Goal: Task Accomplishment & Management: Complete application form

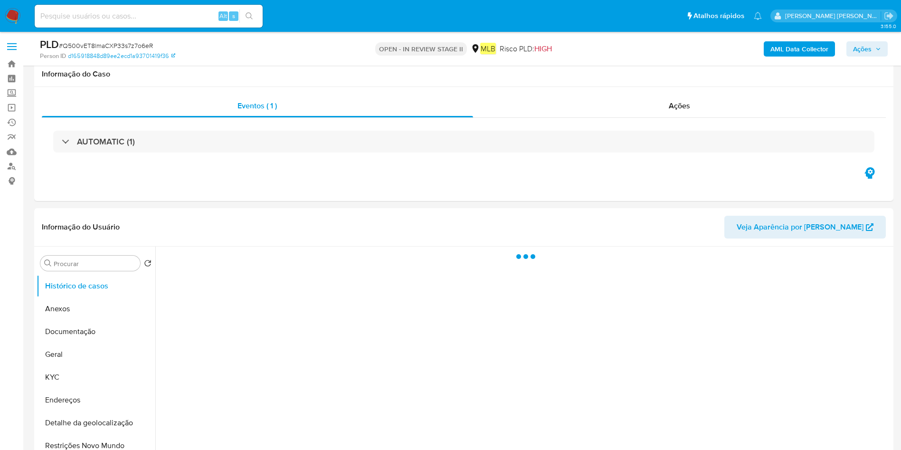
select select "10"
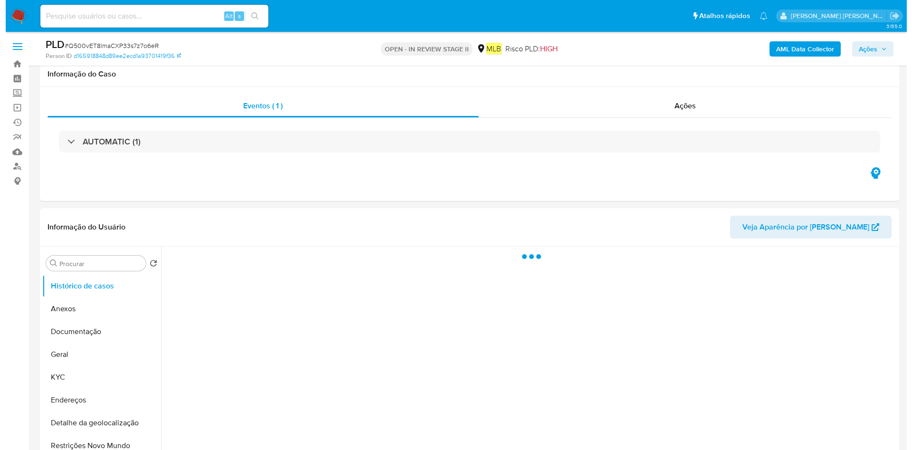
scroll to position [71, 0]
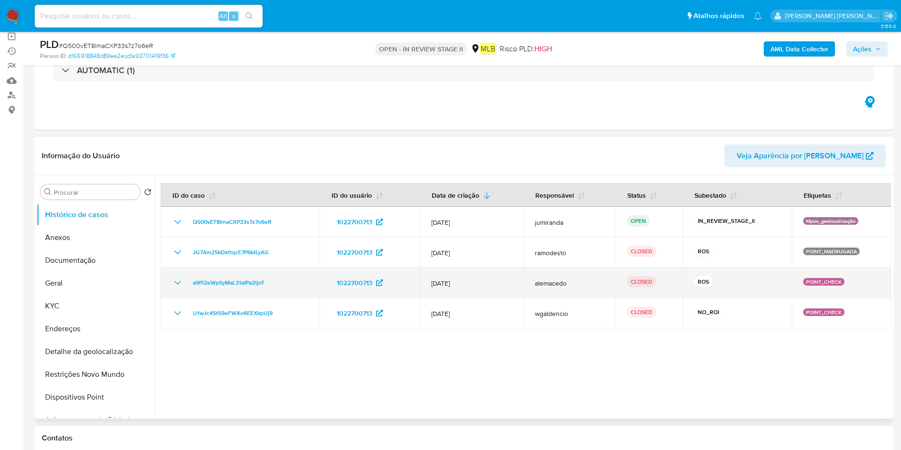
click at [466, 291] on td "10/Jun/2022" at bounding box center [472, 283] width 104 height 30
click at [249, 297] on td "a9Pi2eWpSyMaL31aIPa2tjnT" at bounding box center [240, 283] width 159 height 30
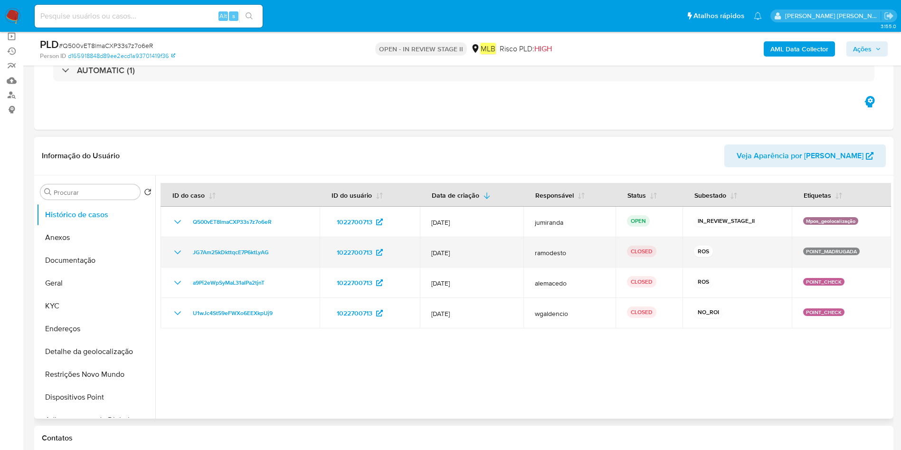
click at [460, 257] on td "12/Jun/2023" at bounding box center [472, 252] width 104 height 30
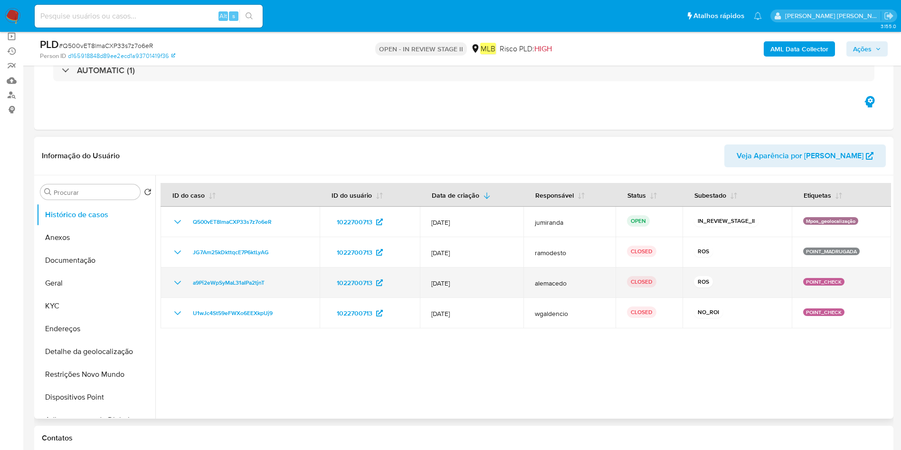
click at [255, 295] on td "a9Pi2eWpSyMaL31aIPa2tjnT" at bounding box center [240, 283] width 159 height 30
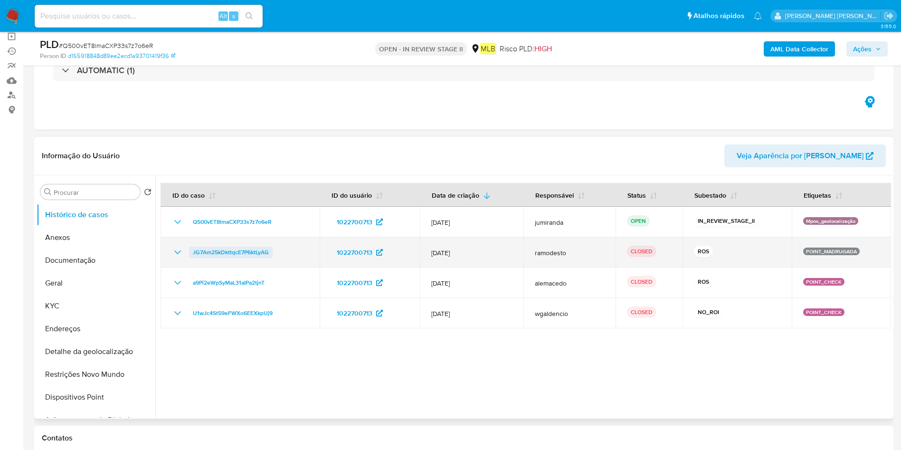
click at [264, 257] on span "JG7Am25kDkttqcE7P6ktLyAG" at bounding box center [231, 252] width 76 height 11
click at [252, 262] on td "JG7Am25kDkttqcE7P6ktLyAG" at bounding box center [240, 252] width 159 height 30
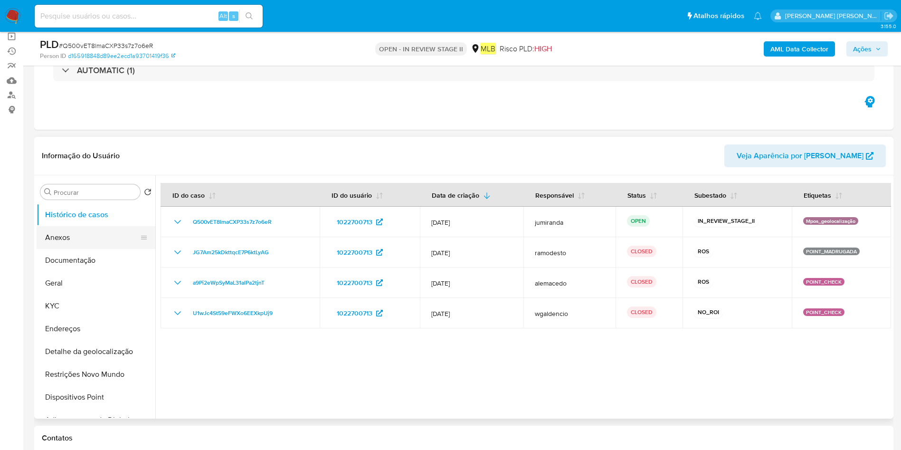
click at [100, 245] on button "Anexos" at bounding box center [92, 237] width 111 height 23
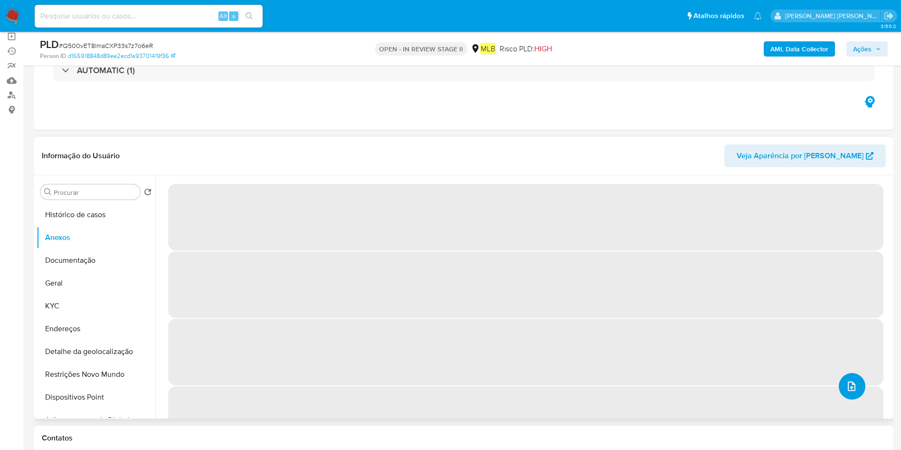
click at [853, 389] on icon "upload-file" at bounding box center [851, 386] width 11 height 11
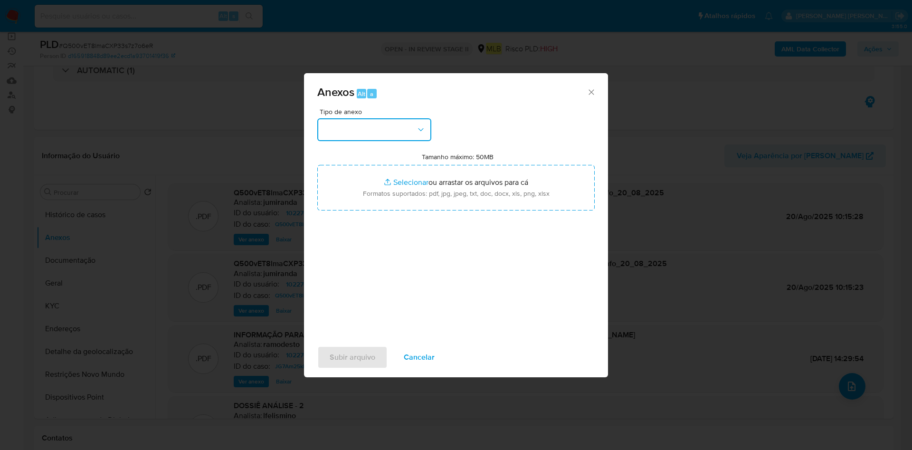
click at [391, 135] on button "button" at bounding box center [374, 129] width 114 height 23
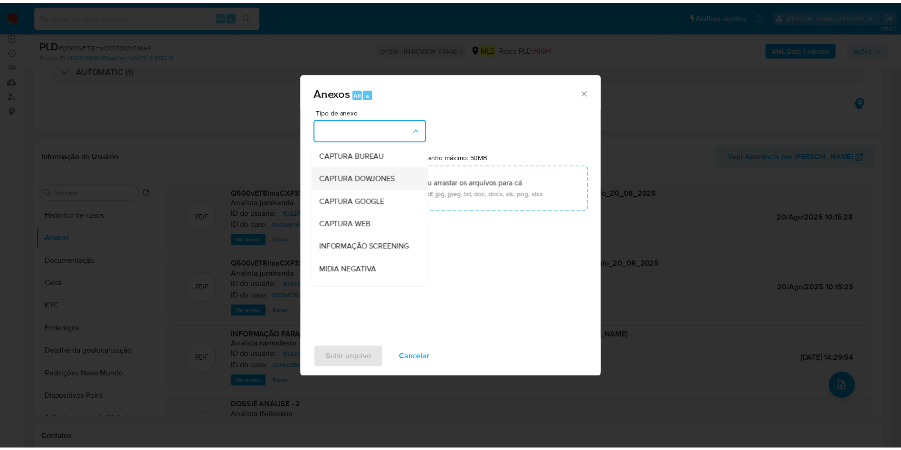
scroll to position [146, 0]
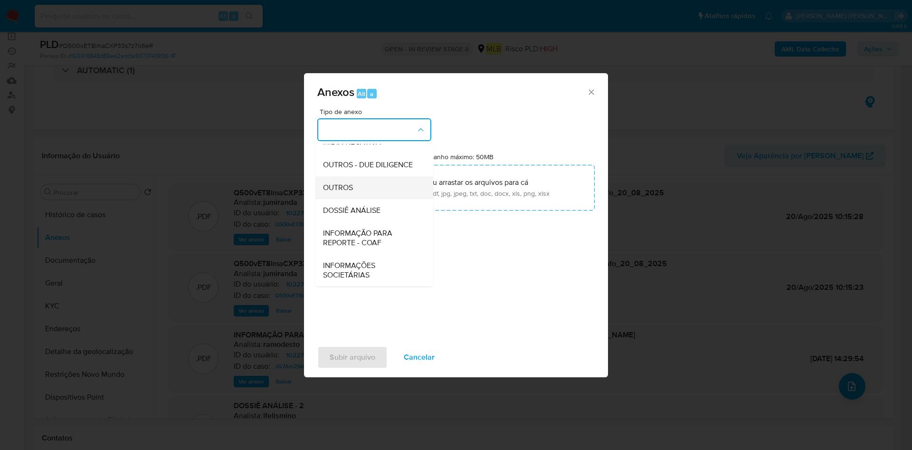
click at [366, 191] on div "OUTROS" at bounding box center [371, 187] width 97 height 23
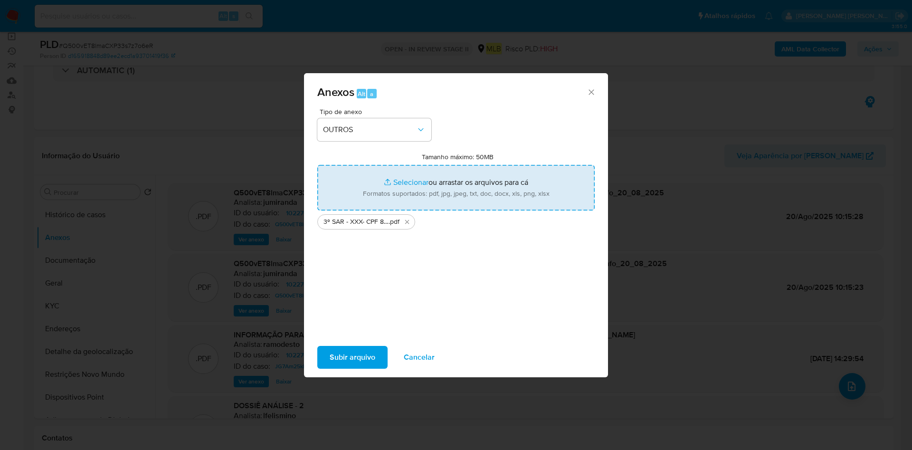
type input "C:\fakepath\Mulan 1022700713_2025_08_18_11_38_52.xlsx"
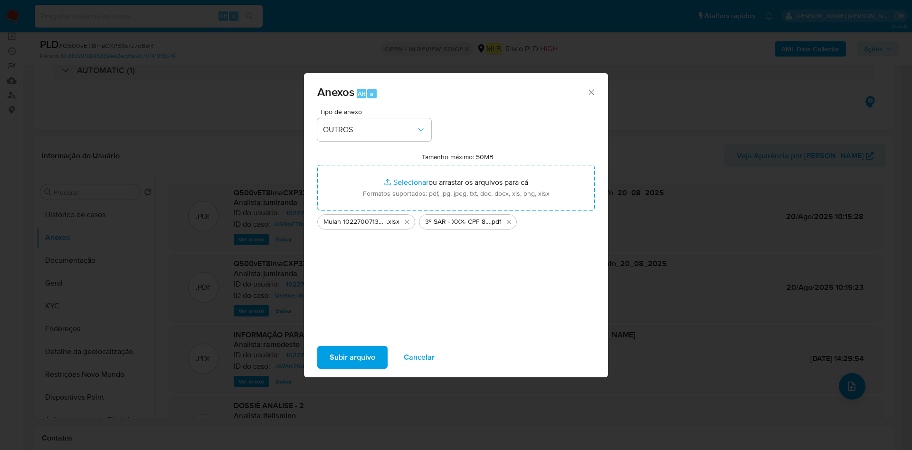
click at [335, 351] on span "Subir arquivo" at bounding box center [353, 357] width 46 height 21
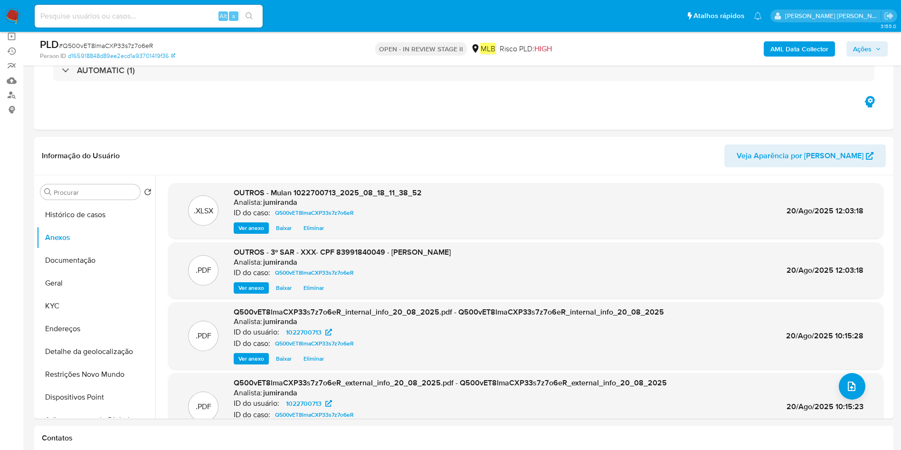
click at [860, 48] on span "Ações" at bounding box center [862, 48] width 19 height 15
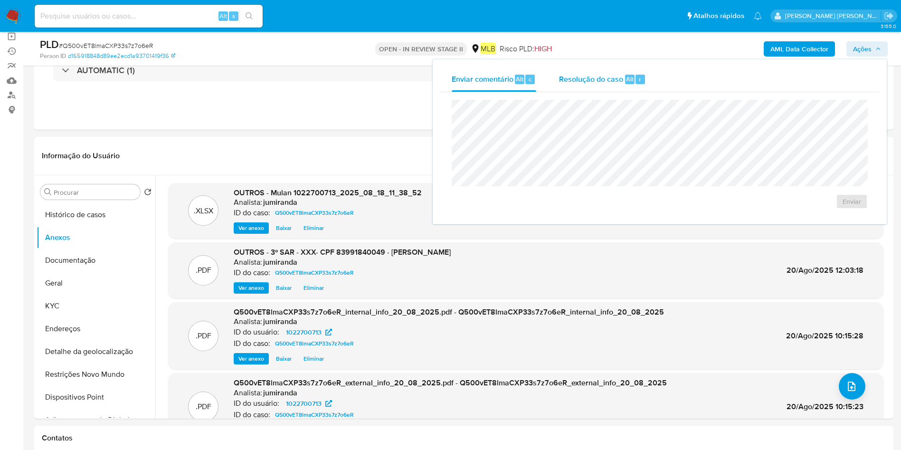
click at [617, 90] on div "Resolução do caso Alt r" at bounding box center [602, 79] width 87 height 25
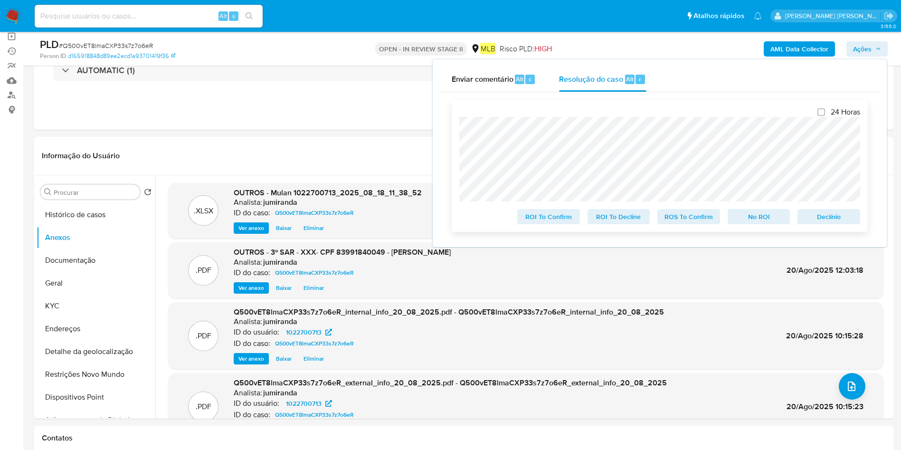
click at [699, 219] on span "ROS To Confirm" at bounding box center [688, 216] width 49 height 13
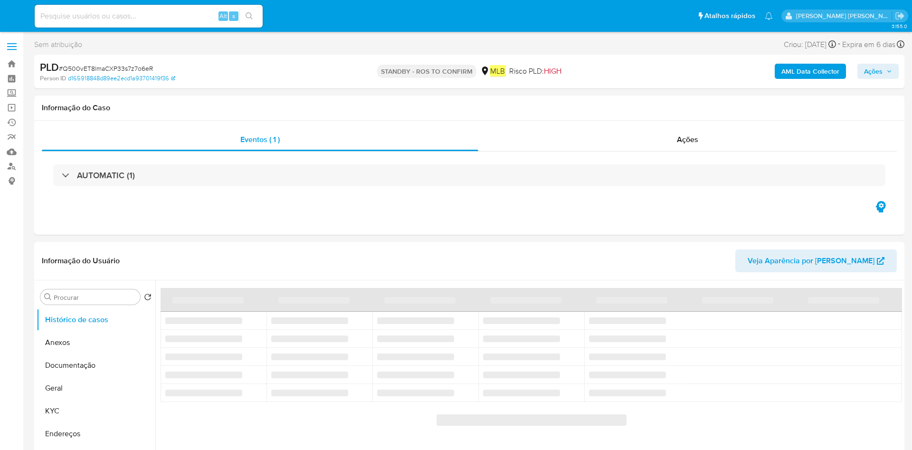
select select "10"
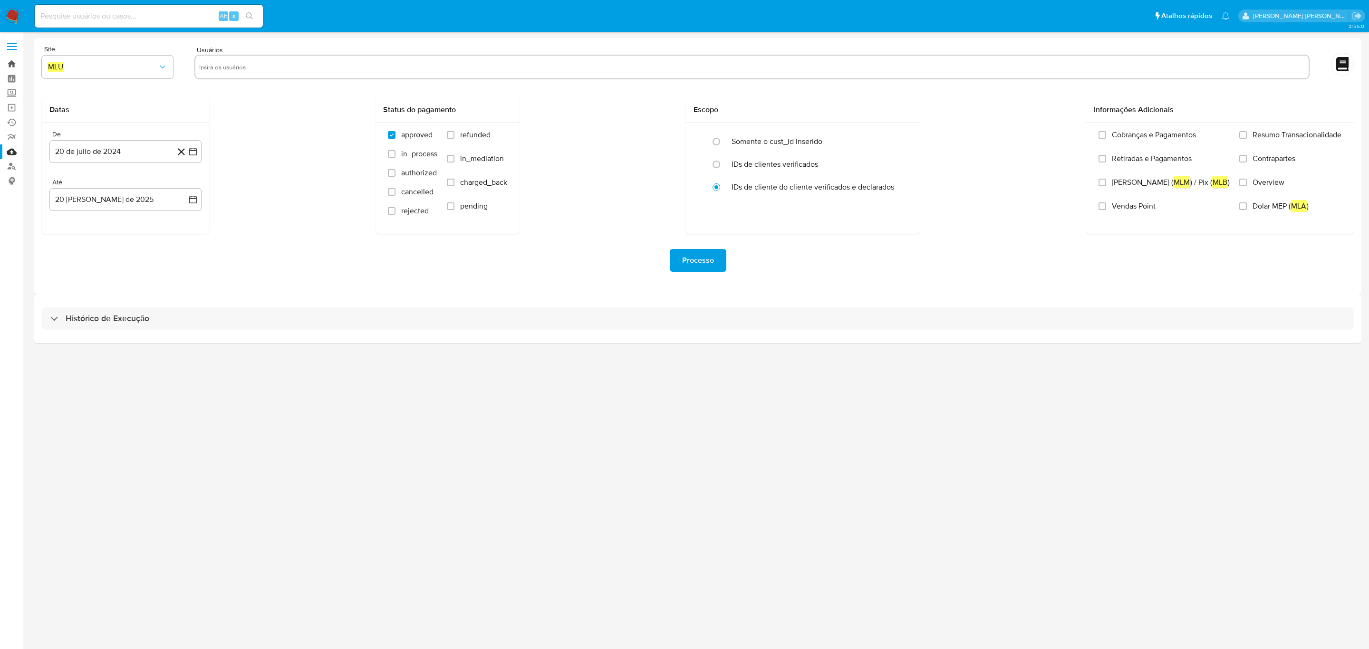
click at [10, 63] on link "Bandeja" at bounding box center [56, 64] width 113 height 15
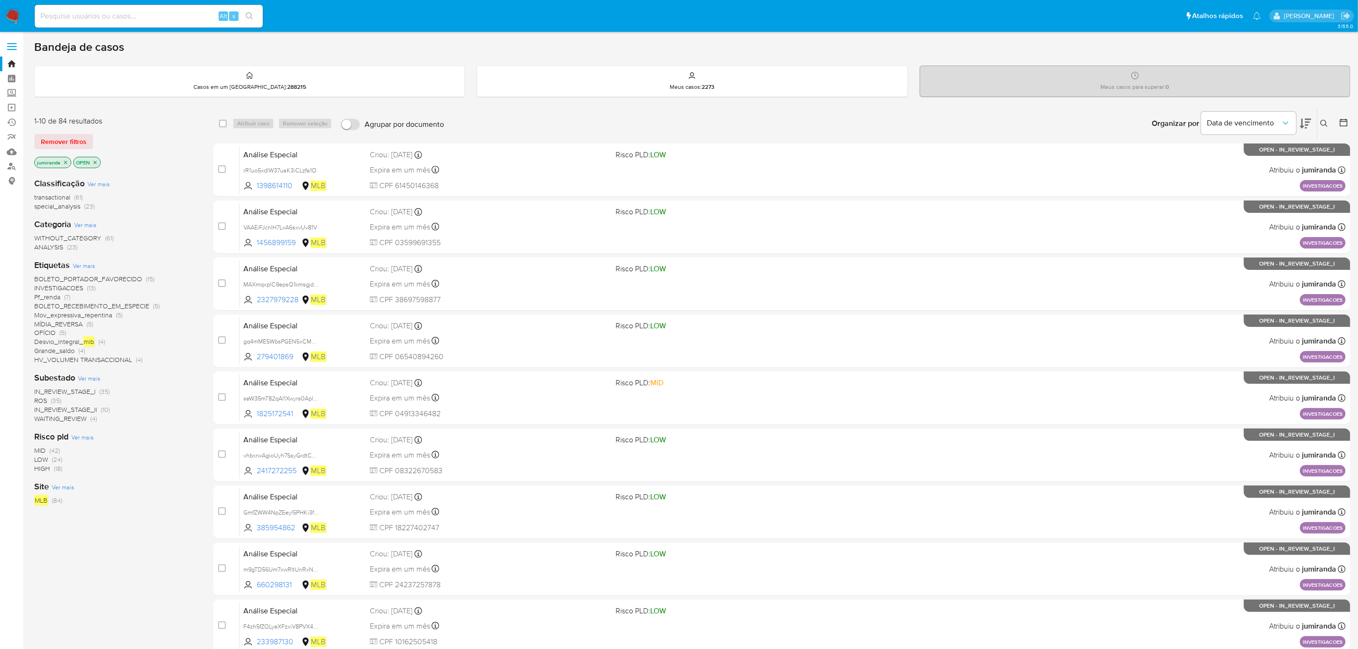
click at [41, 396] on span "ROS" at bounding box center [40, 401] width 13 height 10
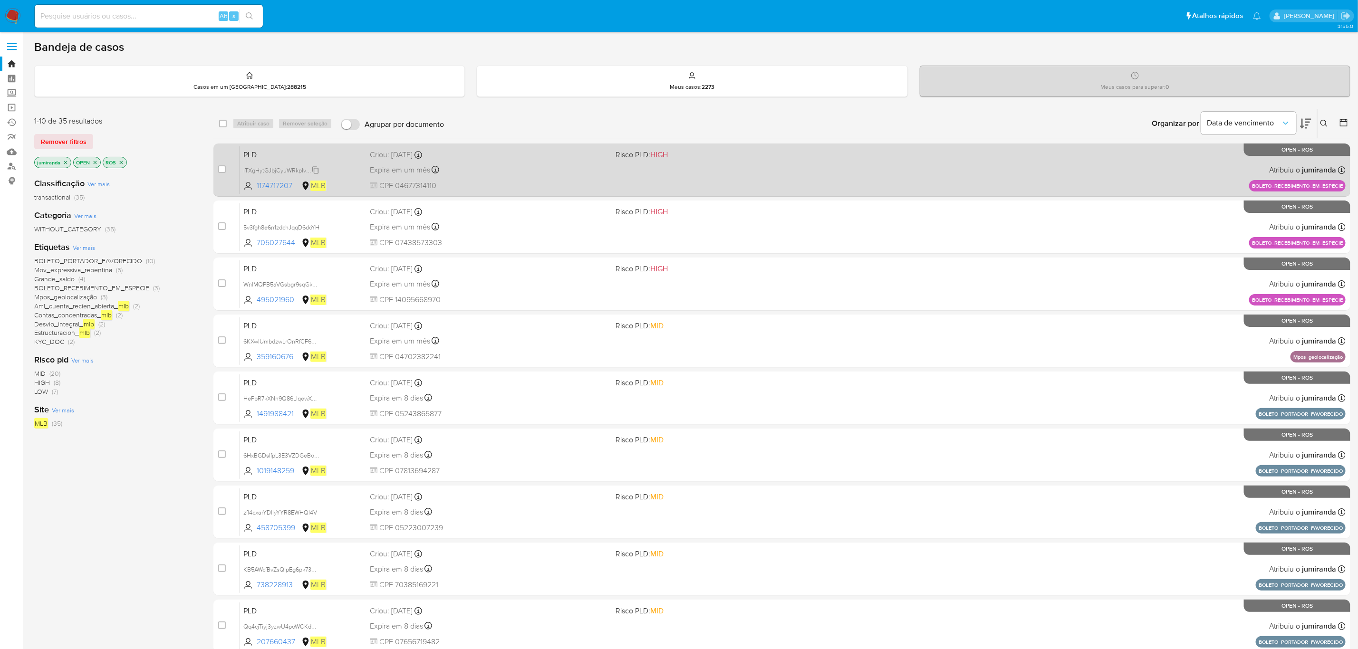
click at [278, 166] on span "iTXgHytGJbjCyuWRkpIvc55Z" at bounding box center [281, 169] width 76 height 10
click at [549, 160] on div "Criou: 14/08/2025 Criou: 14/08/2025 09:36:16" at bounding box center [489, 155] width 238 height 10
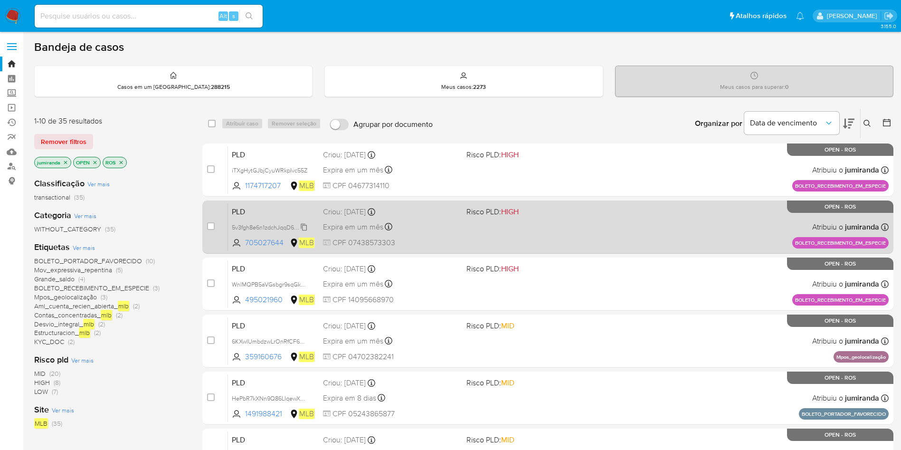
drag, startPoint x: 272, startPoint y: 227, endPoint x: 281, endPoint y: 229, distance: 9.2
click at [272, 228] on span "5v3fgh8e6n1zdchJqqD6doYH" at bounding box center [270, 226] width 76 height 10
click at [487, 232] on div "PLD 5v3fgh8e6n1zdchJqqD6doYH Copiado Copiado 705027644 MLB Risco PLD: HIGH Crio…" at bounding box center [558, 227] width 661 height 48
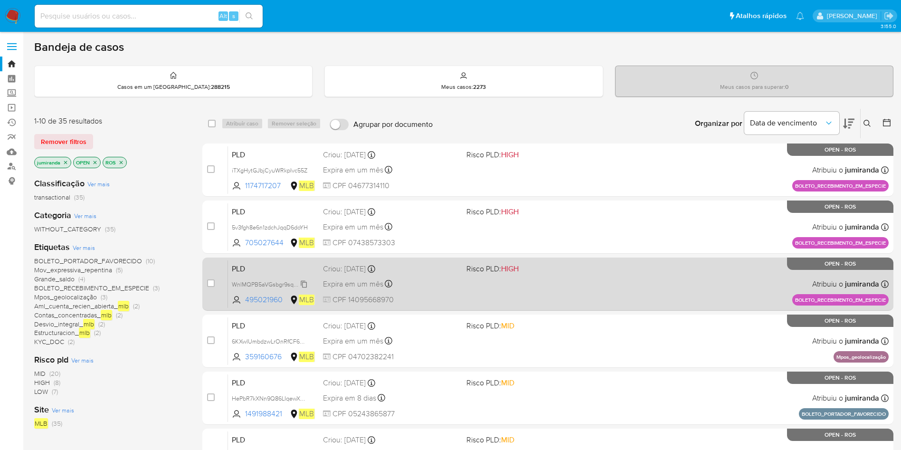
click at [265, 282] on span "WnlMQPB5aVGsbgr9sqGkMNf6" at bounding box center [273, 283] width 83 height 10
click at [497, 289] on div "PLD WnlMQPB5aVGsbgr9sqGkMNf6 495021960 MLB Risco PLD: HIGH Criou: 14/08/2025 Cr…" at bounding box center [558, 284] width 661 height 48
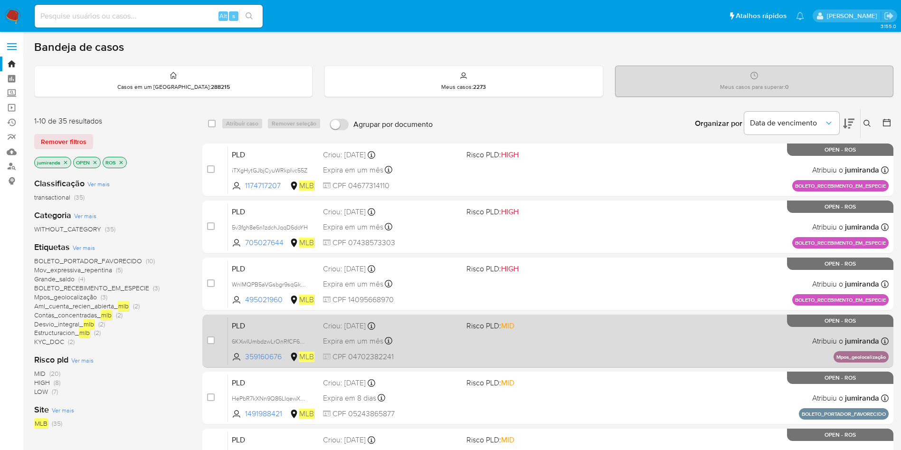
click at [288, 337] on span "6KXwIUmbdzwLrOnRfCF6Spzm" at bounding box center [273, 341] width 82 height 10
click at [444, 325] on div "Criou: 12/08/2025 Criou: 12/08/2025 00:20:14" at bounding box center [391, 326] width 136 height 10
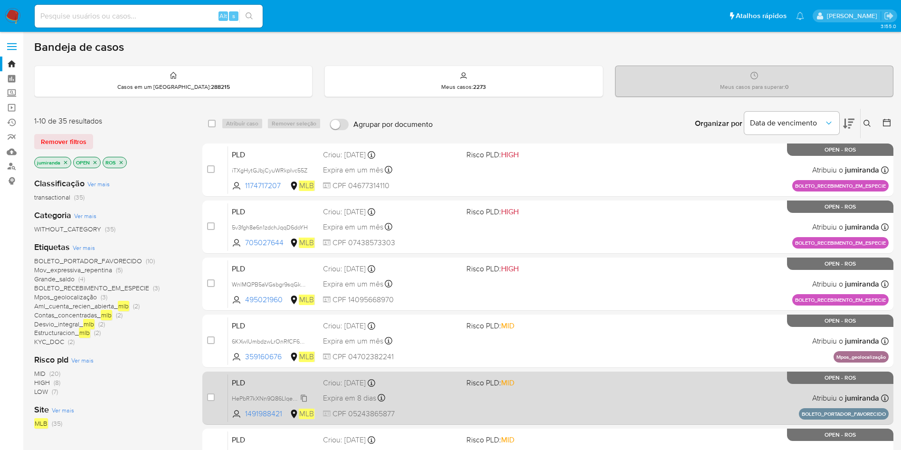
click at [260, 395] on span "HePbR7kXNn9Q86LIqewXMMdX" at bounding box center [274, 398] width 85 height 10
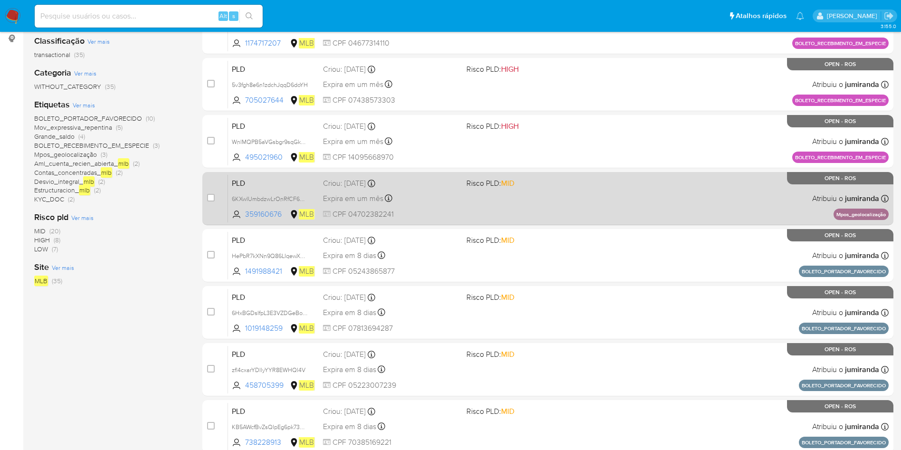
drag, startPoint x: 448, startPoint y: 259, endPoint x: 401, endPoint y: 183, distance: 89.4
click at [447, 259] on div "Expira em 8 dias Expira em 28/08/2025 15:36:02" at bounding box center [391, 255] width 136 height 13
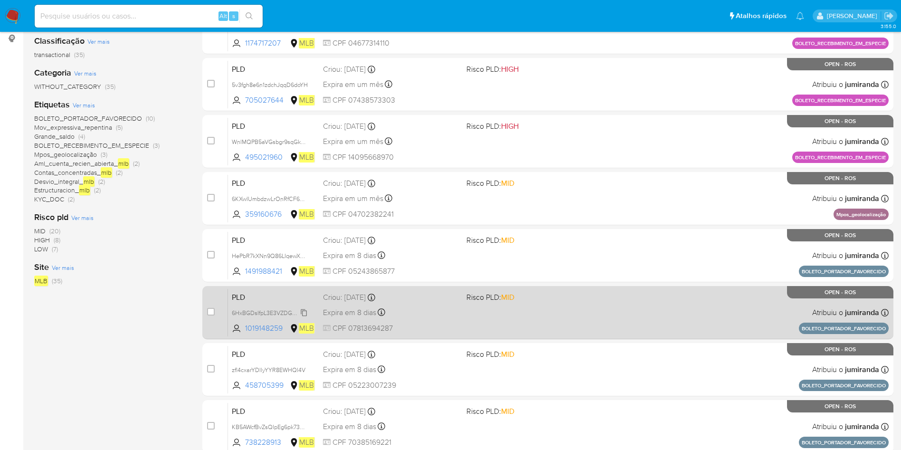
click at [282, 310] on span "6HxBGDsIfpL3E3VZDGeBotRp" at bounding box center [272, 312] width 80 height 10
click at [285, 314] on span "6HxBGDsIfpL3E3VZDGeBotRp" at bounding box center [272, 312] width 80 height 10
click at [452, 315] on div "Expira em 8 dias Expira em 28/08/2025 15:35:47" at bounding box center [391, 312] width 136 height 13
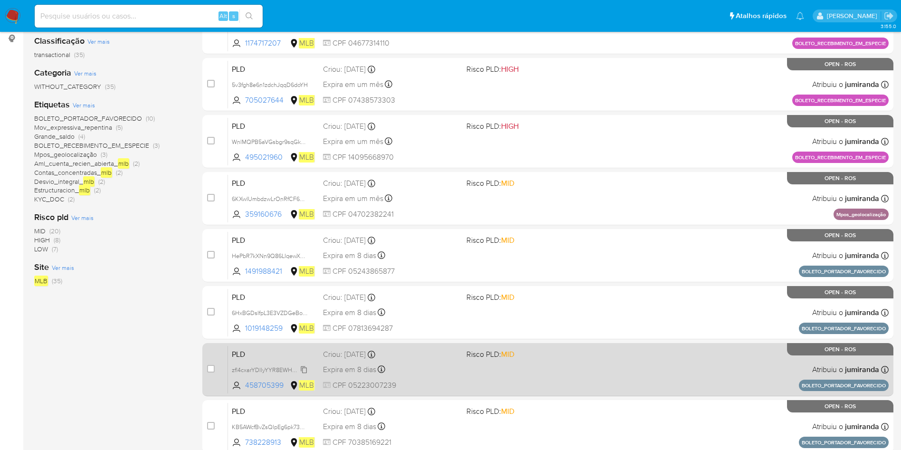
click at [263, 365] on span "zfl4cxarYDllyYYR8EWHQl4V" at bounding box center [269, 369] width 74 height 10
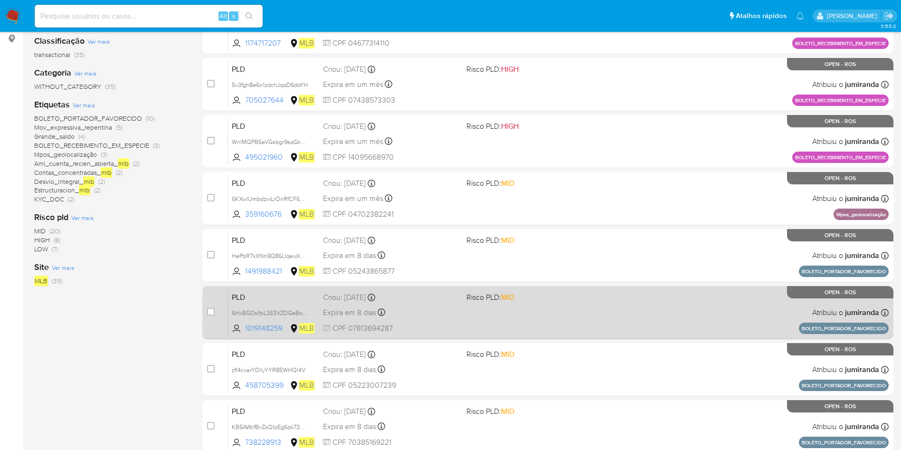
drag, startPoint x: 493, startPoint y: 363, endPoint x: 457, endPoint y: 288, distance: 82.7
click at [493, 364] on div "PLD zfl4cxarYDllyYYR8EWHQl4V 458705399 MLB Risco PLD: MID Criou: 14/07/2025 Cri…" at bounding box center [558, 369] width 661 height 48
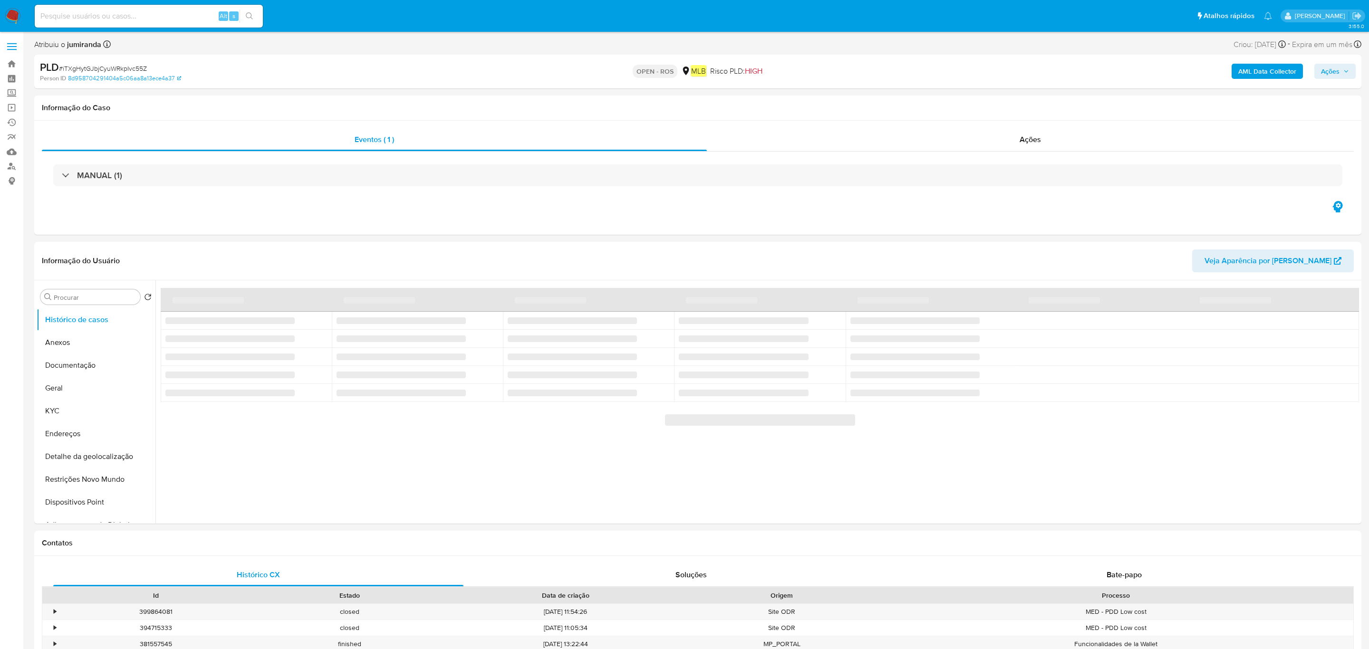
select select "10"
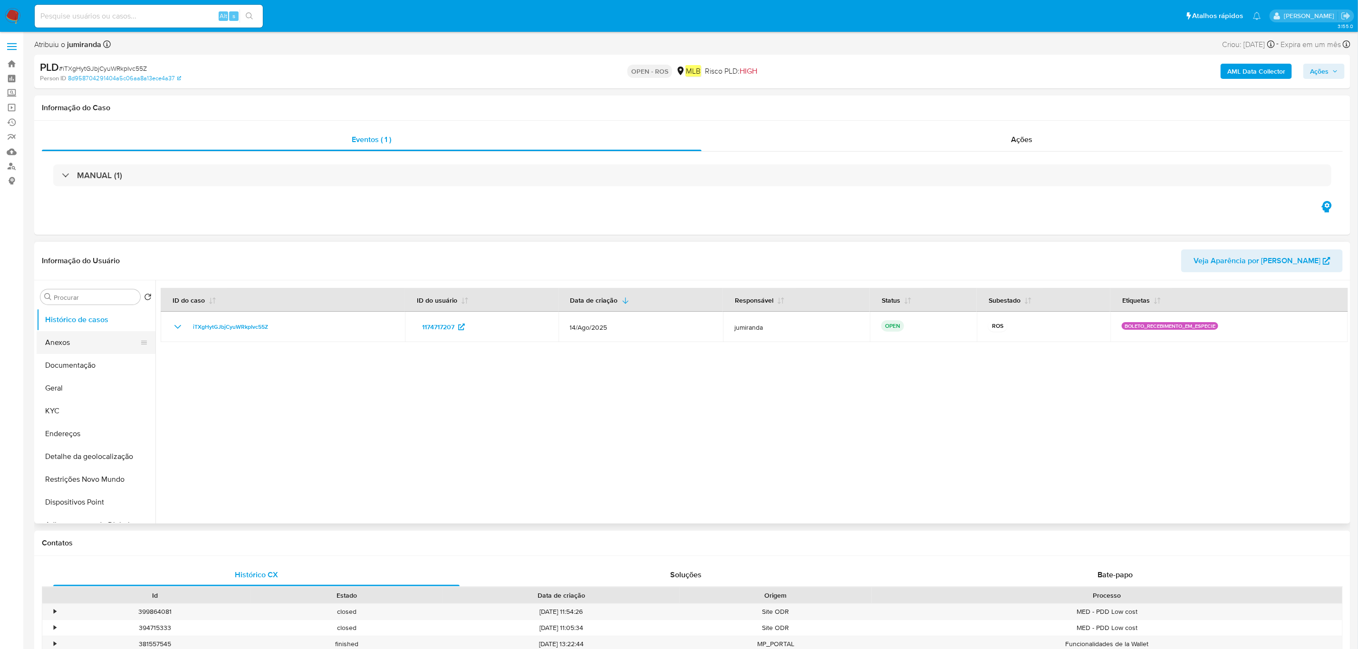
click at [57, 341] on button "Anexos" at bounding box center [92, 342] width 111 height 23
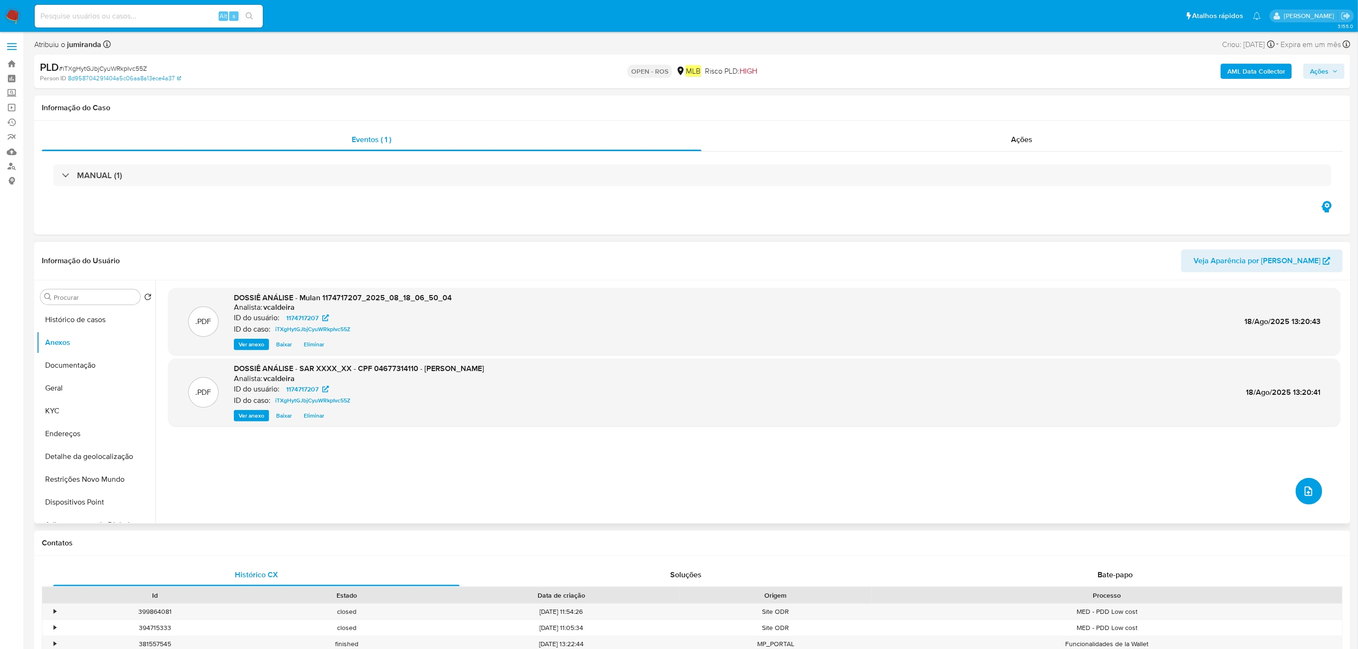
click at [1309, 486] on span "upload-file" at bounding box center [1308, 491] width 11 height 11
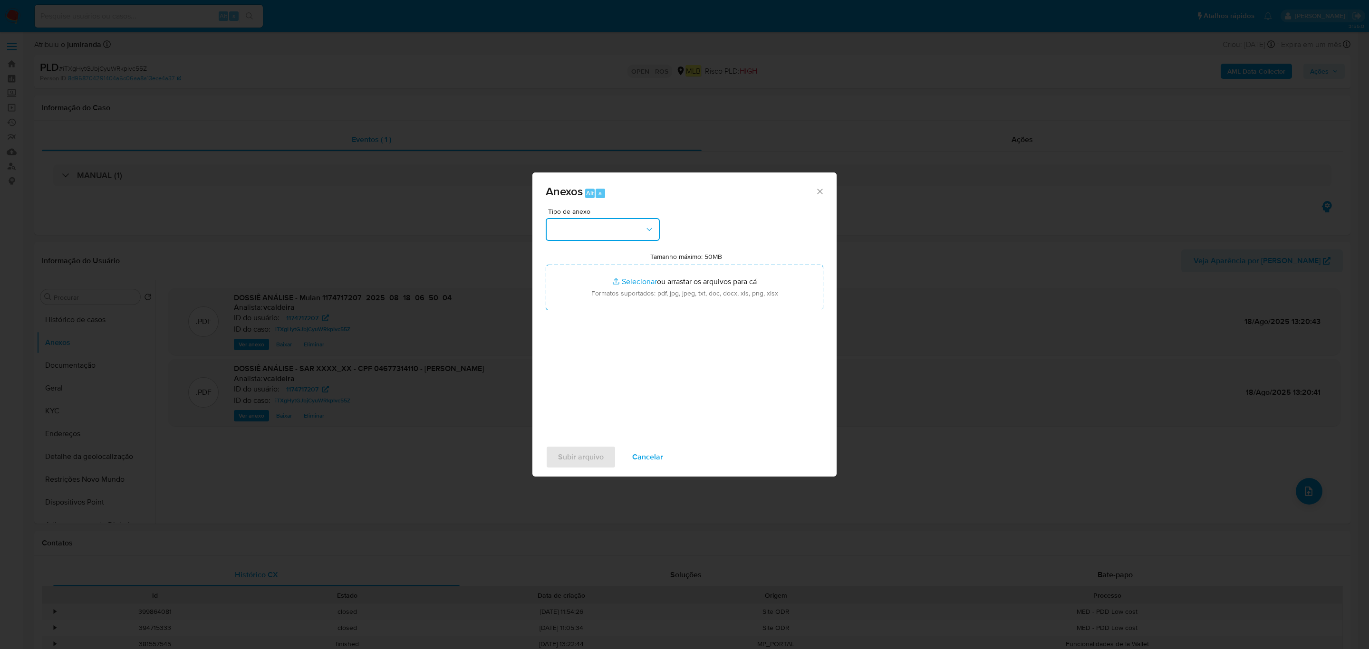
click at [635, 229] on button "button" at bounding box center [603, 229] width 114 height 23
click at [601, 294] on div "OUTROS" at bounding box center [599, 287] width 97 height 23
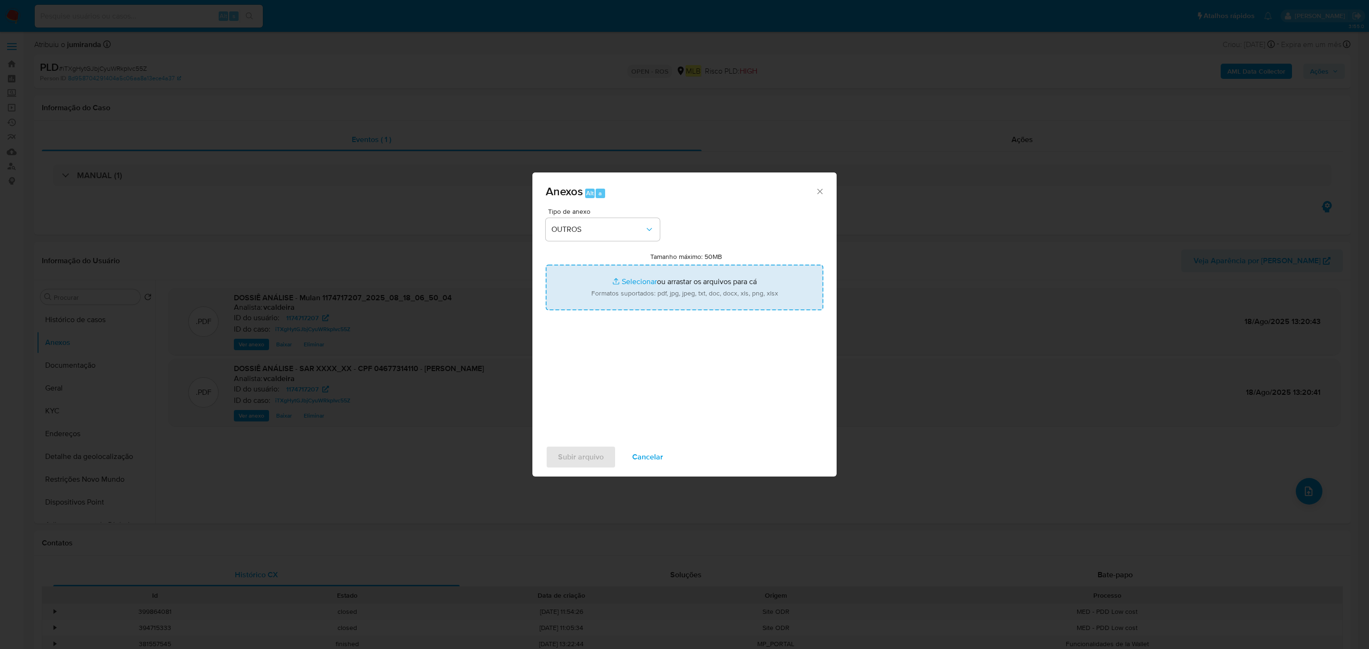
type input "C:\fakepath\SAR iTXgHytGJbjCyuWRkpIvc55Z - CPF 04677314110 - ARTHUR HENRIQUE DE…"
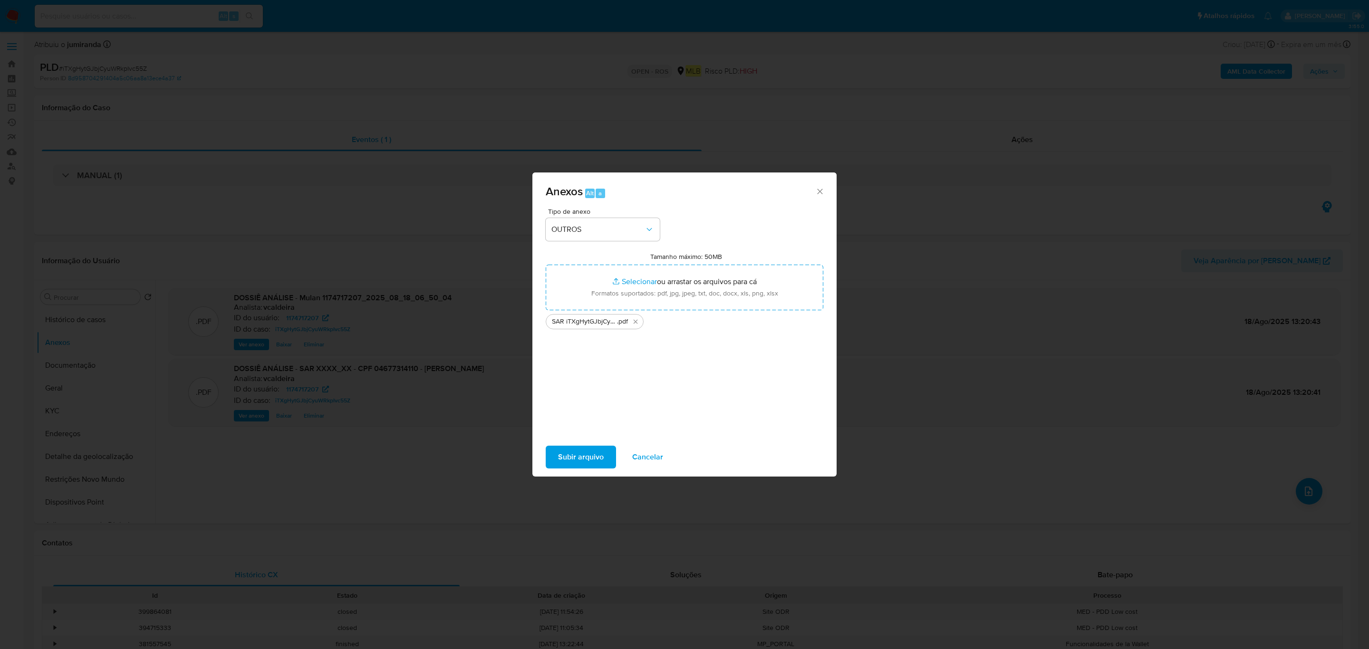
click at [595, 454] on span "Subir arquivo" at bounding box center [581, 457] width 46 height 21
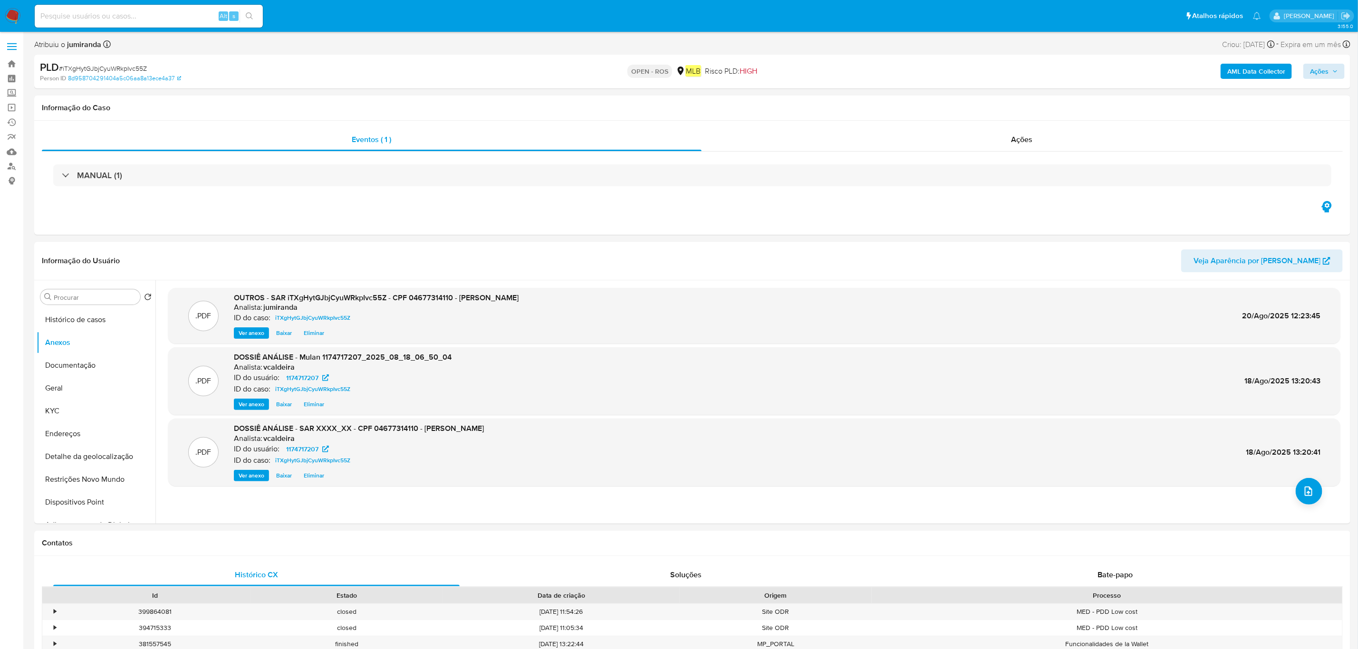
click at [1316, 79] on div "AML Data Collector Ações" at bounding box center [1128, 71] width 432 height 22
click at [1325, 75] on span "Ações" at bounding box center [1319, 71] width 19 height 15
click at [1042, 104] on span "Resolução do caso" at bounding box center [1048, 101] width 64 height 11
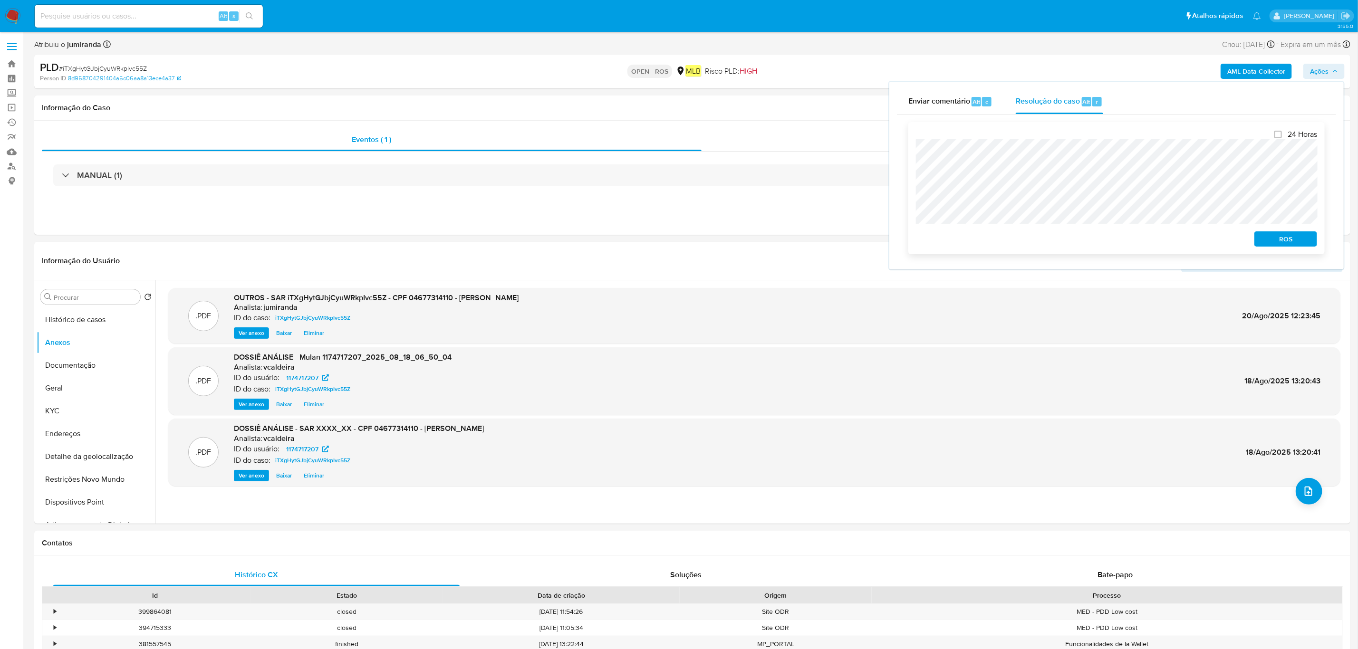
click at [1294, 241] on span "ROS" at bounding box center [1285, 238] width 49 height 13
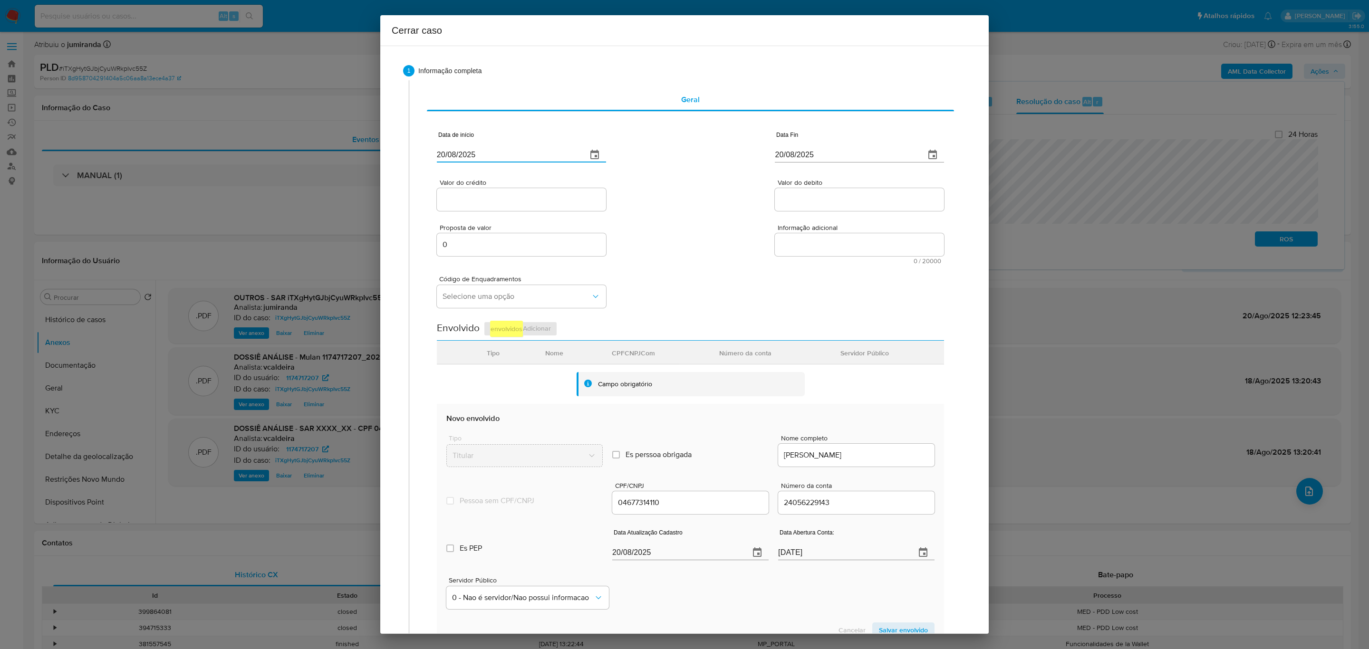
click at [506, 154] on input "20/08/2025" at bounding box center [508, 154] width 143 height 15
click at [466, 152] on input "20/08/2025" at bounding box center [508, 154] width 143 height 15
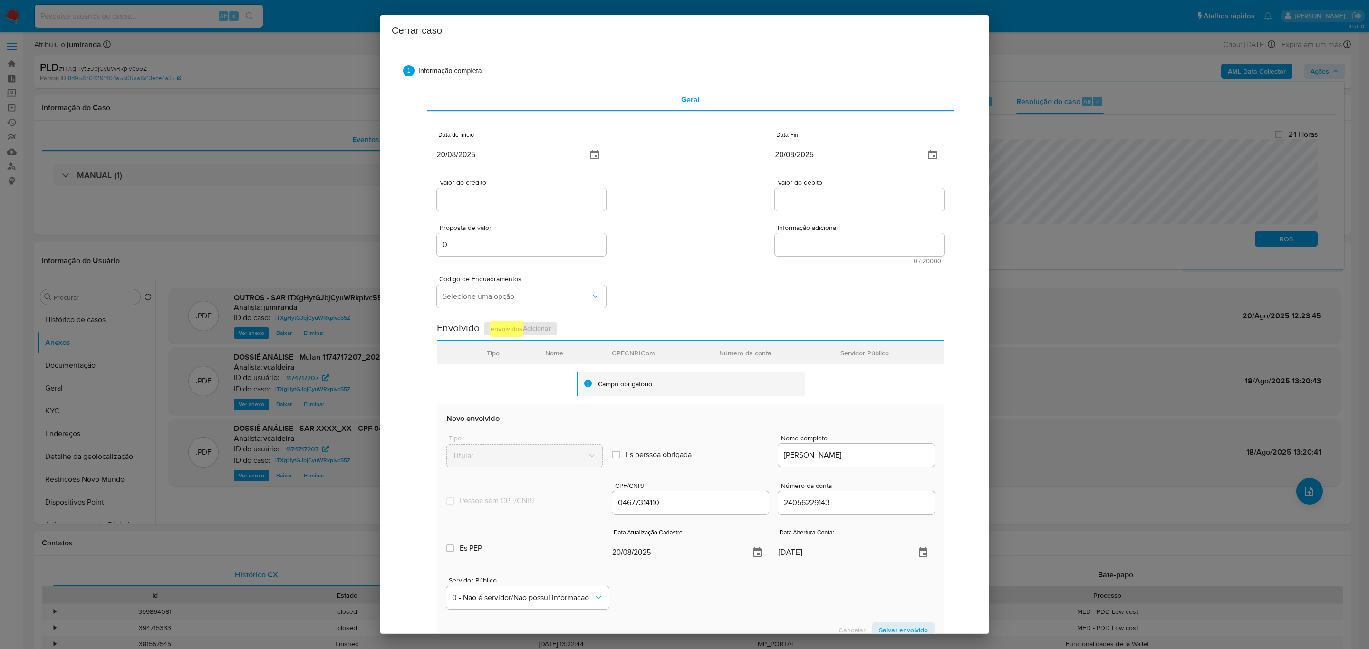
click at [466, 152] on input "20/08/2025" at bounding box center [508, 154] width 143 height 15
paste input "01/07"
type input "[DATE]"
click at [803, 153] on input "20/08/2025" at bounding box center [846, 154] width 143 height 15
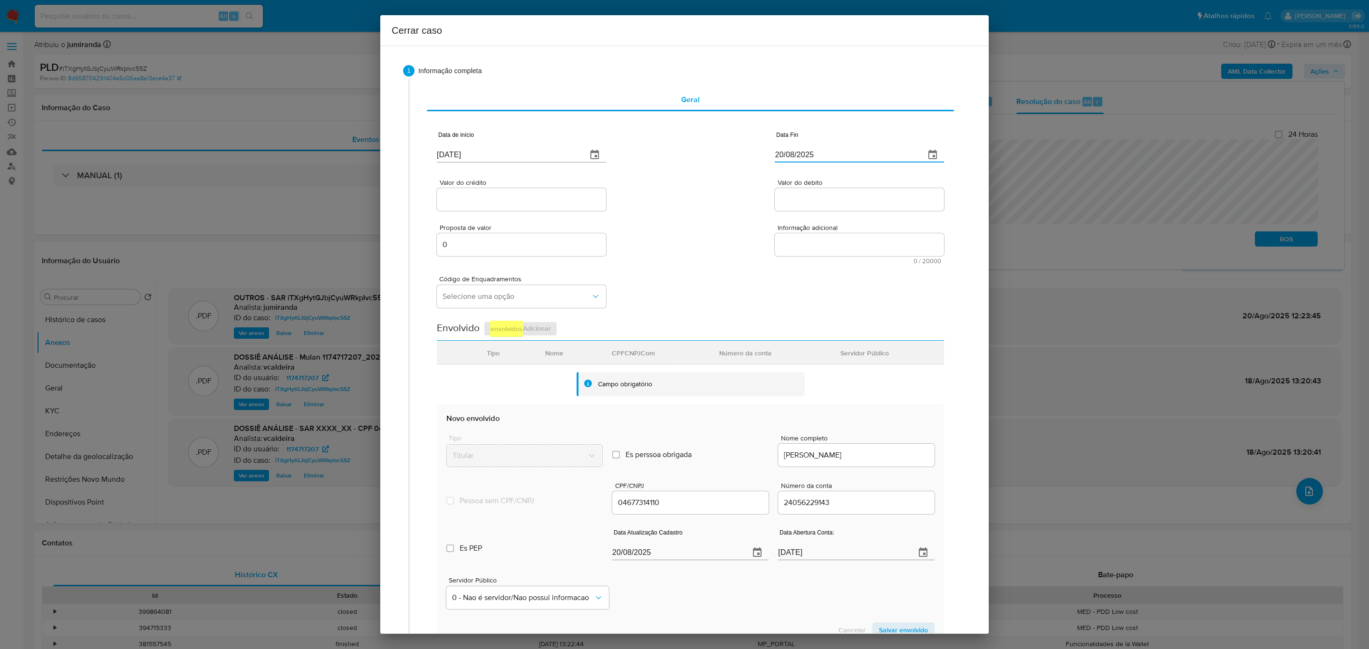
click at [803, 153] on input "20/08/2025" at bounding box center [846, 154] width 143 height 15
paste input "16"
type input "[DATE]"
click at [460, 201] on input "Valor do crédito" at bounding box center [521, 199] width 169 height 12
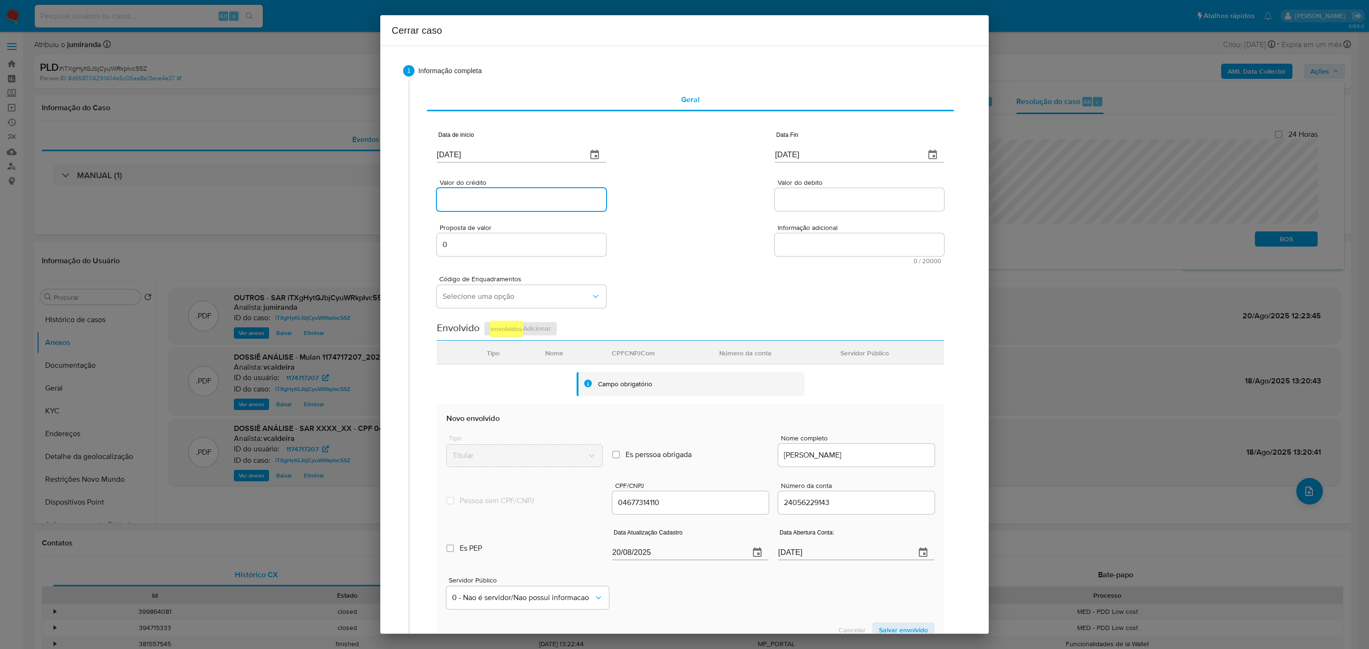
paste input "R$67.968"
type input "R$67.968"
click at [797, 200] on input "Valor do debito" at bounding box center [859, 199] width 169 height 12
paste input "R$77.649"
type input "R$77.649"
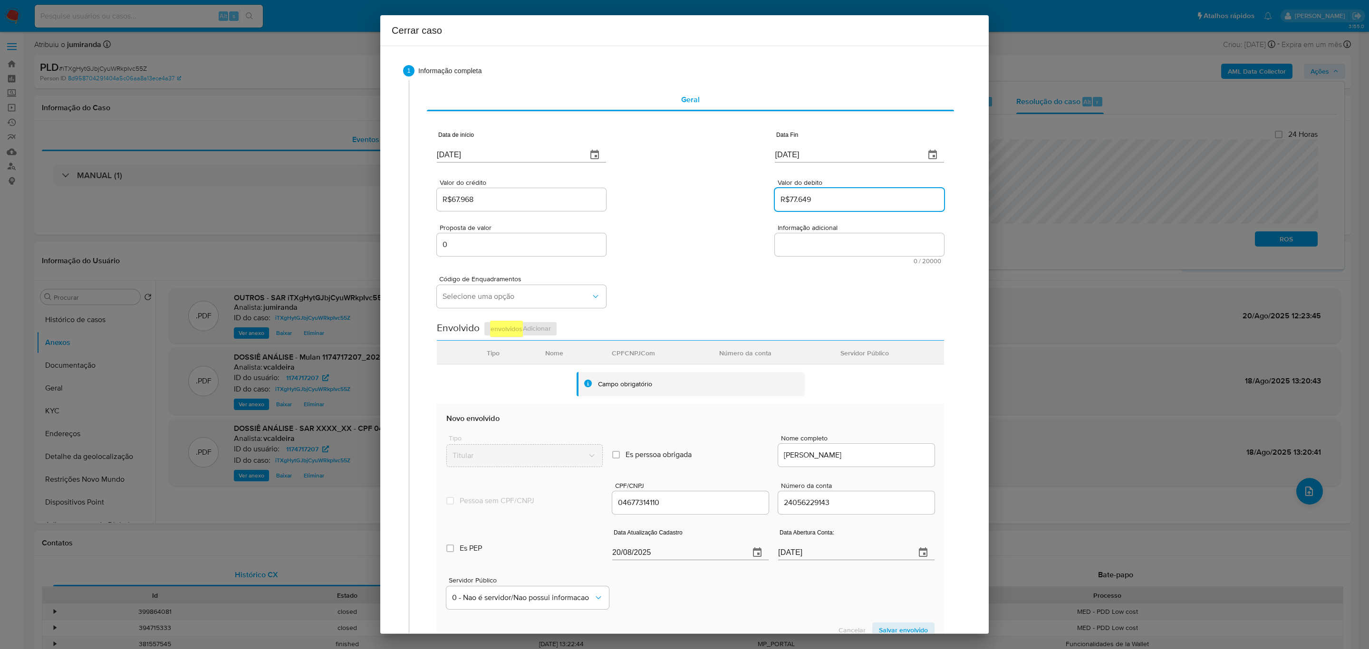
click at [815, 253] on textarea "Informação adicional" at bounding box center [859, 244] width 169 height 23
paste textarea "Informações do Cliente Arthur Henrique de Oliveira Vieira, CPF 04677314110, 27 …"
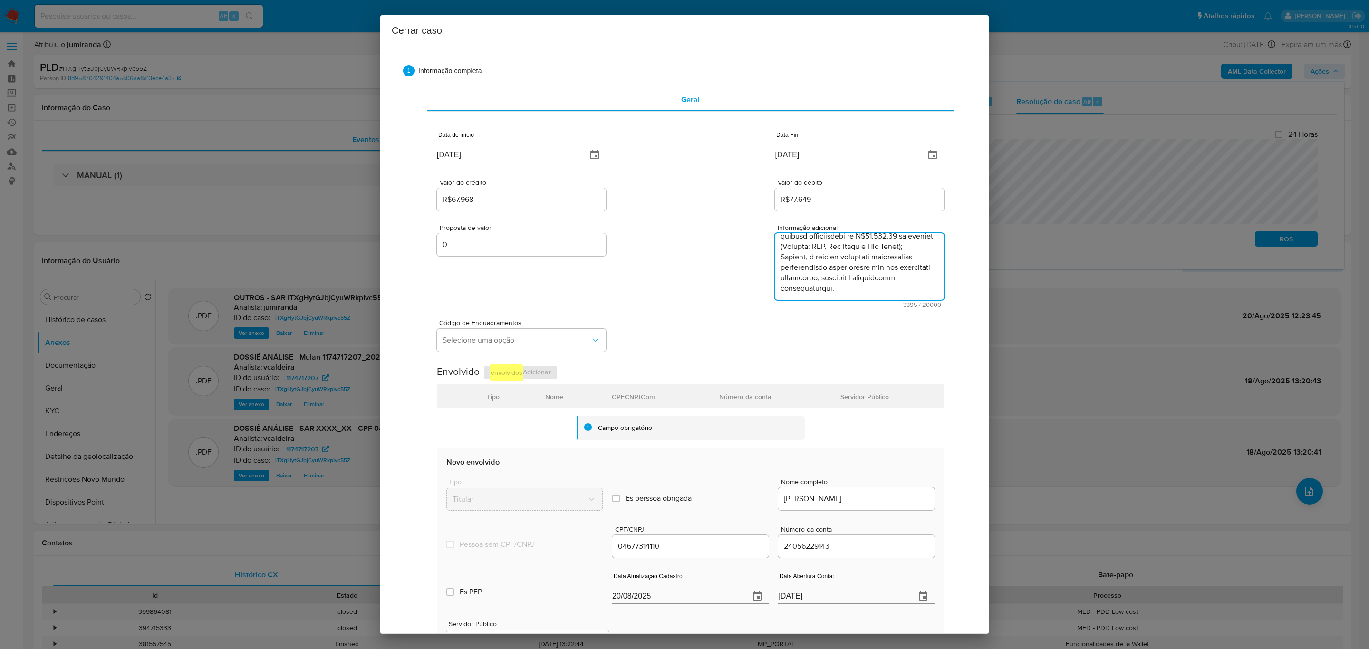
type textarea "Informações do Cliente Arthur Henrique de Oliveira Vieira, CPF 04677314110, 27 …"
click at [531, 338] on span "Selecione uma opção" at bounding box center [516, 341] width 148 height 10
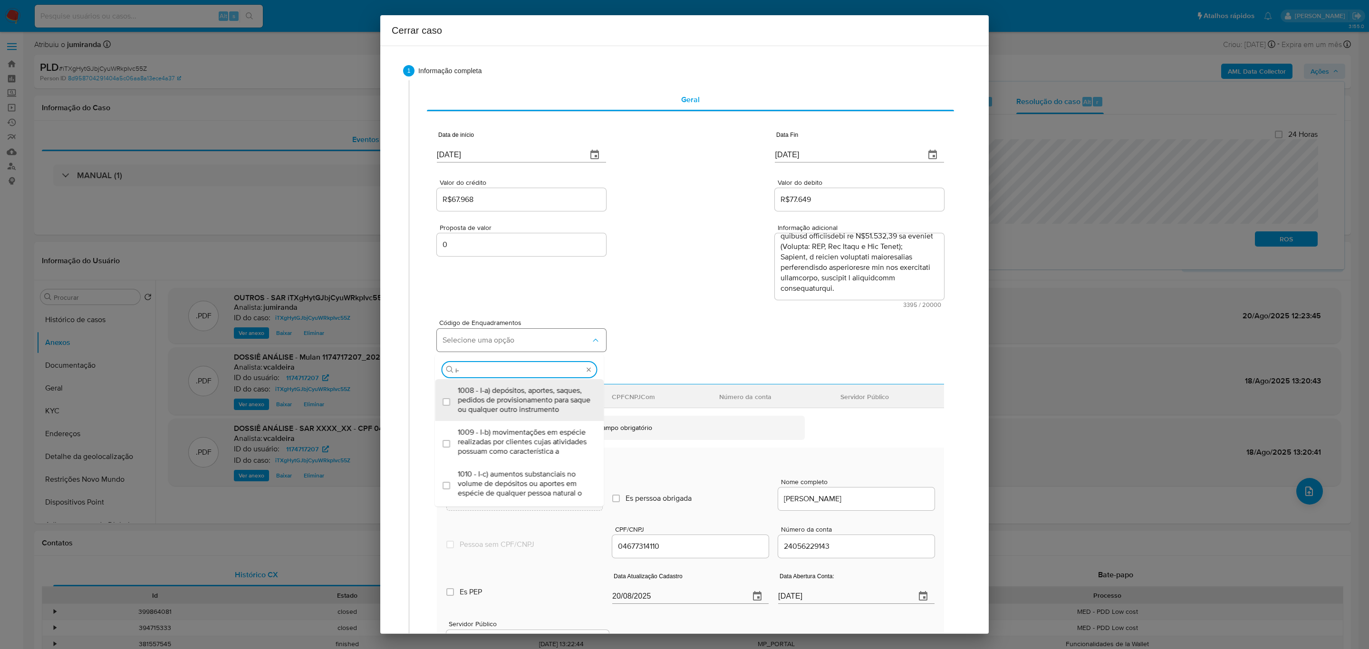
type input "i-a"
click at [499, 398] on span "1008 - I-a) depósitos, aportes, saques, pedidos de provisionamento para saque o…" at bounding box center [523, 400] width 133 height 29
checkbox input "true"
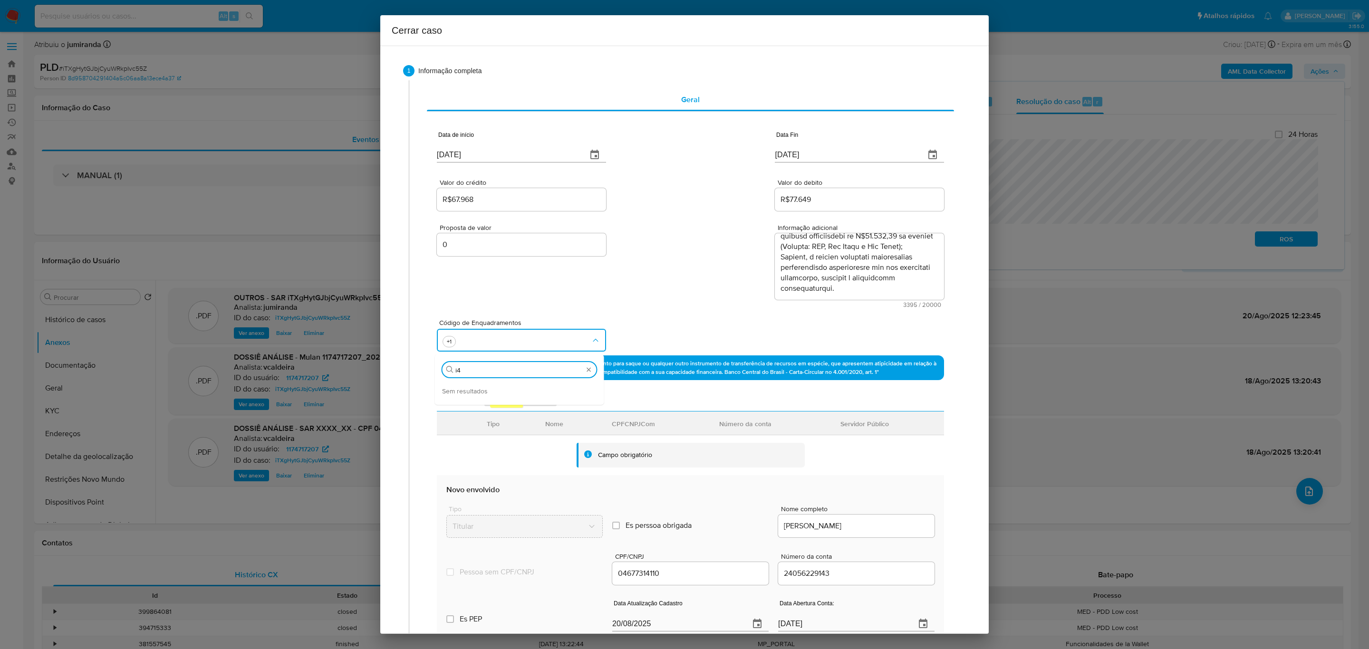
type input "i"
type input "45"
click at [498, 398] on span "1045 - IV-a) movimentação de recursos incompatível com o patrimônio, a atividad…" at bounding box center [523, 400] width 133 height 29
checkbox input "true"
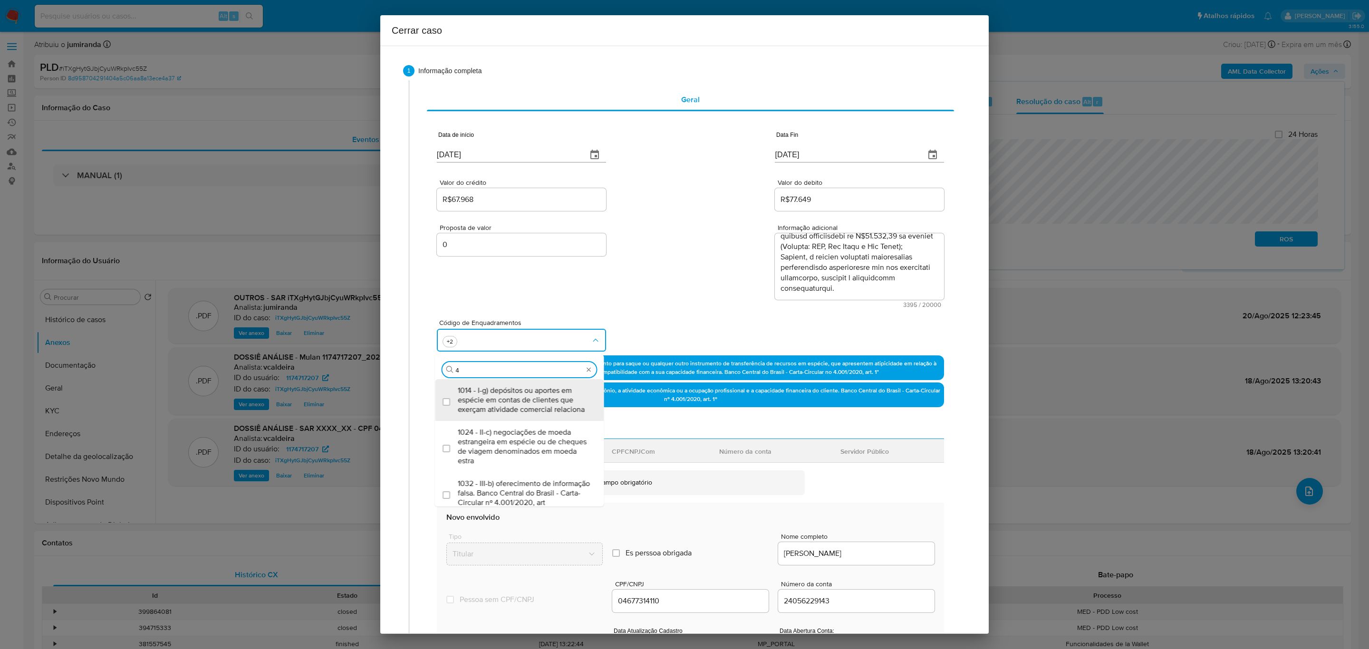
scroll to position [0, 0]
type input "47"
click at [498, 398] on span "1047 - IV-c) movimentação de recursos de alto valor, de forma contumaz, em bene…" at bounding box center [523, 400] width 133 height 29
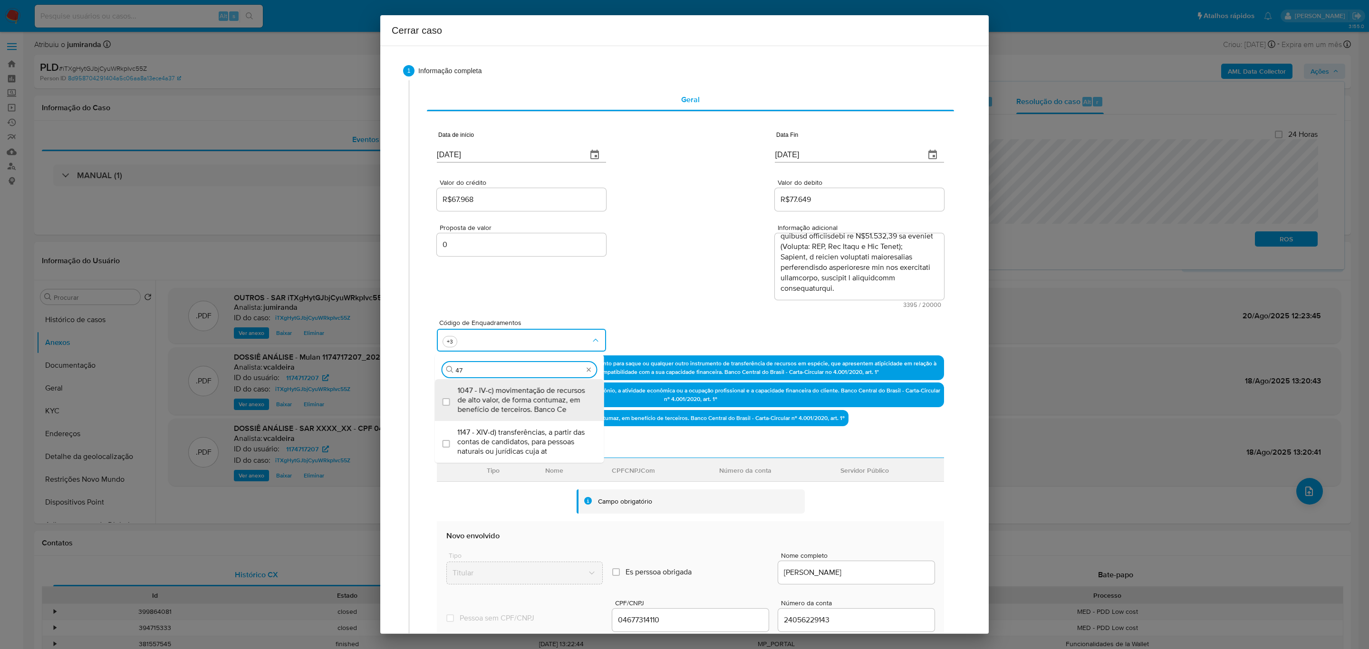
checkbox input "true"
click at [709, 324] on div "Código de Enquadramentos Procurar 47 1047 - IV-c) movimentação de recursos de a…" at bounding box center [690, 332] width 507 height 48
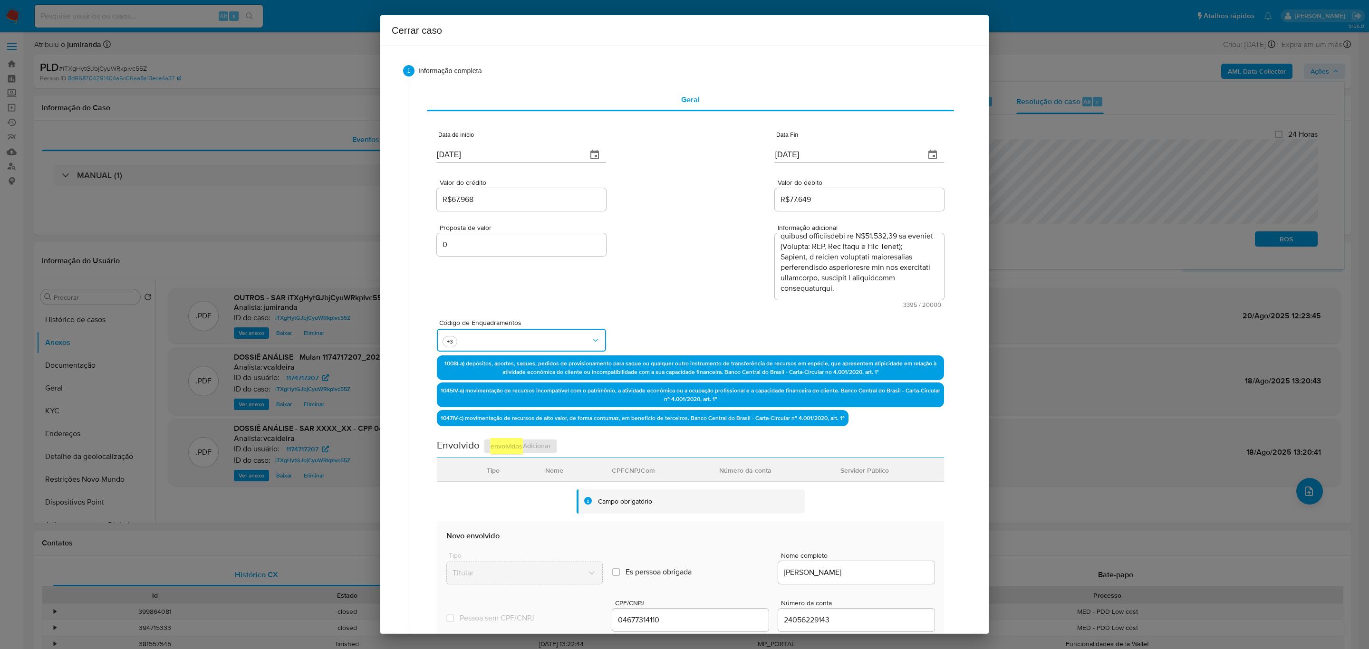
click at [572, 336] on button "button" at bounding box center [521, 340] width 169 height 23
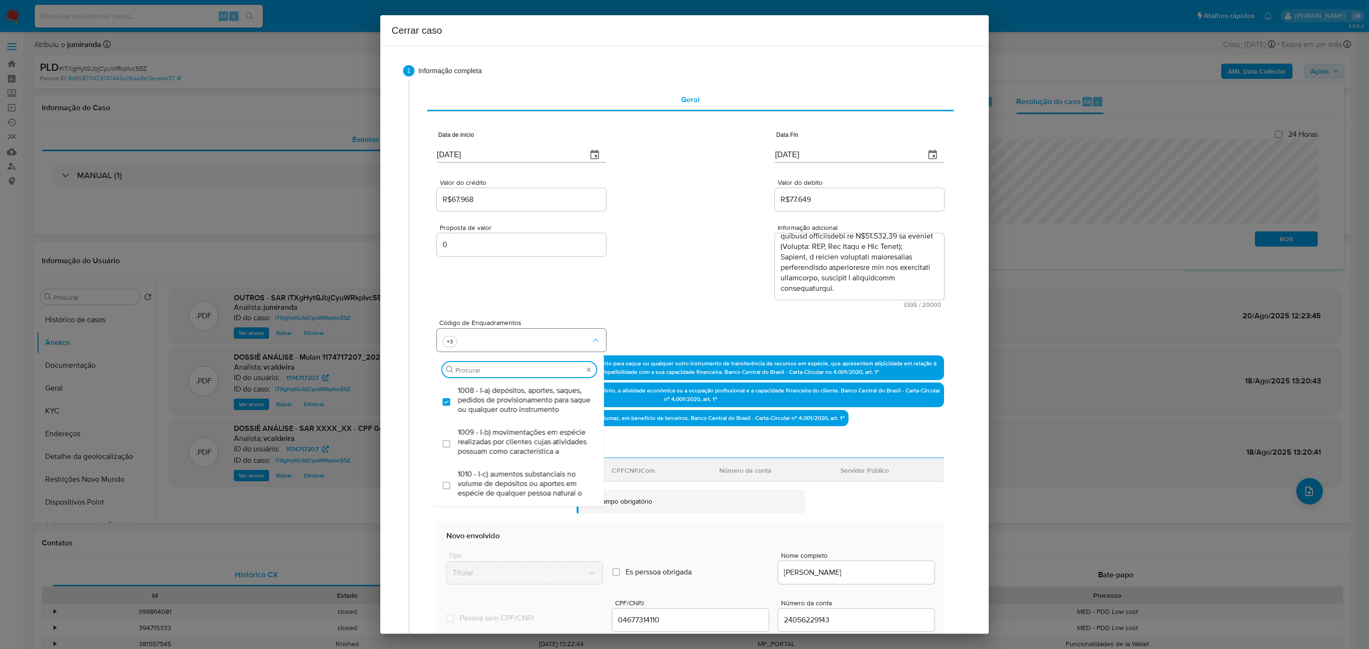
scroll to position [1871, 0]
click at [512, 241] on span "1047 - IV-c) movimentação de recursos de alto valor, de forma contumaz, em bene…" at bounding box center [523, 226] width 133 height 29
checkbox input "false"
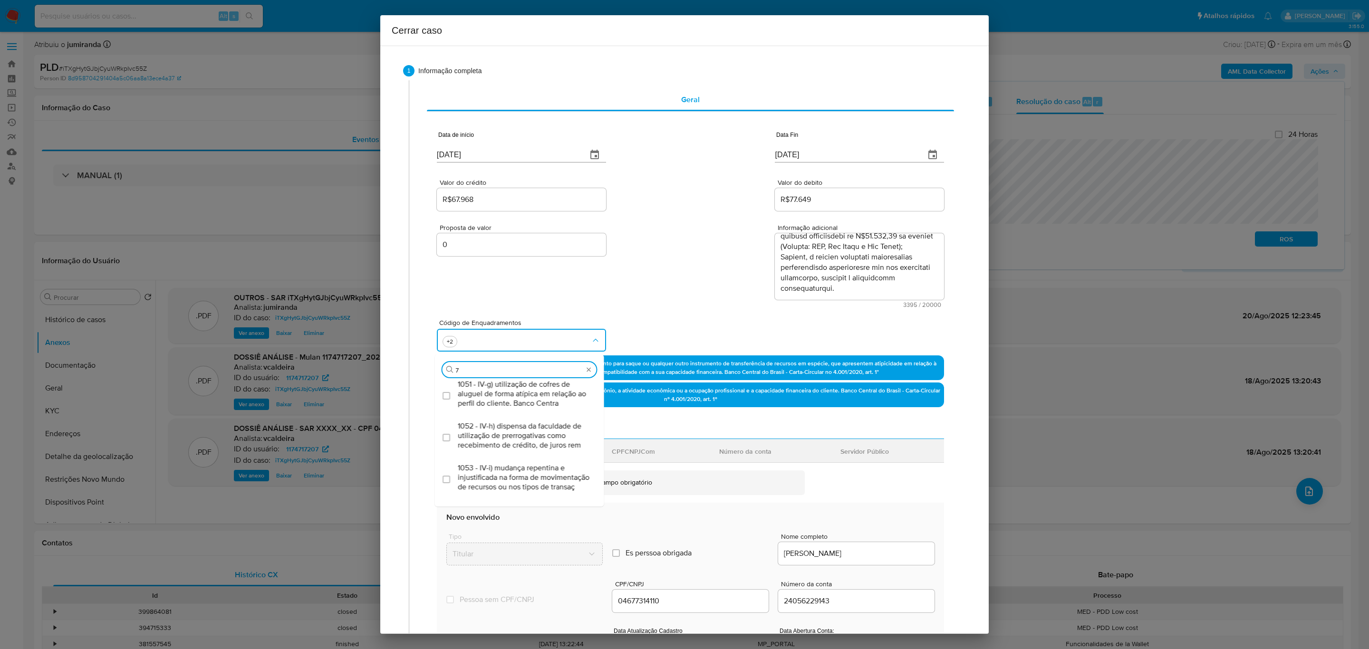
scroll to position [0, 0]
type input "74"
drag, startPoint x: 519, startPoint y: 411, endPoint x: 544, endPoint y: 419, distance: 25.5
click at [519, 411] on span "1074 - IV-ad) recebimento de créditos com o imediato débito dos valores. Banco …" at bounding box center [523, 400] width 133 height 29
checkbox input "true"
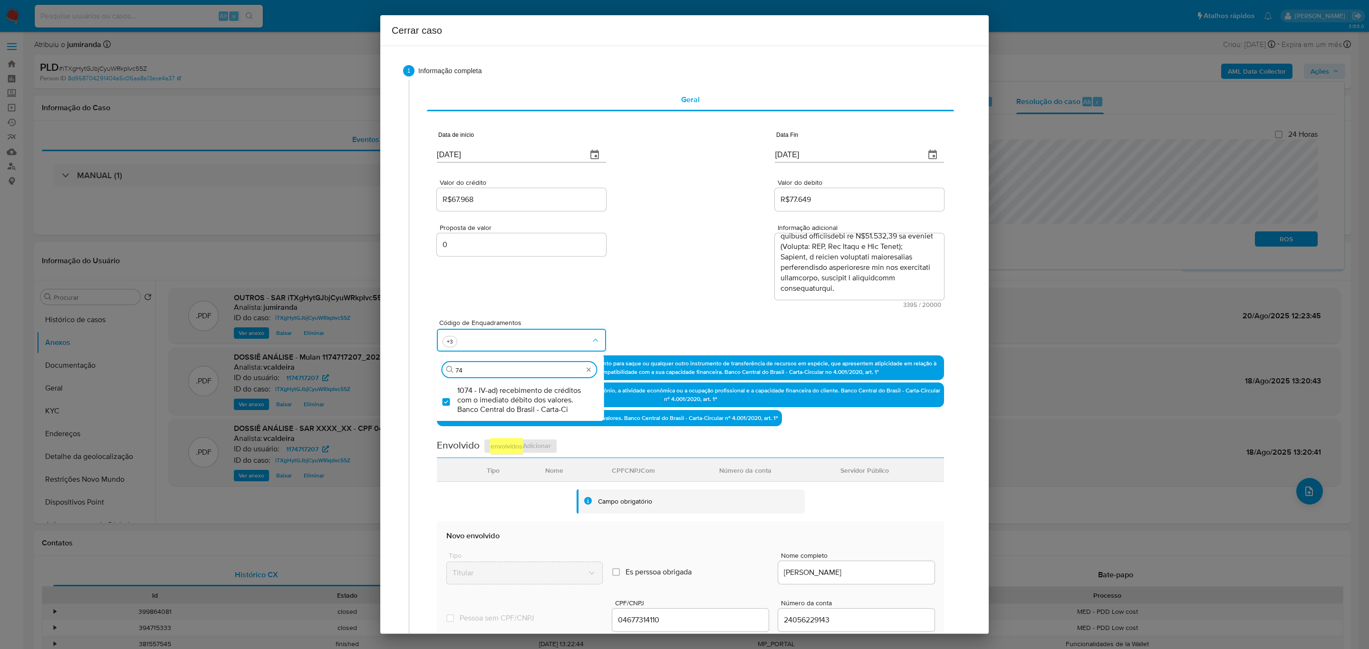
click at [683, 442] on div "Envolvido Adicionar envolvidos" at bounding box center [690, 448] width 507 height 19
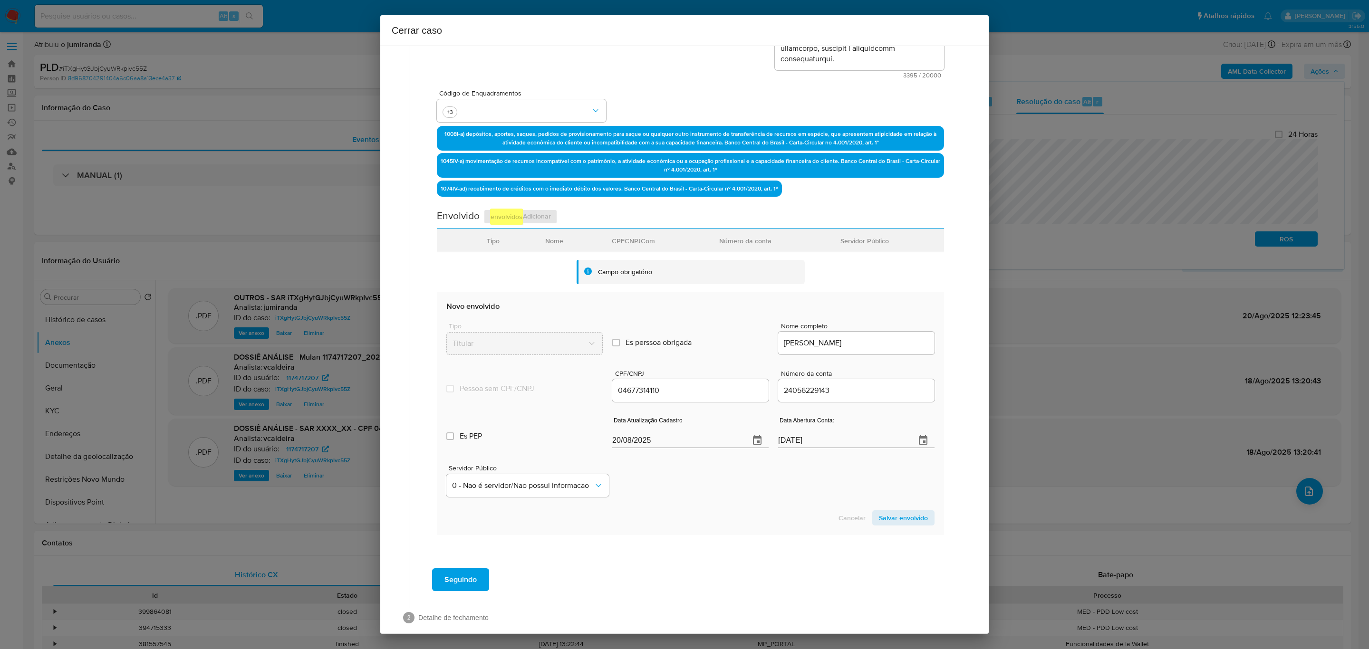
scroll to position [241, 0]
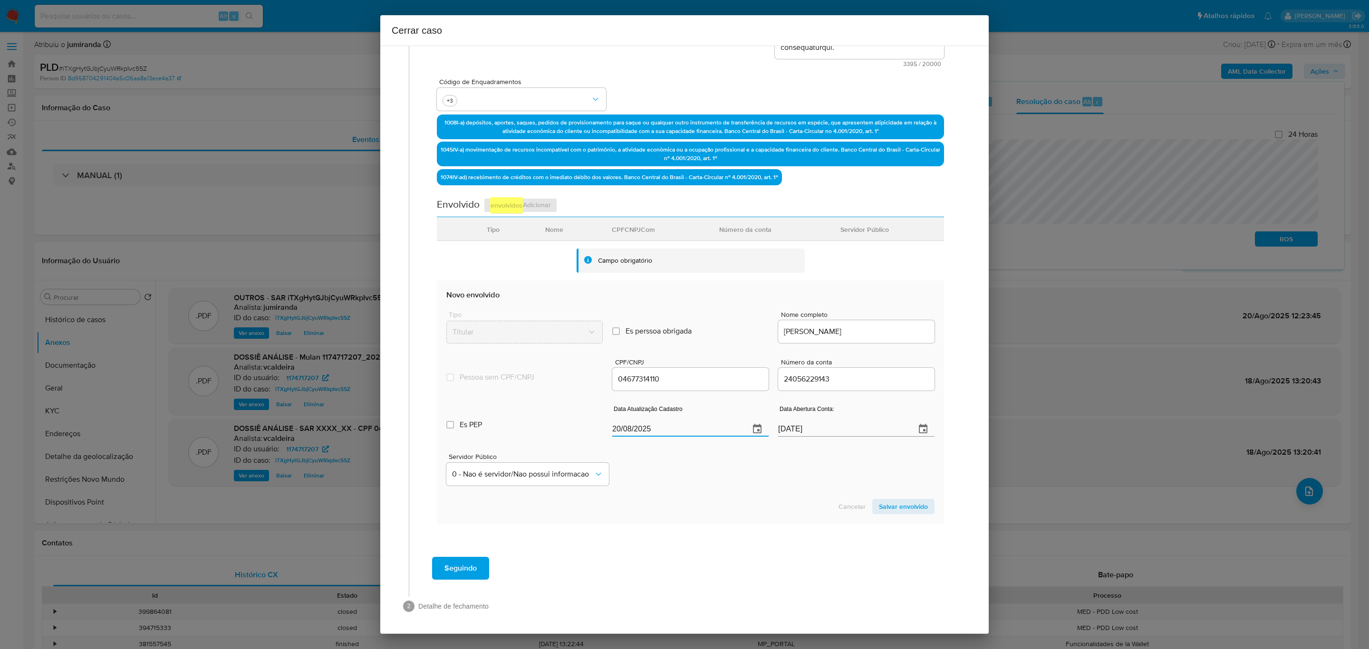
click at [676, 426] on input "20/08/2025" at bounding box center [677, 429] width 130 height 15
paste input "18"
type input "18/08/2025"
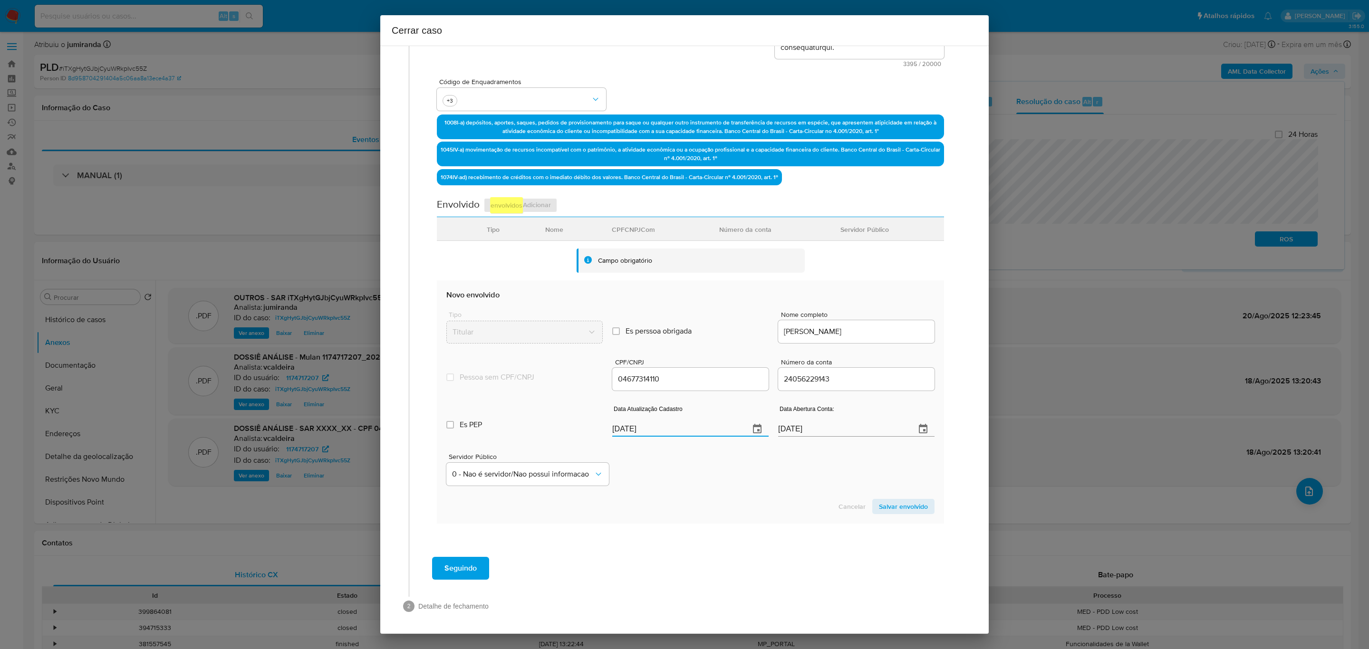
click at [879, 502] on span "Salvar envolvido" at bounding box center [903, 506] width 49 height 13
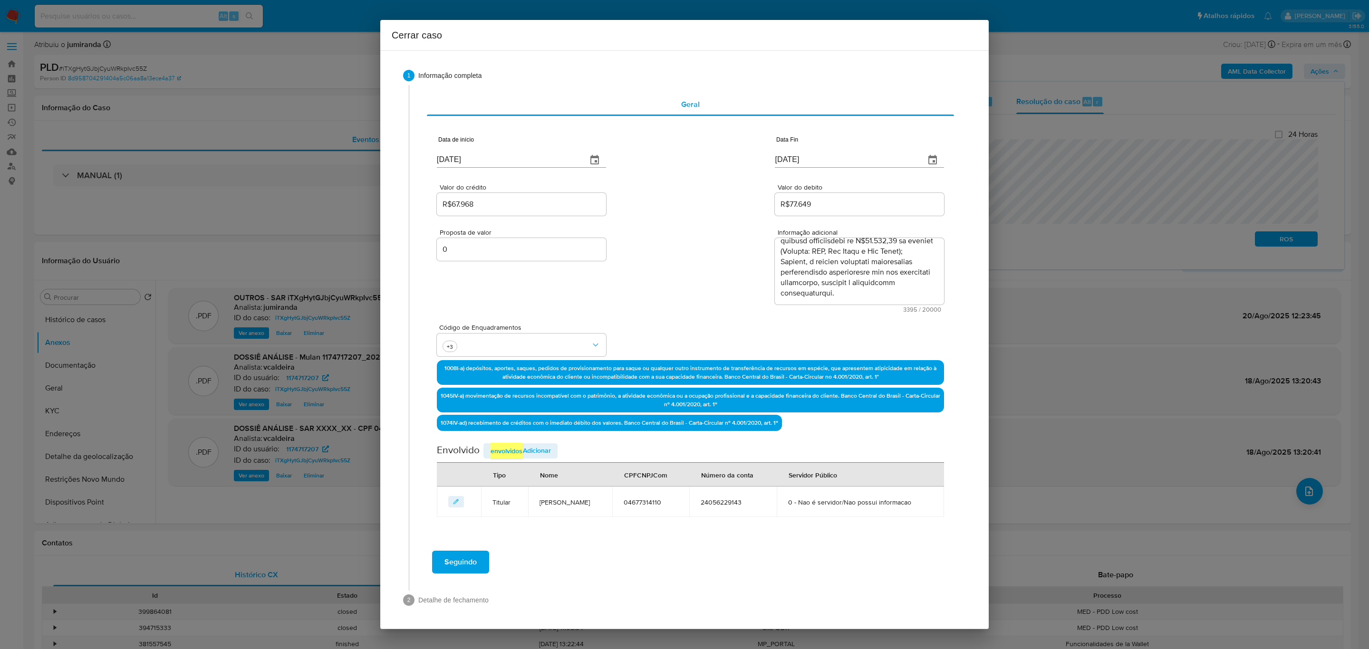
click at [526, 443] on span "Adicionar envolvidos" at bounding box center [520, 451] width 61 height 16
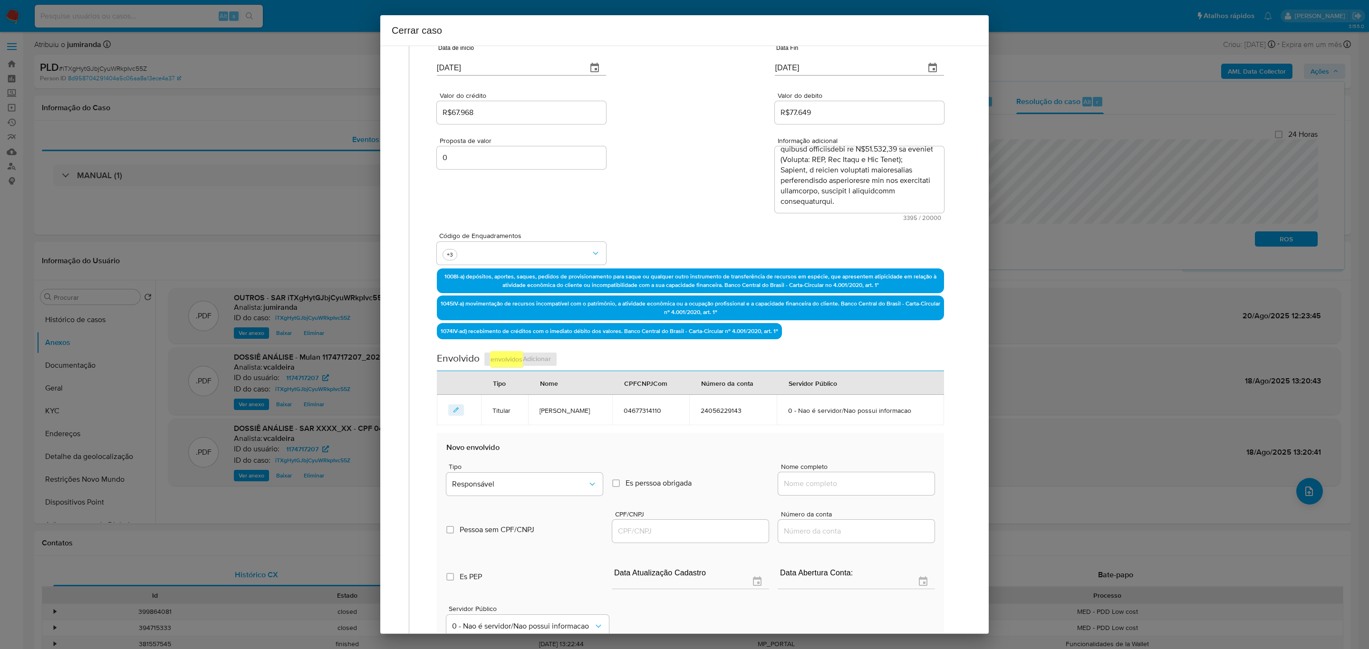
scroll to position [148, 0]
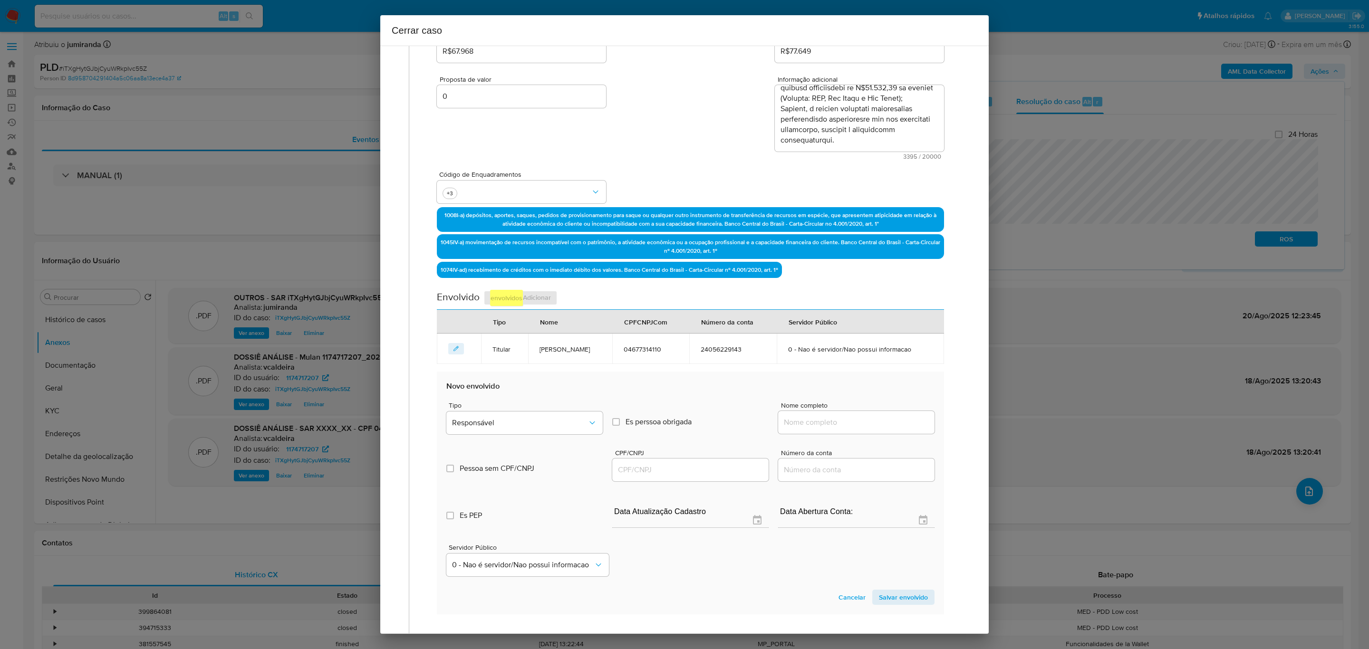
drag, startPoint x: 796, startPoint y: 441, endPoint x: 794, endPoint y: 408, distance: 32.3
click at [795, 429] on input "Nome completo" at bounding box center [856, 422] width 156 height 12
paste input "Arthur Henrique De Oliveira Vieira 04677314110"
type input "Arthur Henrique De Oliveira Vieira 04677314110"
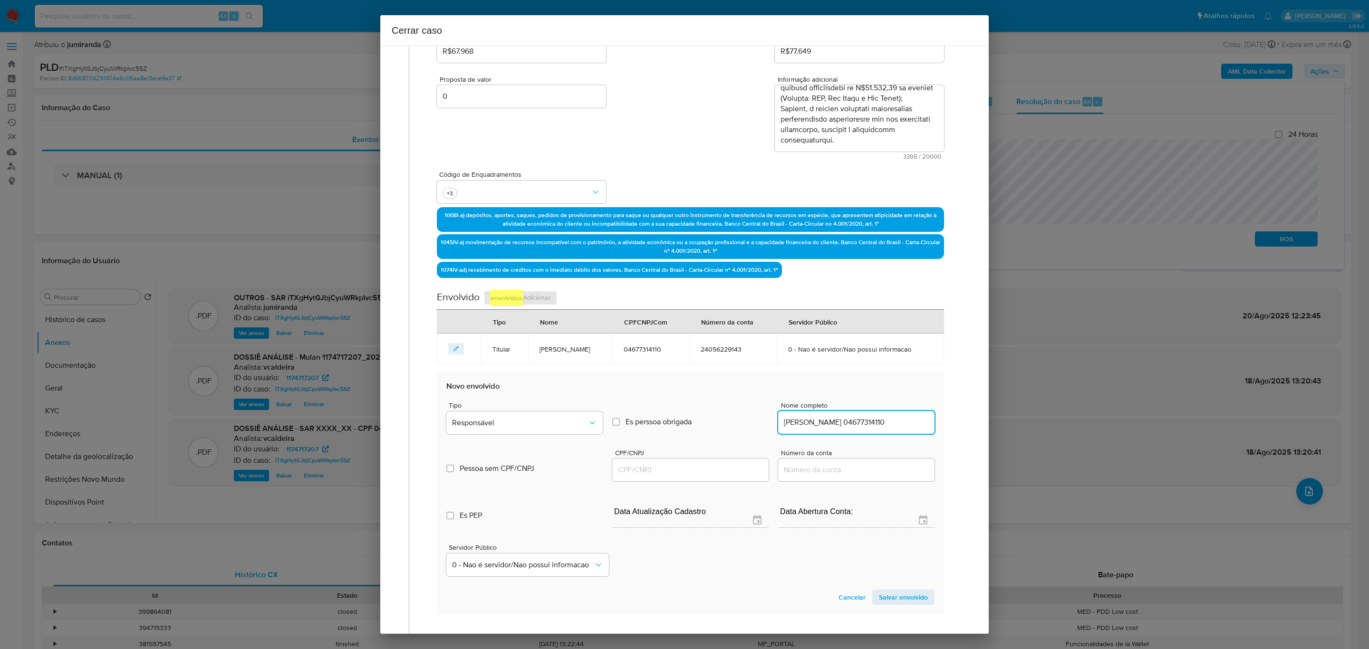
scroll to position [0, 0]
click at [679, 476] on div at bounding box center [690, 470] width 156 height 23
click at [683, 476] on input "CPF/CNPJ" at bounding box center [690, 470] width 156 height 12
paste input "48717113000139"
type input "48717113000139"
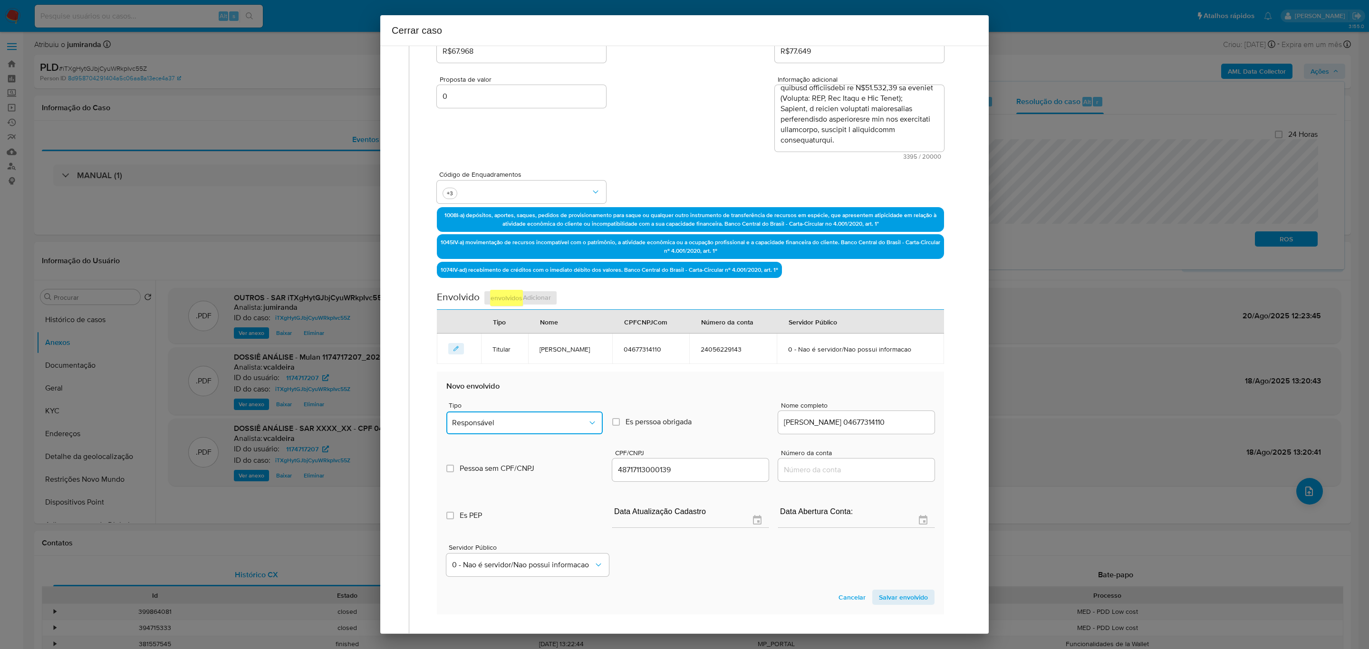
click at [562, 428] on span "Responsável" at bounding box center [519, 423] width 135 height 10
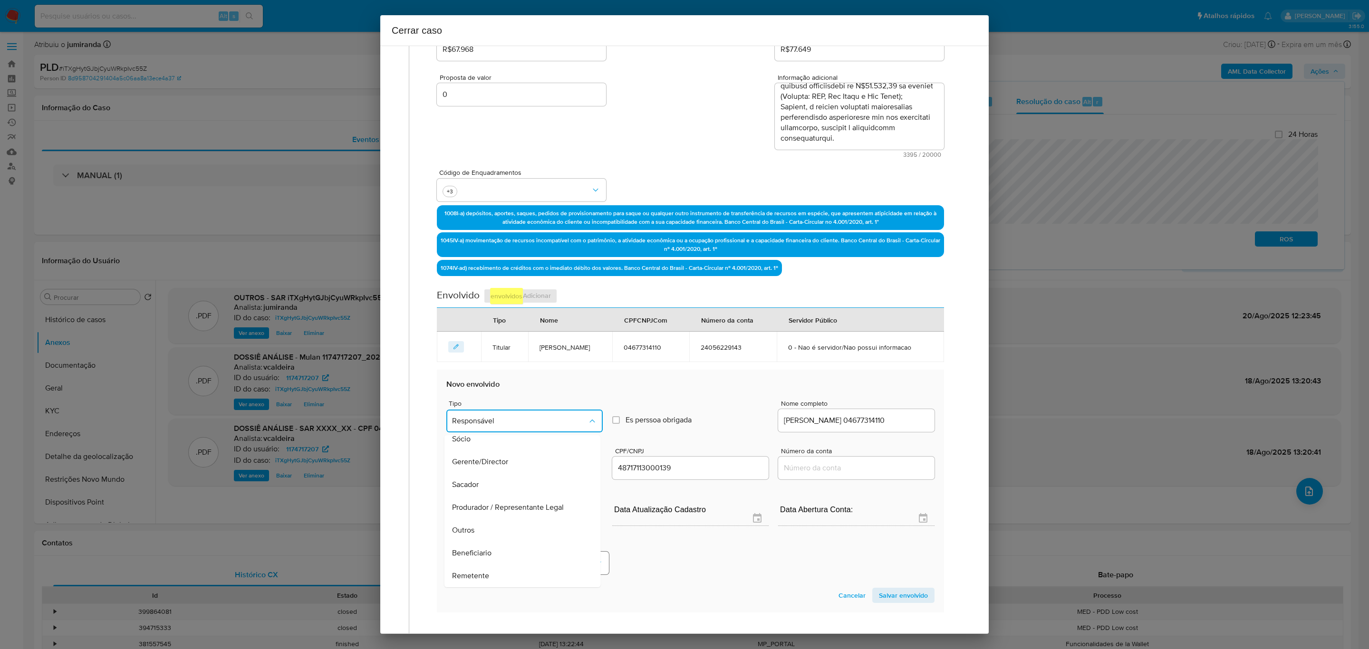
drag, startPoint x: 488, startPoint y: 583, endPoint x: 553, endPoint y: 581, distance: 65.6
click at [488, 585] on div "Remetente" at bounding box center [518, 576] width 135 height 23
click at [896, 602] on span "Salvar envolvido" at bounding box center [903, 595] width 49 height 13
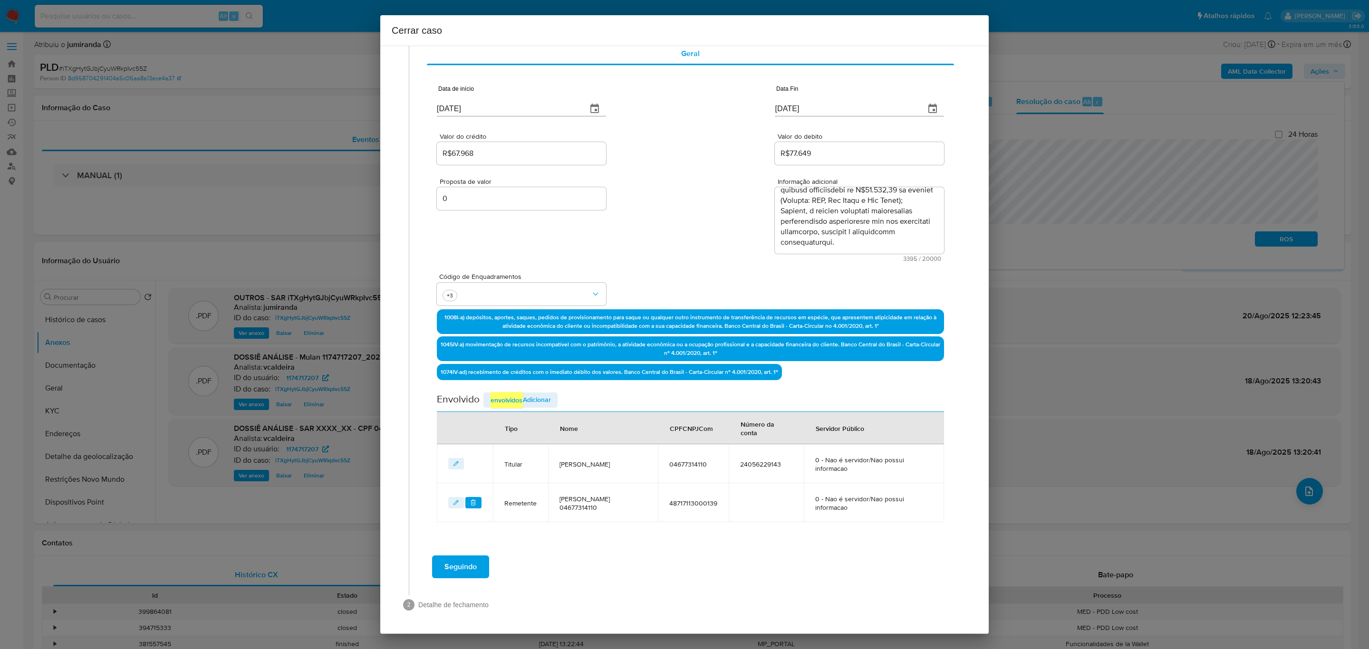
scroll to position [45, 0]
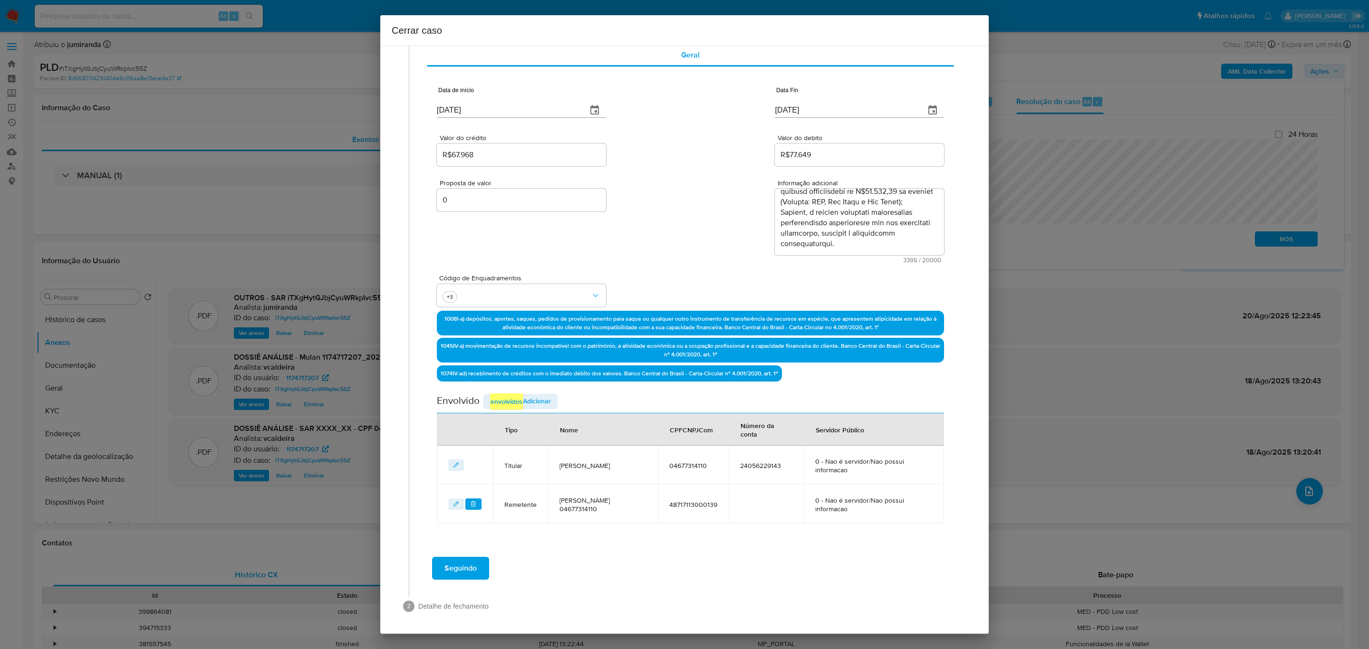
click at [525, 401] on span "Adicionar envolvidos" at bounding box center [520, 401] width 61 height 16
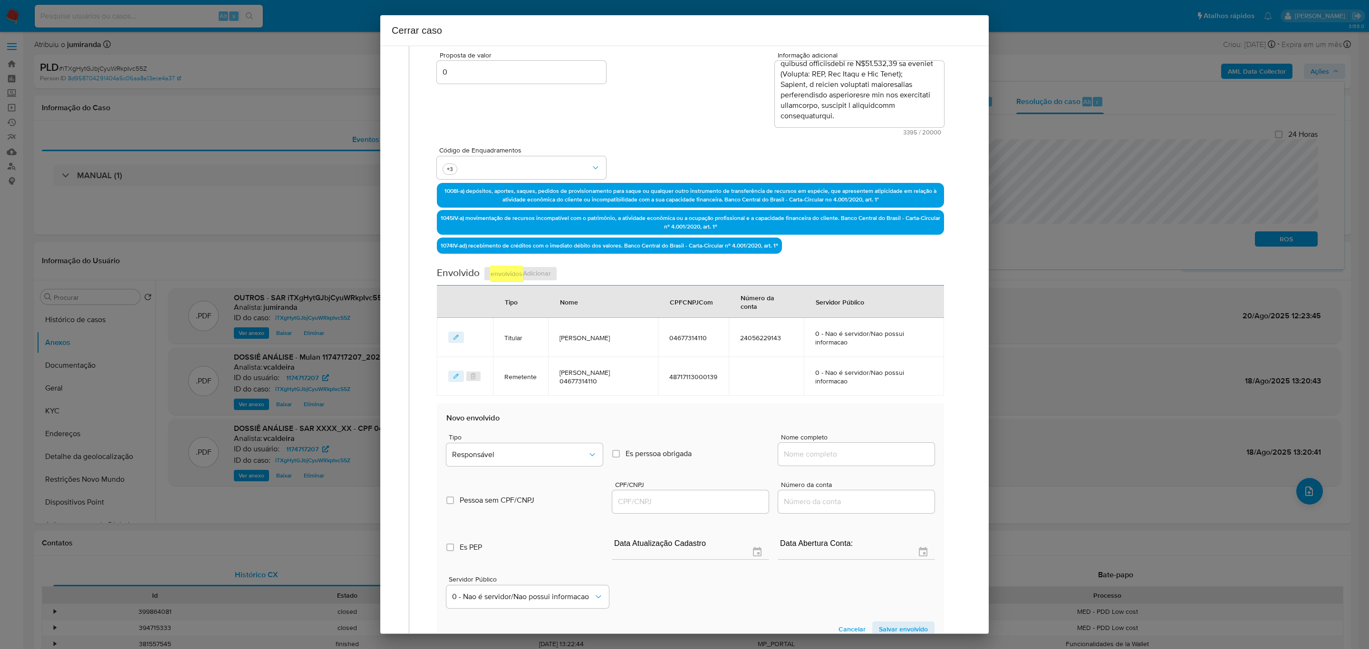
scroll to position [259, 0]
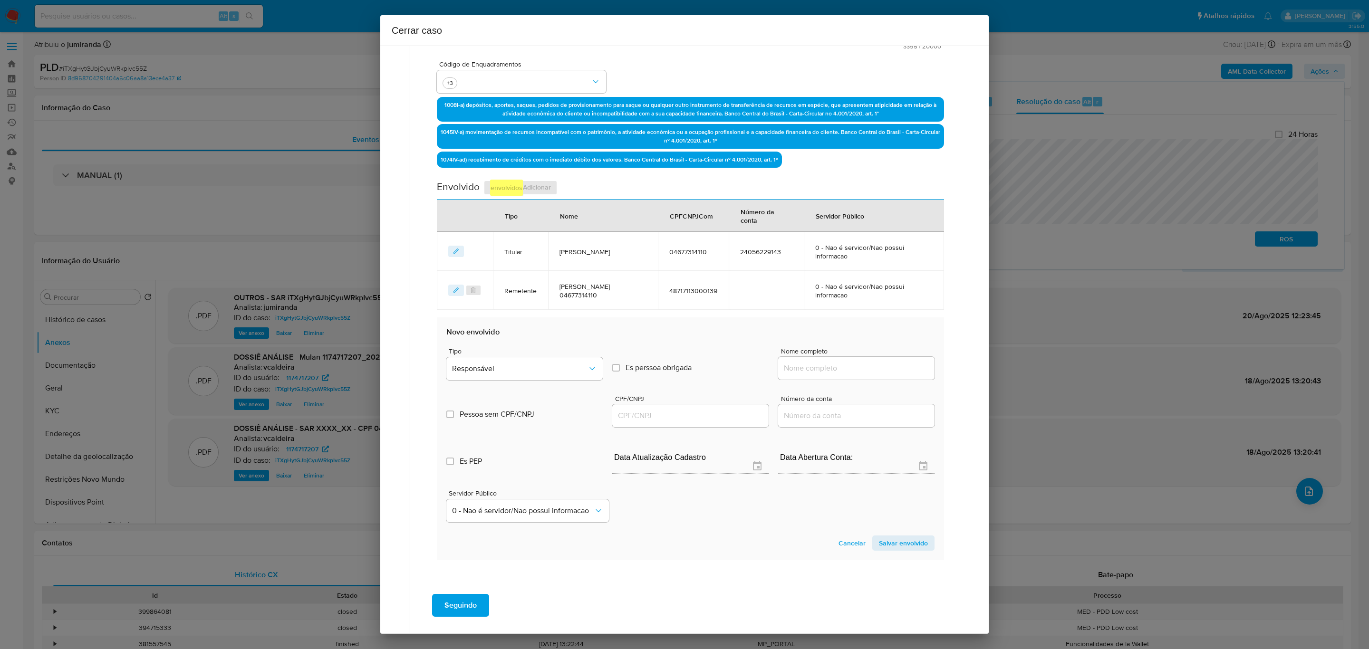
click at [843, 354] on div "Nome completo" at bounding box center [856, 366] width 156 height 36
click at [850, 364] on input "Nome completo" at bounding box center [856, 368] width 156 height 12
paste input "Jean Carlo Guimarães Barbosa"
type input "Jean Carlo Guimarães Barbosa"
click at [631, 412] on input "CPF/CNPJ" at bounding box center [690, 416] width 156 height 12
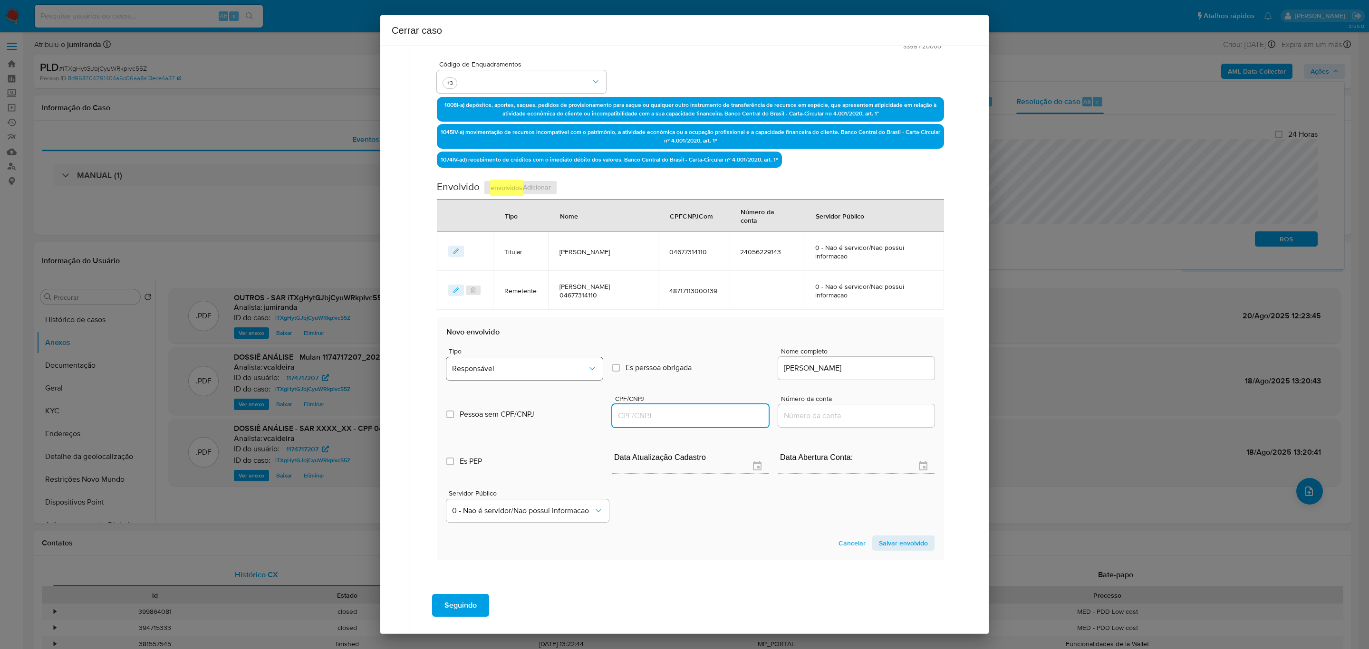
paste input "1892136120"
type input "1892136120"
click at [542, 368] on span "Responsável" at bounding box center [519, 369] width 135 height 10
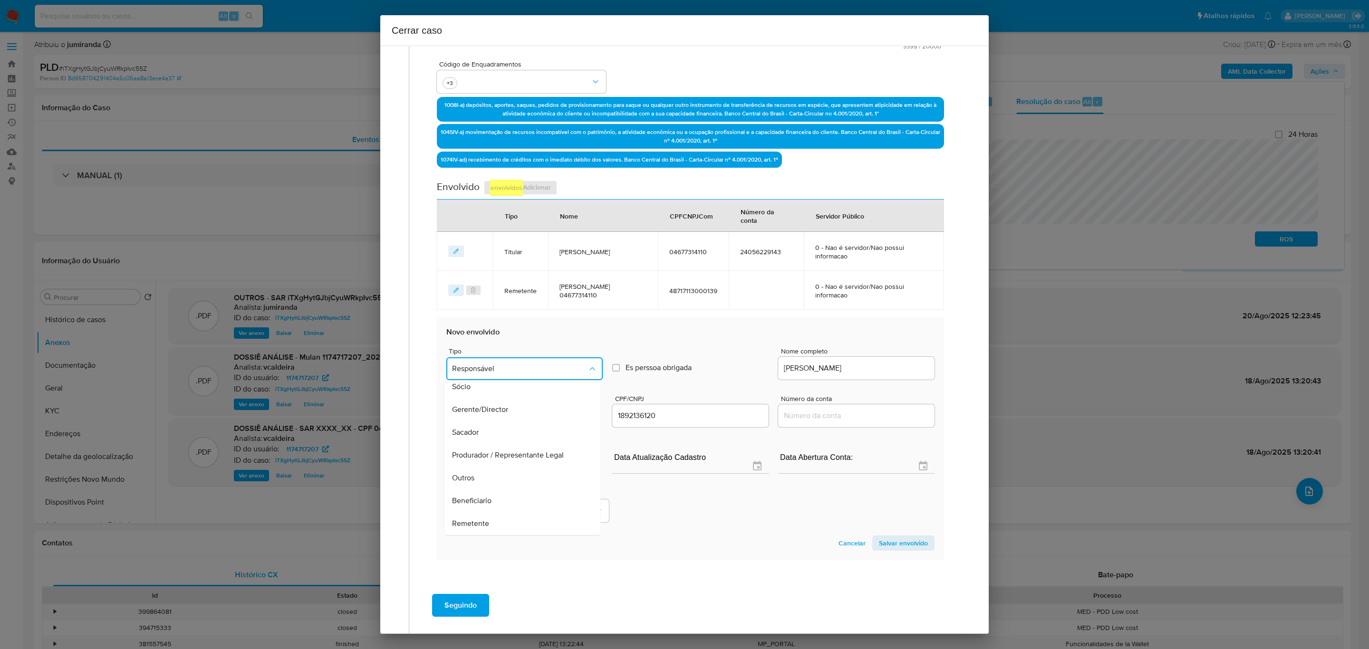
drag, startPoint x: 497, startPoint y: 518, endPoint x: 693, endPoint y: 499, distance: 197.6
click at [497, 519] on div "Remetente" at bounding box center [518, 523] width 135 height 23
click at [879, 537] on span "Salvar envolvido" at bounding box center [903, 543] width 49 height 13
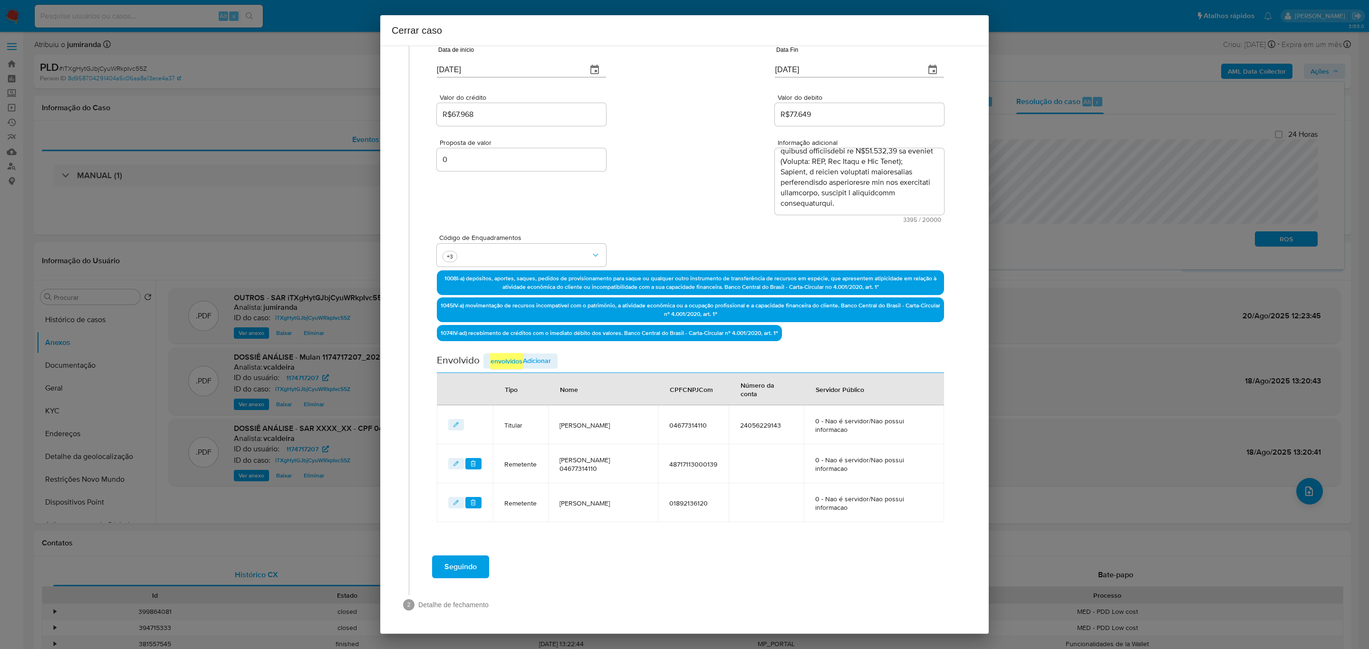
scroll to position [84, 0]
click at [531, 356] on span "Adicionar envolvidos" at bounding box center [520, 362] width 61 height 16
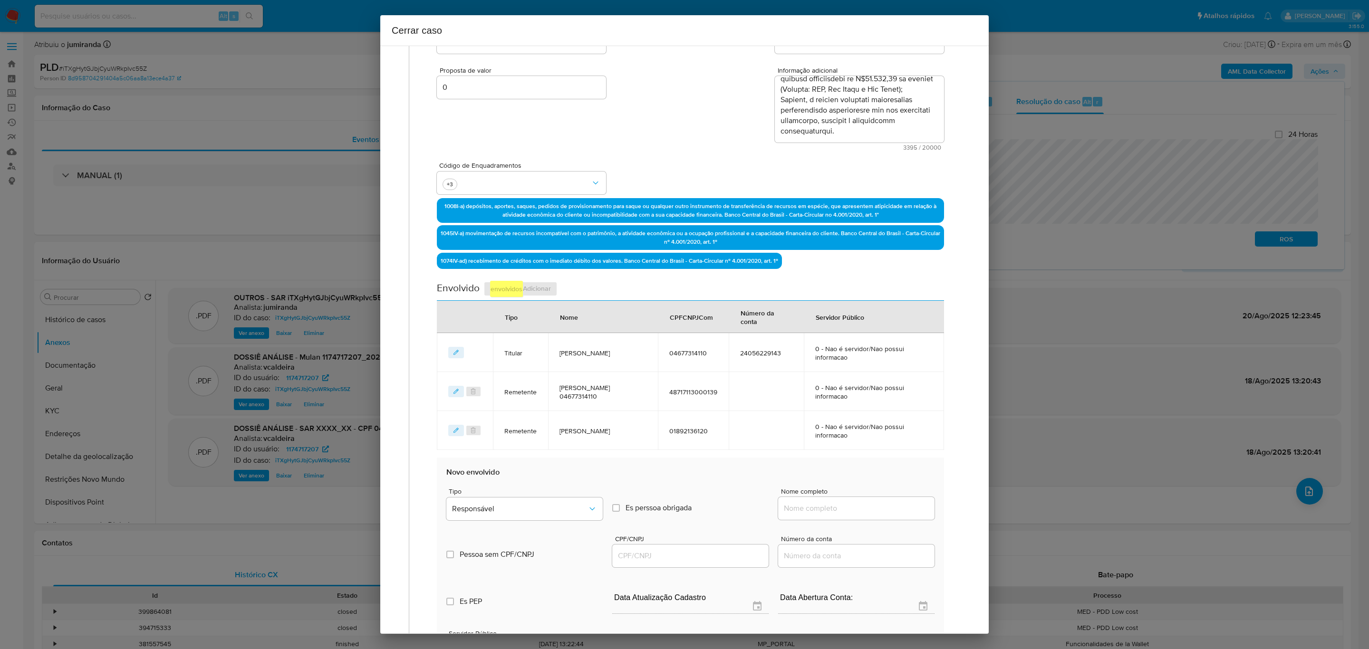
scroll to position [227, 0]
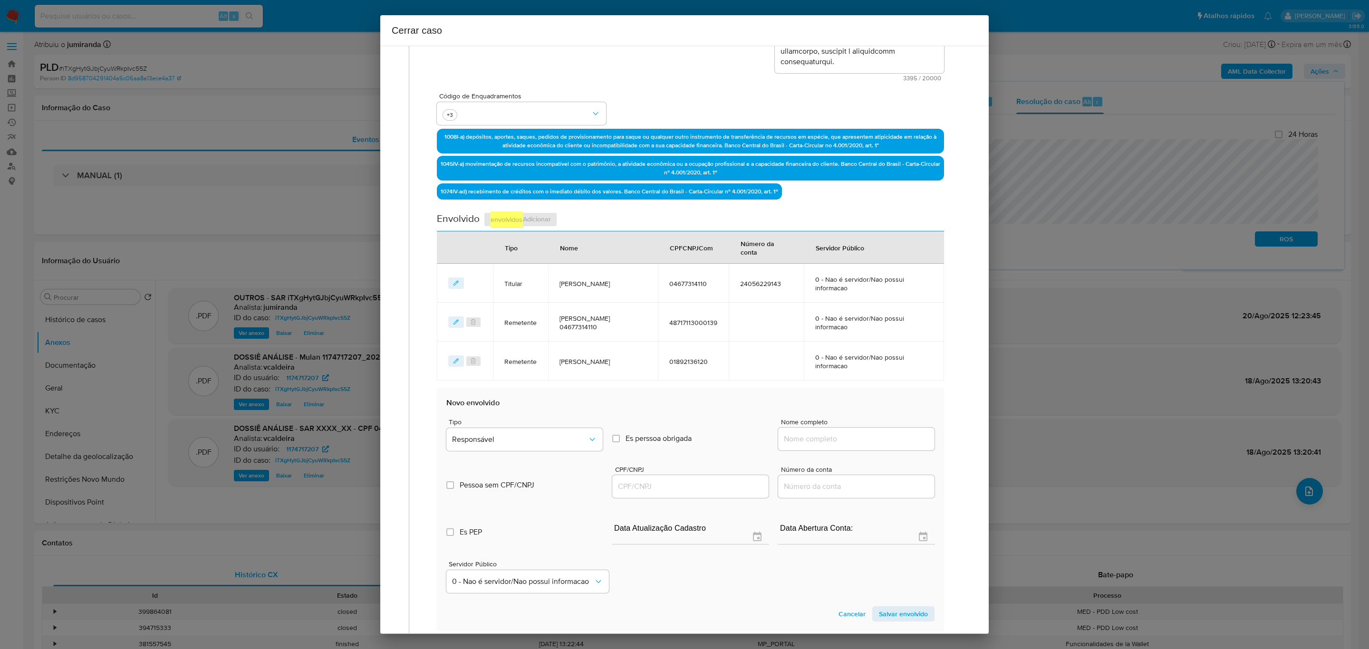
click at [830, 443] on input "Nome completo" at bounding box center [856, 439] width 156 height 12
paste input "61.978.446 Moises Sodre Barbosa Neto"
type input "61.978.446 Moises Sodre Barbosa Neto"
drag, startPoint x: 674, startPoint y: 475, endPoint x: 681, endPoint y: 481, distance: 8.4
click at [676, 478] on div at bounding box center [690, 486] width 156 height 23
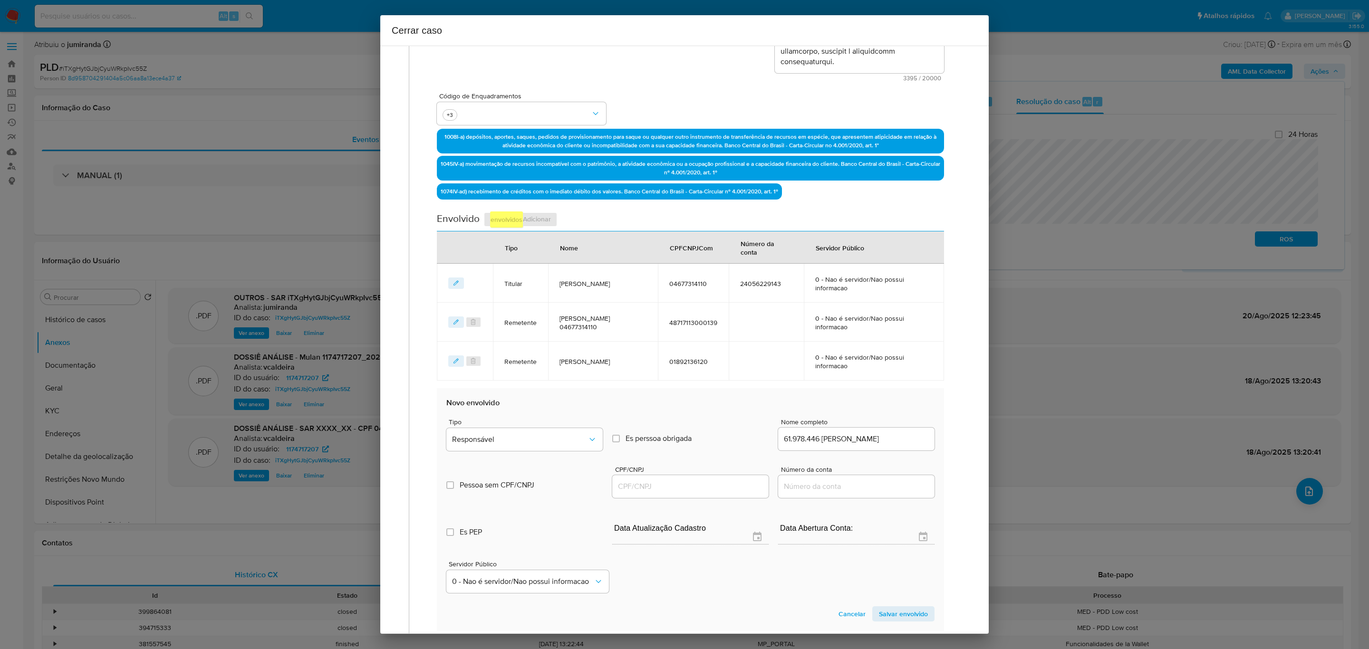
click at [683, 483] on input "CPF/CNPJ" at bounding box center [690, 486] width 156 height 12
paste input "61978446000180"
type input "61978446000180"
click at [550, 431] on button "Responsável" at bounding box center [524, 439] width 156 height 23
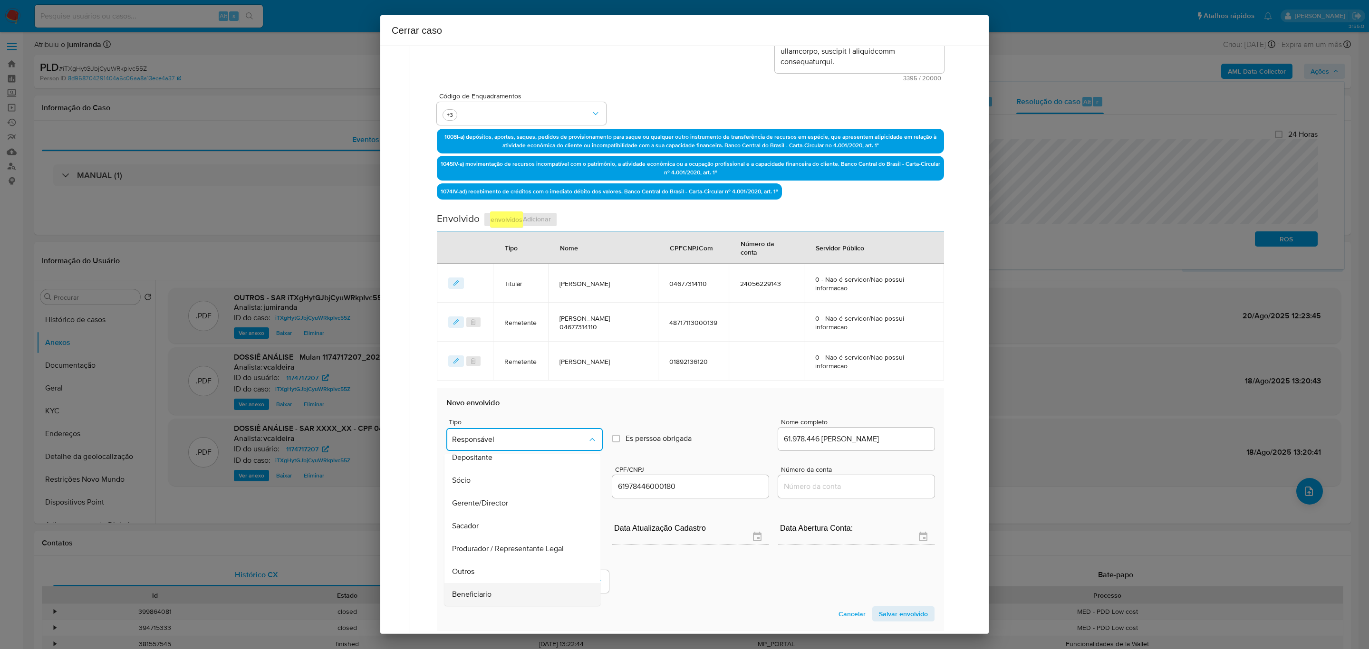
click at [499, 585] on div "Beneficiario" at bounding box center [518, 594] width 135 height 23
click at [879, 607] on span "Salvar envolvido" at bounding box center [903, 613] width 49 height 13
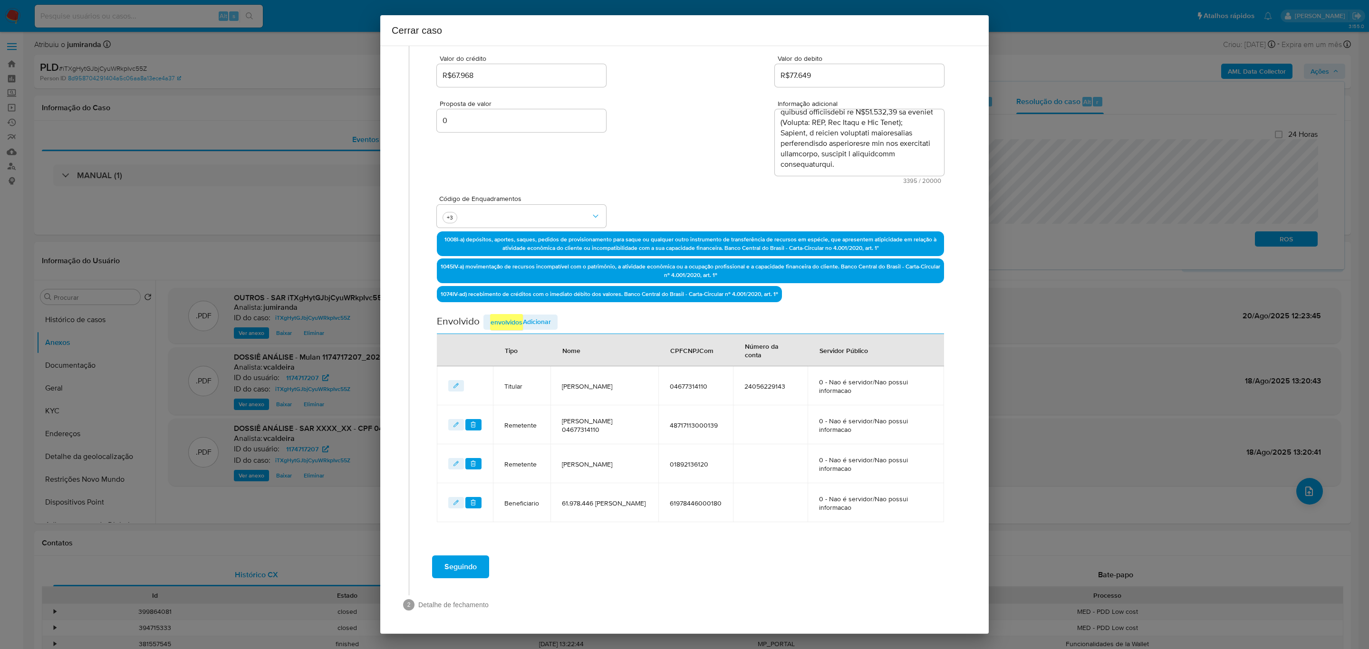
scroll to position [123, 0]
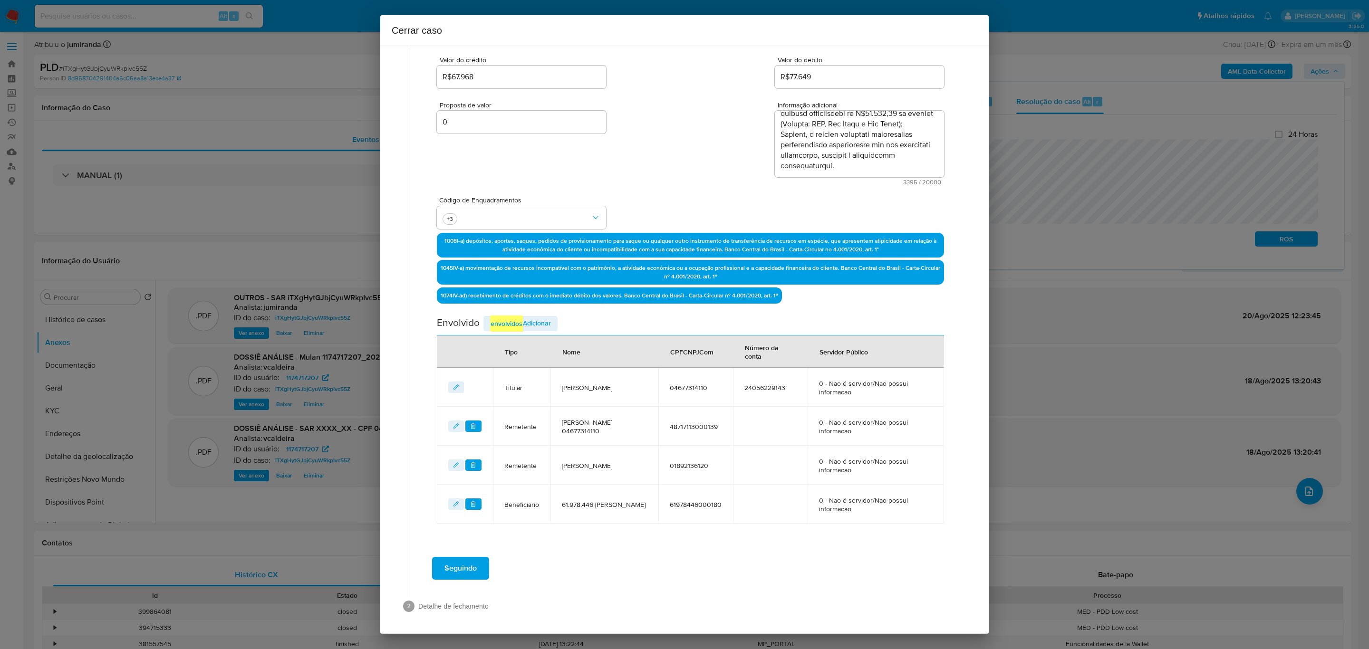
click at [513, 318] on em "envolvidos" at bounding box center [506, 324] width 33 height 16
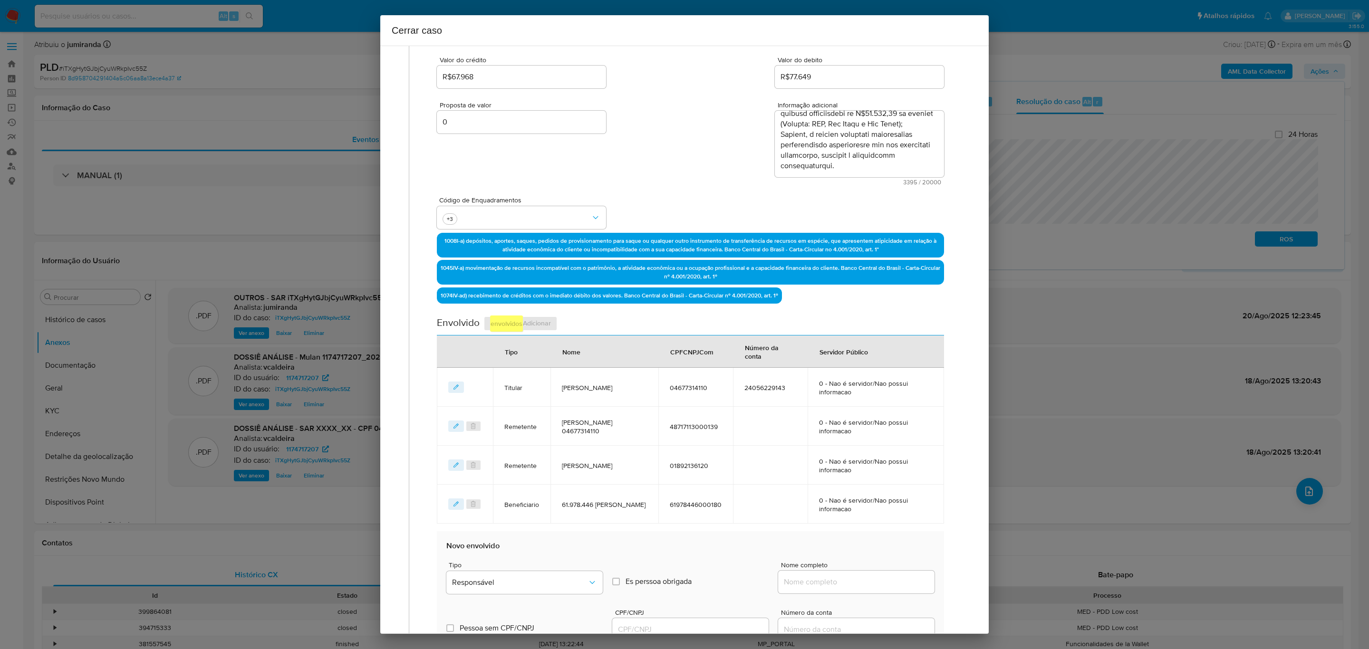
scroll to position [265, 0]
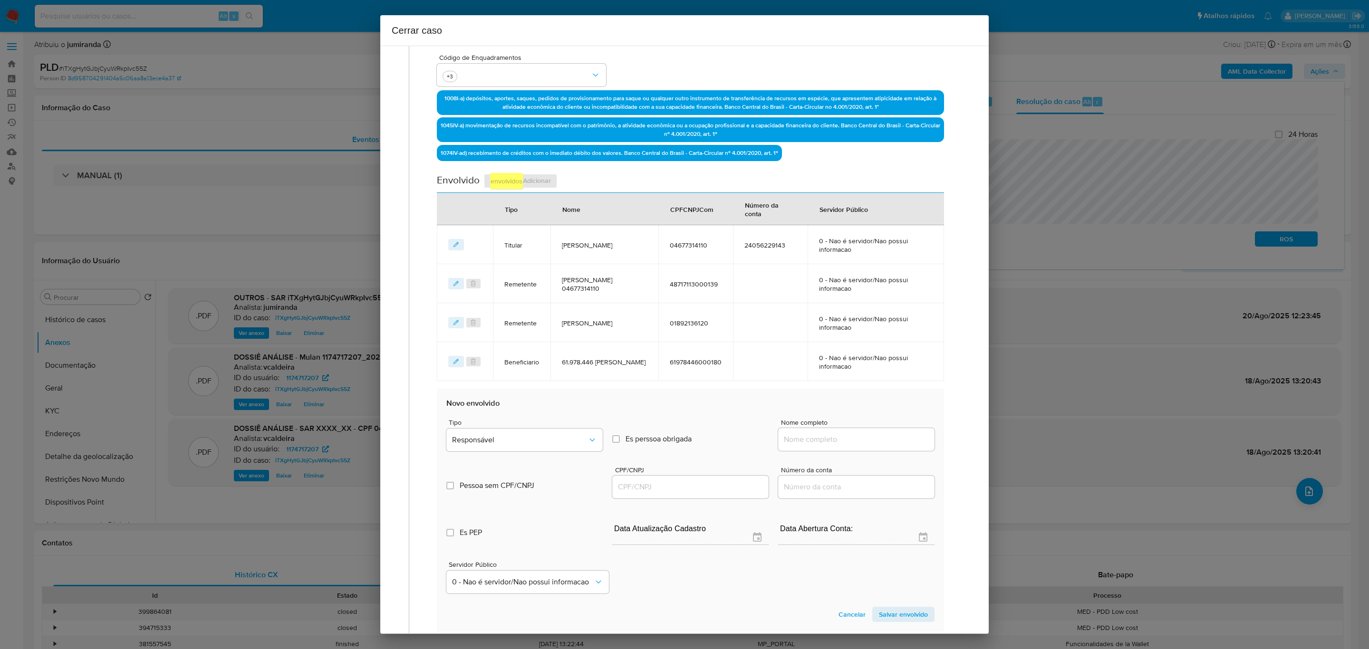
click at [839, 434] on input "Nome completo" at bounding box center [856, 439] width 156 height 12
paste input "Ola Loterias Ltda"
type input "Ola Loterias Ltda"
drag, startPoint x: 630, startPoint y: 488, endPoint x: 626, endPoint y: 481, distance: 8.1
click at [630, 488] on input "CPF/CNPJ" at bounding box center [690, 487] width 156 height 12
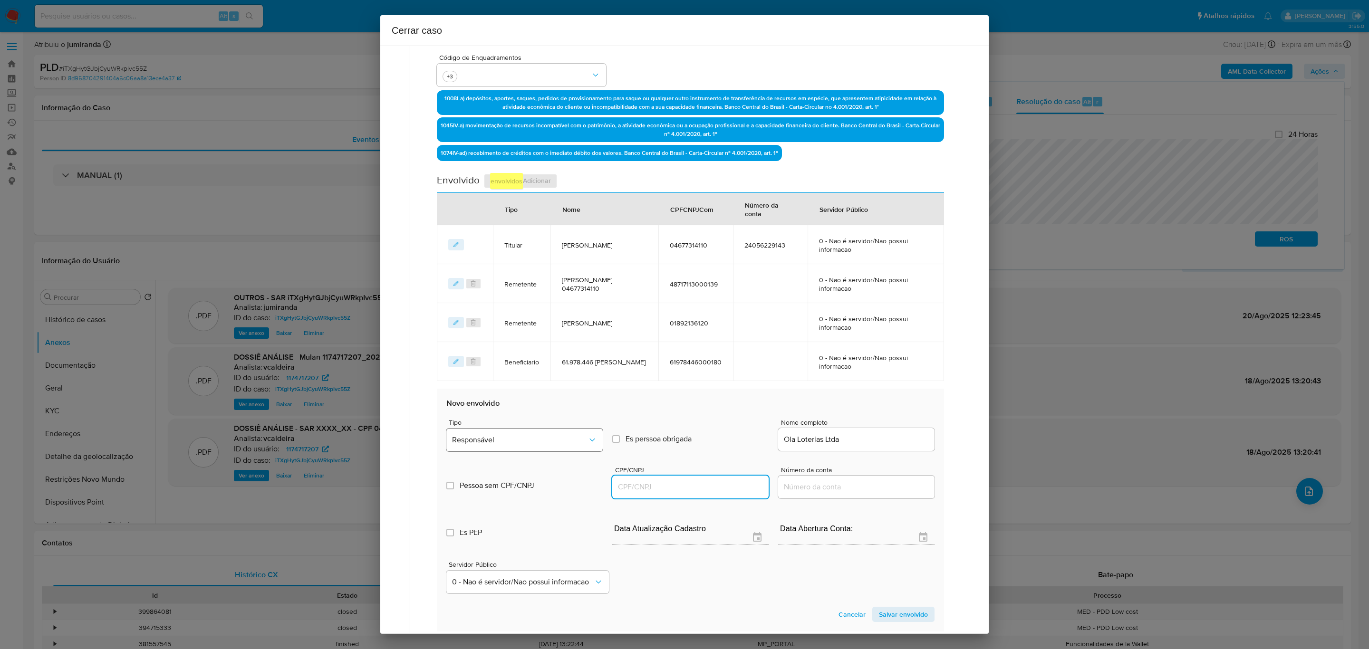
paste input "03328639000199"
click at [546, 443] on span "Responsável" at bounding box center [519, 440] width 135 height 10
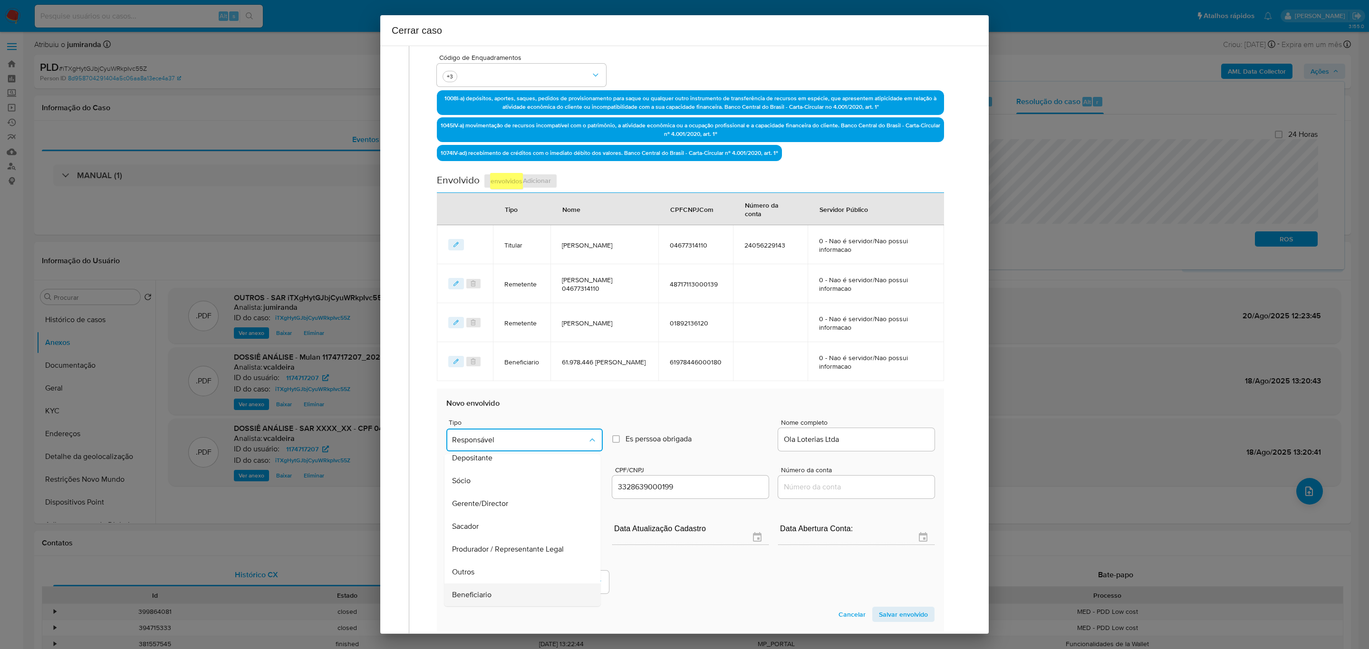
click at [482, 592] on span "Beneficiario" at bounding box center [470, 595] width 39 height 10
type input "03328639000199"
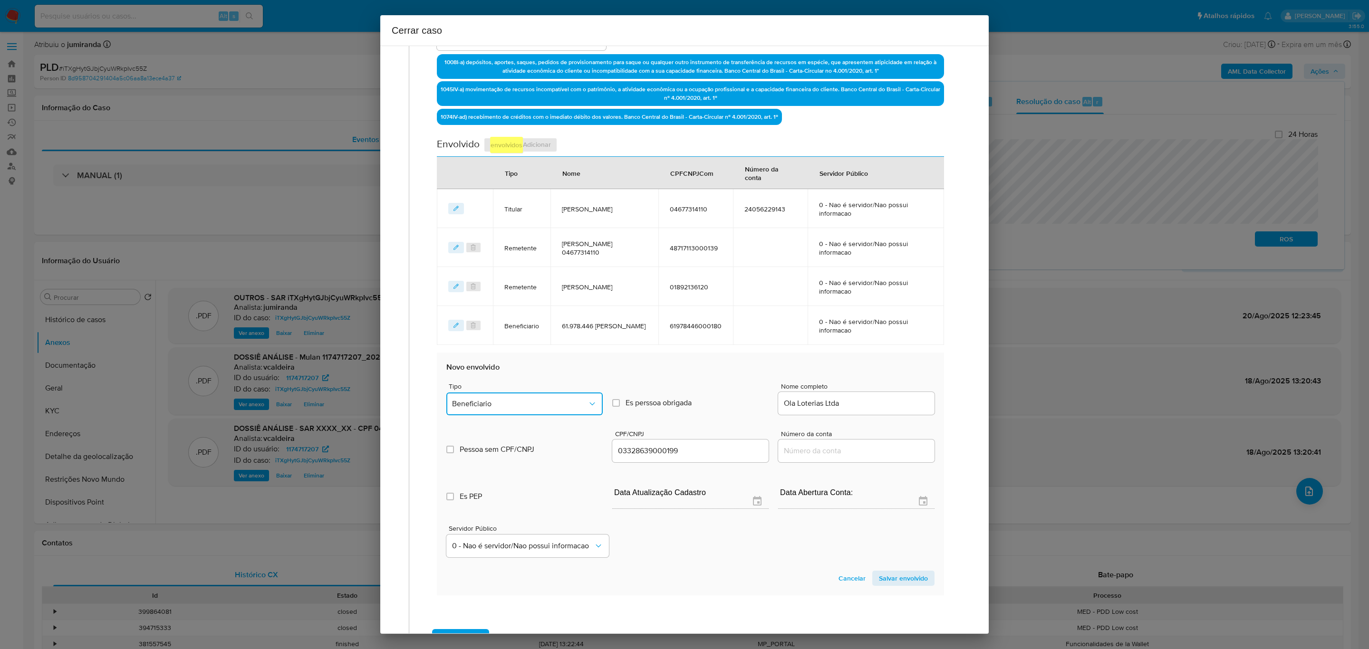
scroll to position [336, 0]
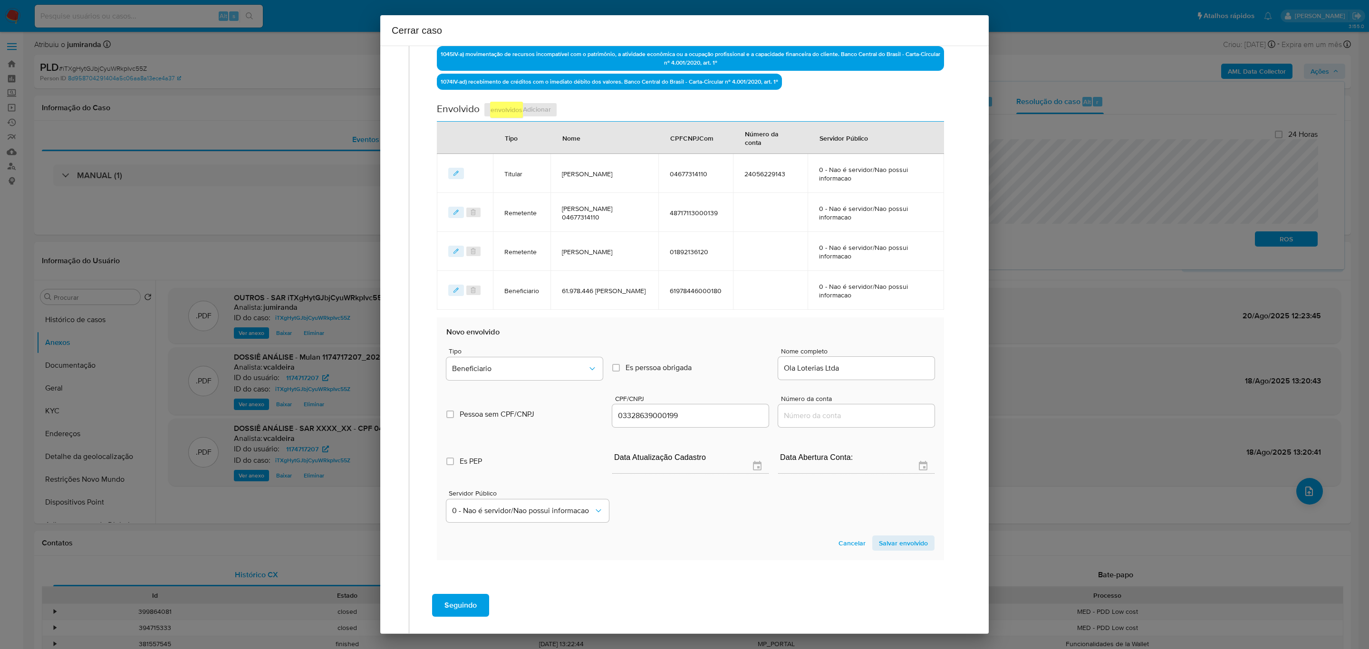
click at [872, 532] on section "Novo envolvido Tipo Beneficiario Es perssoa obrigada Is PObrigada Nome completo…" at bounding box center [690, 438] width 507 height 243
click at [879, 542] on span "Salvar envolvido" at bounding box center [903, 543] width 49 height 13
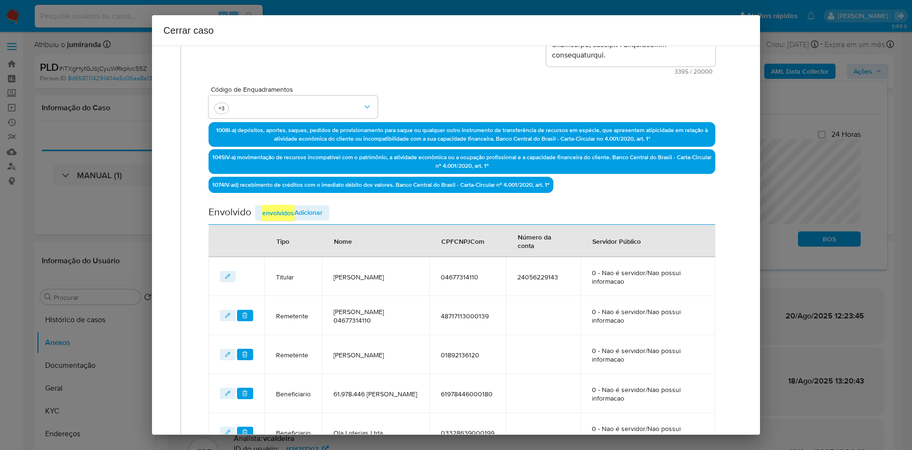
scroll to position [362, 0]
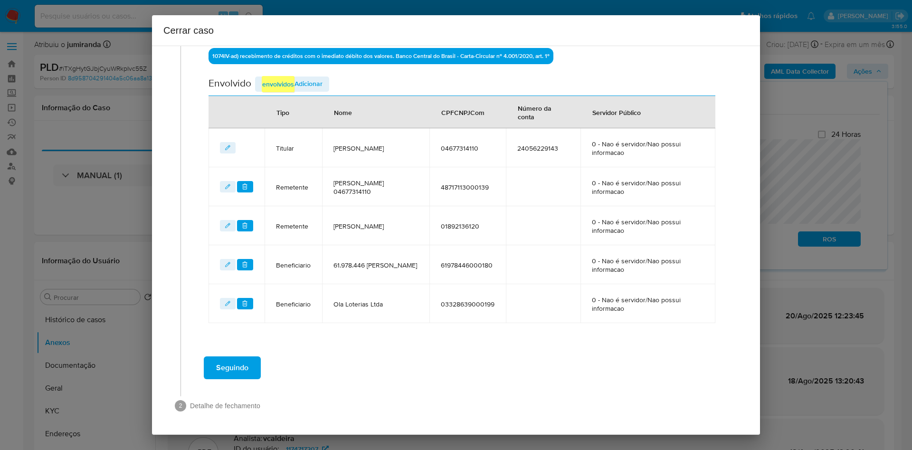
click at [247, 369] on span "Seguindo" at bounding box center [232, 367] width 32 height 21
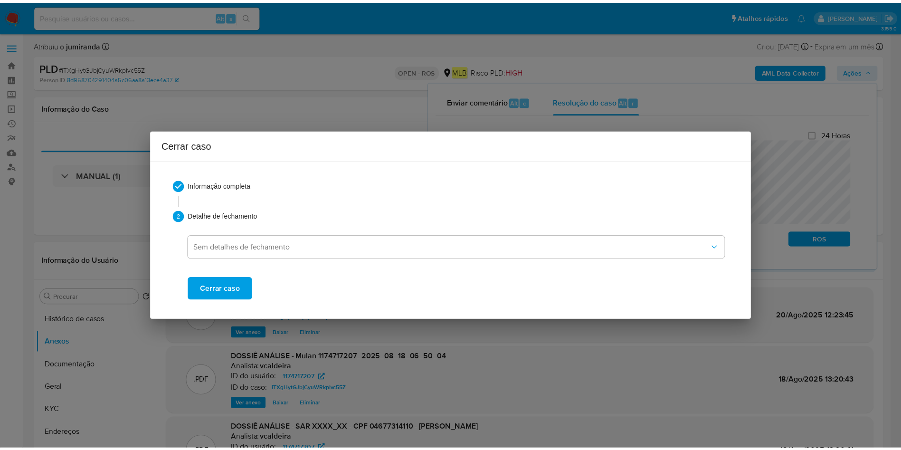
scroll to position [1200, 0]
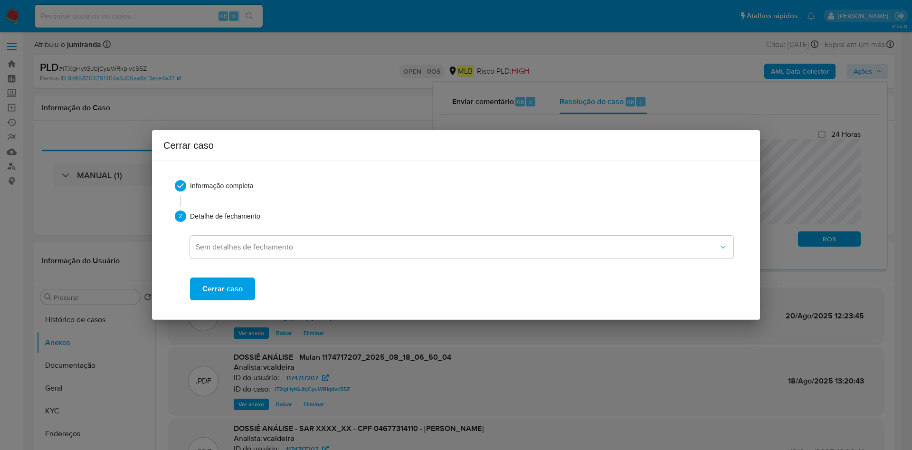
click at [232, 291] on span "Cerrar caso" at bounding box center [222, 288] width 40 height 21
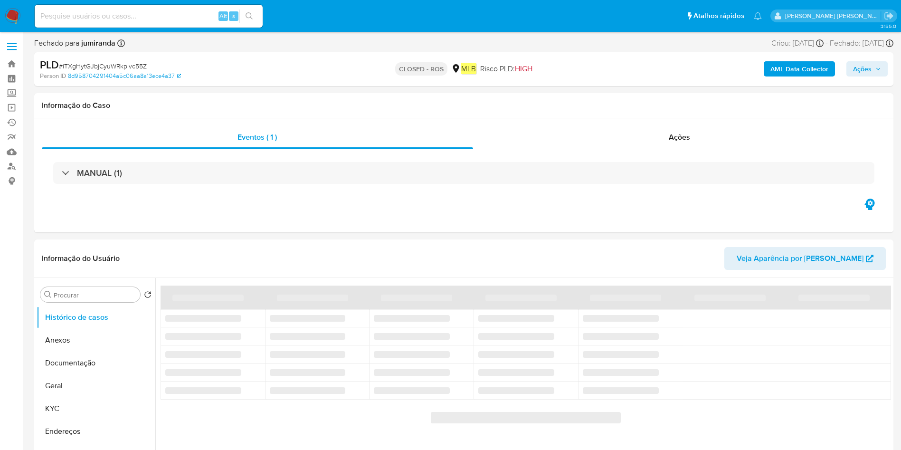
select select "10"
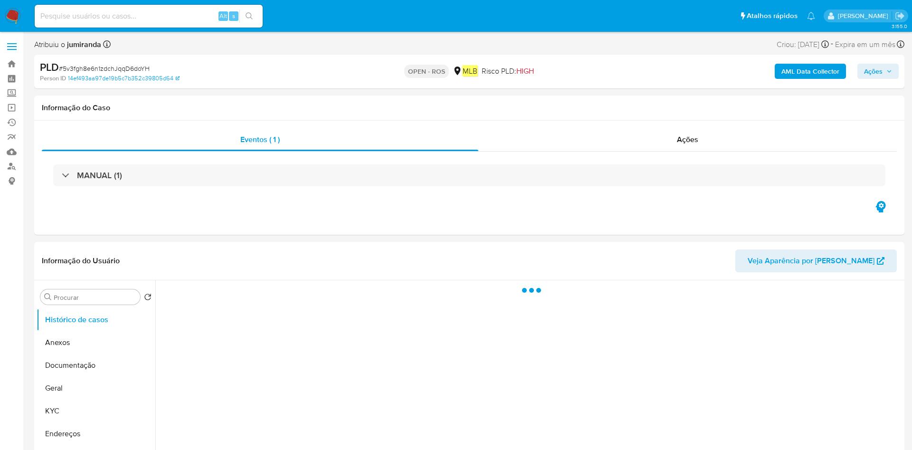
select select "10"
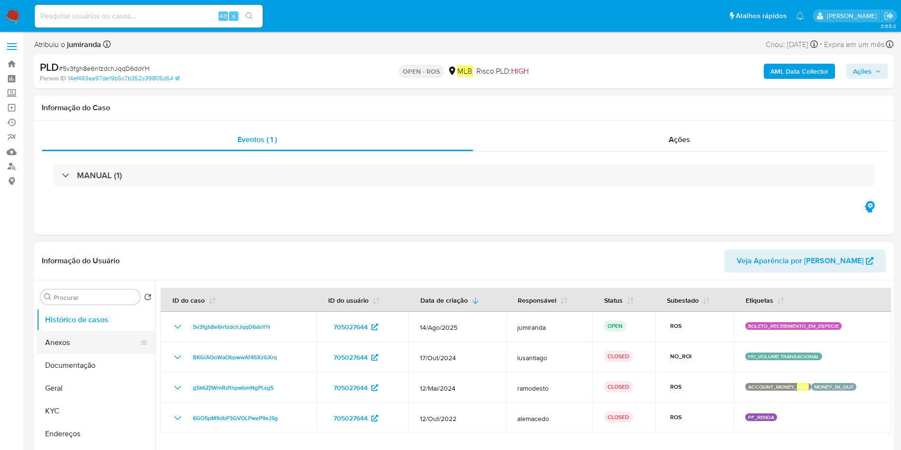
click at [66, 337] on button "Anexos" at bounding box center [92, 342] width 111 height 23
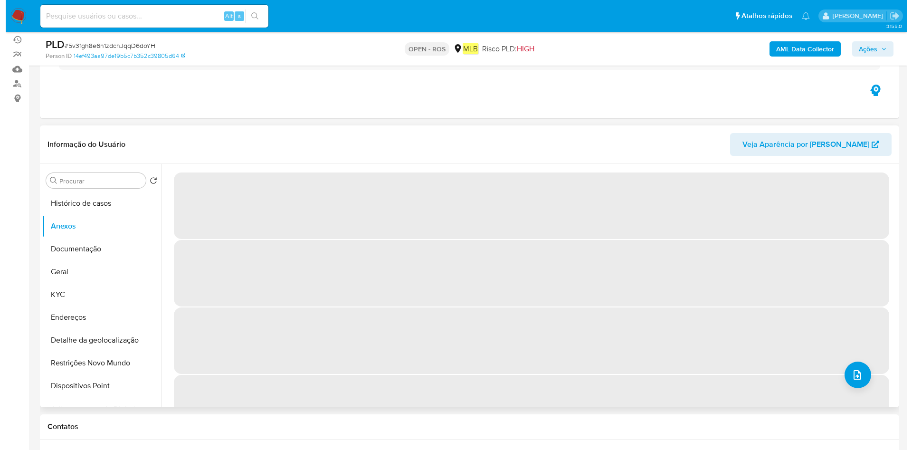
scroll to position [143, 0]
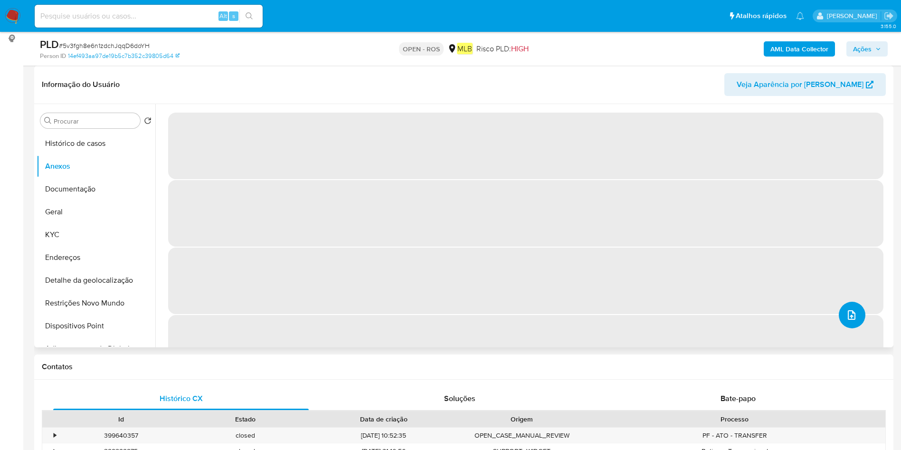
click at [851, 316] on icon "upload-file" at bounding box center [852, 315] width 8 height 10
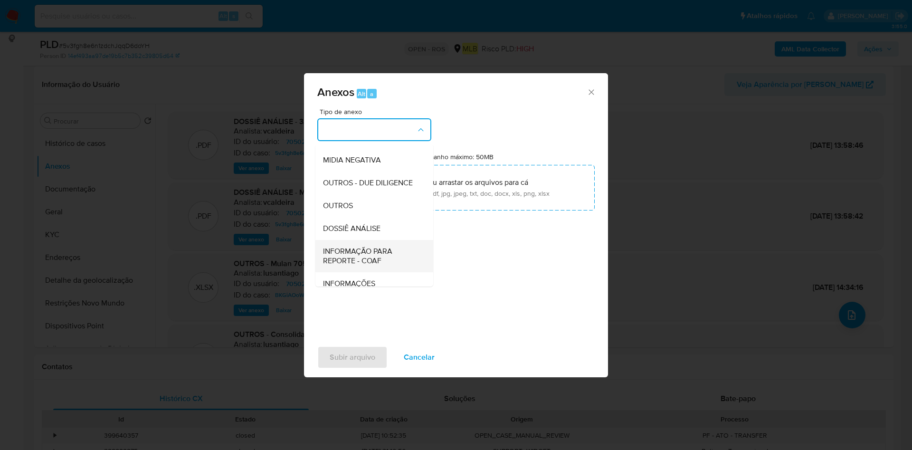
scroll to position [146, 0]
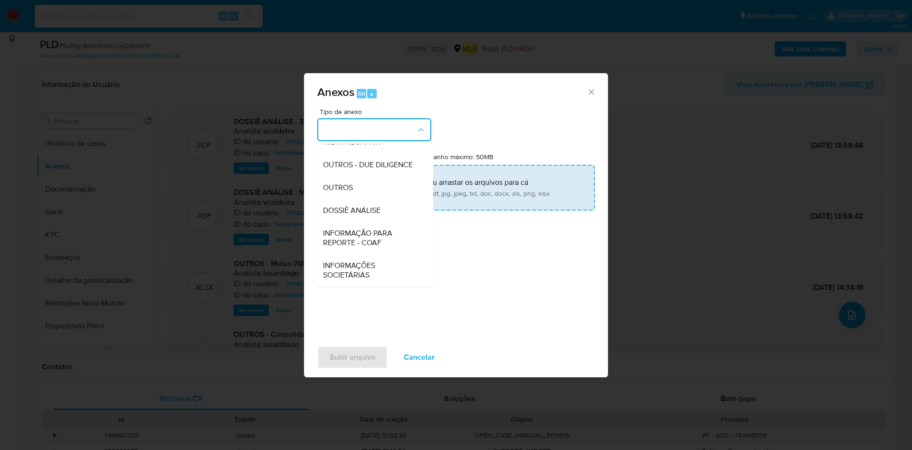
drag, startPoint x: 362, startPoint y: 188, endPoint x: 377, endPoint y: 176, distance: 19.0
click at [362, 187] on div "OUTROS" at bounding box center [371, 187] width 97 height 23
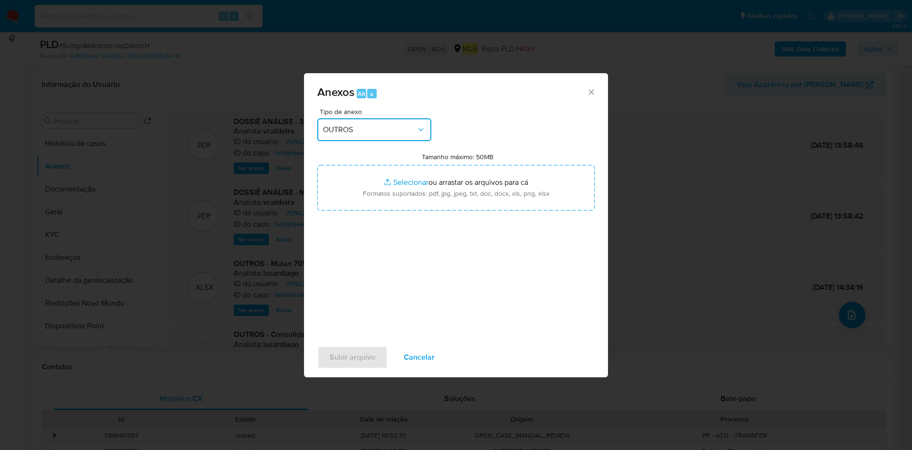
click at [357, 126] on span "OUTROS" at bounding box center [369, 130] width 93 height 10
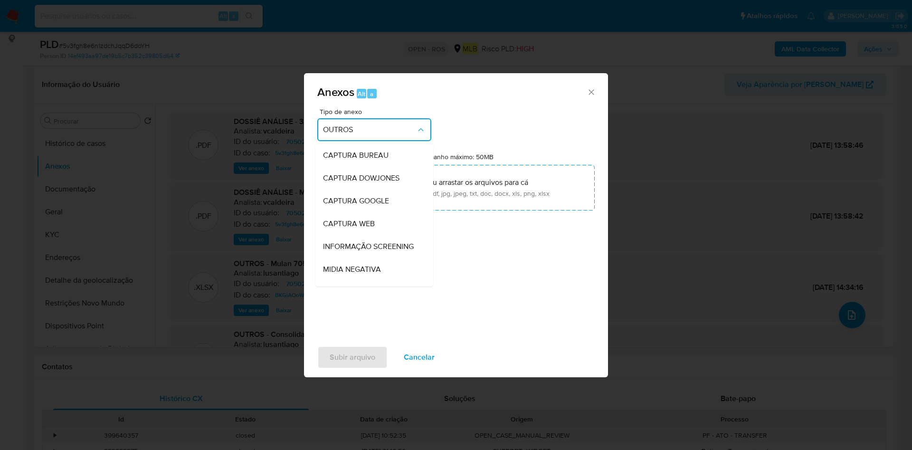
scroll to position [119, 0]
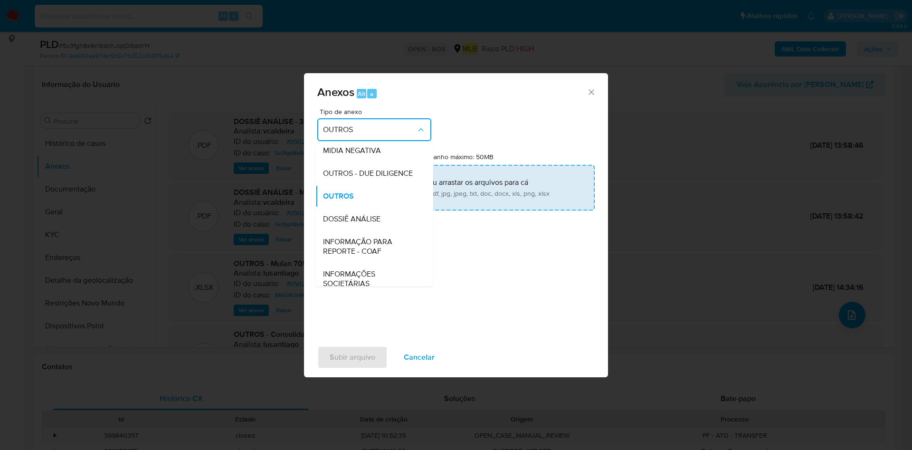
drag, startPoint x: 351, startPoint y: 260, endPoint x: 414, endPoint y: 198, distance: 88.7
click at [351, 256] on span "INFORMAÇÃO PARA REPORTE - COAF" at bounding box center [371, 246] width 97 height 19
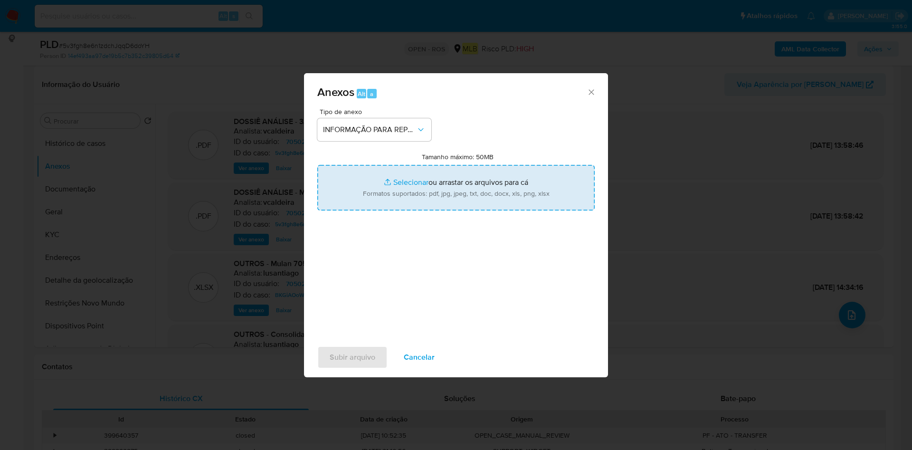
type input "C:\fakepath\3º SAR 5v3fgh8e6n1zdchJqqD6doYH - CPF 07438573303 - [PERSON_NAME].d…"
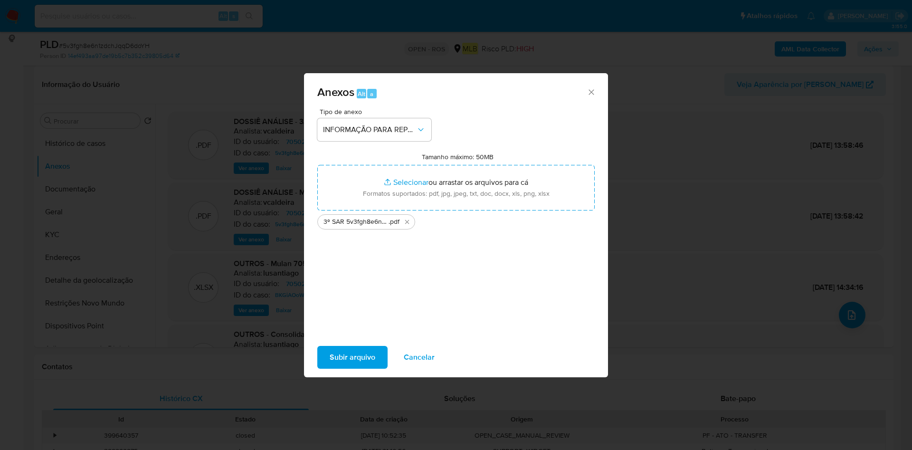
click at [357, 356] on span "Subir arquivo" at bounding box center [353, 357] width 46 height 21
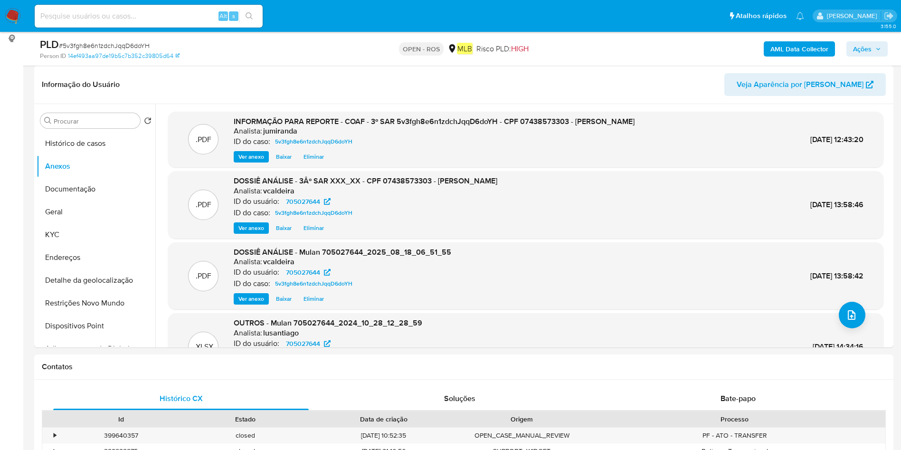
click at [870, 45] on span "Ações" at bounding box center [862, 48] width 19 height 15
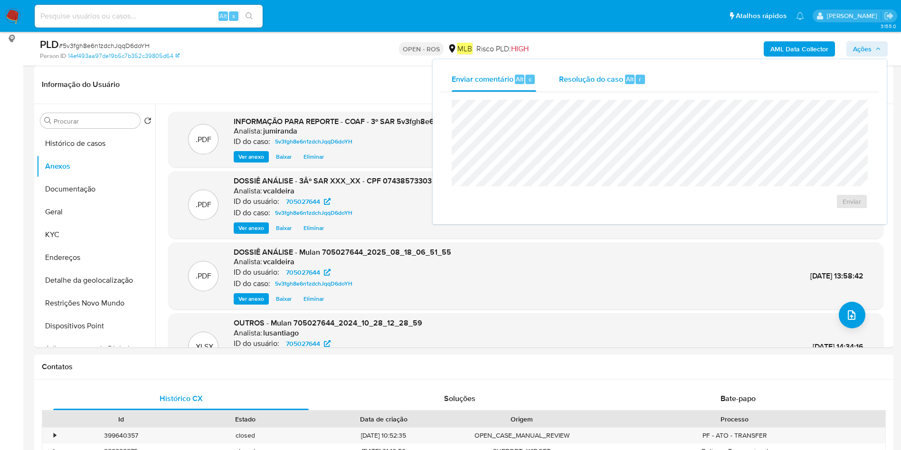
click at [626, 71] on div "Resolução do caso Alt r" at bounding box center [602, 79] width 87 height 25
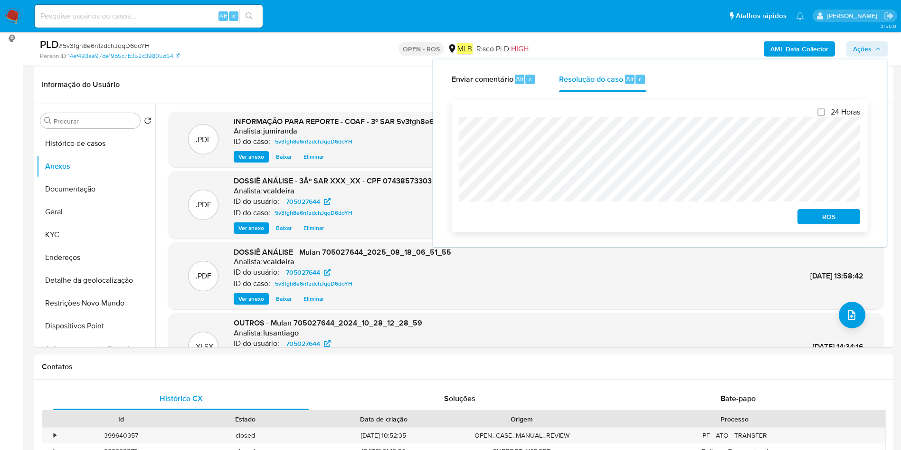
click at [827, 219] on span "ROS" at bounding box center [829, 216] width 49 height 13
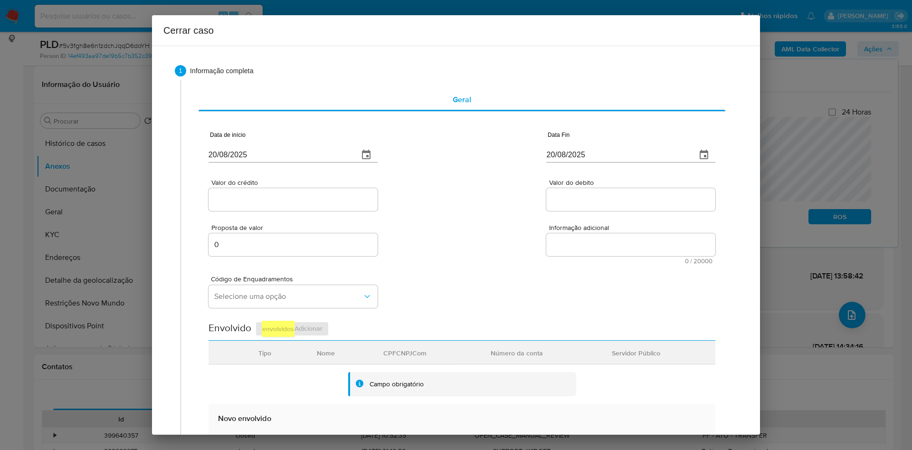
click at [306, 163] on div "Data de início [DATE]" at bounding box center [293, 149] width 169 height 38
click at [310, 154] on input "20/08/2025" at bounding box center [280, 154] width 143 height 15
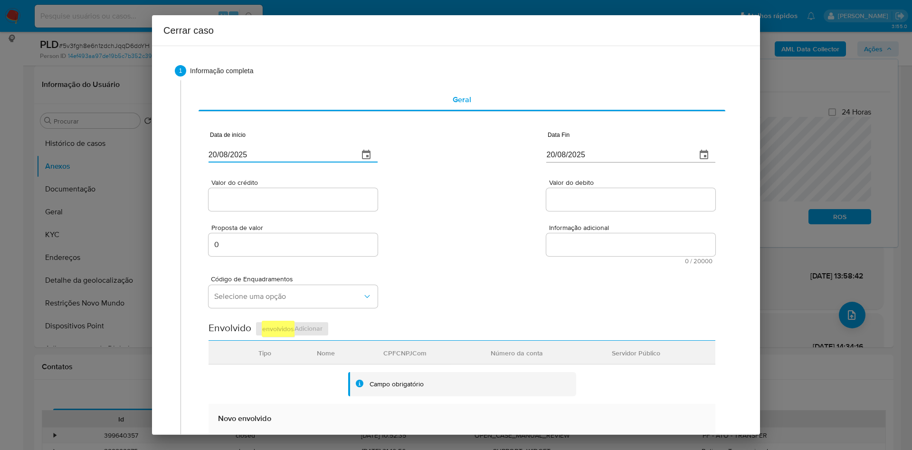
click at [310, 154] on input "20/08/2025" at bounding box center [280, 154] width 143 height 15
paste input "01/07"
type input "[DATE]"
click at [595, 161] on input "20/08/2025" at bounding box center [618, 154] width 143 height 15
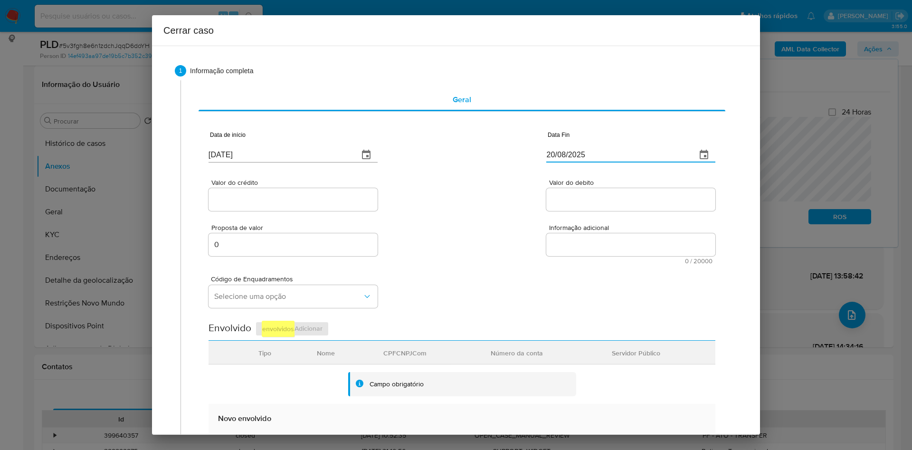
click at [595, 161] on input "20/08/2025" at bounding box center [618, 154] width 143 height 15
paste input "16"
type input "[DATE]"
click at [286, 208] on div at bounding box center [293, 199] width 169 height 23
click at [307, 188] on div at bounding box center [293, 199] width 169 height 23
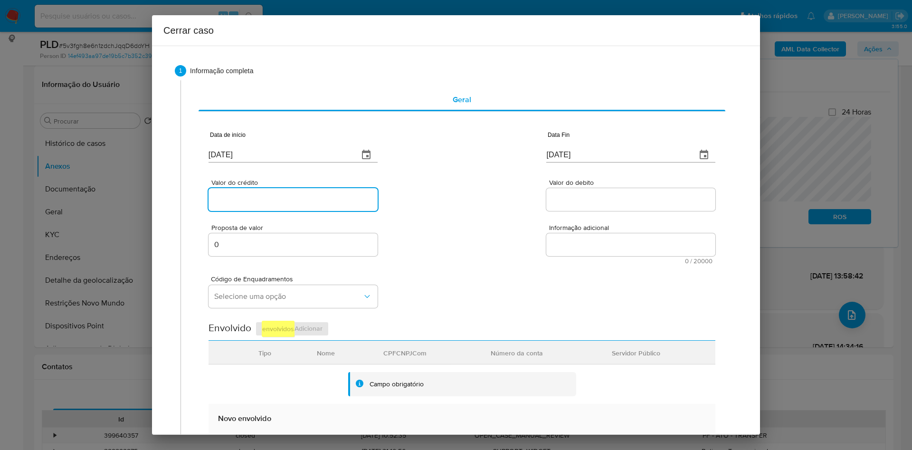
click at [316, 203] on input "Valor do crédito" at bounding box center [293, 199] width 169 height 12
paste input "R$361.802"
type input "R$361.802"
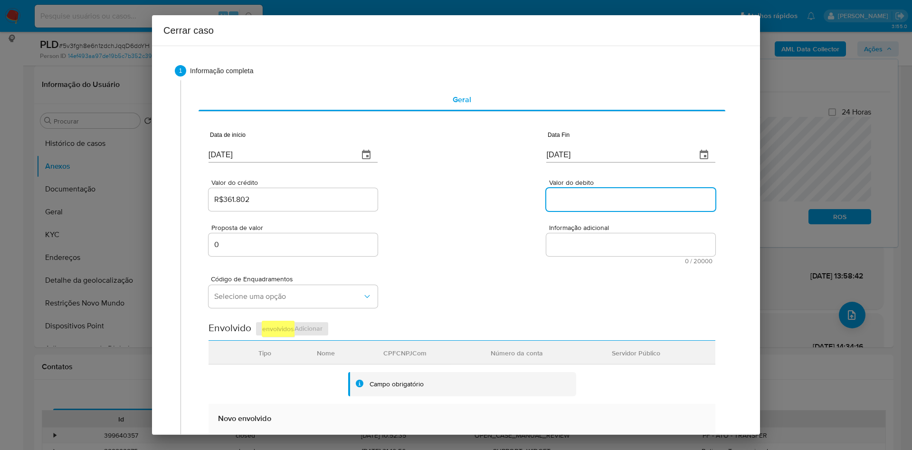
click at [602, 201] on input "Valor do debito" at bounding box center [631, 199] width 169 height 12
paste input "R$361.564"
type input "R$361.564"
click at [607, 246] on textarea "Informação adicional" at bounding box center [631, 244] width 169 height 23
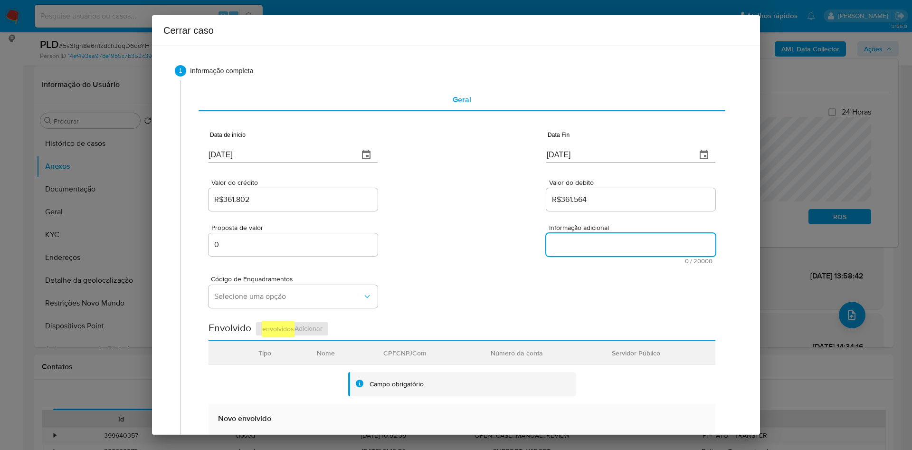
paste textarea "Loremipsumd si Ametcon Adipisc Elitsedd Eiusmodt, INC 89621717616, 58 utla, etd…"
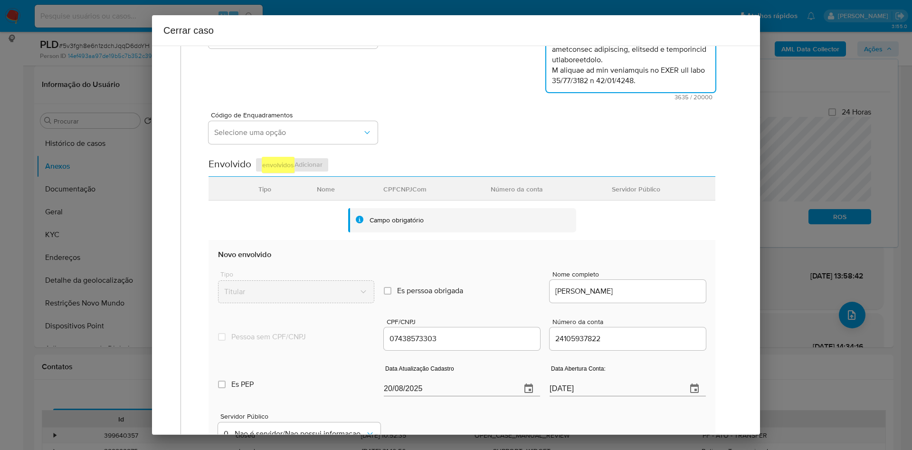
scroll to position [214, 0]
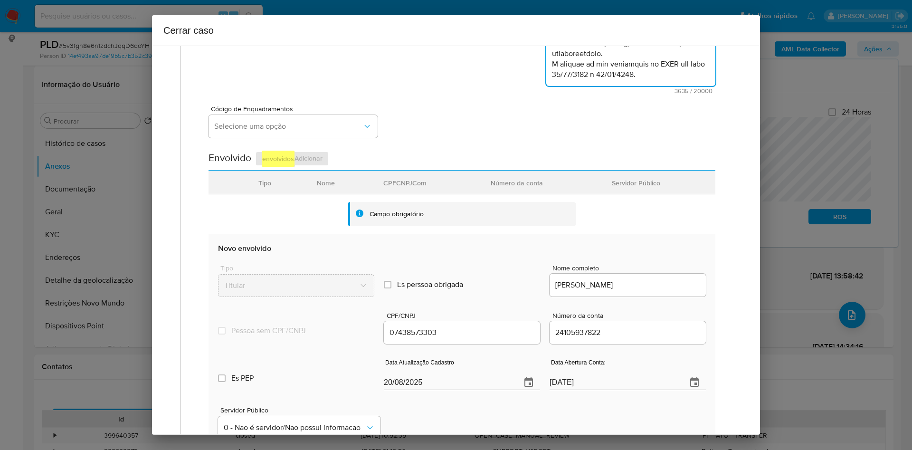
type textarea "Loremipsumd si Ametcon Adipisc Elitsedd Eiusmodt, INC 89621717616, 58 utla, etd…"
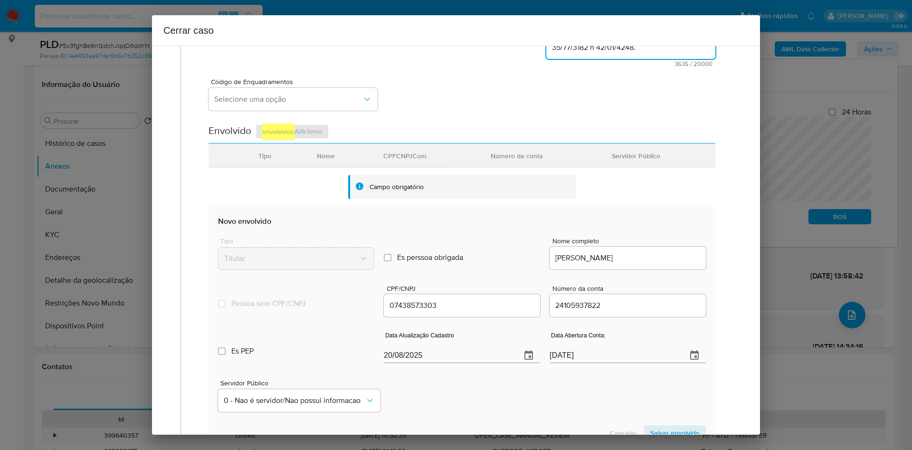
scroll to position [71, 0]
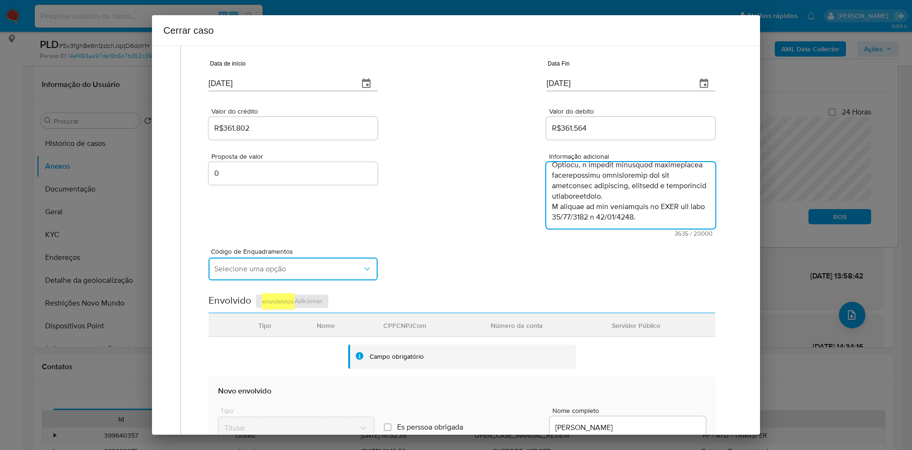
click at [253, 276] on button "Selecione uma opção" at bounding box center [293, 269] width 169 height 23
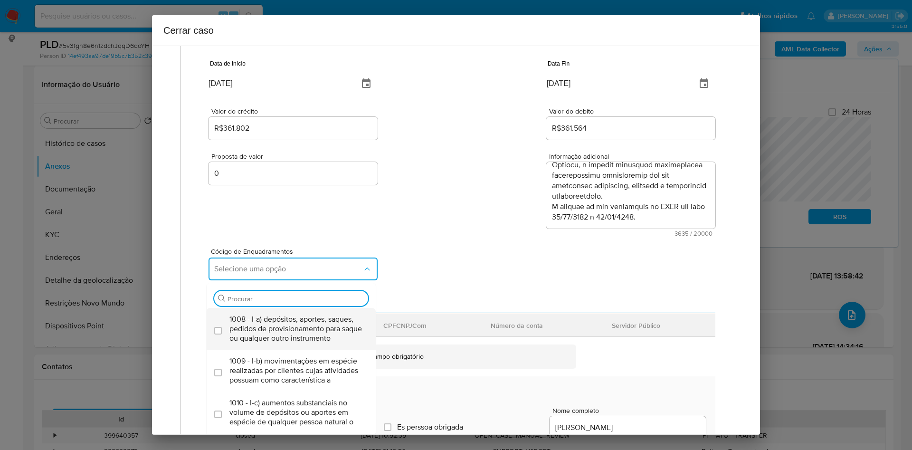
click at [281, 320] on span "1008 - I-a) depósitos, aportes, saques, pedidos de provisionamento para saque o…" at bounding box center [296, 329] width 133 height 29
checkbox input "true"
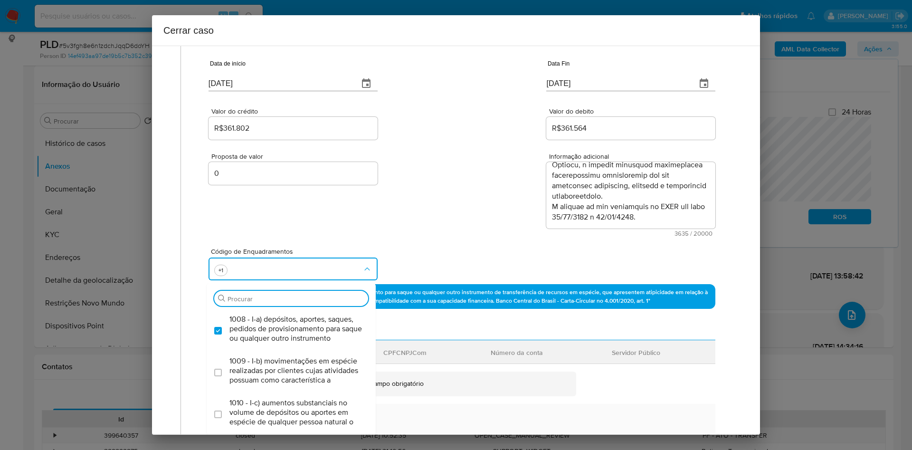
type input "V"
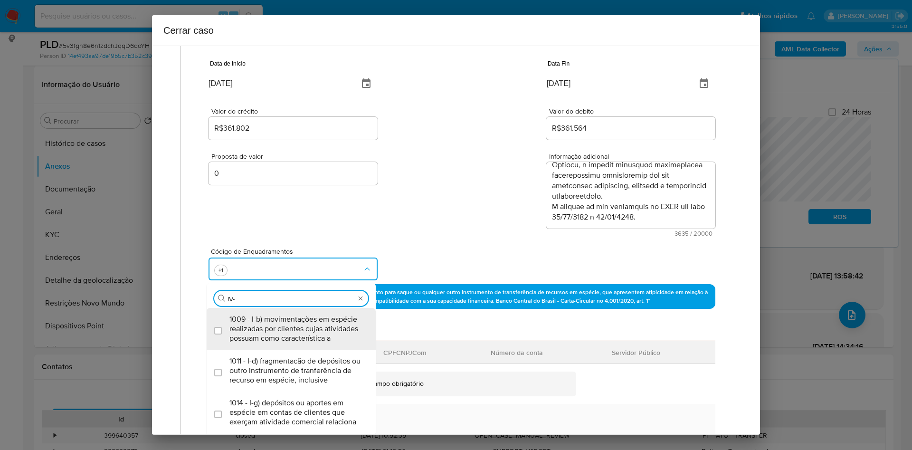
type input "IV-a"
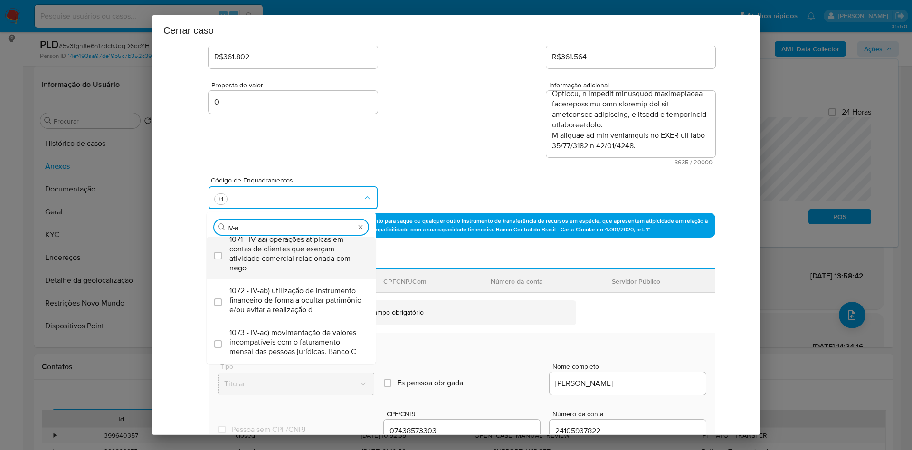
scroll to position [0, 0]
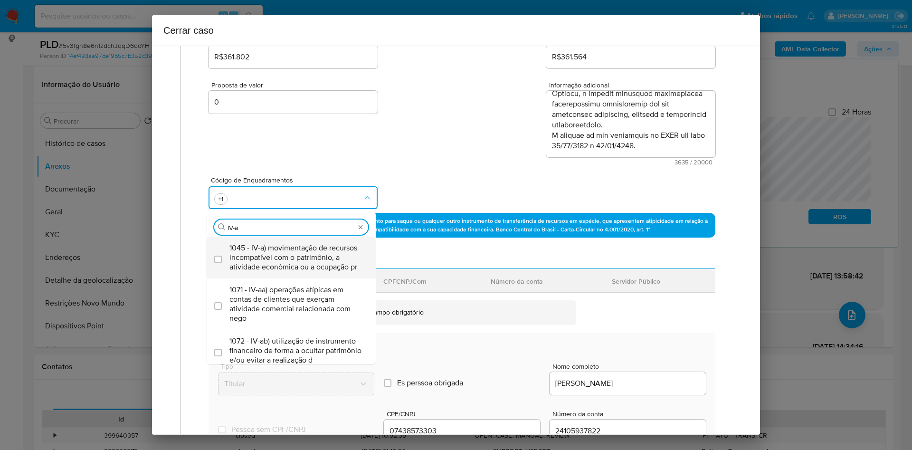
click at [331, 272] on span "1045 - IV-a) movimentação de recursos incompatível com o patrimônio, a atividad…" at bounding box center [296, 257] width 133 height 29
checkbox input "true"
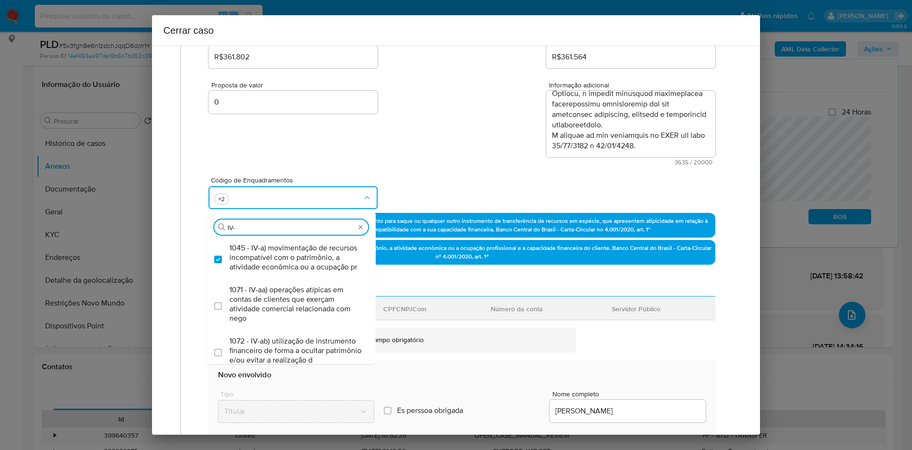
type input "IV-c"
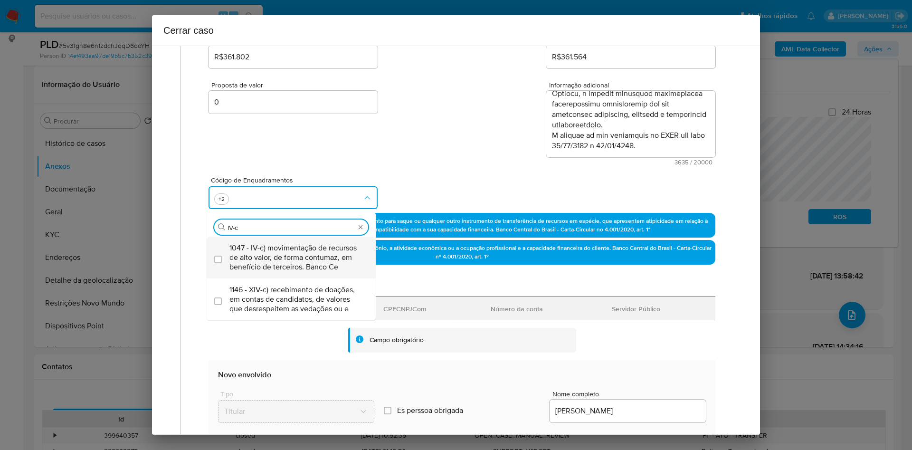
click at [259, 263] on span "1047 - IV-c) movimentação de recursos de alto valor, de forma contumaz, em bene…" at bounding box center [296, 257] width 133 height 29
checkbox input "true"
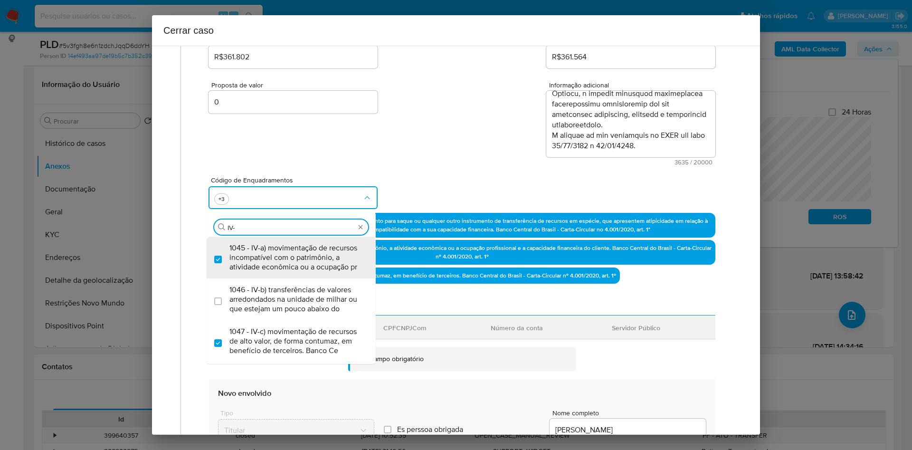
type input "IV-k"
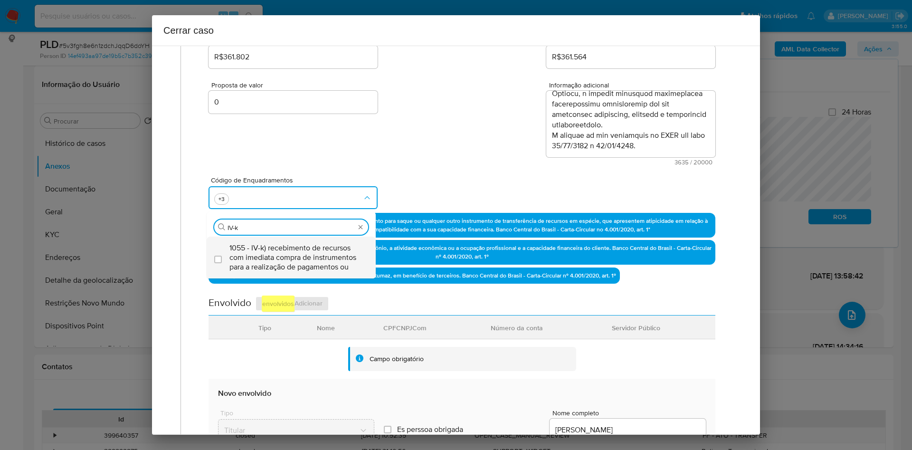
click at [337, 252] on span "1055 - IV-k) recebimento de recursos com imediata compra de instrumentos para a…" at bounding box center [296, 257] width 133 height 29
checkbox input "true"
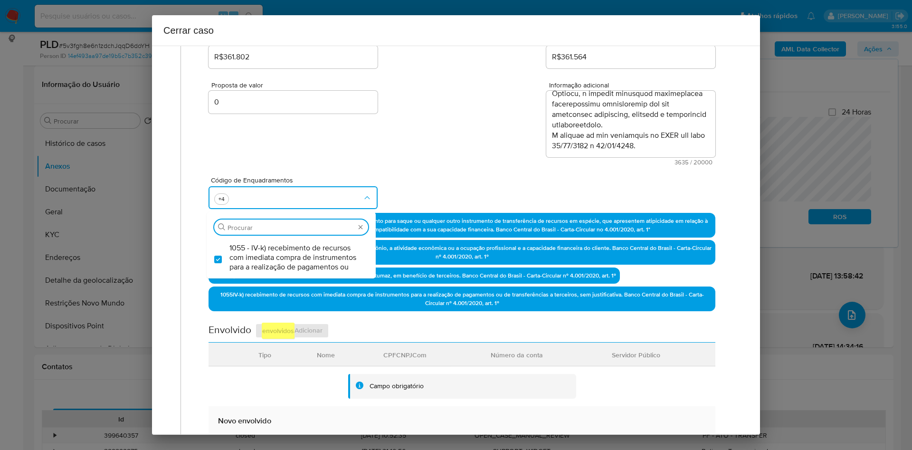
click at [417, 184] on div "Código de Enquadramentos Procurar 1055 - IV-k) recebimento de recursos com imed…" at bounding box center [462, 189] width 507 height 48
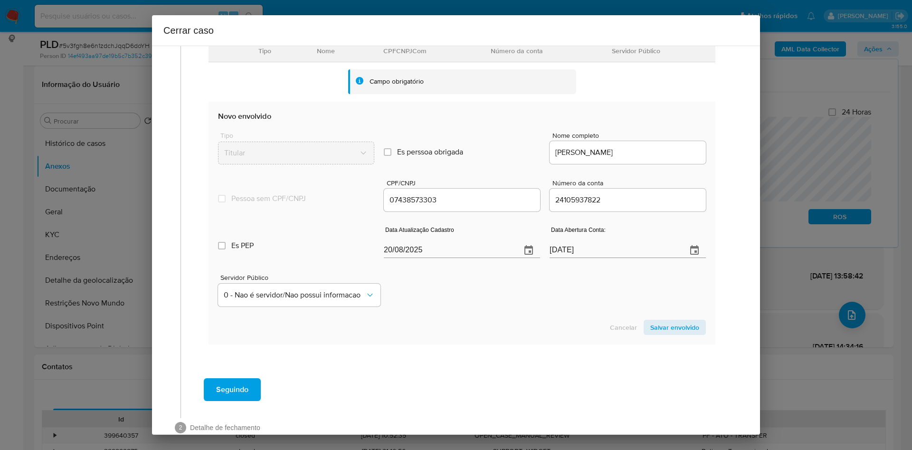
scroll to position [469, 0]
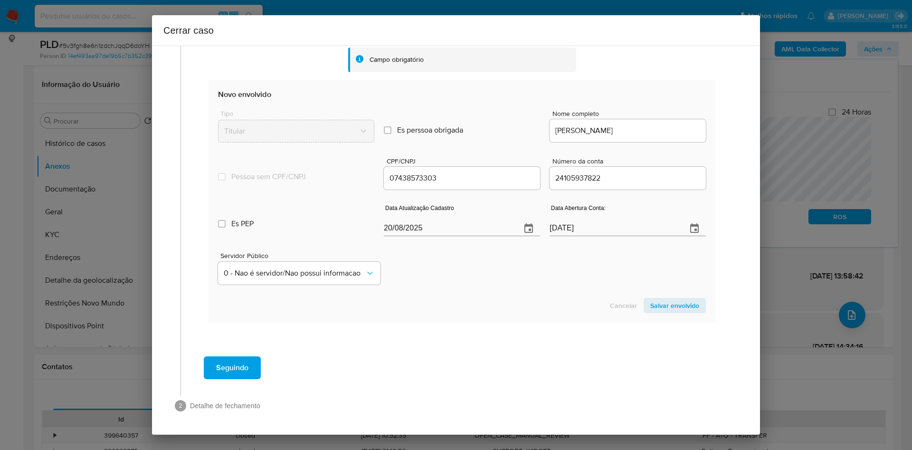
click at [405, 221] on input "20/08/2025" at bounding box center [449, 228] width 130 height 15
click at [408, 225] on input "20/08/2025" at bounding box center [449, 228] width 130 height 15
paste input "19/07"
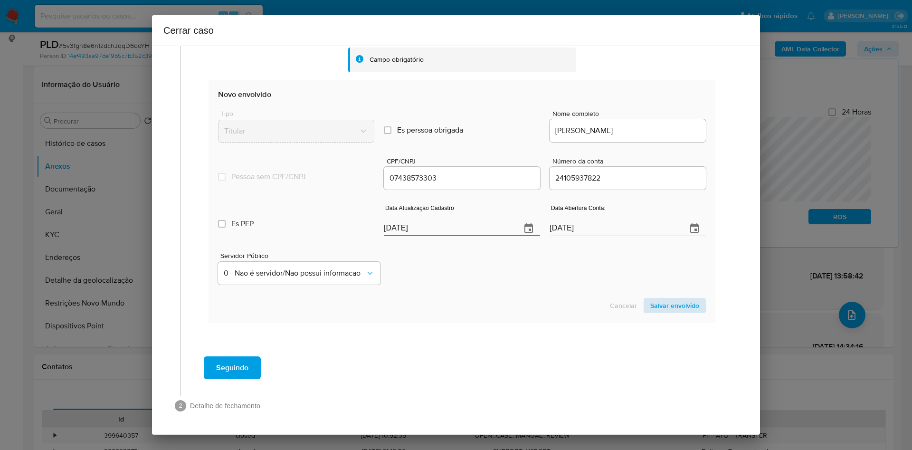
type input "19/07/2025"
click at [690, 306] on button "Salvar envolvido" at bounding box center [675, 305] width 62 height 15
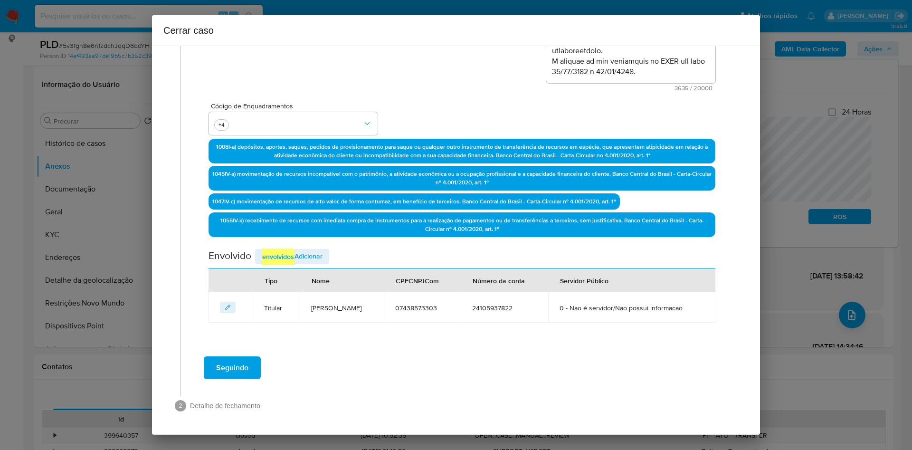
scroll to position [217, 0]
click at [294, 256] on em "envolvidos" at bounding box center [278, 257] width 33 height 16
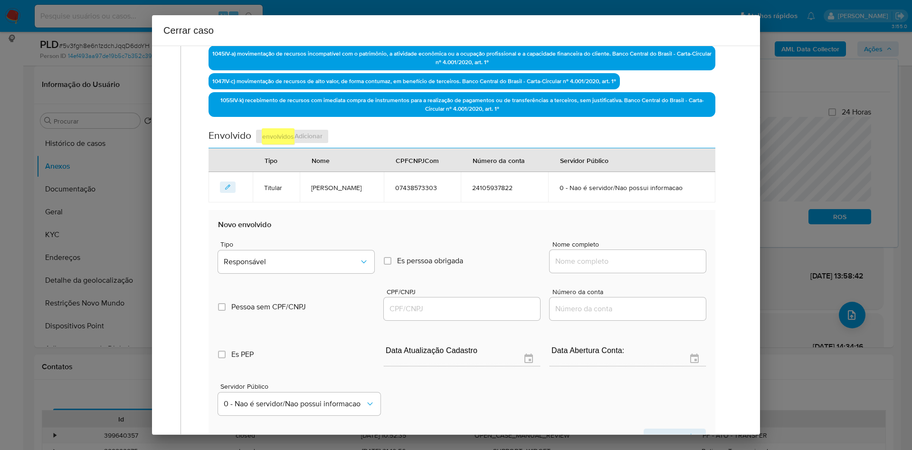
scroll to position [359, 0]
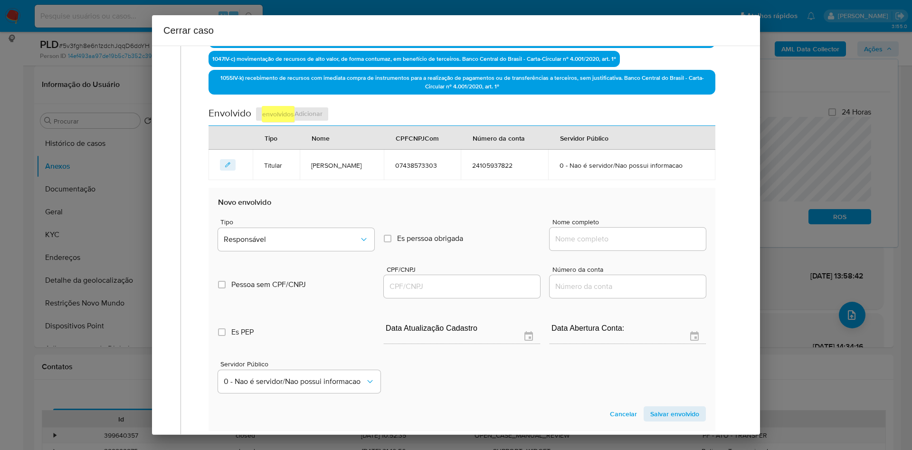
click at [597, 242] on input "Nome completo" at bounding box center [628, 239] width 156 height 12
paste input "Vanderlanio Tomaz Da Silva"
type input "Vanderlanio Tomaz Da Silva"
click at [406, 277] on div at bounding box center [462, 286] width 156 height 23
click at [419, 294] on div at bounding box center [462, 286] width 156 height 23
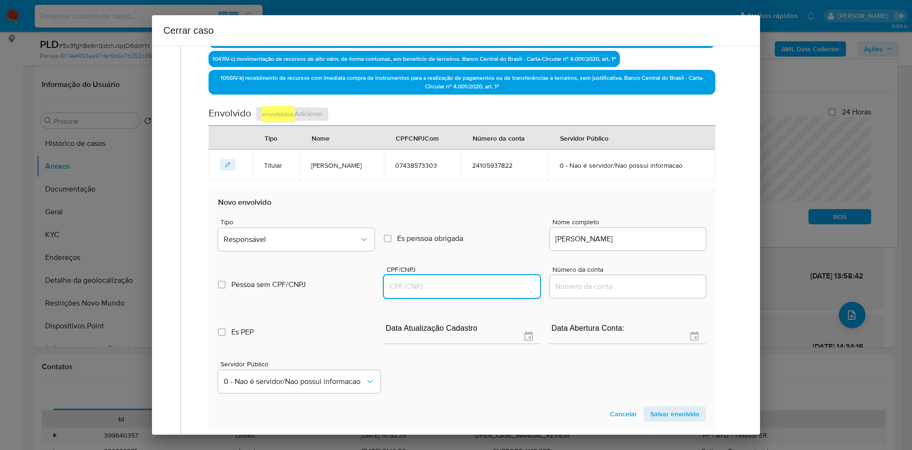
drag, startPoint x: 402, startPoint y: 289, endPoint x: 385, endPoint y: 285, distance: 16.6
click at [402, 289] on input "CPF/CNPJ" at bounding box center [462, 286] width 156 height 12
paste input "04537065338"
type input "4537065338"
click at [336, 246] on button "Responsável" at bounding box center [296, 239] width 156 height 23
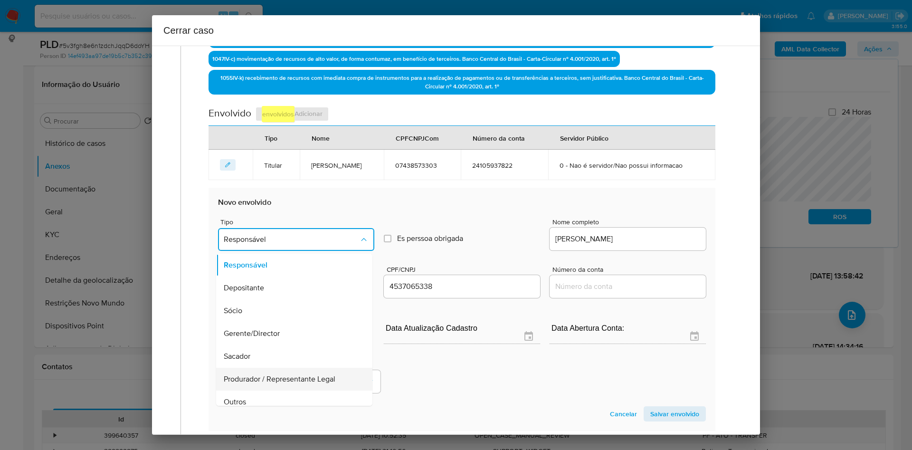
scroll to position [361, 0]
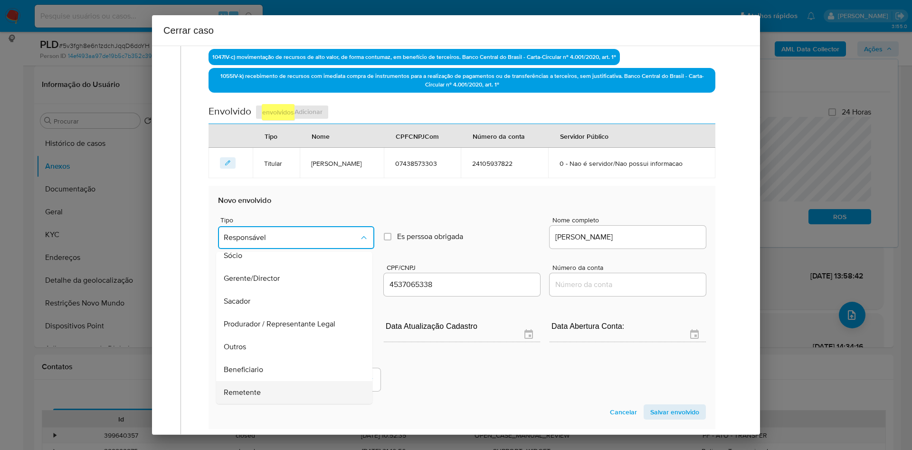
click at [283, 394] on div "Remetente" at bounding box center [291, 392] width 135 height 23
type input "04537065338"
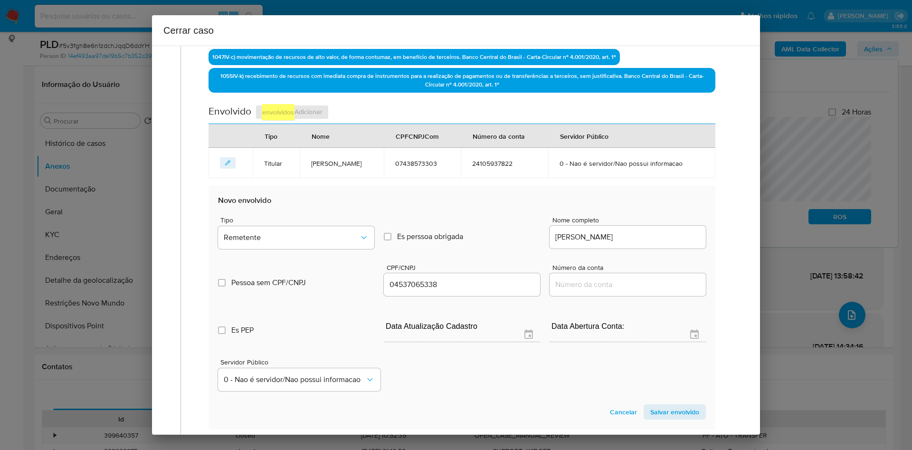
click at [681, 418] on span "Salvar envolvido" at bounding box center [675, 411] width 49 height 13
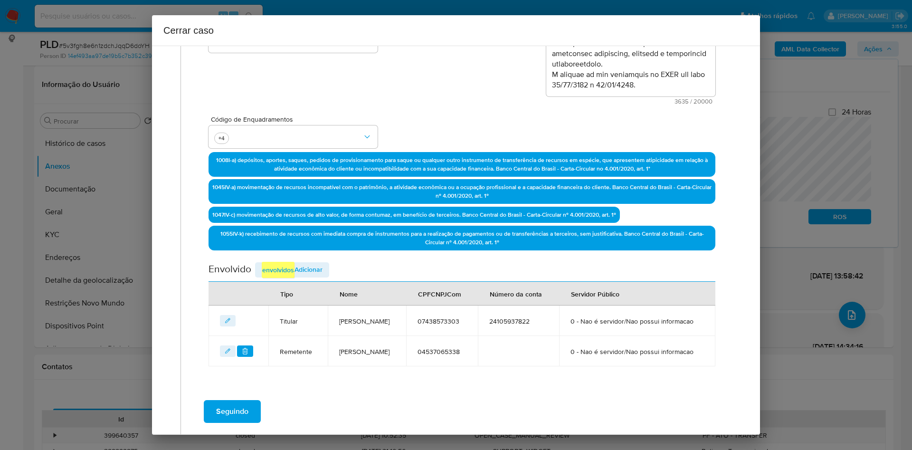
scroll to position [273, 0]
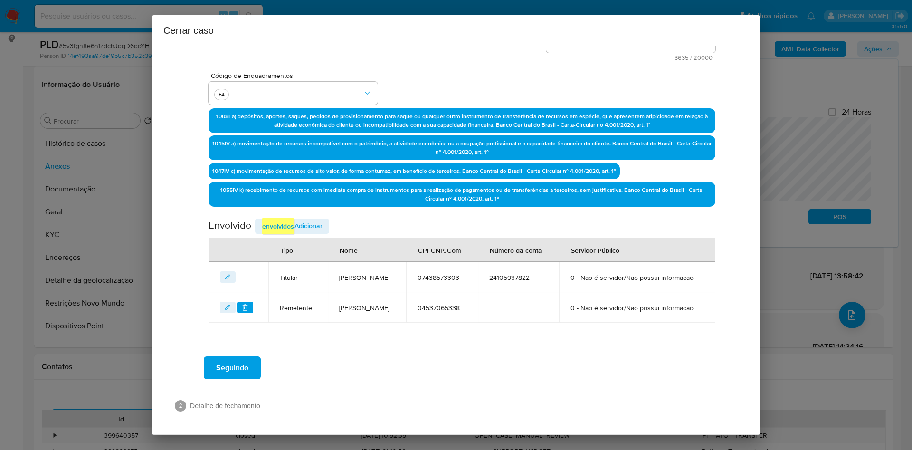
click at [312, 218] on span "Adicionar envolvidos" at bounding box center [292, 226] width 61 height 16
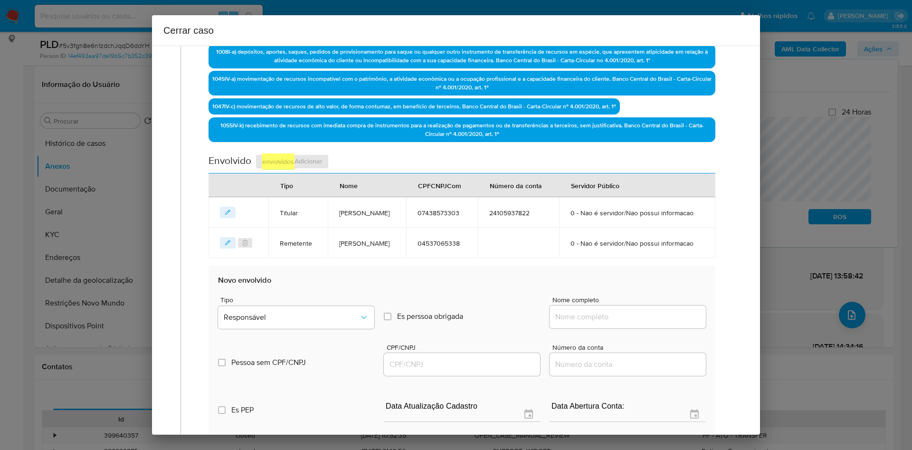
scroll to position [344, 0]
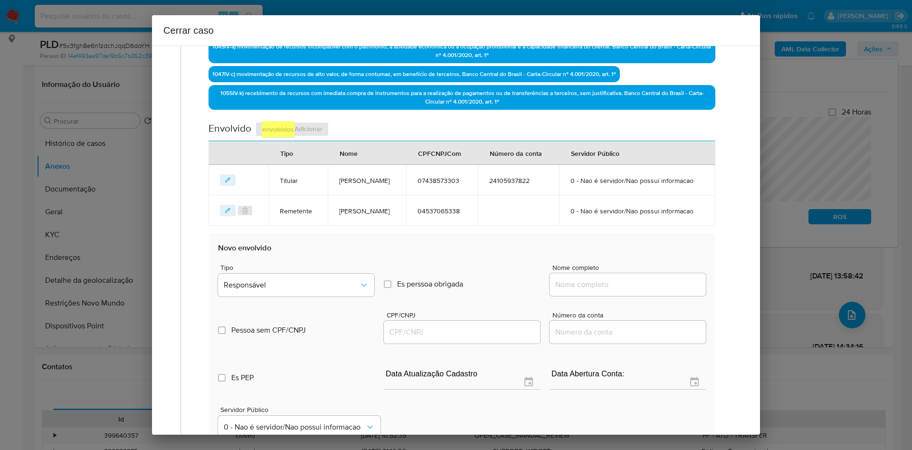
click at [583, 296] on div at bounding box center [628, 284] width 156 height 23
click at [580, 291] on input "Nome completo" at bounding box center [628, 284] width 156 height 12
paste input "Danyele Ferreira Palmeira"
type input "Danyele Ferreira Palmeira"
click at [396, 338] on input "CPF/CNPJ" at bounding box center [462, 332] width 156 height 12
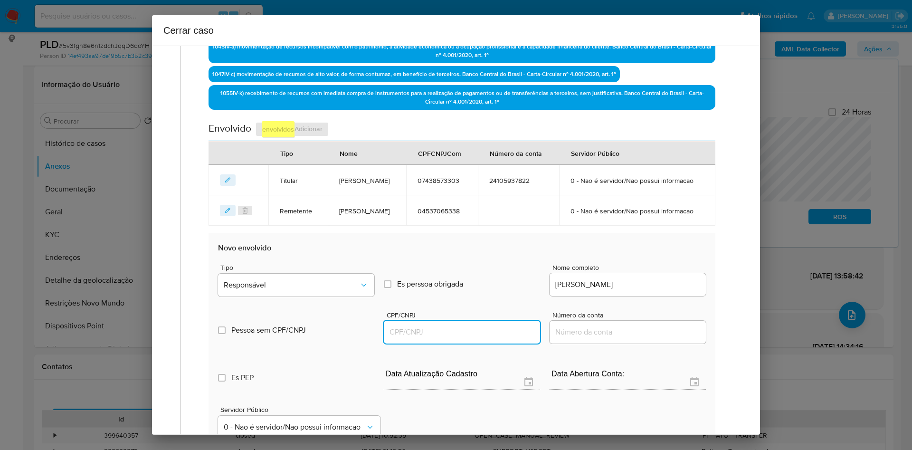
paste input "7438573303"
type input "7438573303"
click at [324, 297] on button "Responsável" at bounding box center [296, 285] width 156 height 23
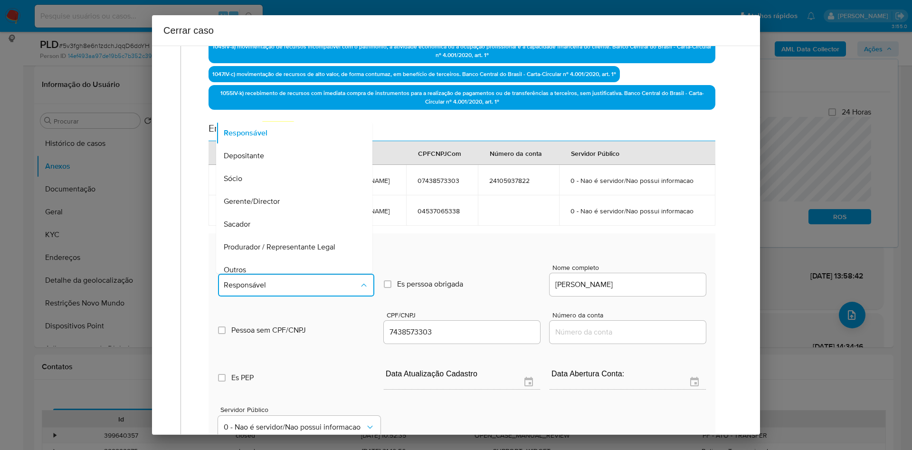
scroll to position [53, 0]
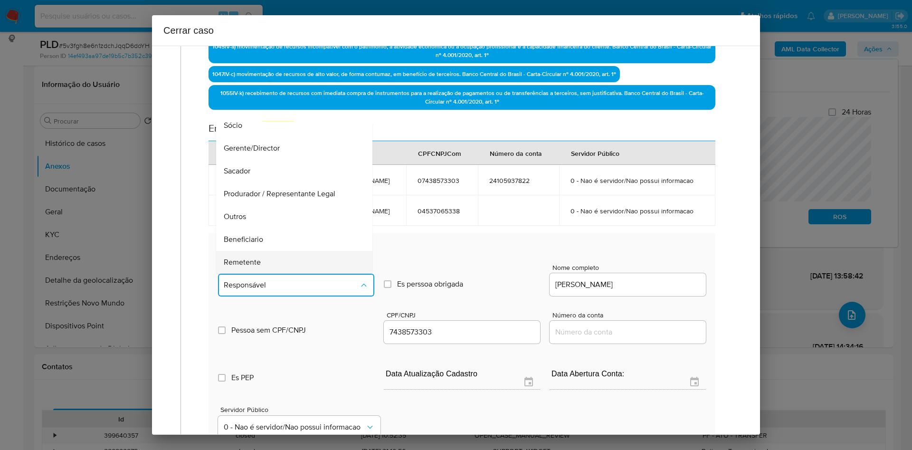
click at [286, 274] on div "Remetente" at bounding box center [291, 262] width 135 height 23
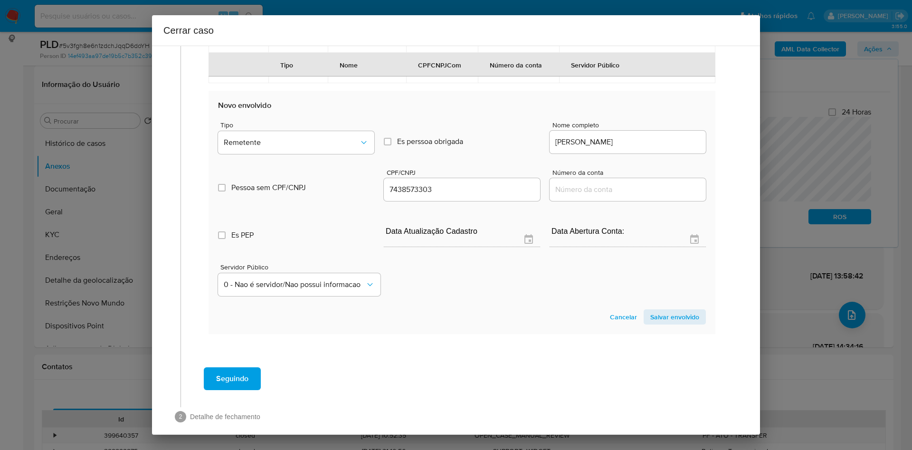
click at [651, 324] on span "Salvar envolvido" at bounding box center [675, 316] width 49 height 13
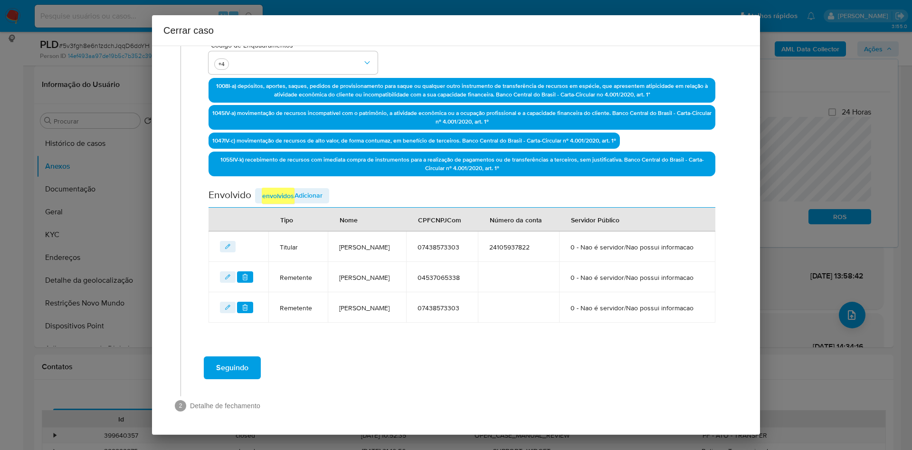
scroll to position [312, 0]
click at [296, 188] on span "Adicionar envolvidos" at bounding box center [292, 196] width 61 height 16
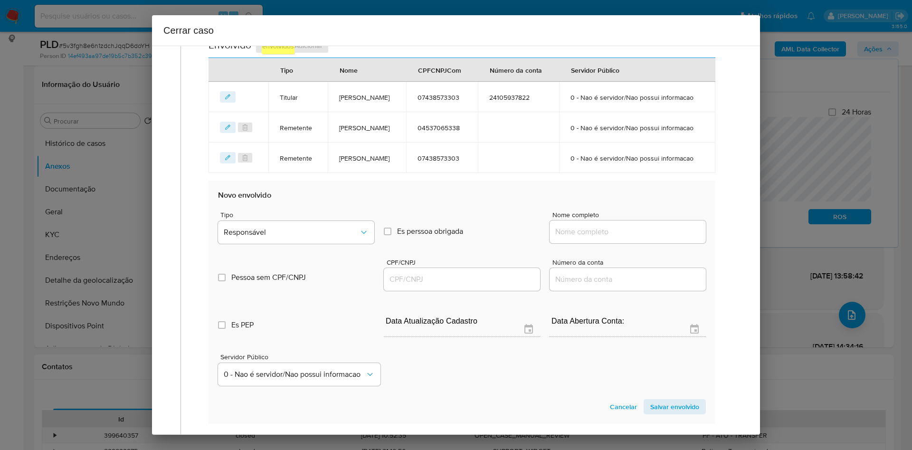
scroll to position [454, 0]
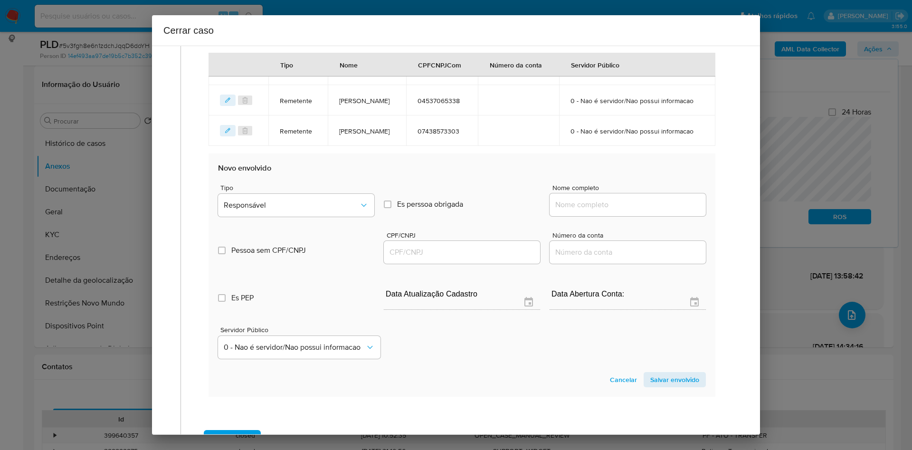
drag, startPoint x: 583, startPoint y: 242, endPoint x: 586, endPoint y: 224, distance: 18.8
click at [583, 211] on input "Nome completo" at bounding box center [628, 205] width 156 height 12
paste input "Kaique Pereira Morais"
type input "Kaique Pereira Morais"
click at [451, 259] on input "CPF/CNPJ" at bounding box center [462, 252] width 156 height 12
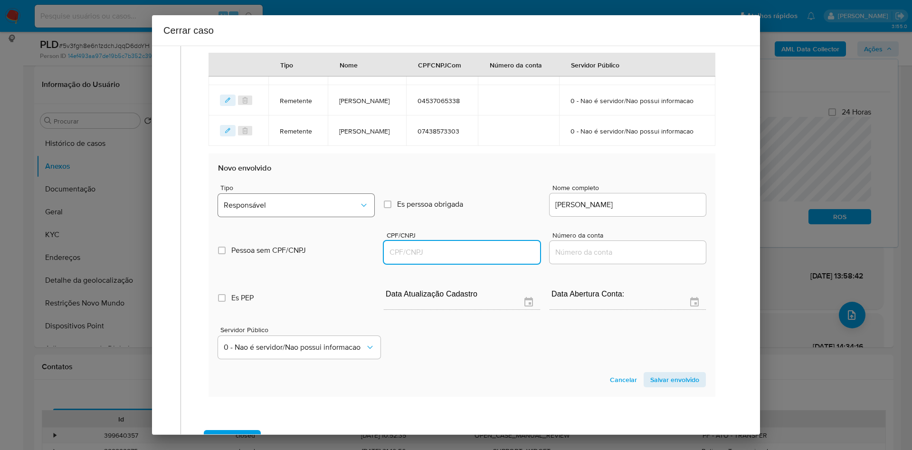
paste input "09719026405"
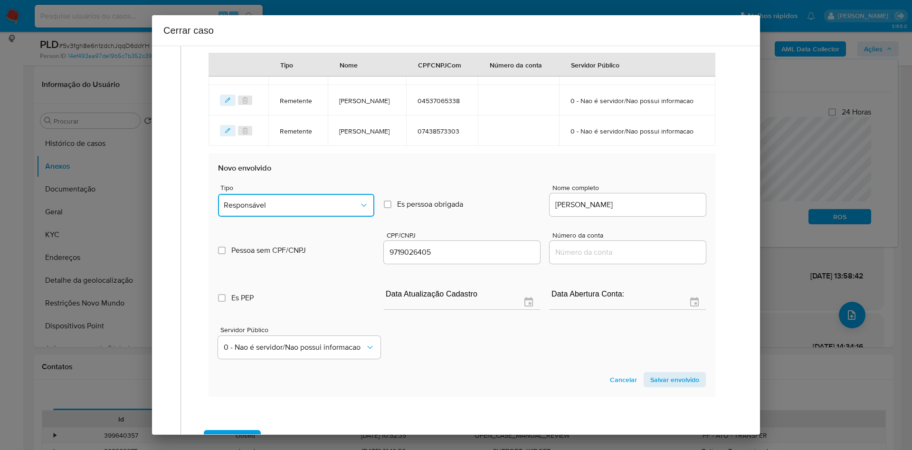
click at [318, 210] on span "Responsável" at bounding box center [291, 206] width 135 height 10
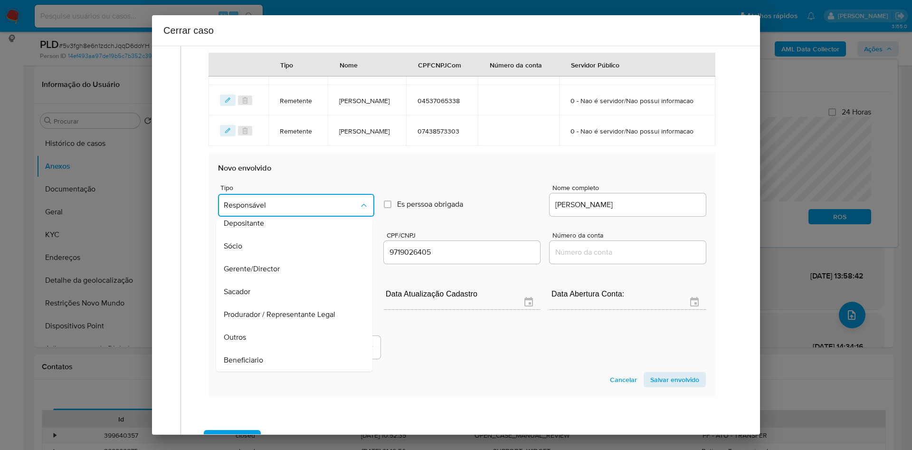
drag, startPoint x: 281, startPoint y: 390, endPoint x: 510, endPoint y: 383, distance: 229.2
click at [280, 372] on div "Beneficiario" at bounding box center [291, 360] width 135 height 23
type input "09719026405"
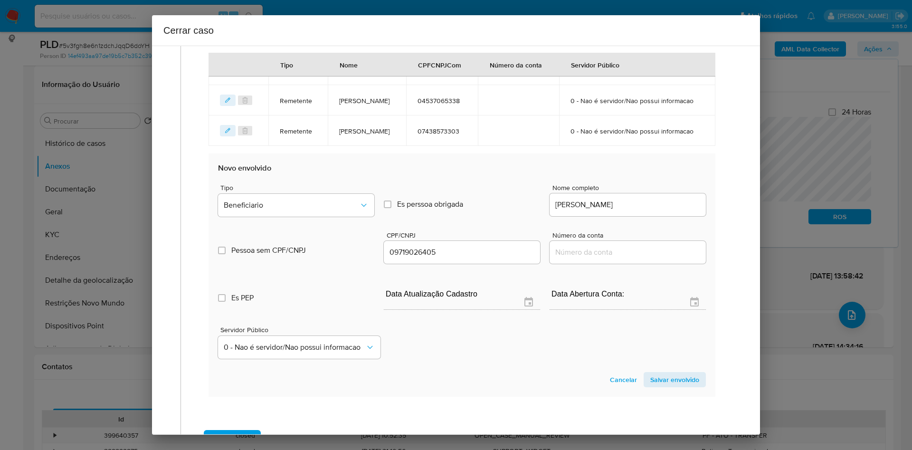
click at [664, 386] on span "Salvar envolvido" at bounding box center [675, 379] width 49 height 13
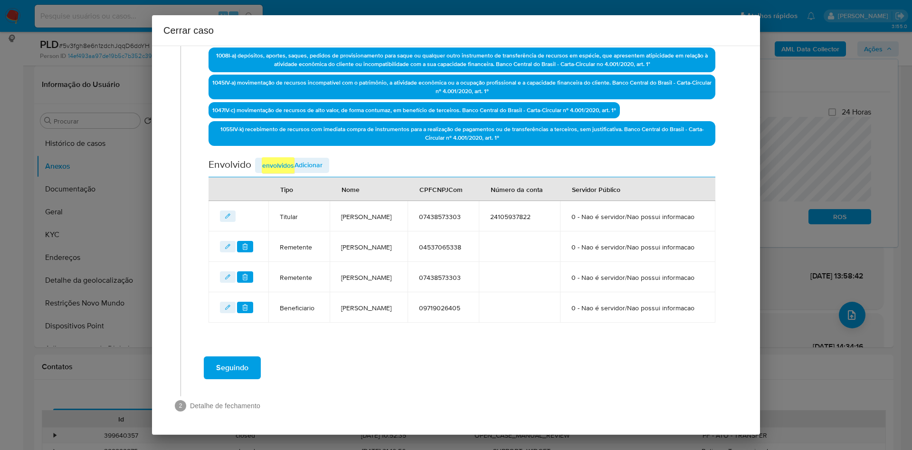
scroll to position [351, 0]
click at [309, 157] on span "Adicionar envolvidos" at bounding box center [292, 165] width 61 height 16
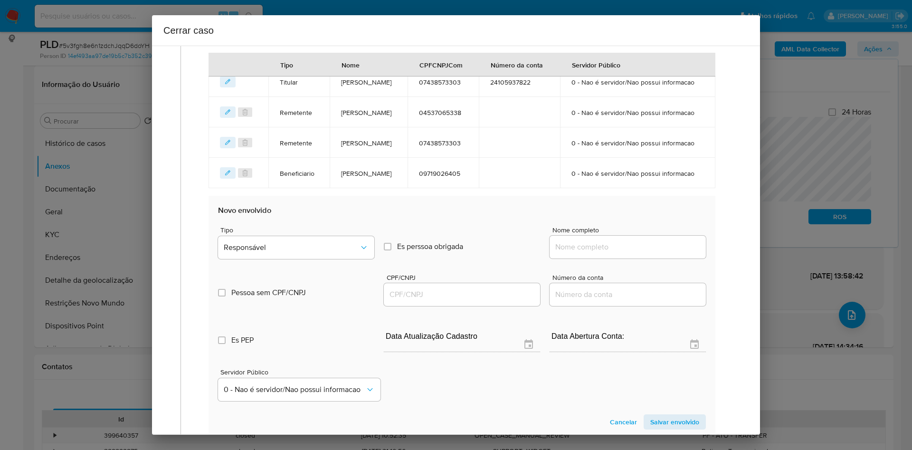
scroll to position [493, 0]
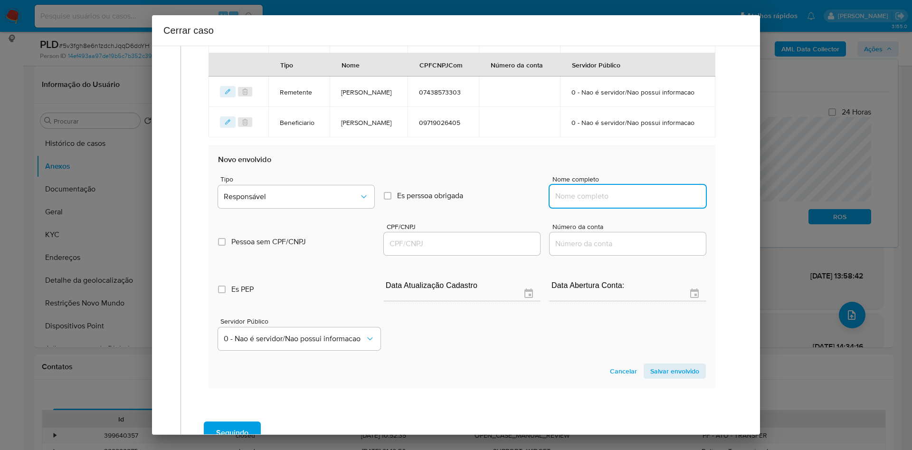
click at [579, 202] on input "Nome completo" at bounding box center [628, 196] width 156 height 12
paste input "Maria Ruth Alves Da Silva"
type input "Maria Ruth Alves Da Silva"
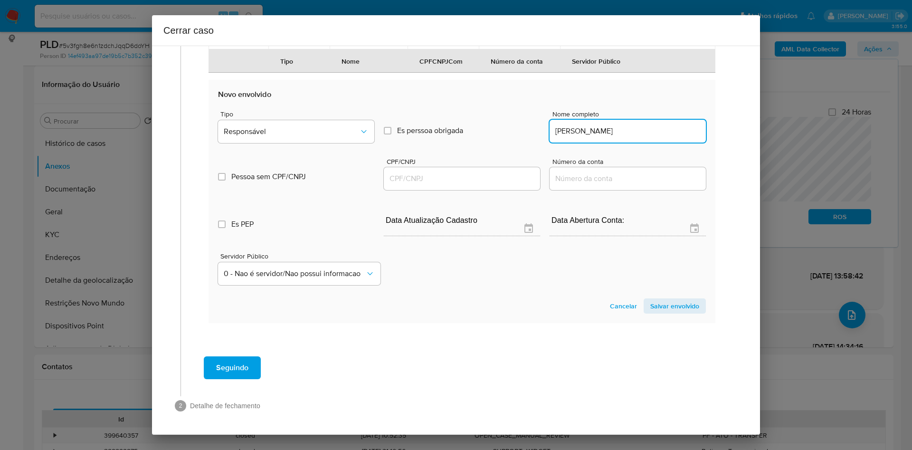
scroll to position [601, 0]
click at [428, 177] on input "CPF/CNPJ" at bounding box center [462, 179] width 156 height 12
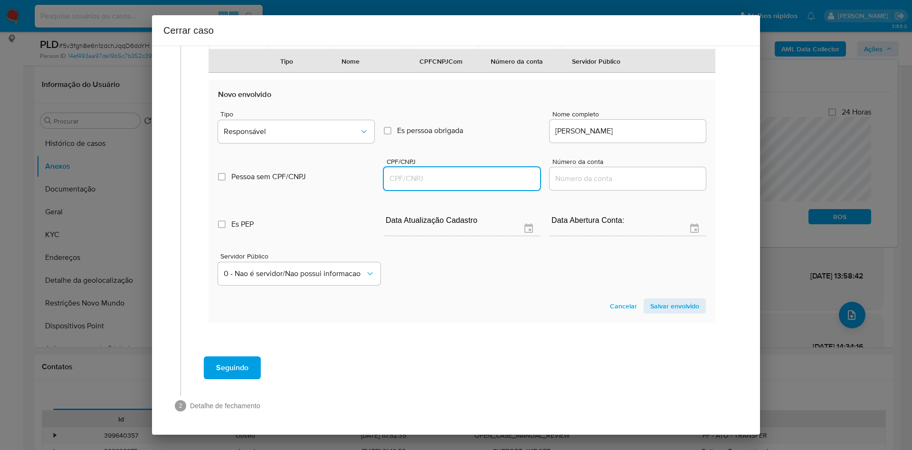
paste input "11188124331"
type input "11188124331"
click at [307, 132] on span "Responsável" at bounding box center [291, 132] width 135 height 10
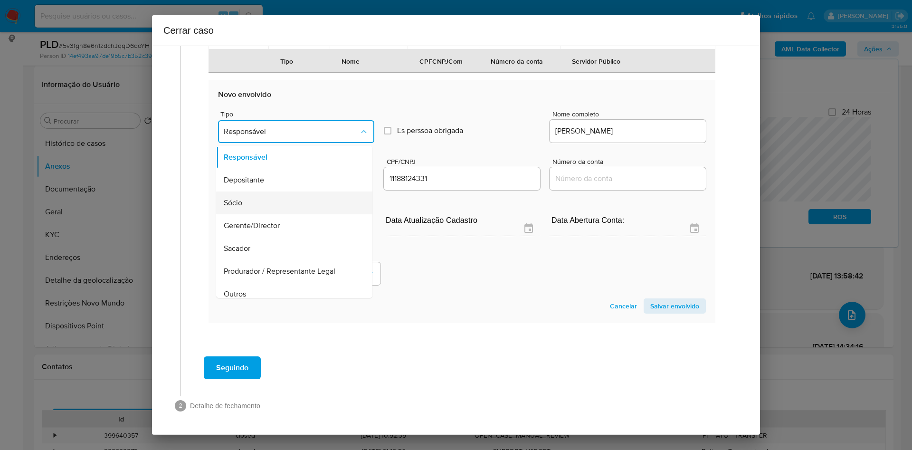
scroll to position [30, 0]
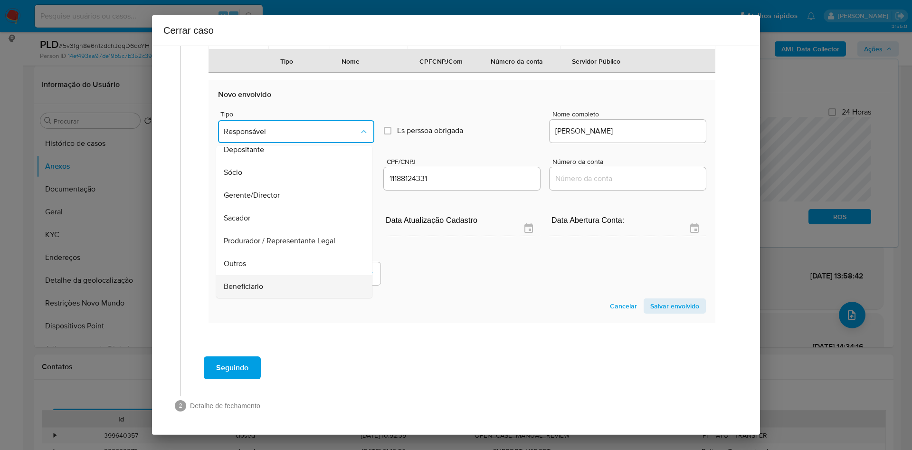
click at [242, 291] on span "Beneficiario" at bounding box center [243, 287] width 39 height 10
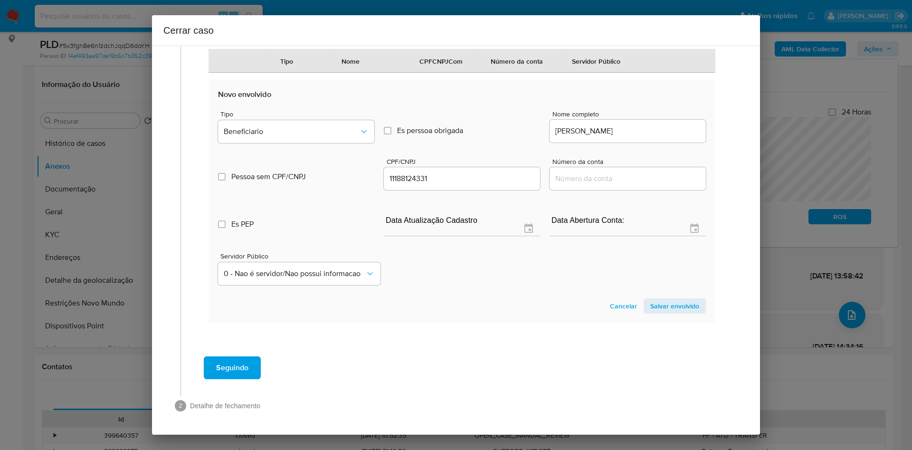
click at [652, 303] on span "Salvar envolvido" at bounding box center [675, 305] width 49 height 13
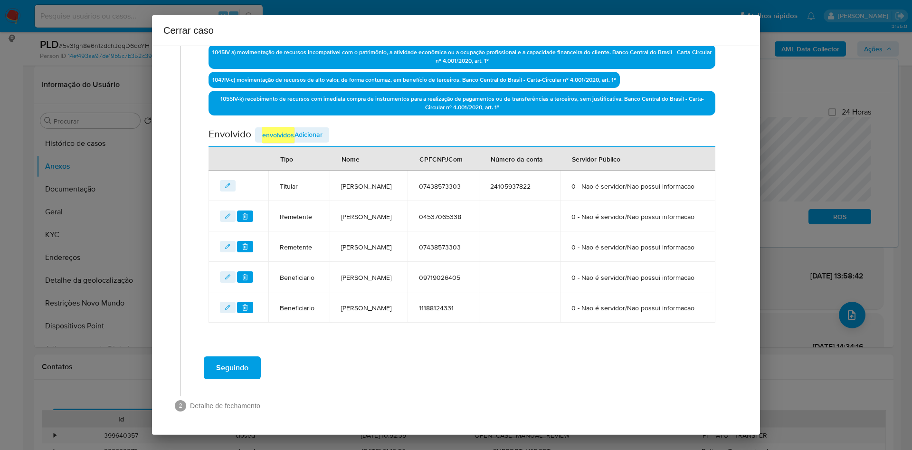
scroll to position [390, 0]
click at [226, 381] on div "Seguindo" at bounding box center [462, 368] width 543 height 34
click at [241, 370] on span "Seguindo" at bounding box center [232, 367] width 32 height 21
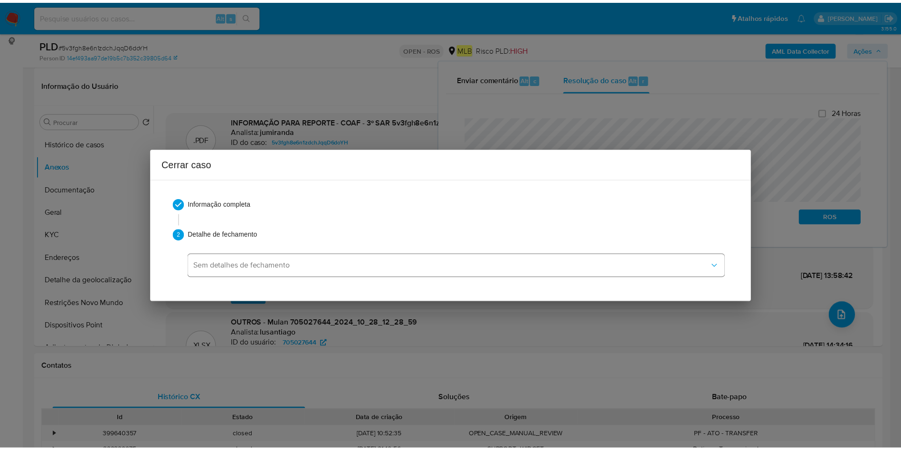
scroll to position [1295, 0]
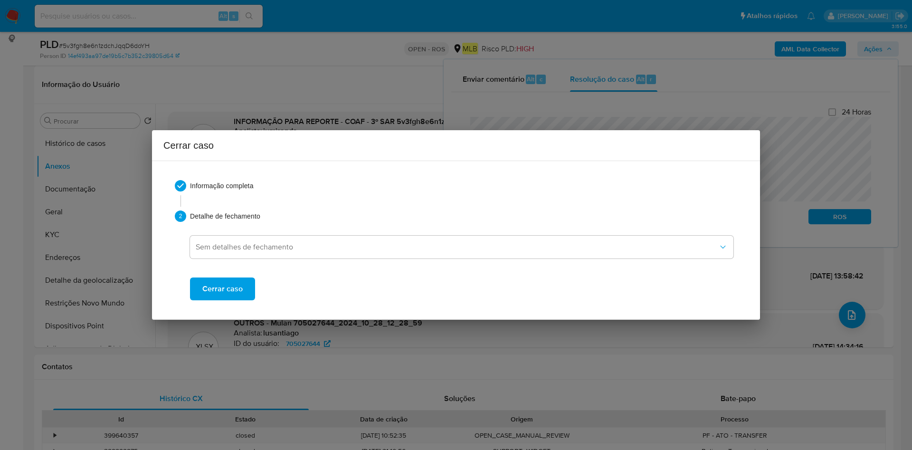
click at [233, 288] on span "Cerrar caso" at bounding box center [222, 288] width 40 height 21
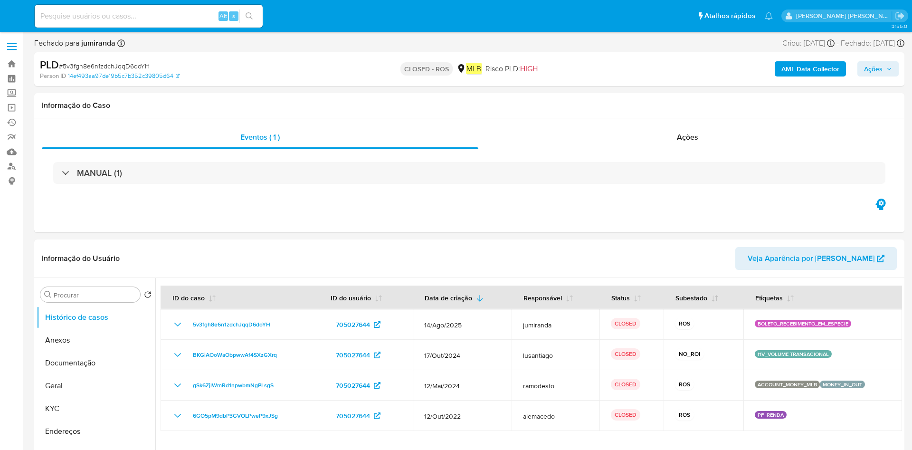
select select "10"
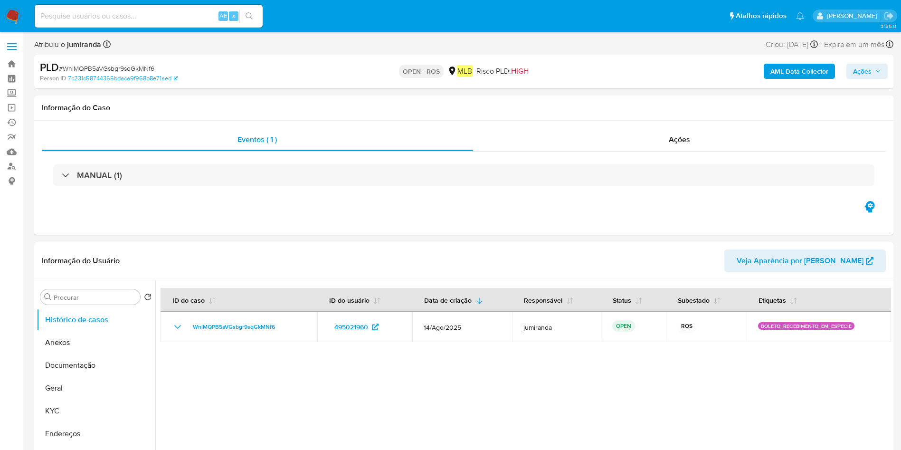
select select "10"
click at [99, 299] on button "Anexos" at bounding box center [96, 342] width 119 height 23
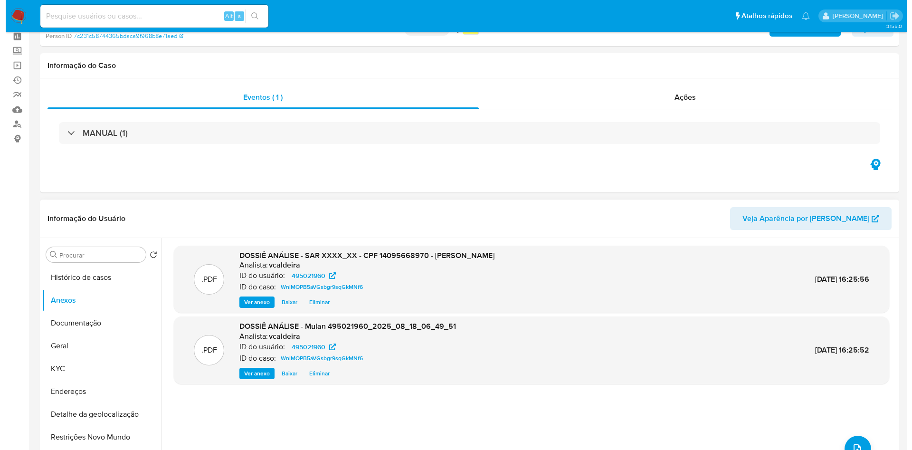
scroll to position [71, 0]
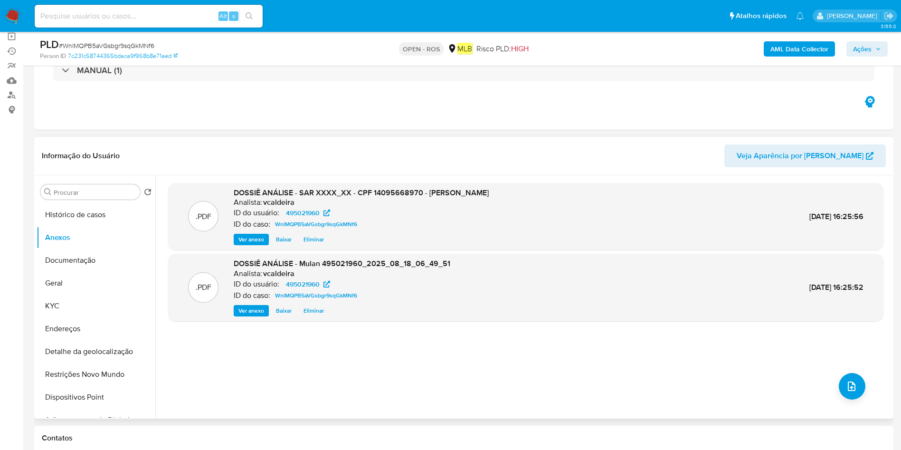
drag, startPoint x: 870, startPoint y: 374, endPoint x: 865, endPoint y: 383, distance: 10.2
click at [608, 299] on div ".PDF DOSSIÊ ANÁLISE - SAR XXXX_XX - CPF 14095668970 - [PERSON_NAME]: vcaldeira …" at bounding box center [526, 297] width 716 height 228
click at [608, 299] on button "upload-file" at bounding box center [852, 386] width 27 height 27
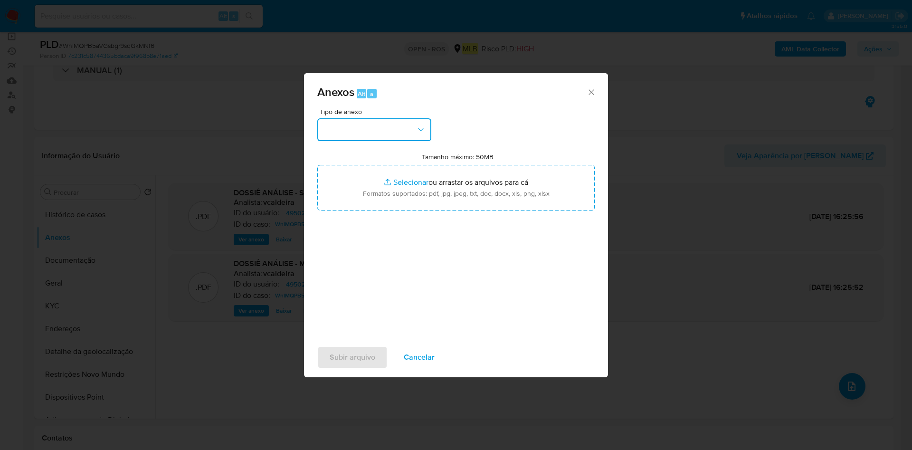
click at [390, 124] on button "button" at bounding box center [374, 129] width 114 height 23
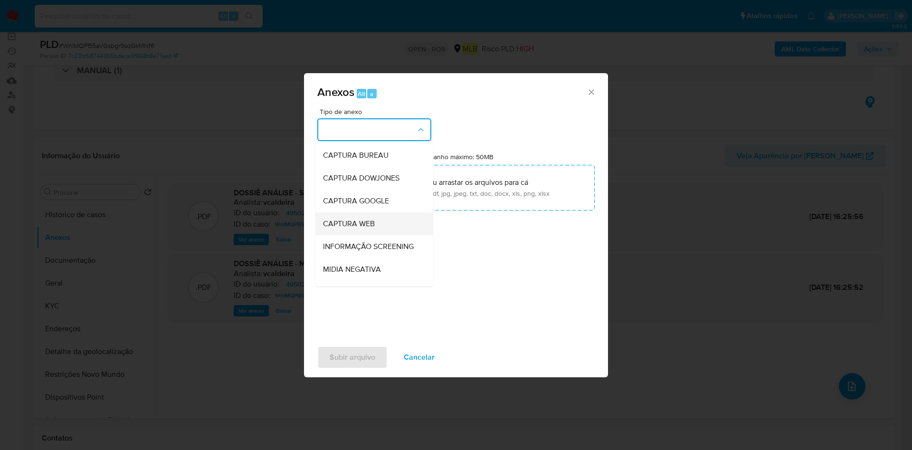
scroll to position [143, 0]
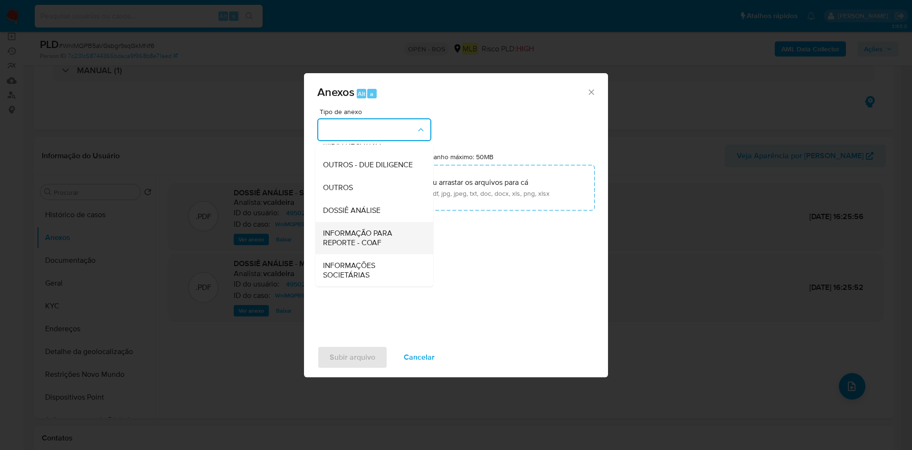
click at [374, 239] on span "INFORMAÇÃO PARA REPORTE - COAF" at bounding box center [371, 238] width 97 height 19
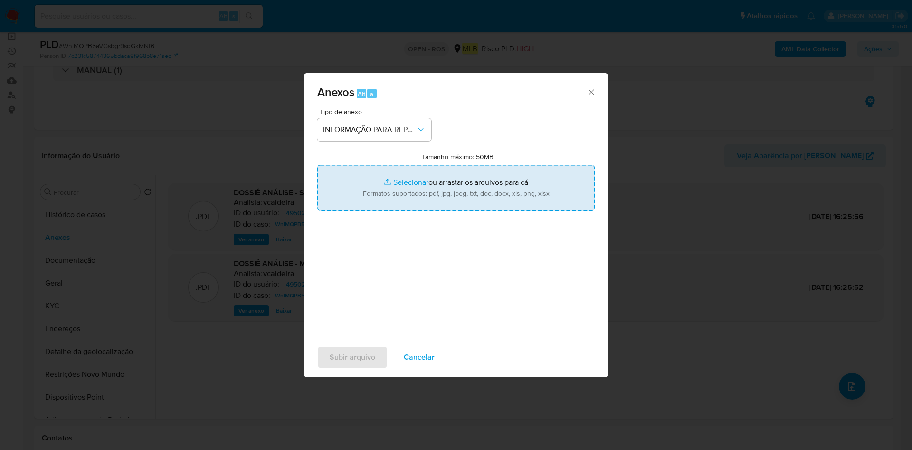
type input "C:\fakepath\SAR WnlMQPB5aVGsbgr9sqGkMNf6 - CPF 14095668970 - [PERSON_NAME].docx…"
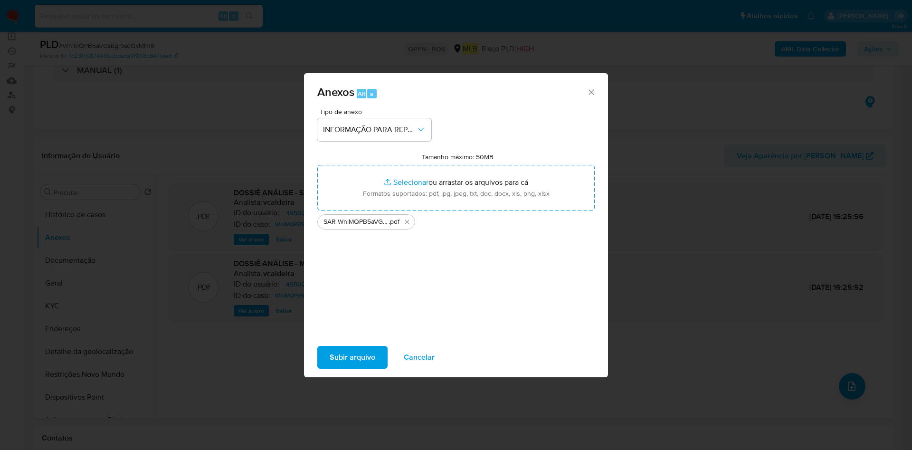
click at [350, 299] on span "Subir arquivo" at bounding box center [353, 357] width 46 height 21
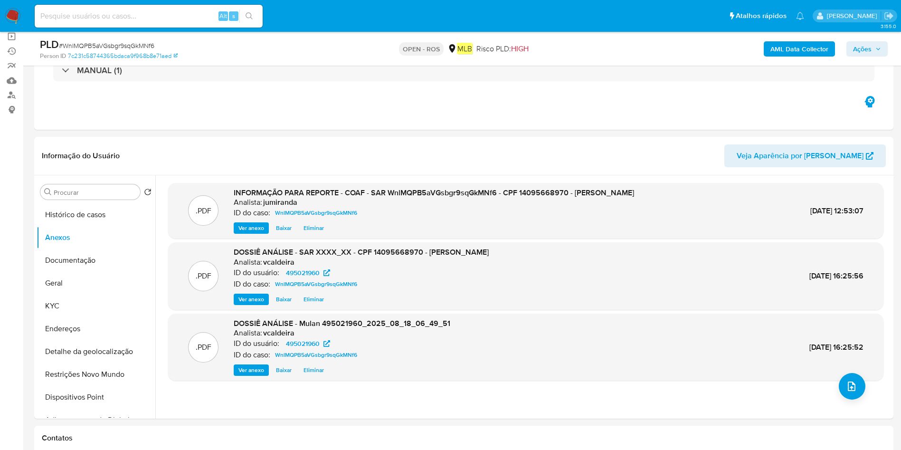
click at [608, 53] on span "Ações" at bounding box center [862, 48] width 19 height 15
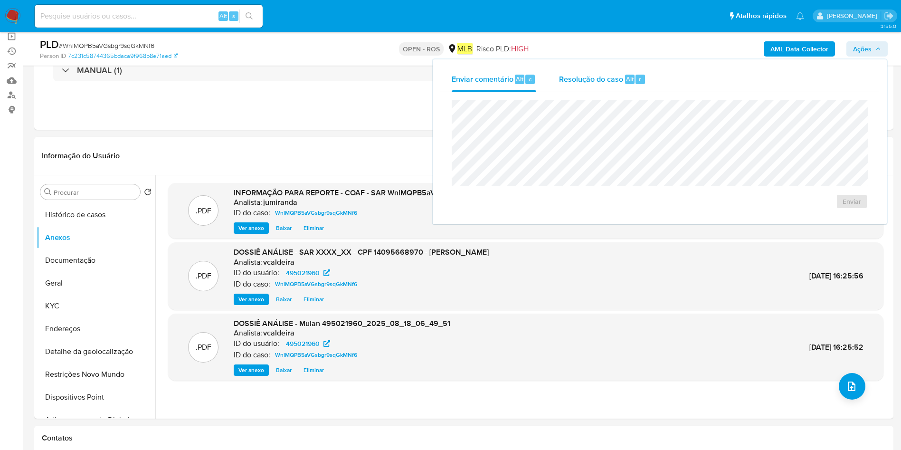
click at [608, 77] on span "Resolução do caso" at bounding box center [591, 78] width 64 height 11
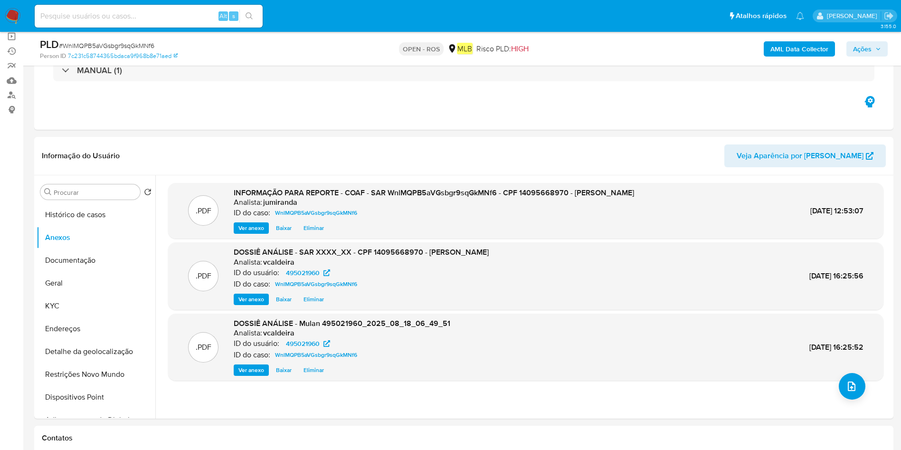
click at [608, 65] on div "PLD # WnlMQPB5aVGsbgr9sqGkMNf6 Person ID 7c231c58744365bdaca9f968b8e71aed OPEN …" at bounding box center [464, 49] width 860 height 34
click at [608, 55] on span "Ações" at bounding box center [867, 48] width 28 height 13
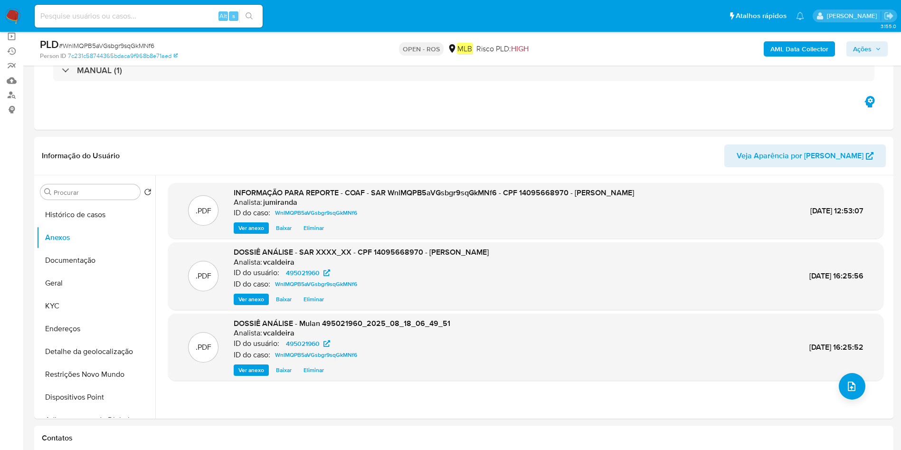
click at [608, 48] on icon "button" at bounding box center [879, 49] width 6 height 6
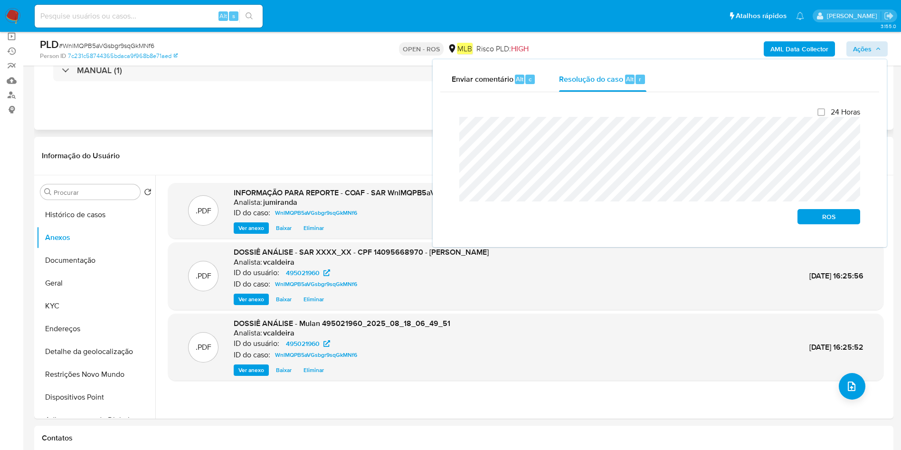
click at [608, 213] on span "ROS" at bounding box center [829, 216] width 49 height 13
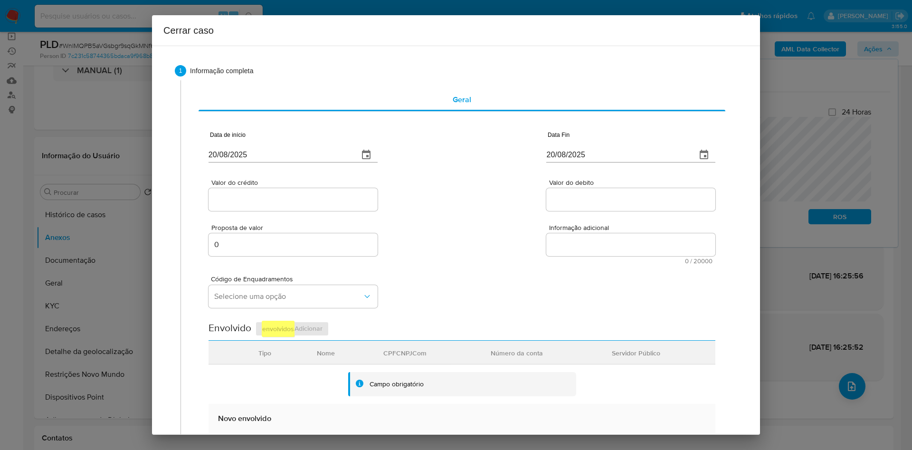
click at [261, 163] on div "Data de início 20/08/2025" at bounding box center [293, 149] width 169 height 38
click at [273, 155] on input "20/08/2025" at bounding box center [280, 154] width 143 height 15
paste input "01/07"
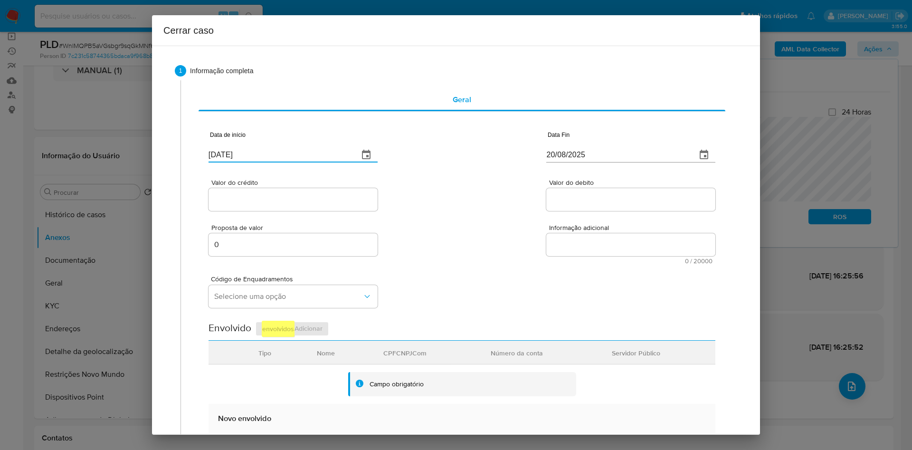
type input "01/07/2025"
click at [608, 155] on input "20/08/2025" at bounding box center [618, 154] width 143 height 15
paste input "15"
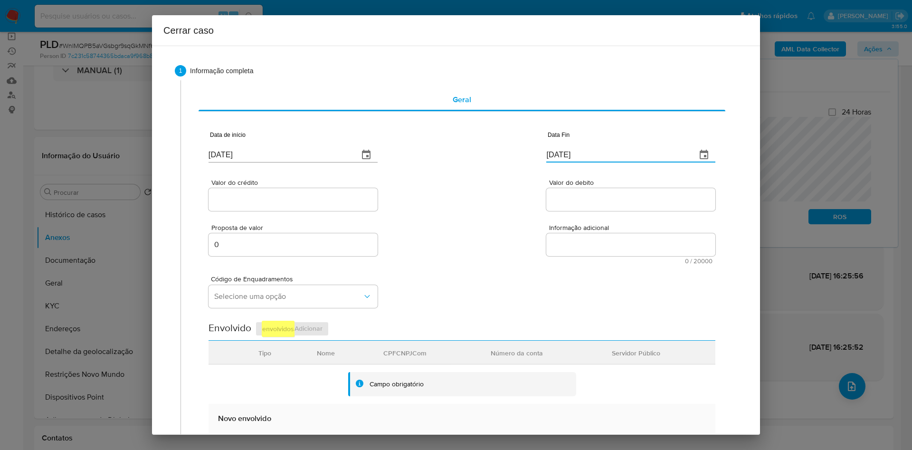
type input "15/08/2025"
click at [257, 202] on input "Valor do crédito" at bounding box center [293, 199] width 169 height 12
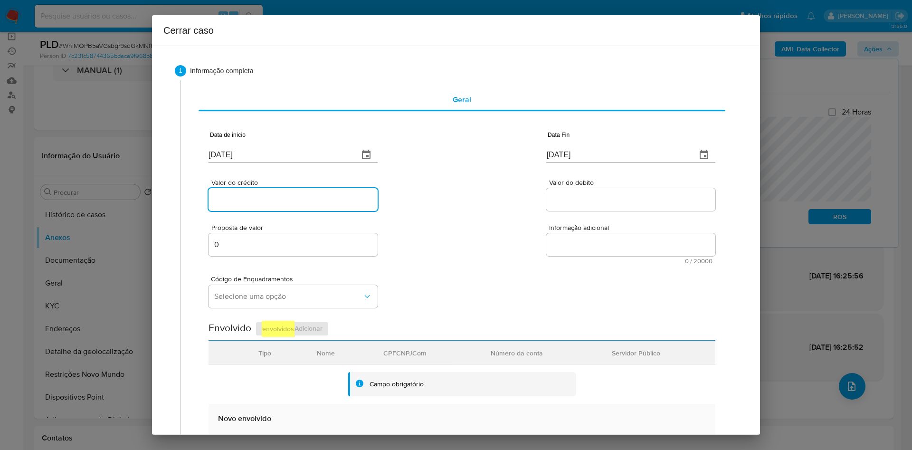
paste input "R$74.226"
type input "R$74.226"
click at [567, 193] on input "Valor do debito" at bounding box center [631, 199] width 169 height 12
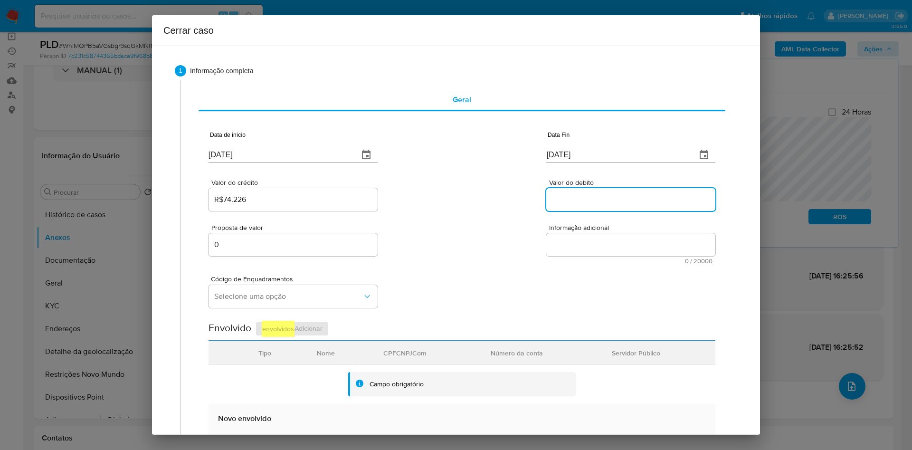
paste input "R$96.191"
type input "R$96.191"
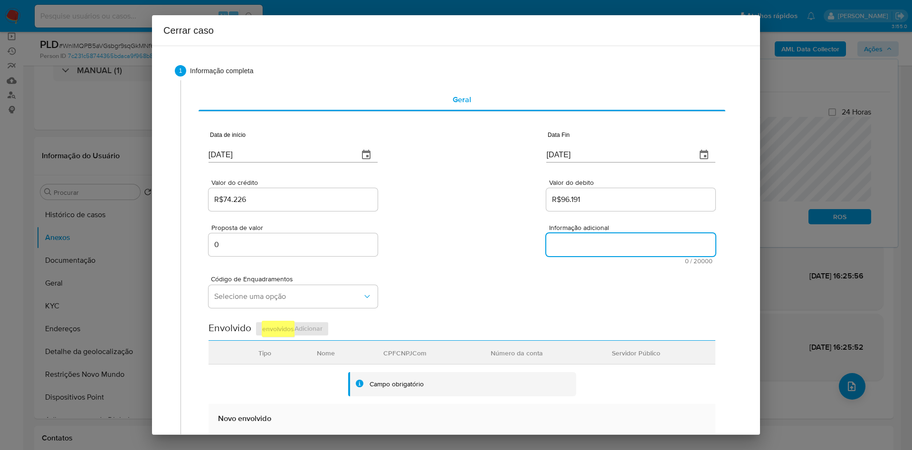
click at [608, 241] on textarea "Informação adicional" at bounding box center [631, 244] width 169 height 23
paste textarea "Informações da Cliente Leticia Acosta Luiz, CPF 14095668970, 21 anos, residente…"
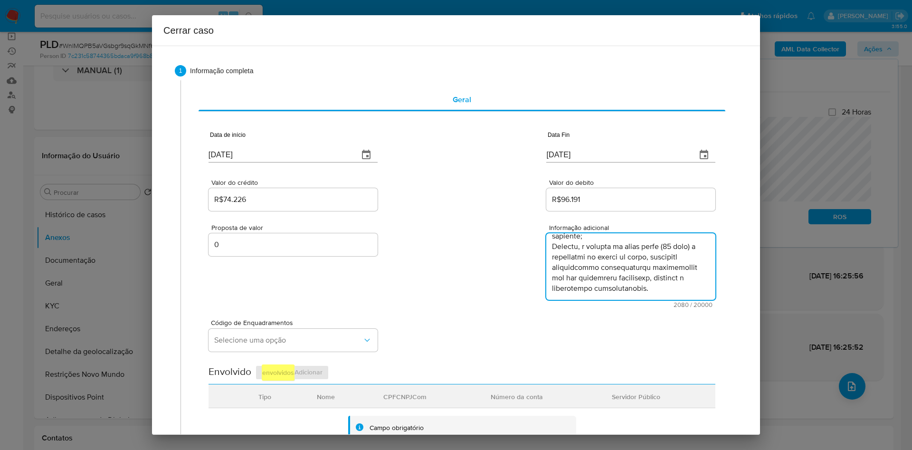
type textarea "Informações da Cliente Leticia Acosta Luiz, CPF 14095668970, 21 anos, residente…"
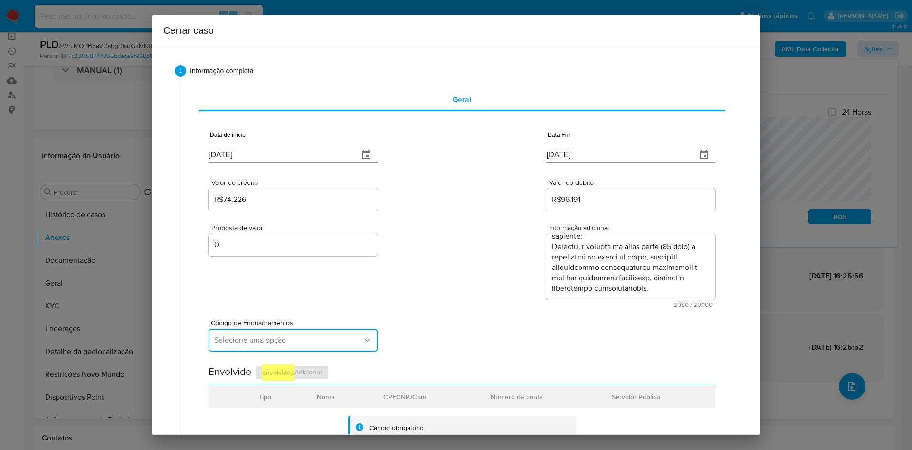
drag, startPoint x: 259, startPoint y: 338, endPoint x: 259, endPoint y: 350, distance: 11.4
click at [259, 299] on span "Selecione uma opção" at bounding box center [288, 341] width 148 height 10
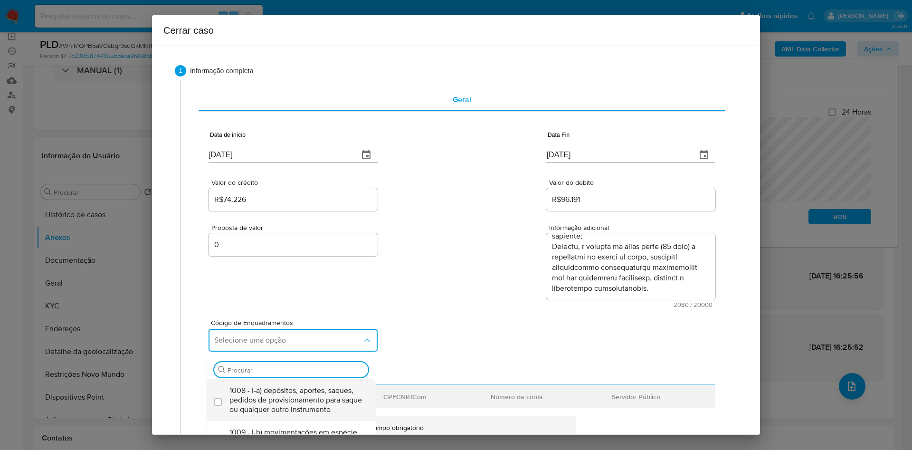
click at [259, 299] on span "1008 - I-a) depósitos, aportes, saques, pedidos de provisionamento para saque o…" at bounding box center [296, 400] width 133 height 29
checkbox input "true"
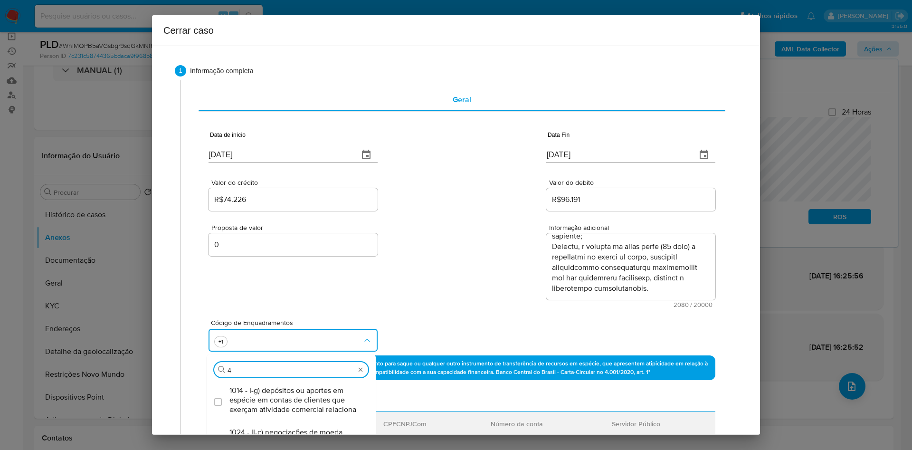
scroll to position [0, 0]
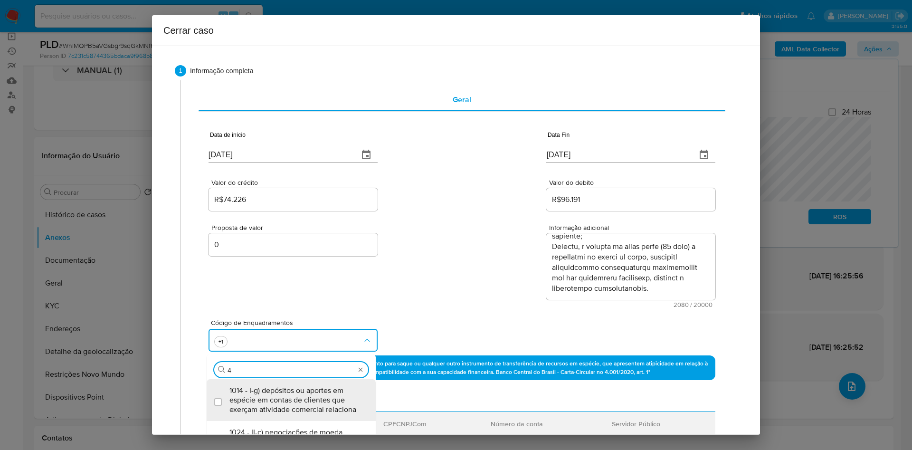
type input "45"
click at [256, 299] on span "1045 - IV-a) movimentação de recursos incompatível com o patrimônio, a atividad…" at bounding box center [296, 400] width 133 height 29
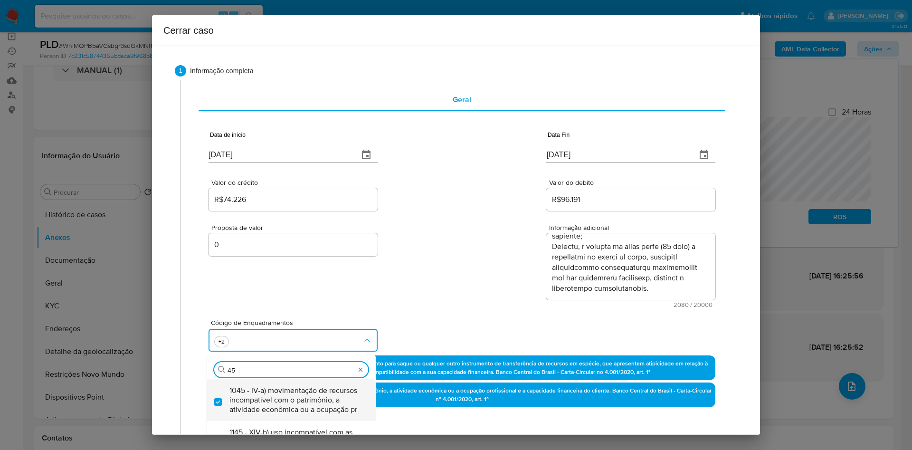
checkbox input "true"
type input "4"
type input "xvii-a"
click at [285, 299] on span "1156 - XVII-a) operação atípica em municípios localizados em regiões de frontei…" at bounding box center [296, 400] width 133 height 29
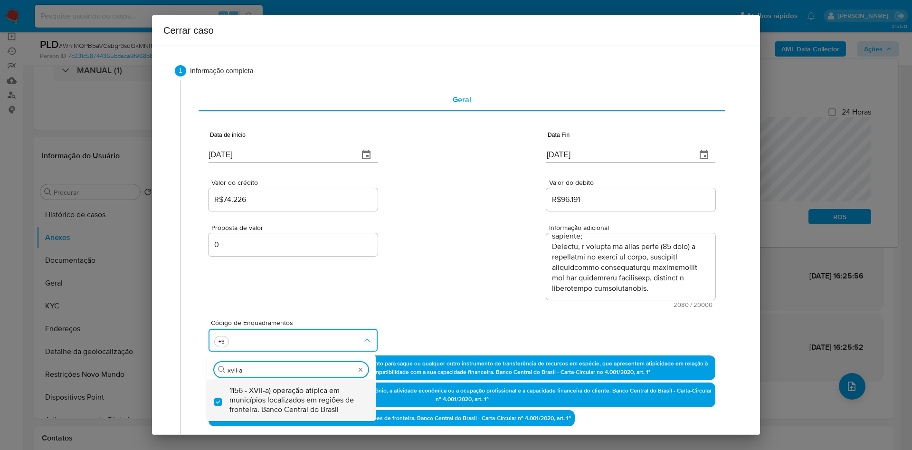
checkbox input "true"
type input "xvii-a"
click at [474, 299] on div "Proposta de valor 0 Informação adicional 2080 / 20000 17920 caracteres restantes" at bounding box center [462, 260] width 507 height 95
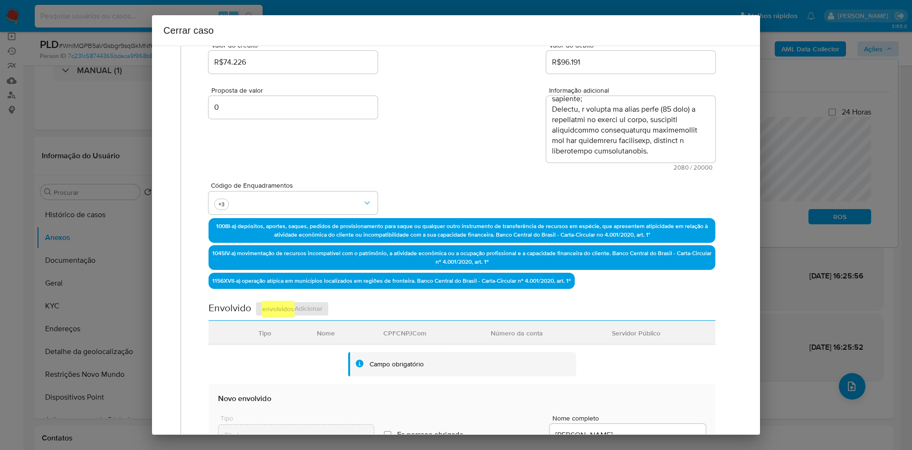
scroll to position [285, 0]
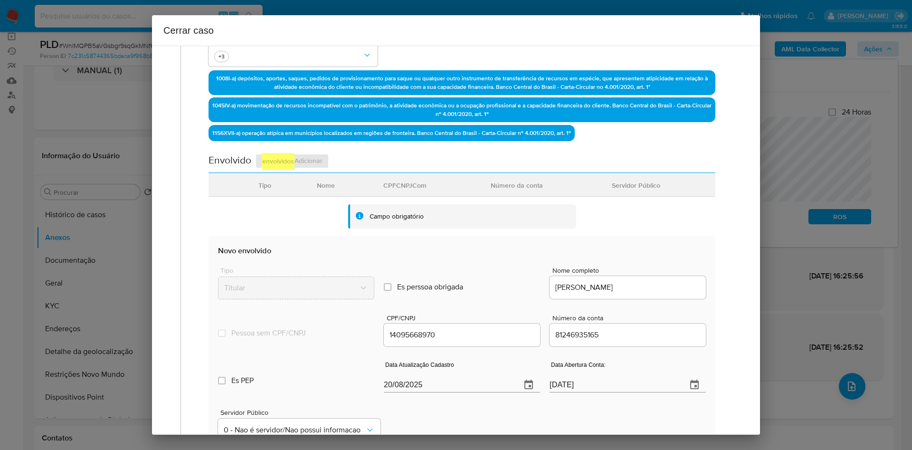
click at [420, 299] on input "20/08/2025" at bounding box center [449, 384] width 130 height 15
paste input "06"
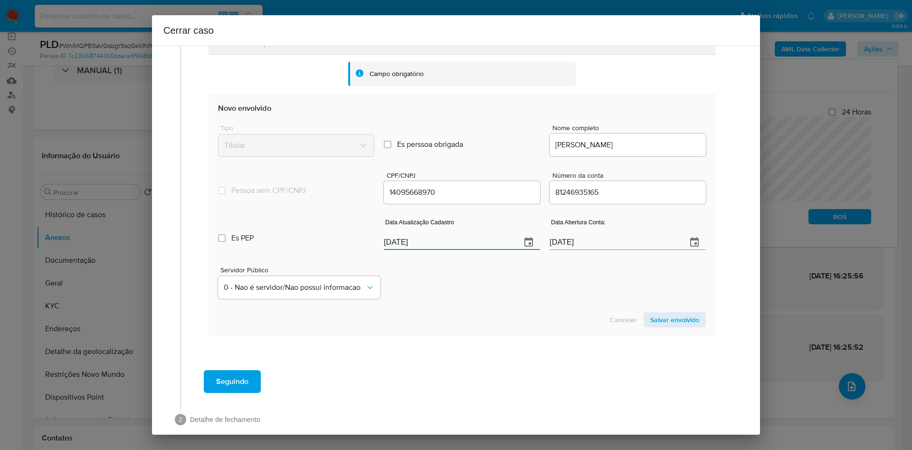
type input "06/08/2025"
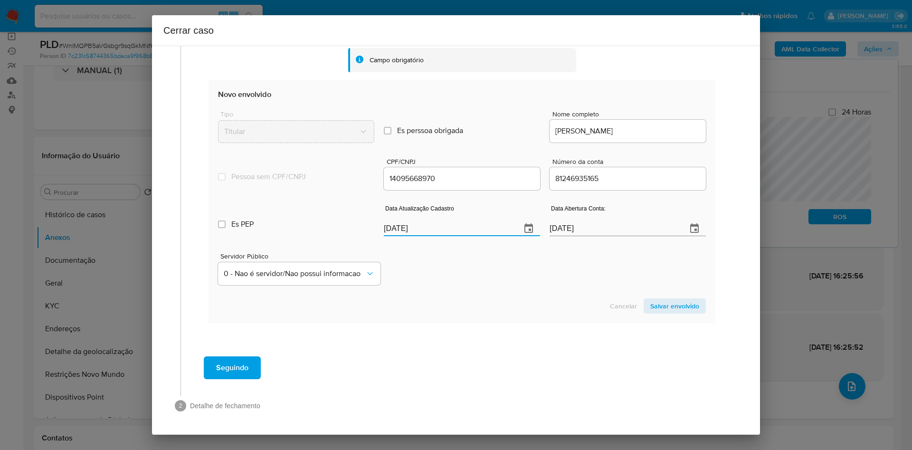
click at [608, 299] on section "Novo envolvido Tipo Titular Es perssoa obrigada Is PObrigada Nome completo LETI…" at bounding box center [462, 201] width 507 height 243
click at [608, 299] on span "Salvar envolvido" at bounding box center [675, 305] width 49 height 13
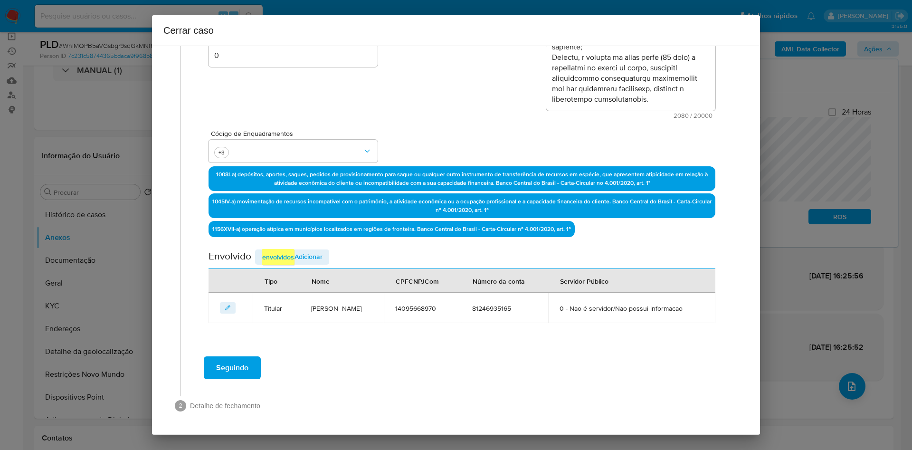
scroll to position [189, 0]
click at [297, 262] on span "Adicionar envolvidos" at bounding box center [292, 257] width 61 height 16
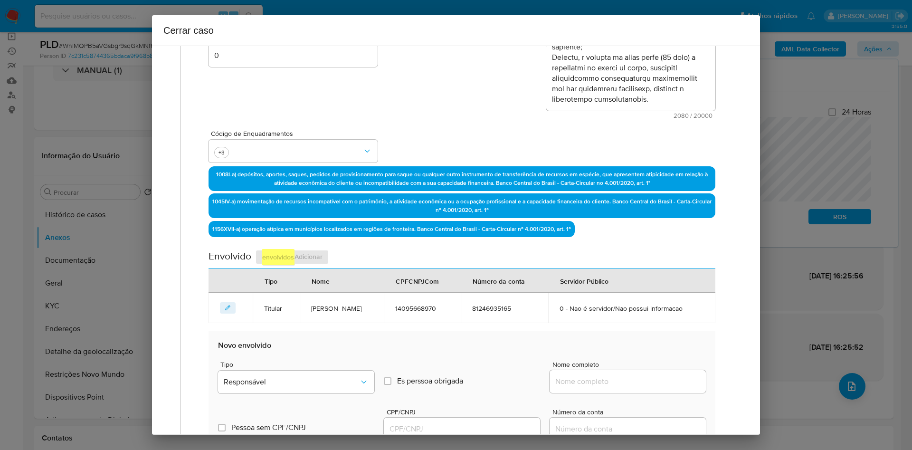
scroll to position [332, 0]
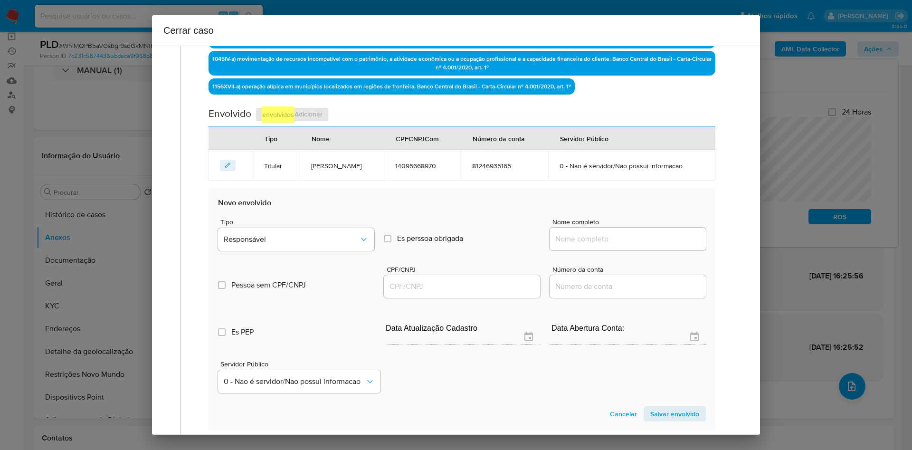
click at [567, 229] on div at bounding box center [628, 239] width 156 height 23
click at [576, 236] on input "Nome completo" at bounding box center [628, 239] width 156 height 12
paste input "Sevec Veículos Ltda"
type input "Sevec Veículos Ltda"
drag, startPoint x: 431, startPoint y: 288, endPoint x: 369, endPoint y: 276, distance: 62.9
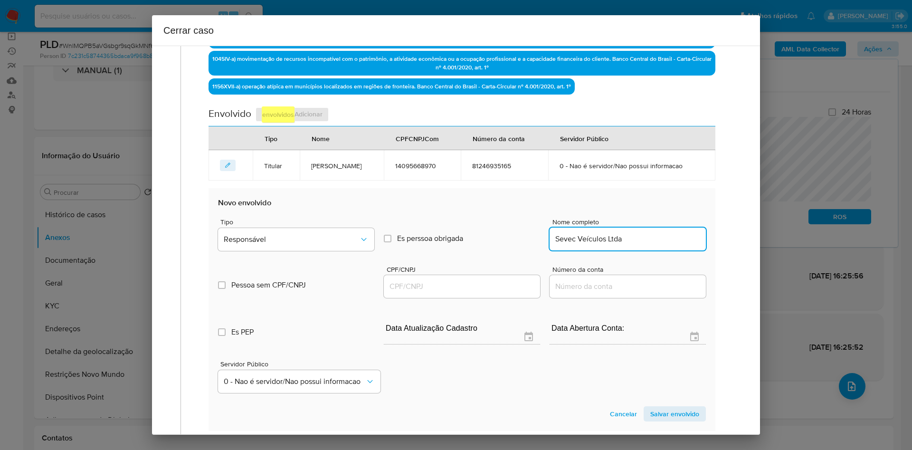
click at [431, 288] on input "CPF/CNPJ" at bounding box center [462, 286] width 156 height 12
paste input "00568480000191"
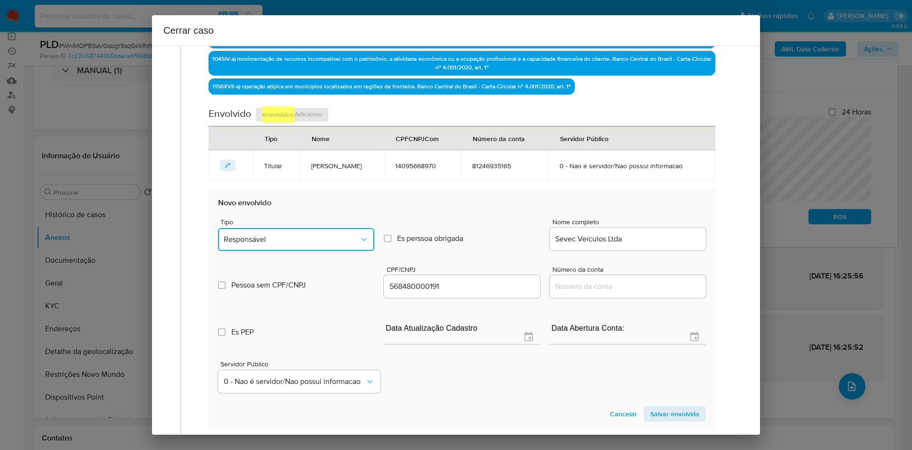
click at [315, 244] on span "Responsável" at bounding box center [291, 240] width 135 height 10
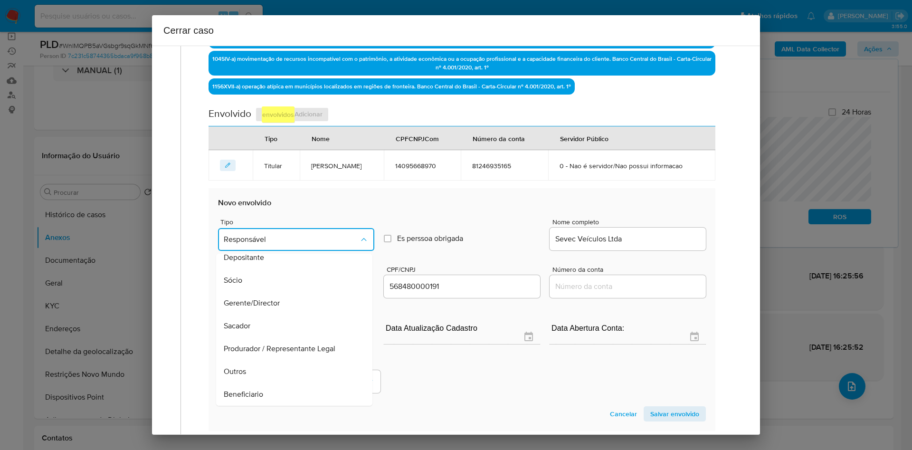
click at [288, 299] on div "Beneficiario" at bounding box center [291, 394] width 135 height 23
type input "00568480000191"
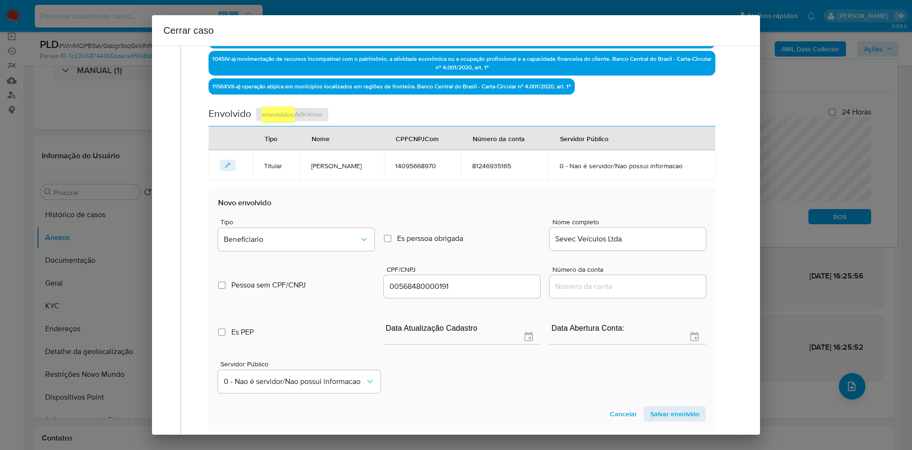
drag, startPoint x: 658, startPoint y: 411, endPoint x: 636, endPoint y: 388, distance: 31.6
click at [608, 299] on span "Salvar envolvido" at bounding box center [675, 413] width 49 height 13
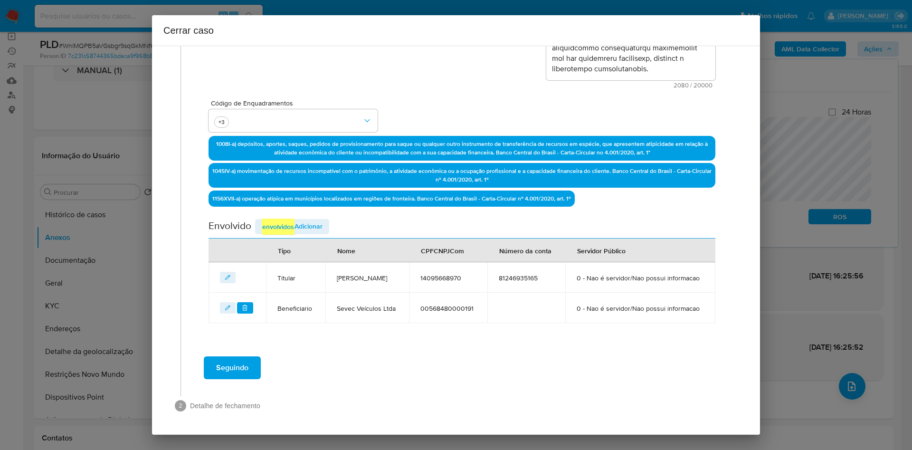
click at [295, 224] on span "Adicionar envolvidos" at bounding box center [292, 227] width 61 height 16
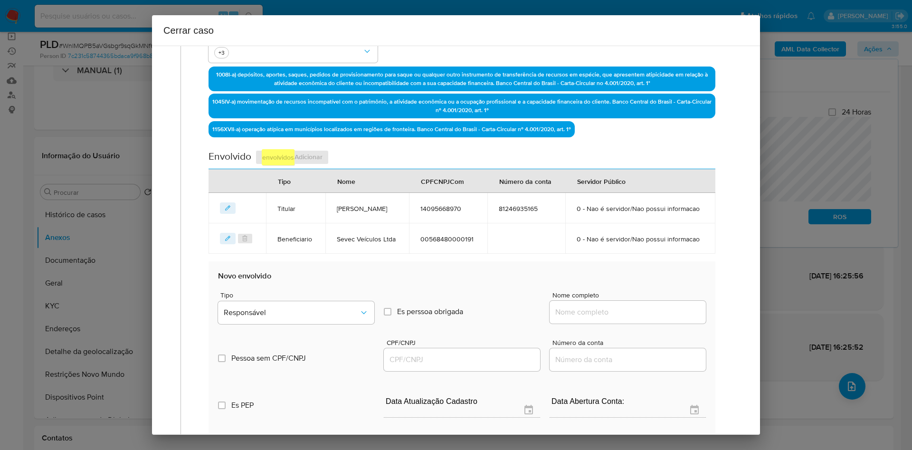
scroll to position [362, 0]
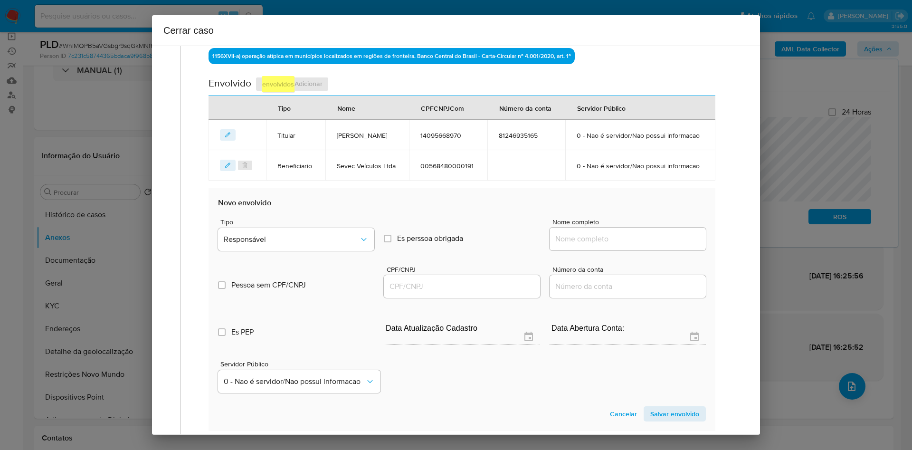
click at [592, 234] on input "Nome completo" at bounding box center [628, 239] width 156 height 12
paste input "Pablo Dorea Cerqueira"
type input "Pablo Dorea Cerqueira"
drag, startPoint x: 460, startPoint y: 280, endPoint x: 413, endPoint y: 274, distance: 47.5
click at [460, 280] on input "CPF/CNPJ" at bounding box center [462, 286] width 156 height 12
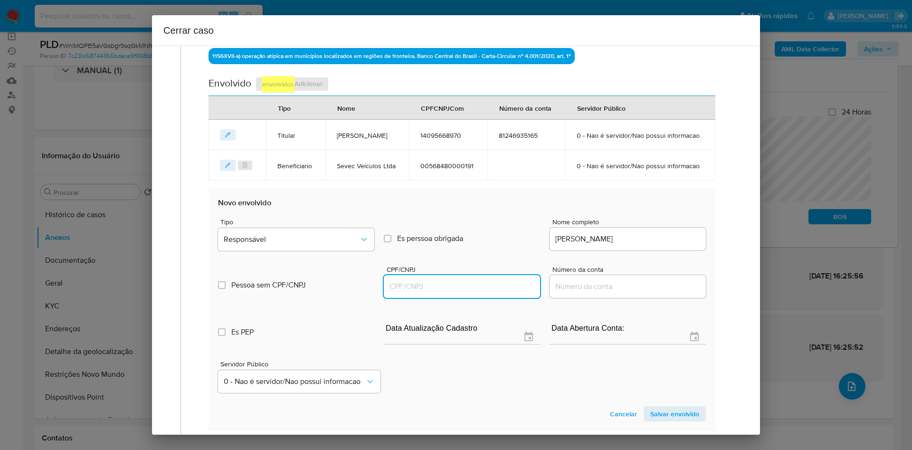
paste input "43874496830"
type input "43874496830"
click at [321, 241] on span "Responsável" at bounding box center [291, 240] width 135 height 10
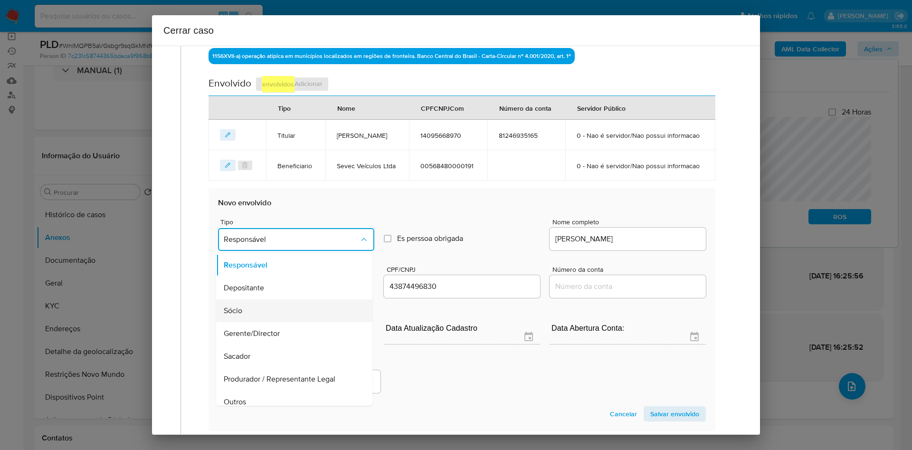
scroll to position [30, 0]
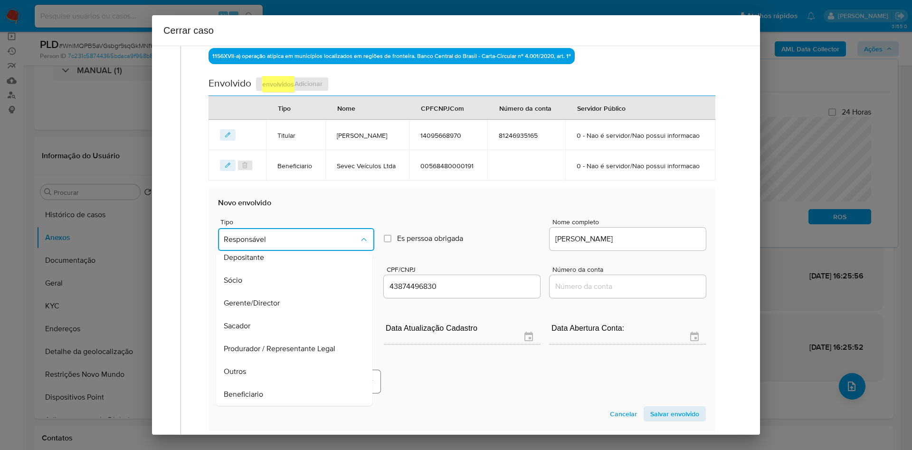
click at [283, 299] on div "Beneficiario" at bounding box center [291, 394] width 135 height 23
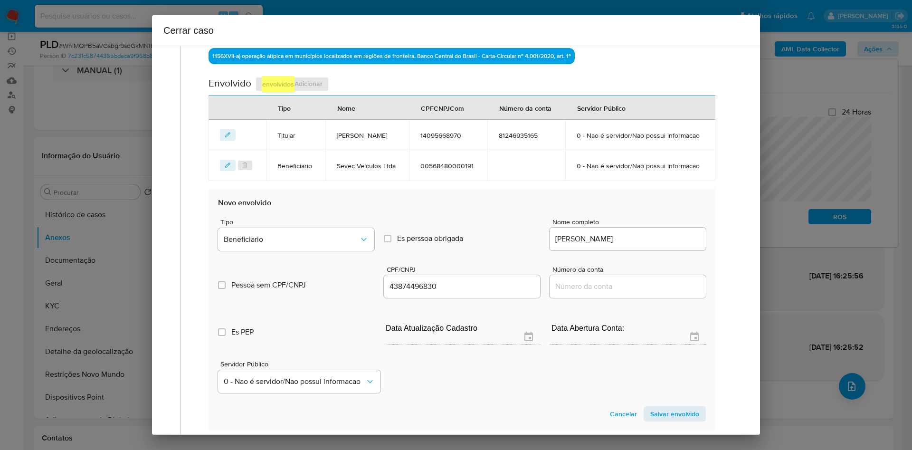
click at [608, 299] on span "Salvar envolvido" at bounding box center [675, 413] width 49 height 13
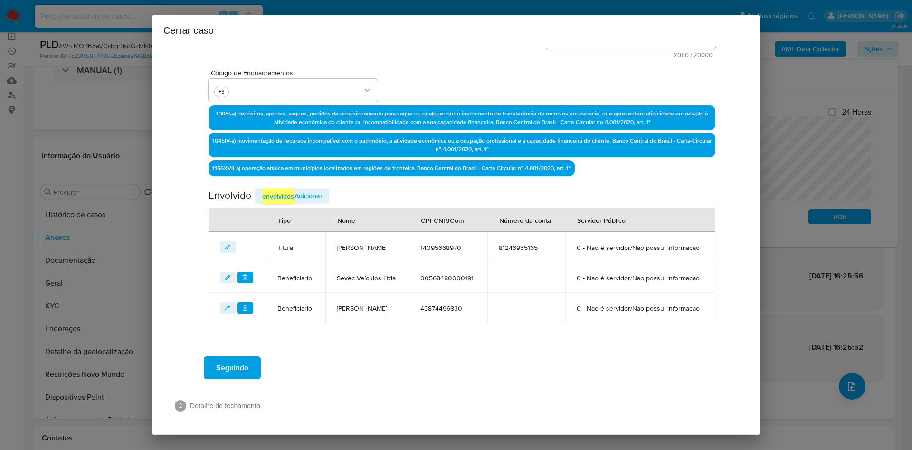
click at [232, 299] on span "Seguindo" at bounding box center [232, 367] width 32 height 21
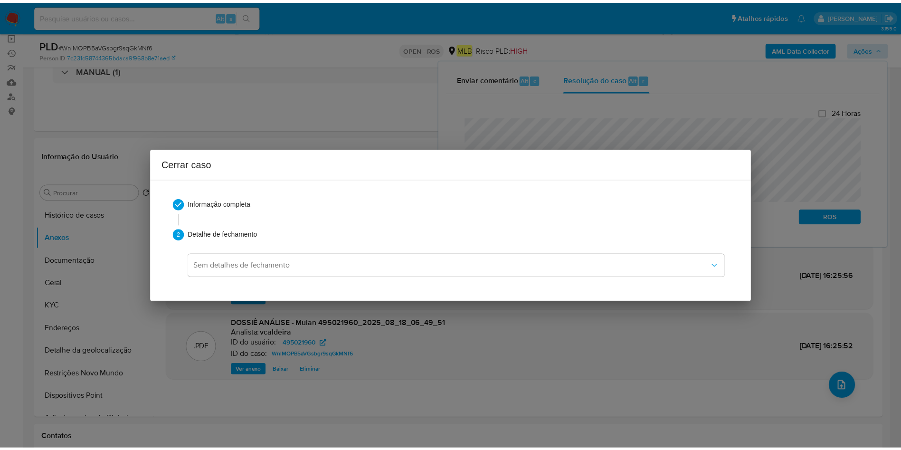
scroll to position [730, 0]
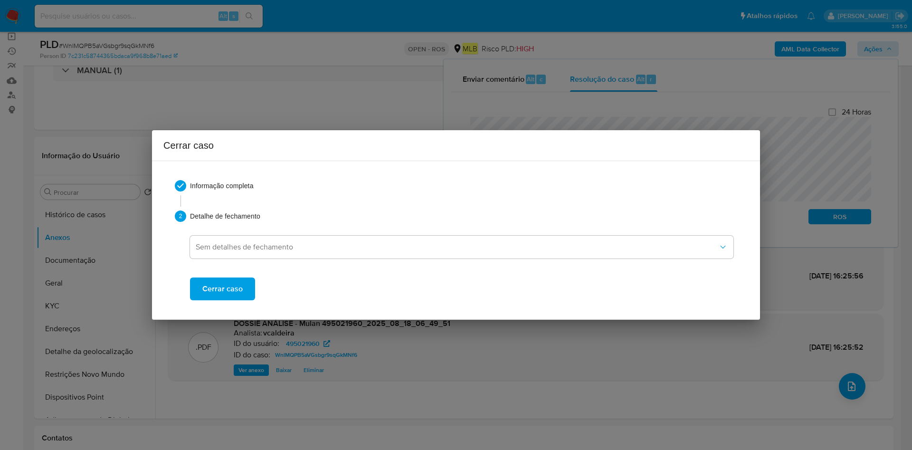
click at [229, 289] on span "Cerrar caso" at bounding box center [222, 288] width 40 height 21
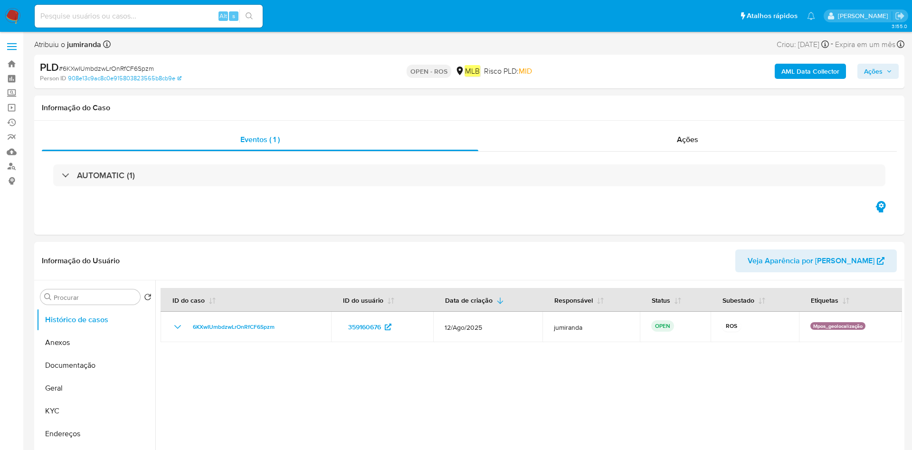
select select "10"
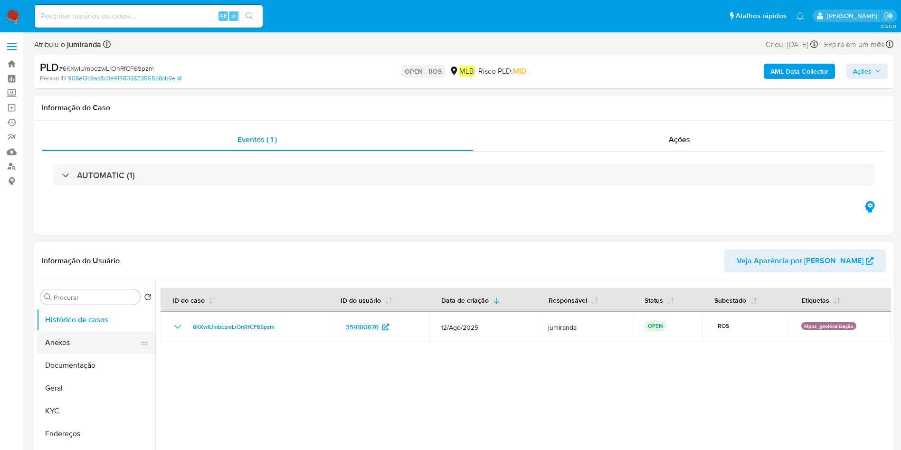
drag, startPoint x: 76, startPoint y: 347, endPoint x: 93, endPoint y: 343, distance: 18.1
click at [76, 347] on button "Anexos" at bounding box center [92, 342] width 111 height 23
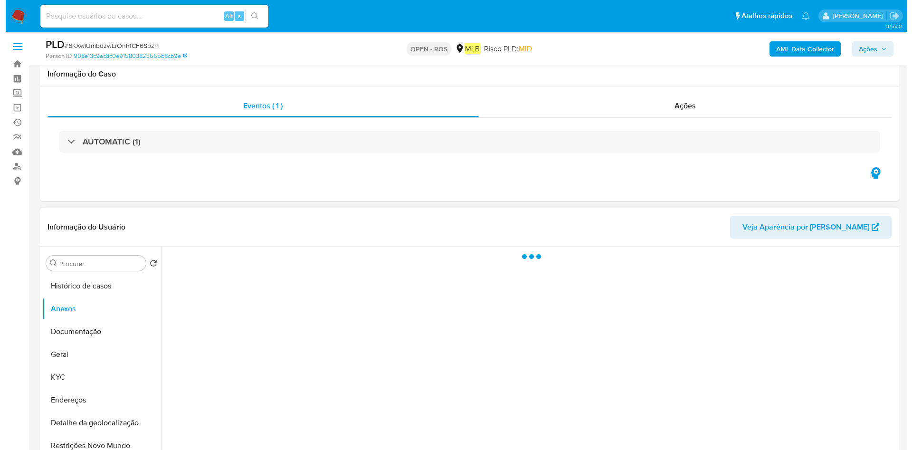
scroll to position [71, 0]
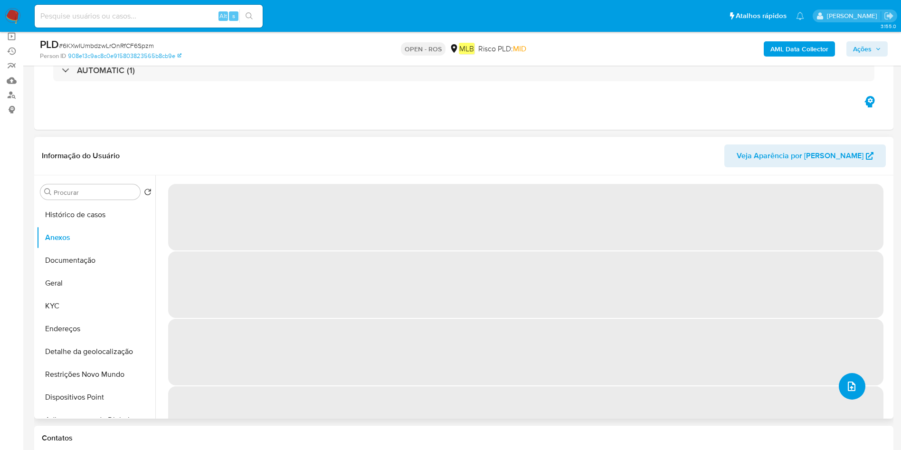
click at [854, 396] on button "upload-file" at bounding box center [852, 386] width 27 height 27
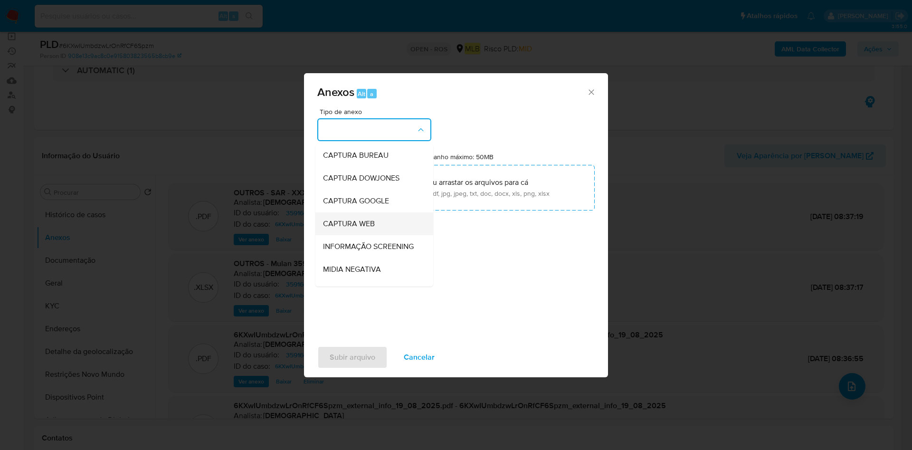
scroll to position [146, 0]
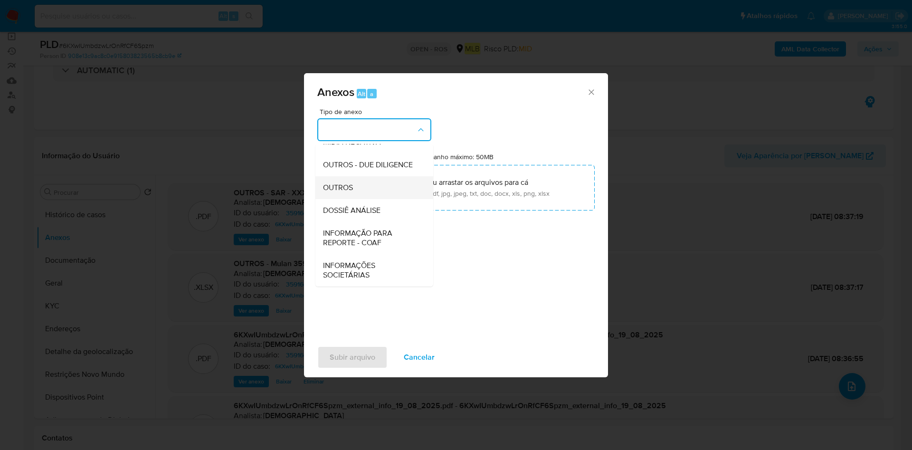
click at [369, 190] on div "OUTROS" at bounding box center [371, 187] width 97 height 23
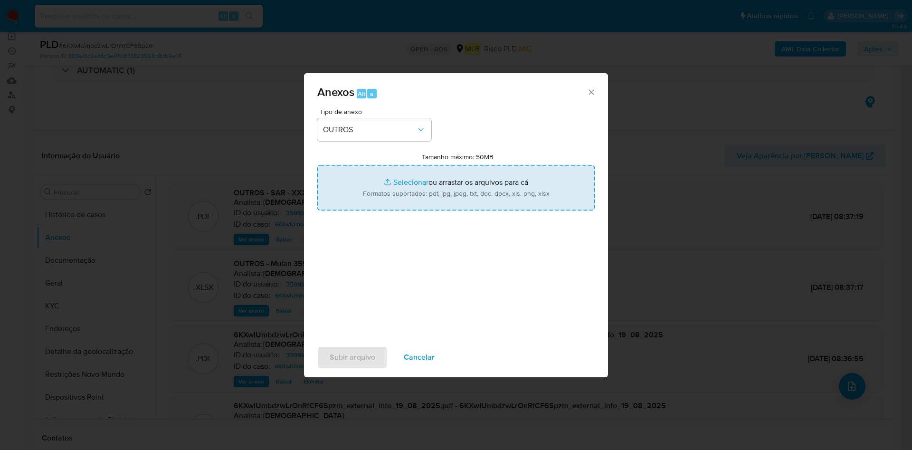
type input "C:\fakepath\SAR - 6KXwIUmbdzwLrOnRfCF6Spzm - CPF 04702382241 - LUCAS DA SILVA V…"
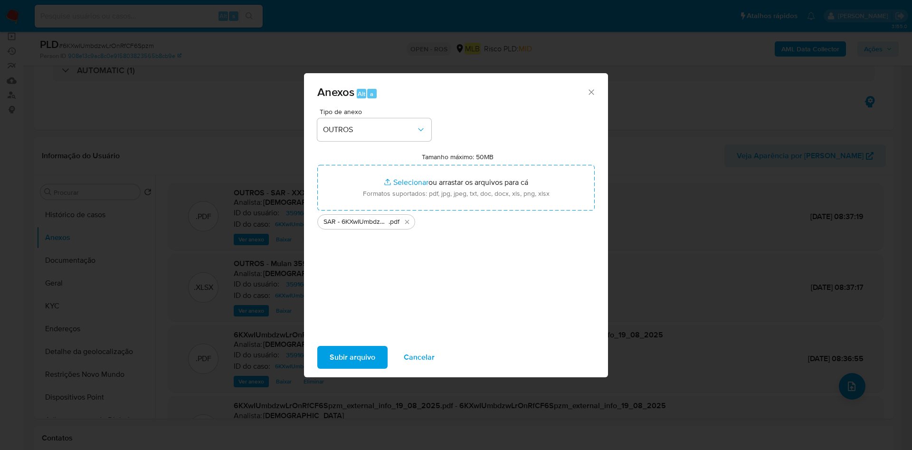
click at [360, 352] on span "Subir arquivo" at bounding box center [353, 357] width 46 height 21
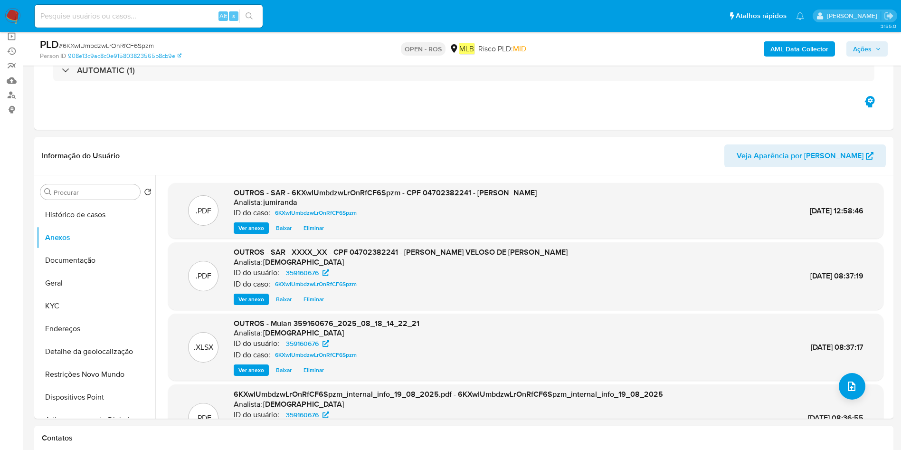
click at [886, 48] on button "Ações" at bounding box center [867, 48] width 41 height 15
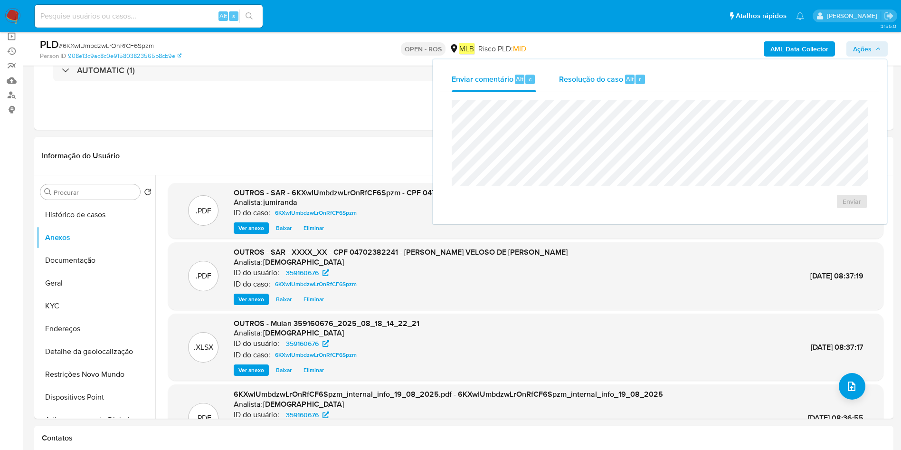
click at [630, 70] on div "Resolução do caso Alt r" at bounding box center [602, 79] width 87 height 25
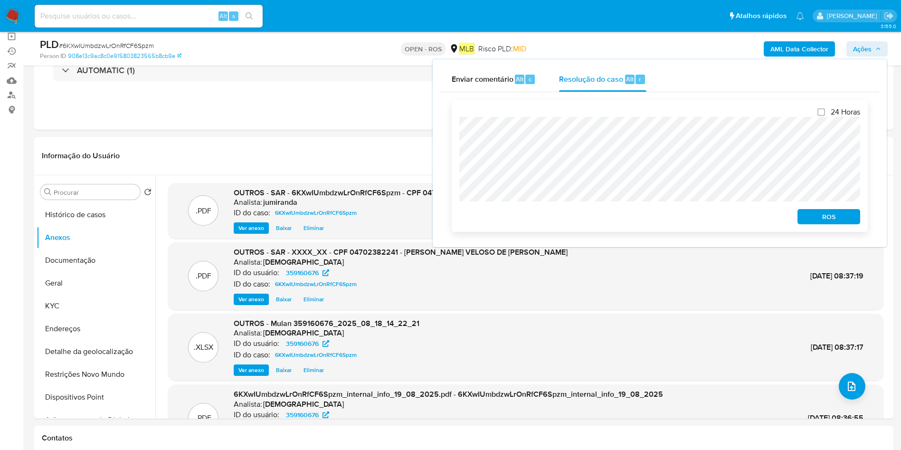
click at [827, 221] on span "ROS" at bounding box center [829, 216] width 49 height 13
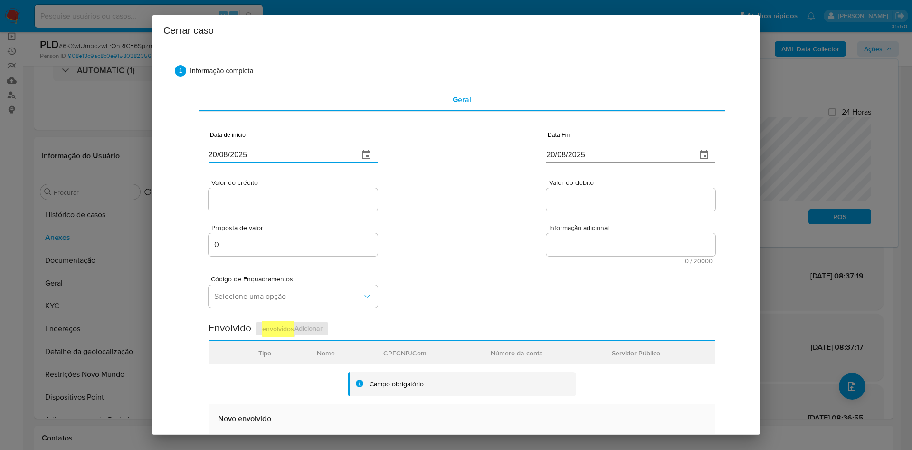
click at [236, 154] on input "20/08/2025" at bounding box center [280, 154] width 143 height 15
click at [236, 155] on input "20/08/2025" at bounding box center [280, 154] width 143 height 15
paste input "07/07"
type input "07/07/2025"
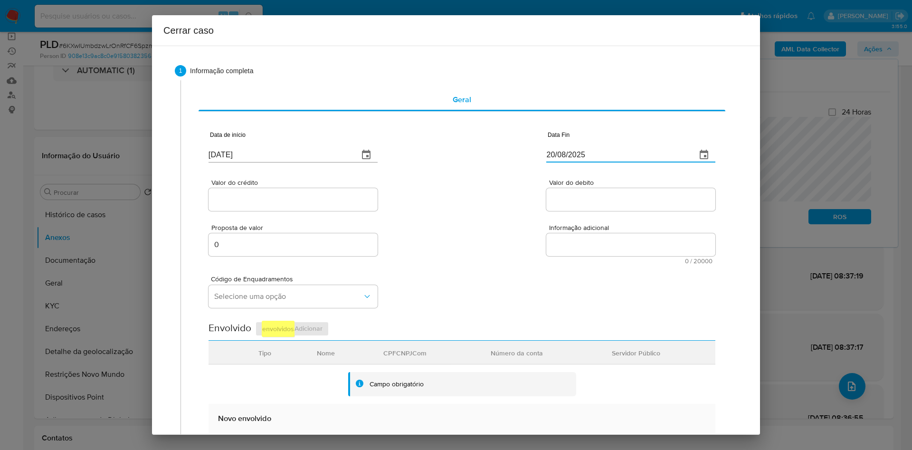
click at [607, 154] on input "20/08/2025" at bounding box center [618, 154] width 143 height 15
paste input "14"
type input "14/08/2025"
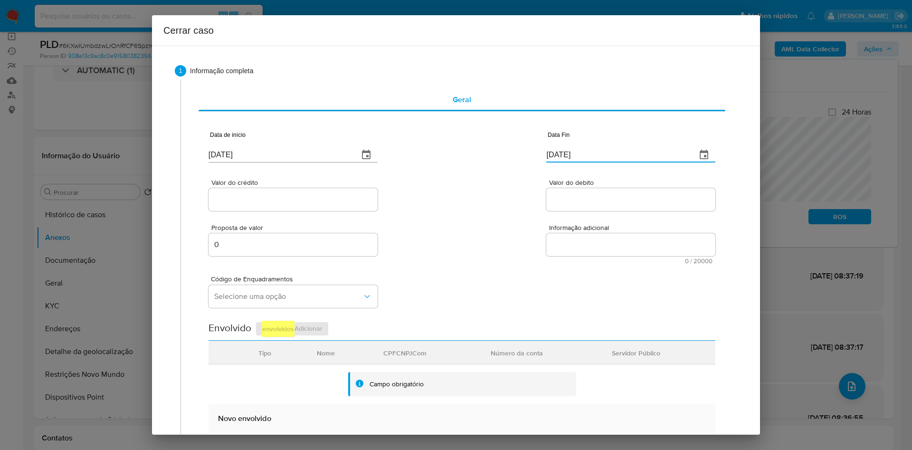
click at [277, 204] on input "Valor do crédito" at bounding box center [293, 199] width 169 height 12
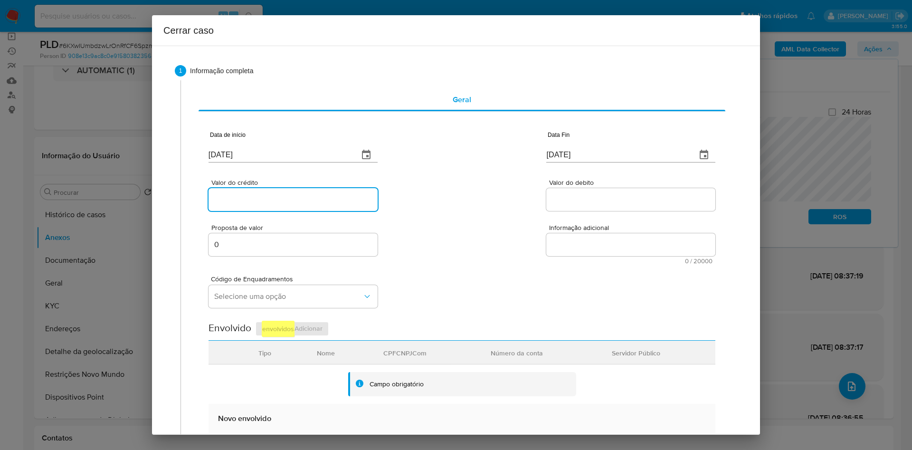
paste input "R$134.682"
type input "R$134.682"
click at [592, 191] on div at bounding box center [631, 199] width 169 height 23
click at [592, 199] on input "Valor do debito" at bounding box center [631, 199] width 169 height 12
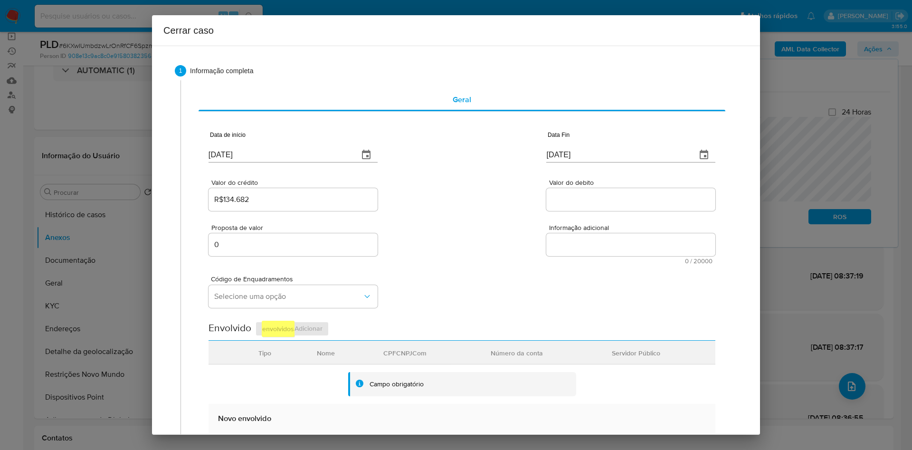
paste input "R$128.502"
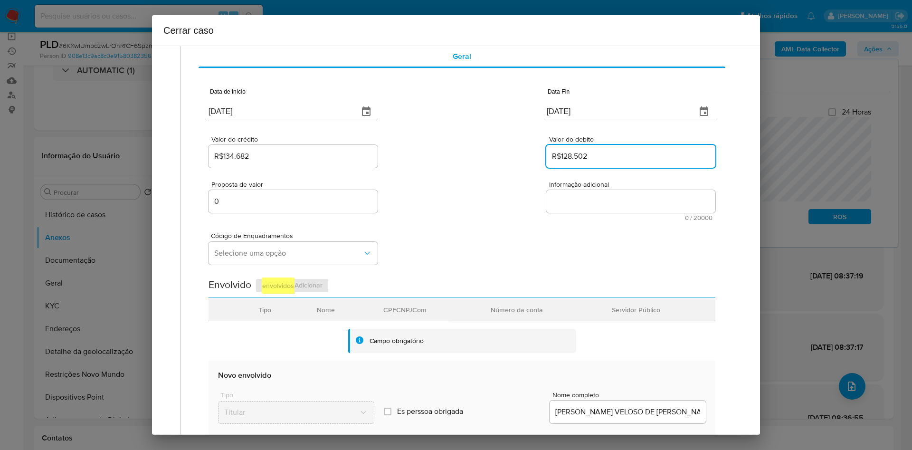
scroll to position [71, 0]
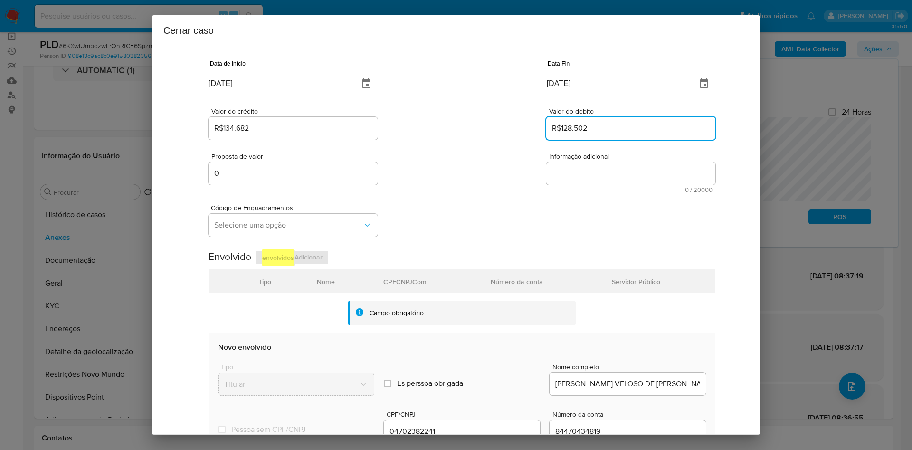
type input "R$128.502"
click at [561, 176] on textarea "Informação adicional" at bounding box center [631, 173] width 169 height 23
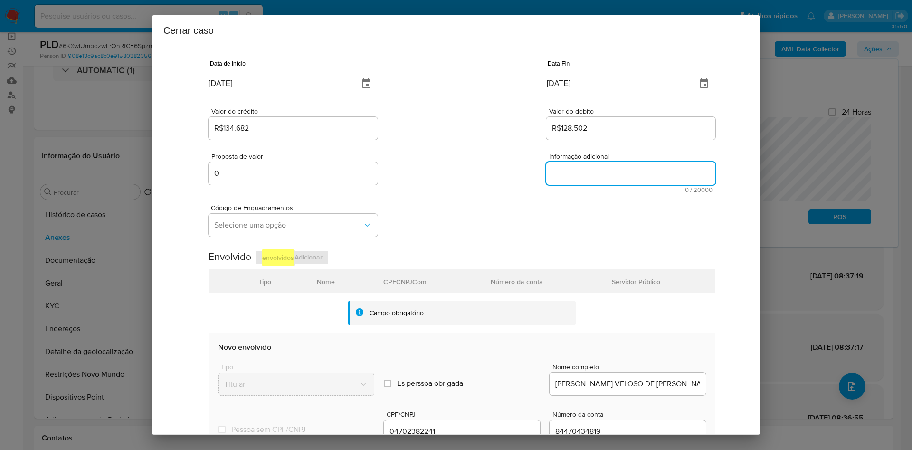
paste textarea "Informações do Cliente Lucas da Silva Veloso de Araujo, CPF 04702382241, 24 ano…"
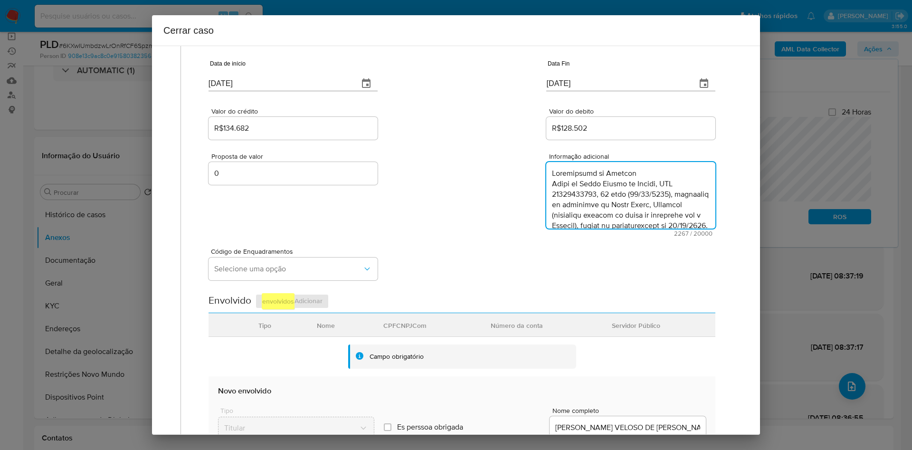
scroll to position [818, 0]
type textarea "Informações do Cliente Lucas da Silva Veloso de Araujo, CPF 04702382241, 24 ano…"
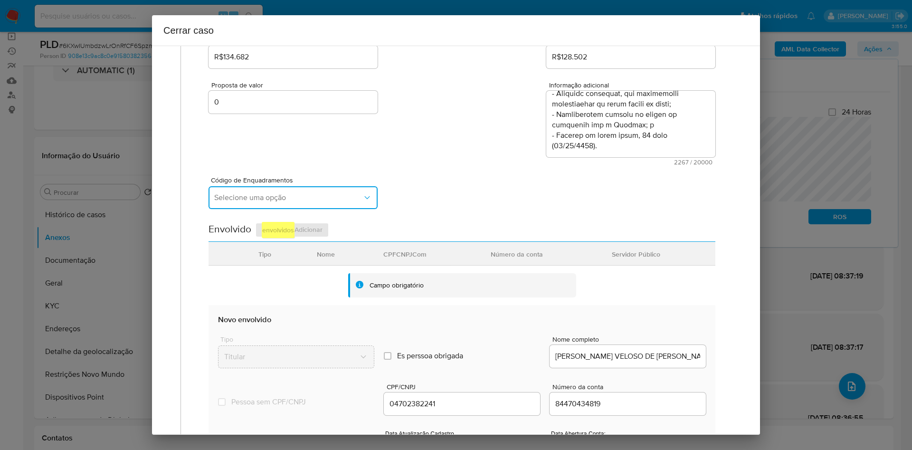
click at [315, 188] on button "Selecione uma opção" at bounding box center [293, 197] width 169 height 23
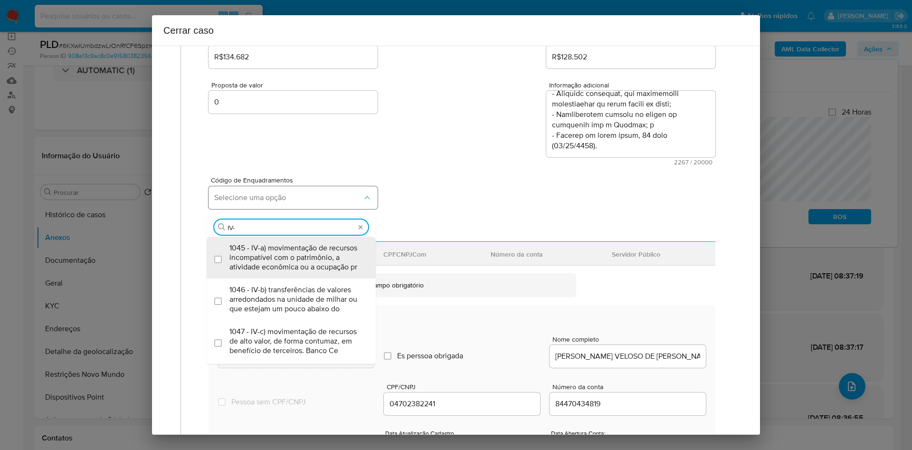
type input "IV-a"
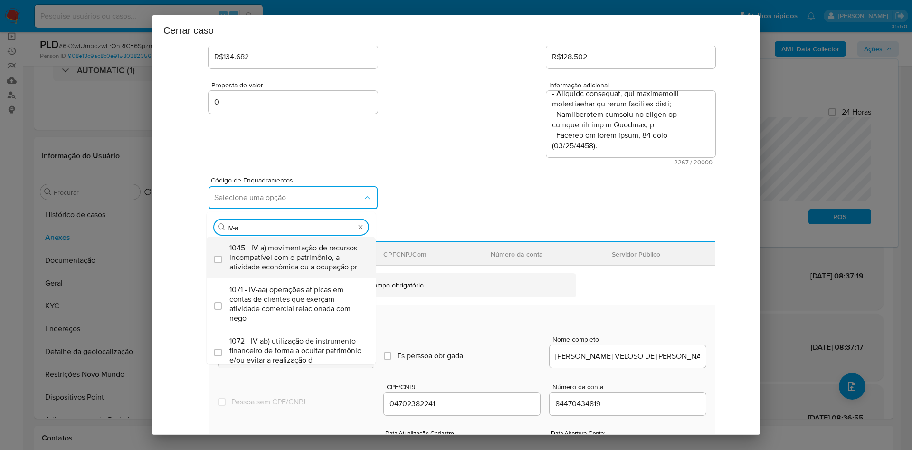
click at [281, 254] on span "1045 - IV-a) movimentação de recursos incompatível com o patrimônio, a atividad…" at bounding box center [296, 257] width 133 height 29
checkbox input "true"
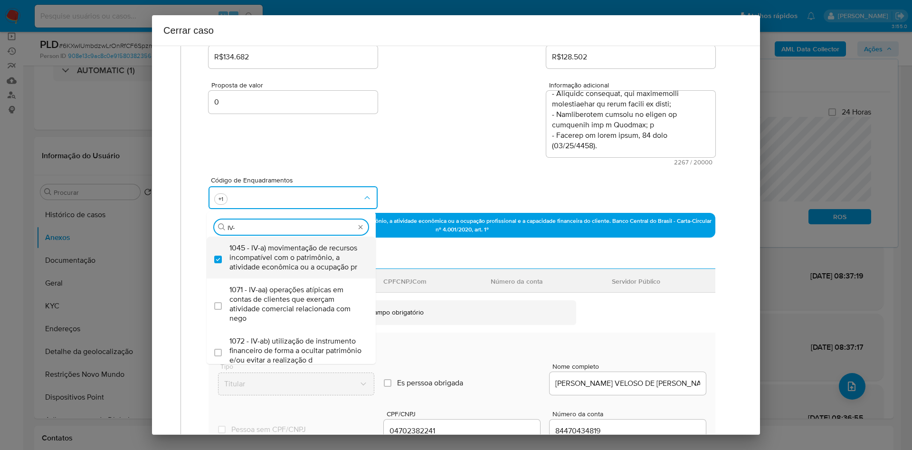
type input "IV-v"
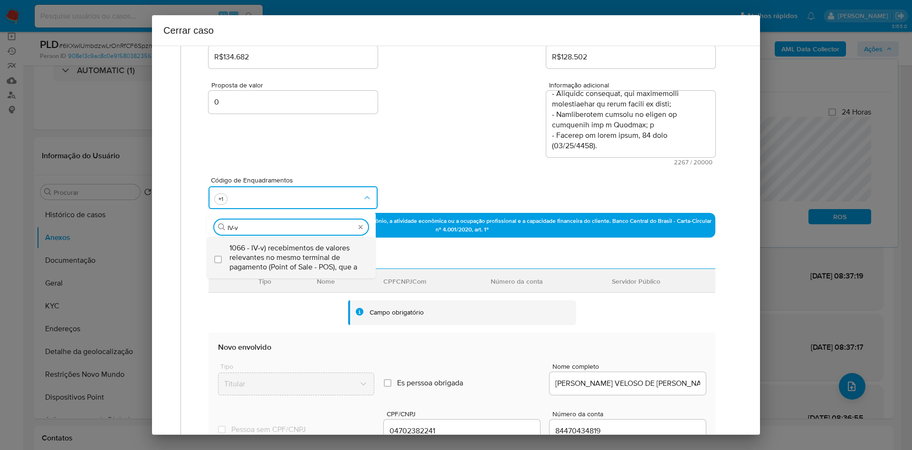
click at [282, 246] on span "1066 - IV-v) recebimentos de valores relevantes no mesmo terminal de pagamento …" at bounding box center [296, 257] width 133 height 29
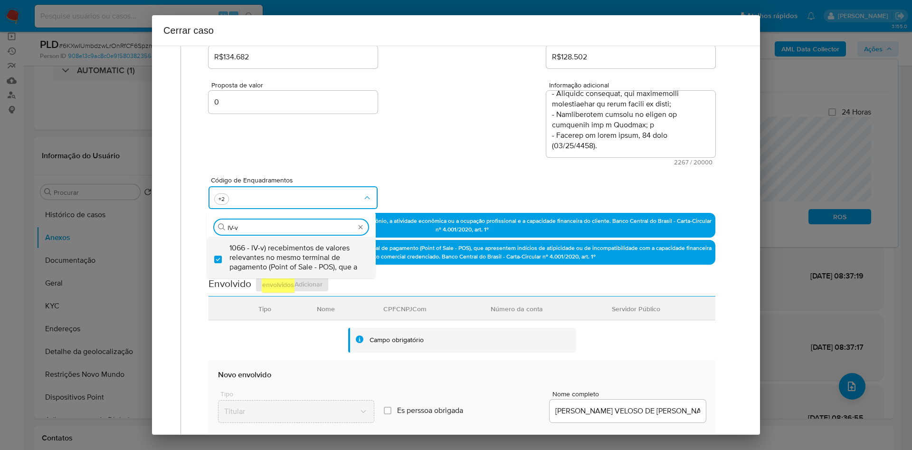
checkbox input "true"
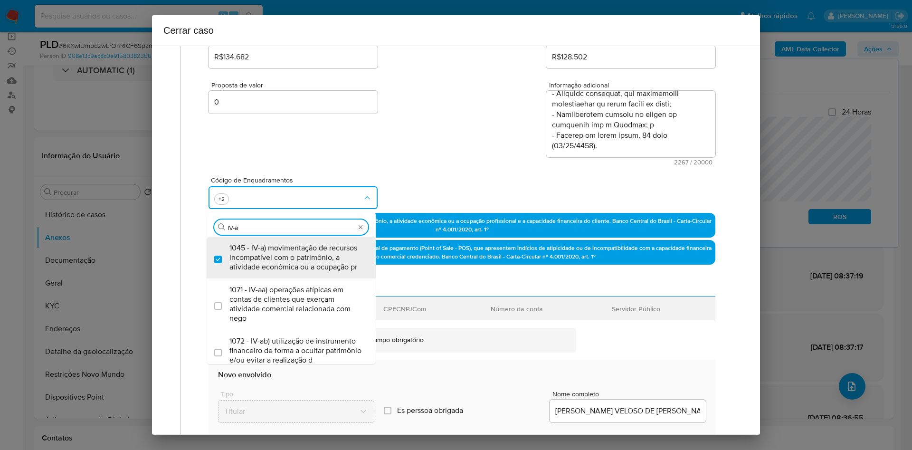
type input "IV-ad"
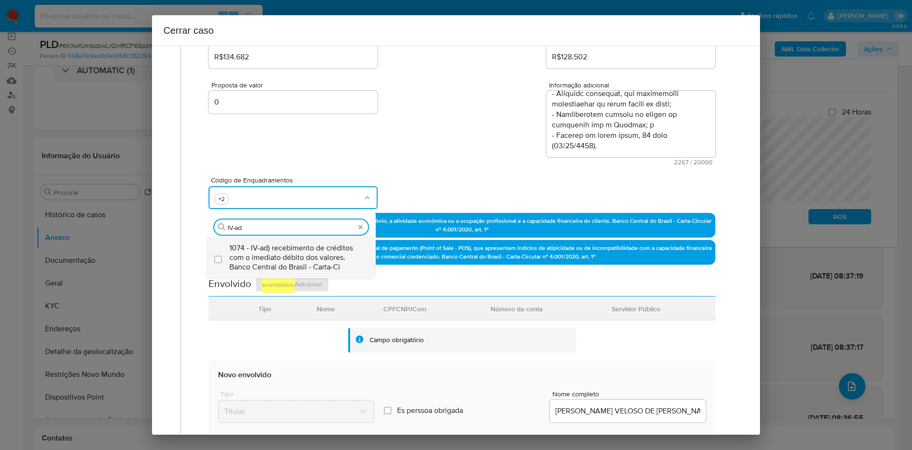
click at [283, 249] on span "1074 - IV-ad) recebimento de créditos com o imediato débito dos valores. Banco …" at bounding box center [296, 257] width 133 height 29
checkbox input "true"
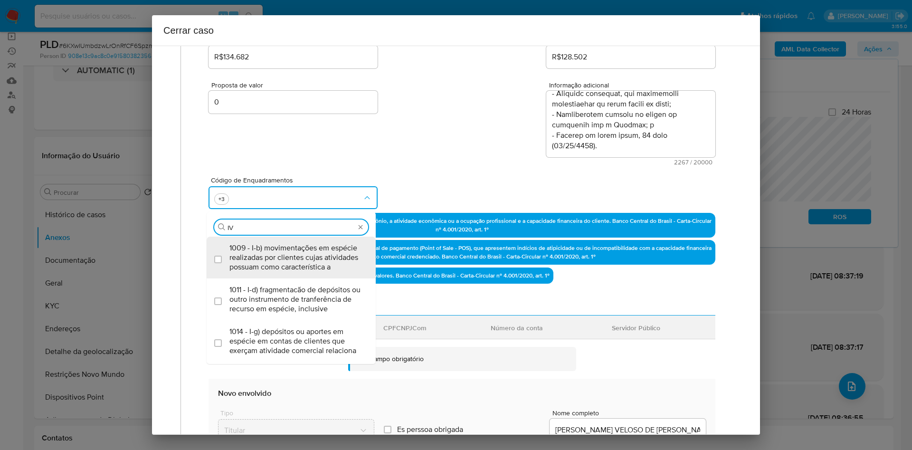
type input "IV"
click at [470, 299] on div "Envolvido Adicionar envolvidos" at bounding box center [462, 305] width 507 height 19
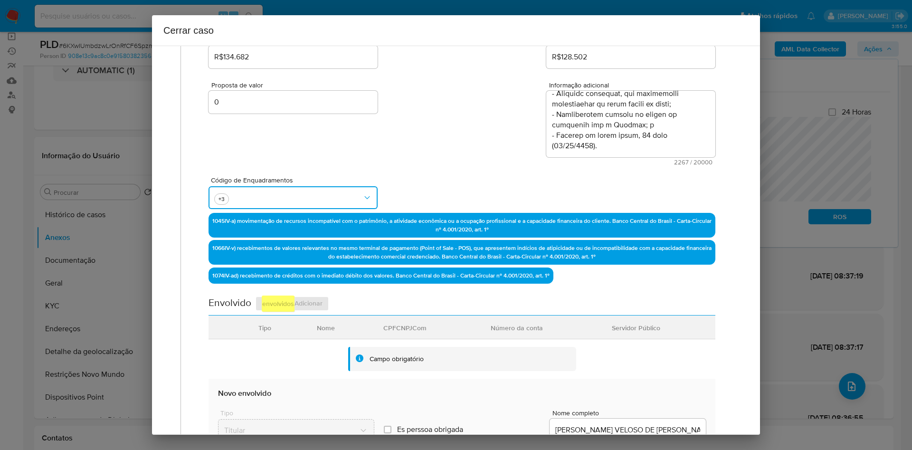
click at [254, 199] on button "button" at bounding box center [293, 197] width 169 height 23
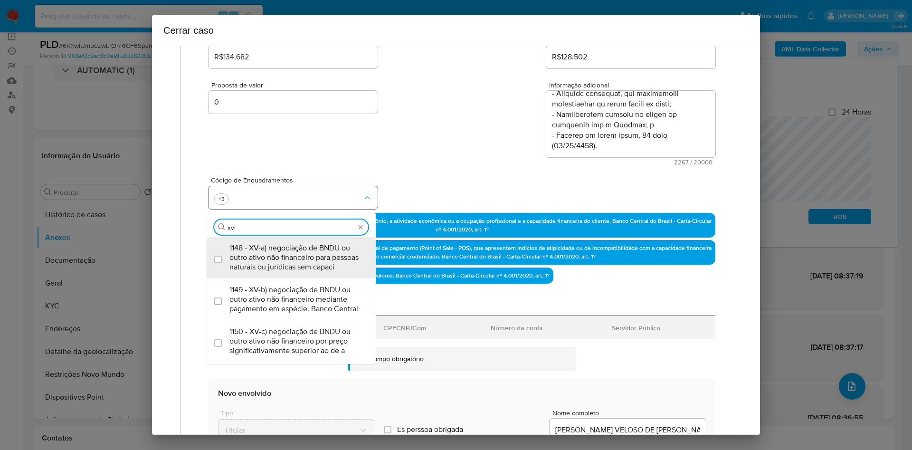
type input "xvii"
click at [282, 265] on span "1156 - XVII-a) operação atípica em municípios localizados em regiões de frontei…" at bounding box center [296, 257] width 133 height 29
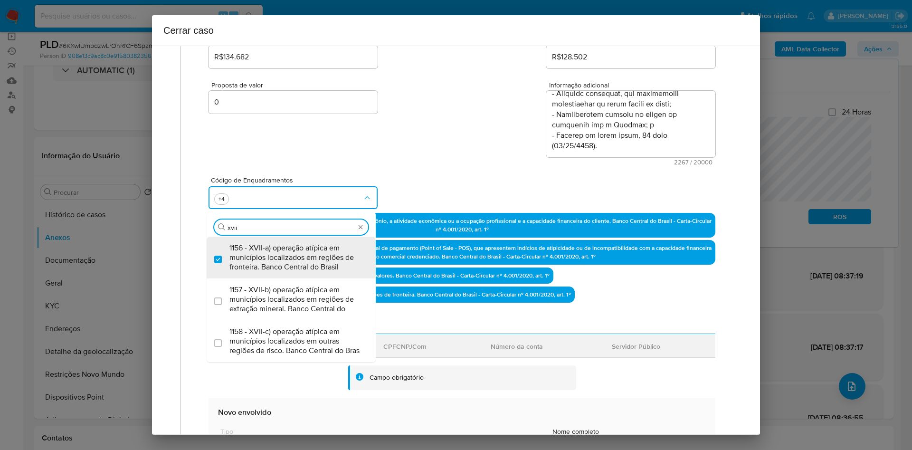
checkbox input "true"
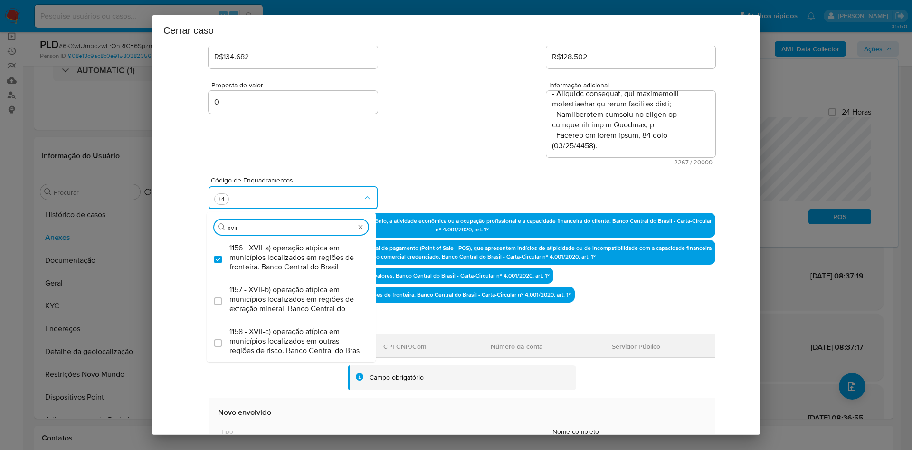
type input "xvii"
click at [476, 184] on div "Código de Enquadramentos Procurar xvii 1156 - XVII-a) operação atípica em munic…" at bounding box center [462, 189] width 507 height 48
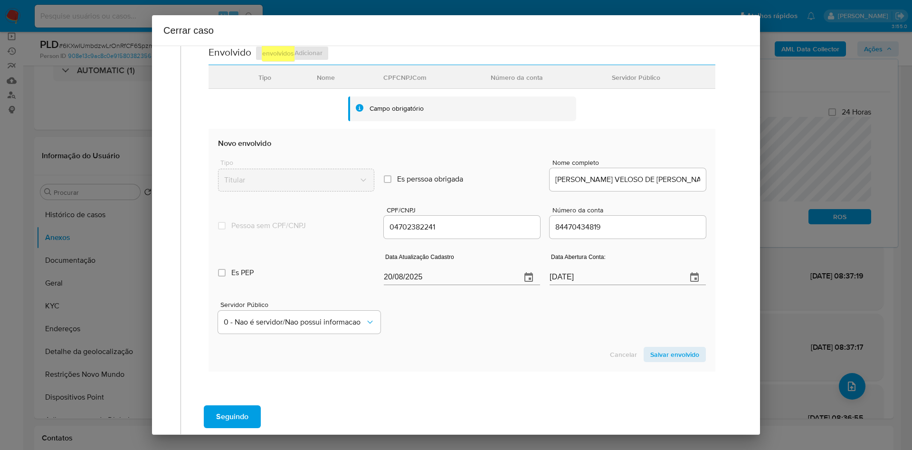
scroll to position [428, 0]
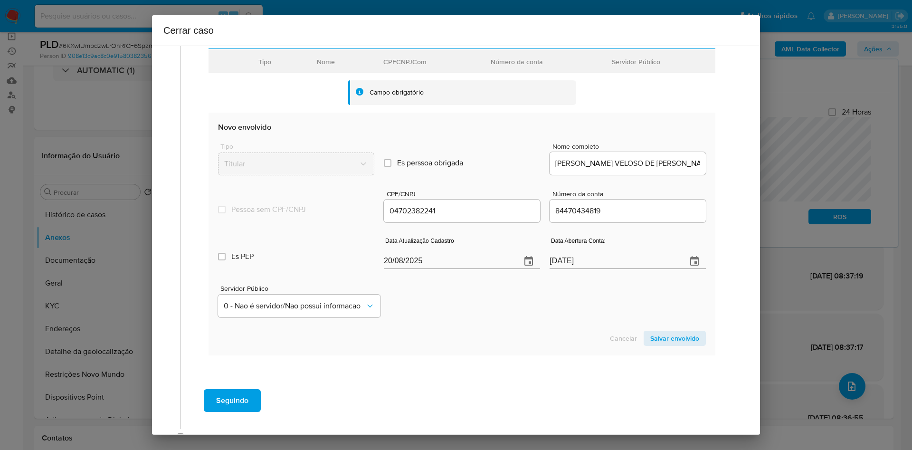
click at [465, 265] on input "20/08/2025" at bounding box center [449, 261] width 130 height 15
paste input "14"
type input "14/08/2025"
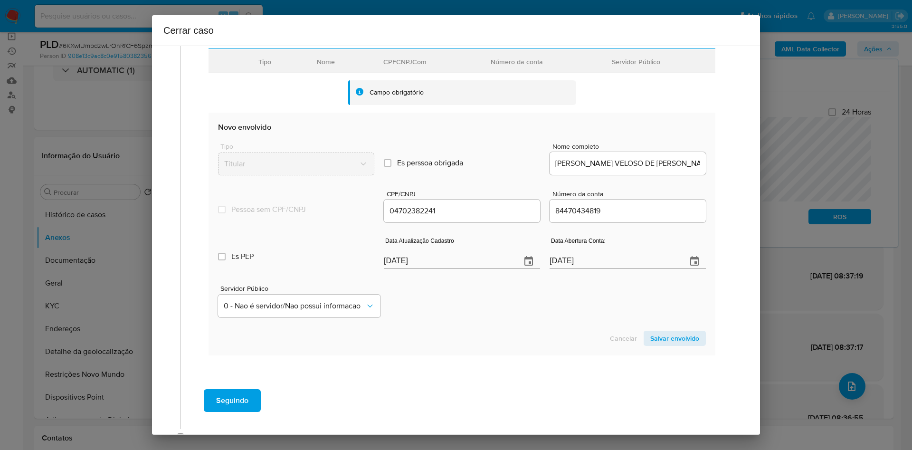
click at [672, 338] on span "Salvar envolvido" at bounding box center [675, 338] width 49 height 13
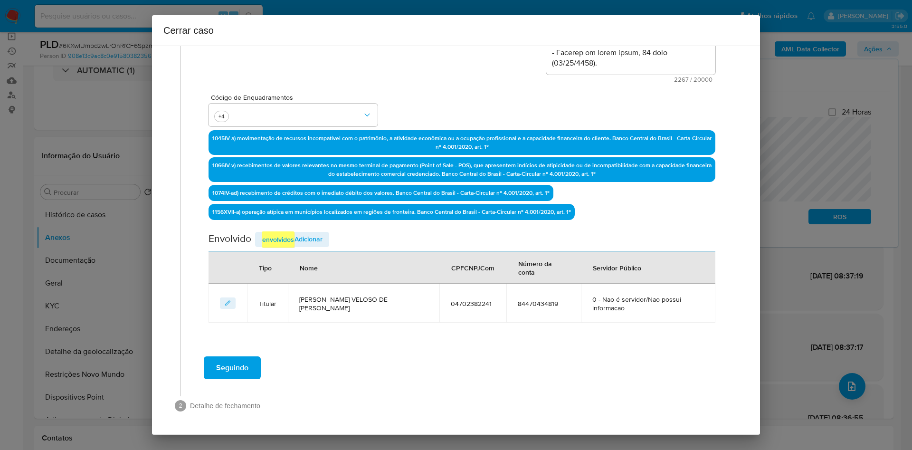
click at [291, 242] on em "envolvidos" at bounding box center [278, 239] width 33 height 16
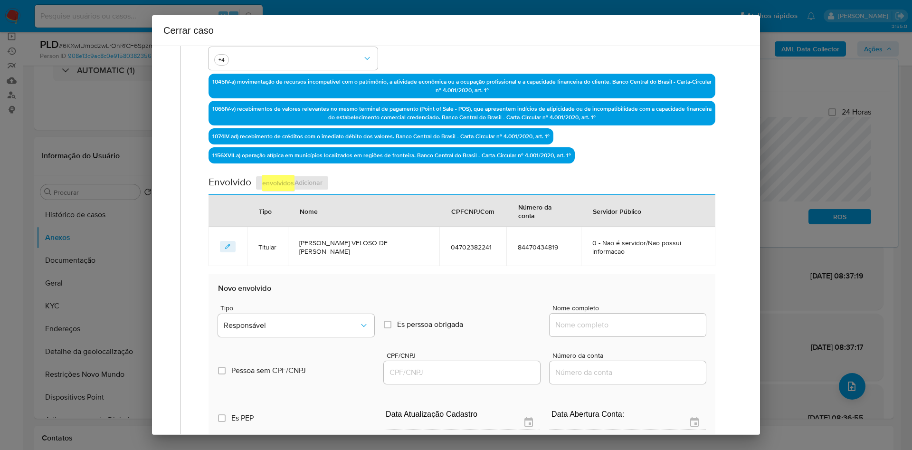
scroll to position [368, 0]
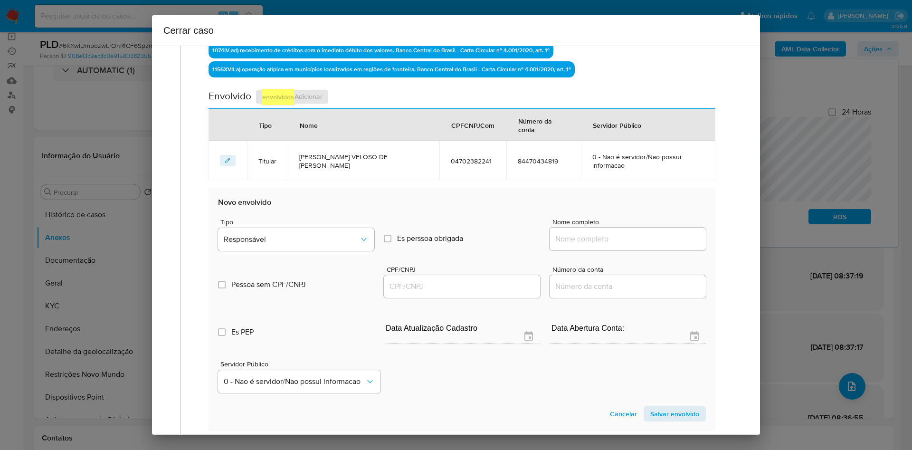
click at [584, 236] on input "Nome completo" at bounding box center [628, 239] width 156 height 12
paste input "Anacleto De Souza Maciel"
type input "Anacleto De Souza Maciel"
click at [442, 291] on input "CPF/CNPJ" at bounding box center [462, 286] width 156 height 12
paste input "72370335220"
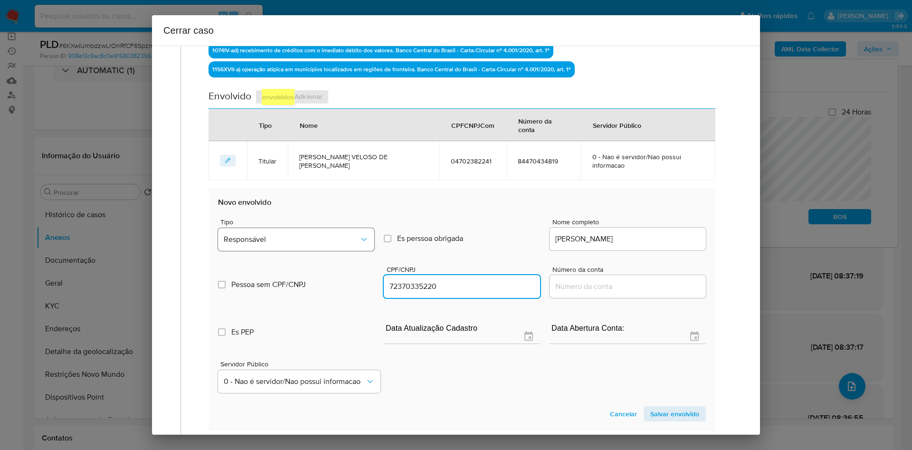
type input "72370335220"
click at [333, 231] on button "Responsável" at bounding box center [296, 239] width 156 height 23
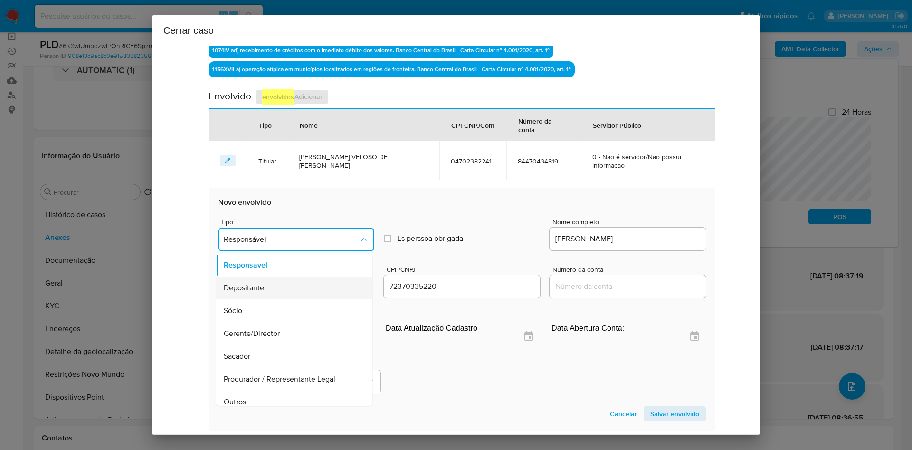
scroll to position [30, 0]
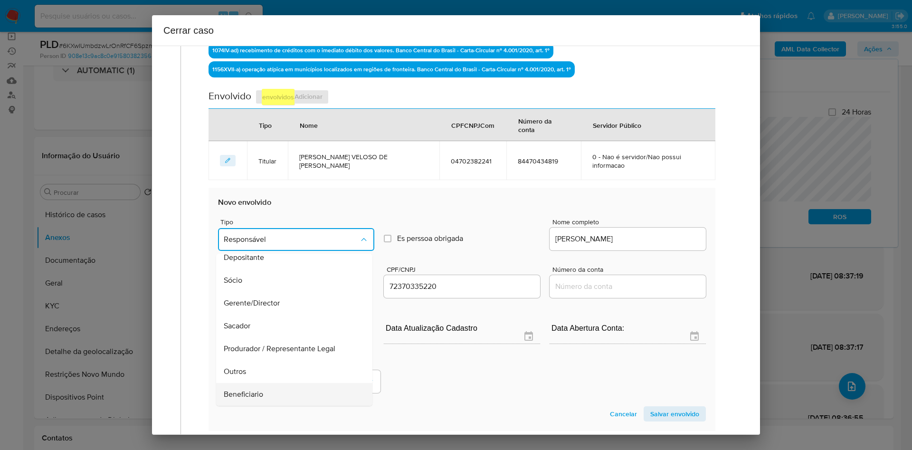
click at [248, 403] on div "Beneficiario" at bounding box center [291, 394] width 135 height 23
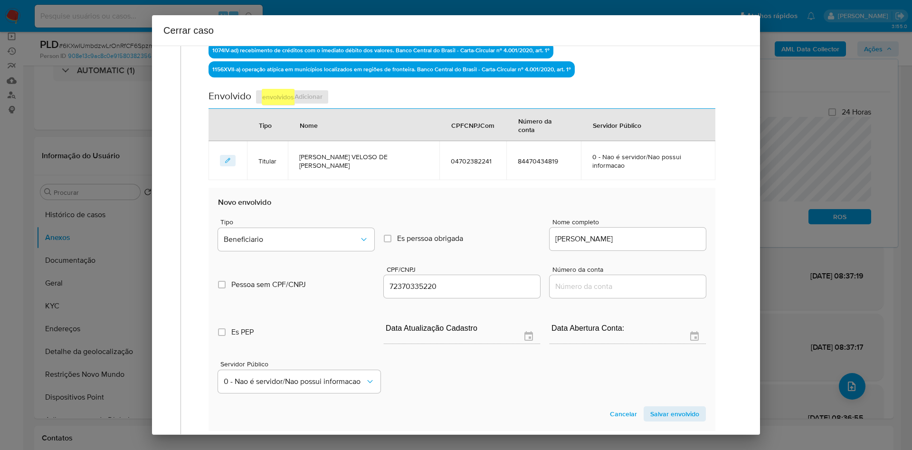
drag, startPoint x: 657, startPoint y: 414, endPoint x: 574, endPoint y: 374, distance: 92.2
click at [657, 412] on span "Salvar envolvido" at bounding box center [675, 413] width 49 height 13
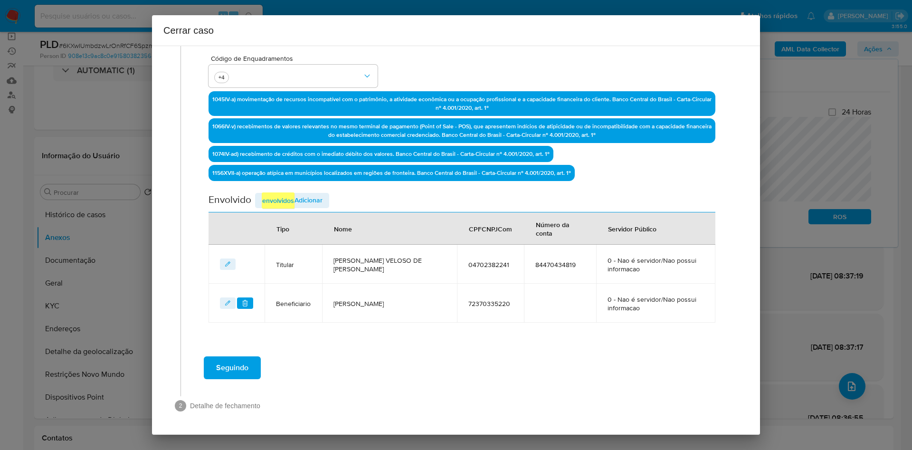
click at [246, 365] on span "Seguindo" at bounding box center [232, 367] width 32 height 21
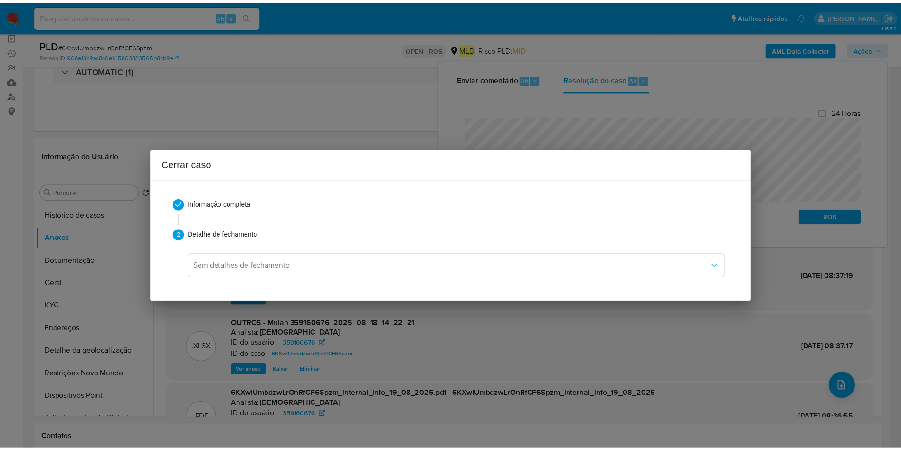
scroll to position [807, 0]
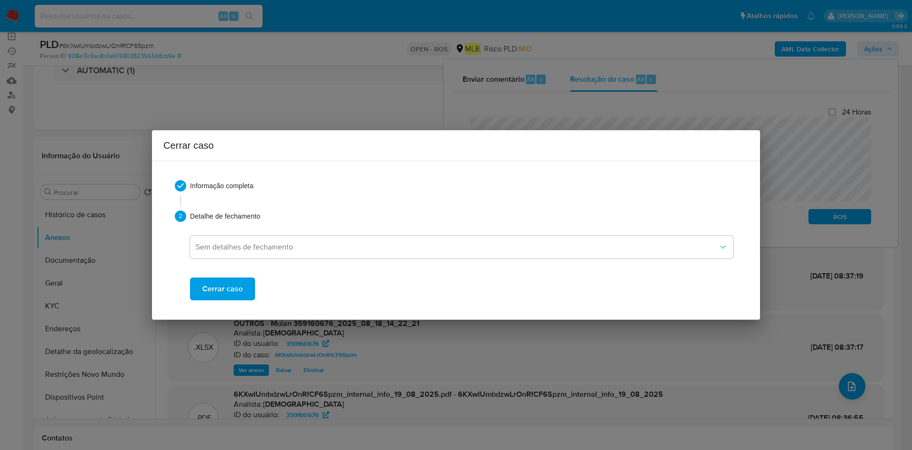
click at [242, 280] on button "Cerrar caso" at bounding box center [222, 289] width 65 height 23
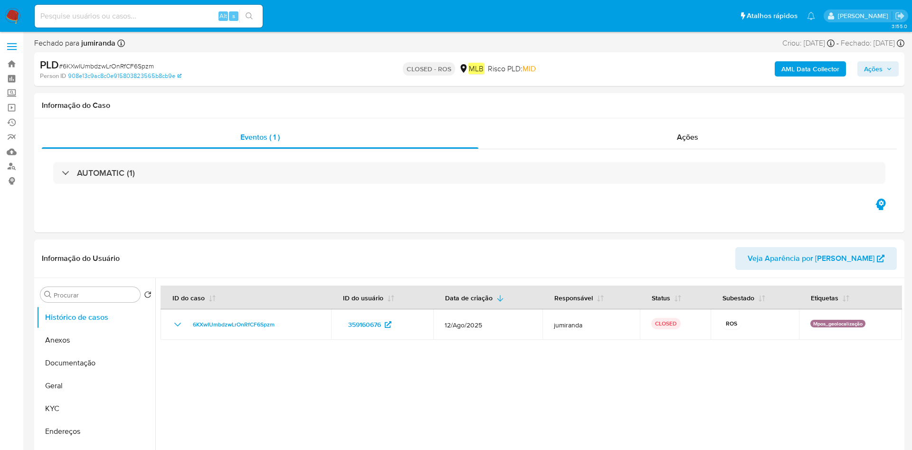
select select "10"
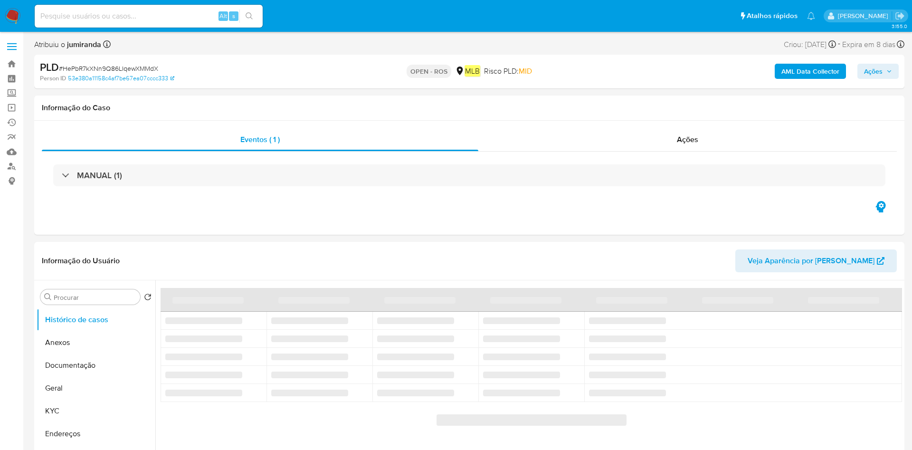
select select "10"
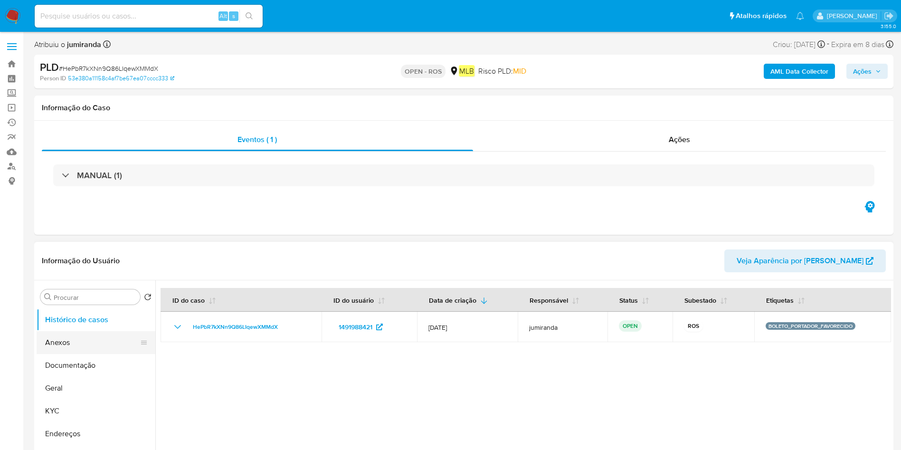
click at [72, 353] on button "Anexos" at bounding box center [92, 342] width 111 height 23
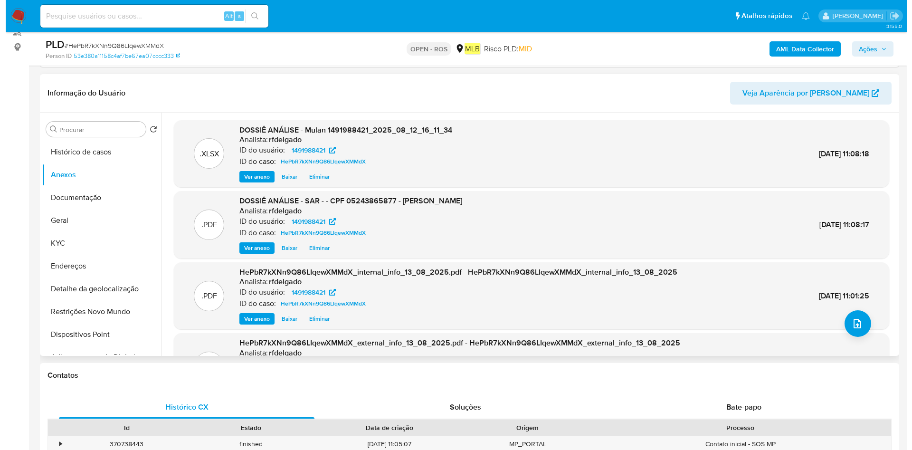
scroll to position [71, 0]
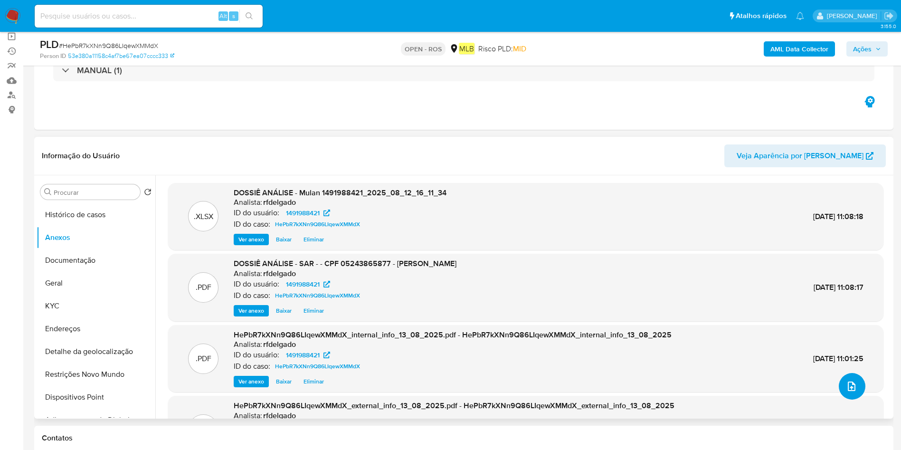
click at [851, 388] on icon "upload-file" at bounding box center [852, 387] width 8 height 10
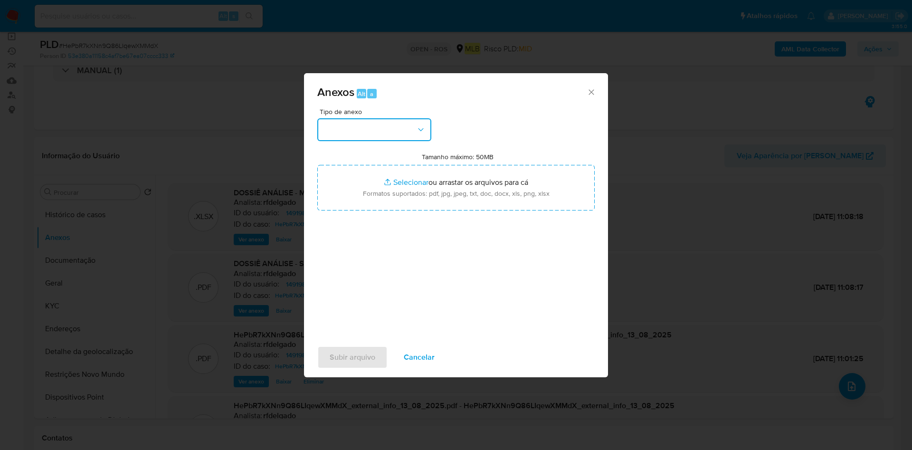
click at [414, 128] on button "button" at bounding box center [374, 129] width 114 height 23
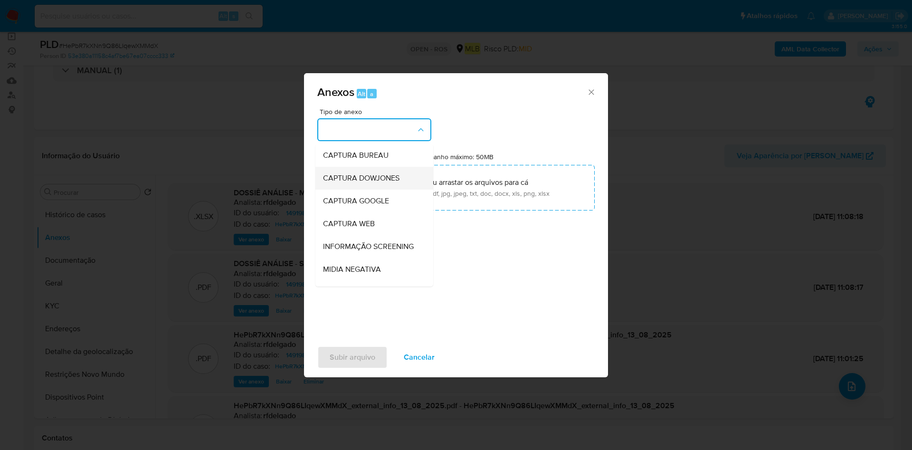
scroll to position [146, 0]
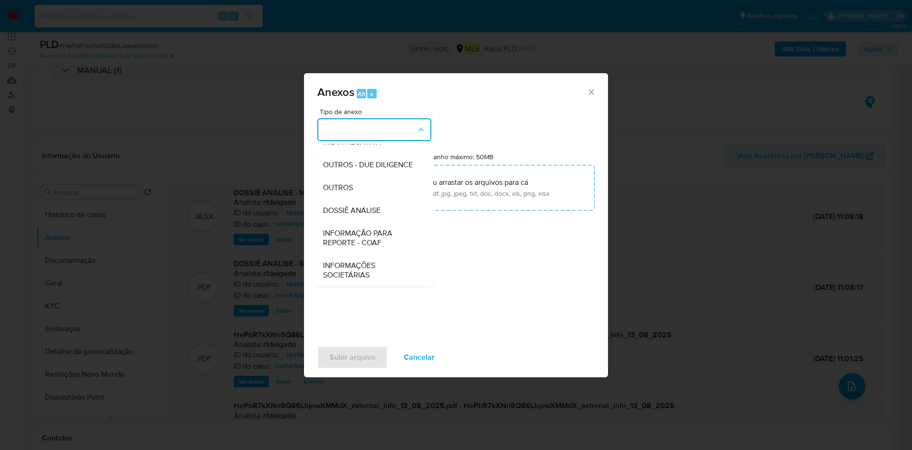
click at [370, 244] on span "INFORMAÇÃO PARA REPORTE - COAF" at bounding box center [371, 238] width 97 height 19
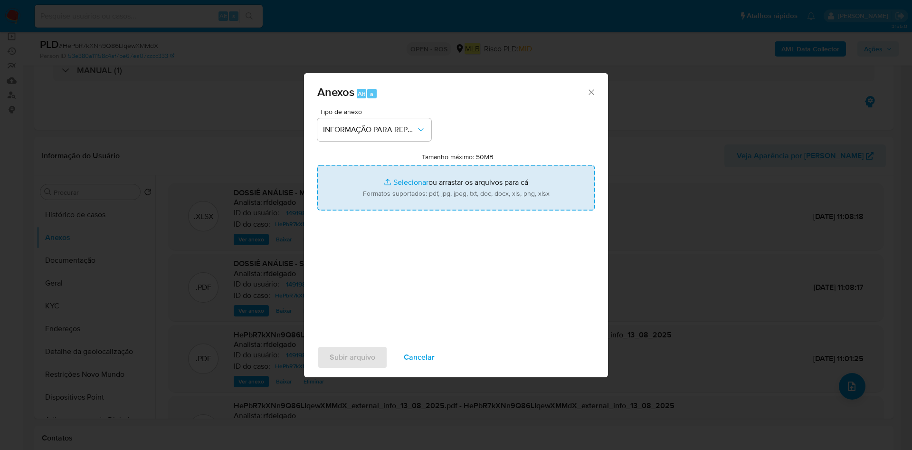
type input "C:\fakepath\SAR - HePbR7kXNn9Q86LIqewXMMdX - CPF 05243865877 - ALCIDES MARQUES.…"
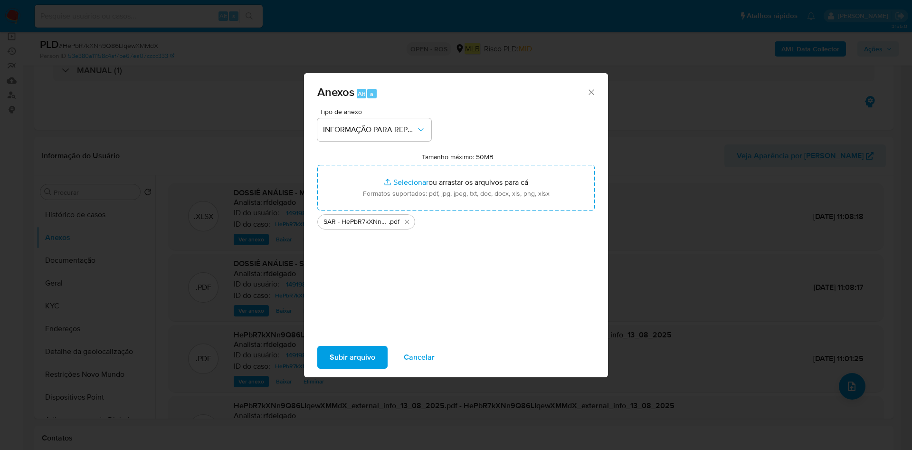
click at [344, 355] on span "Subir arquivo" at bounding box center [353, 357] width 46 height 21
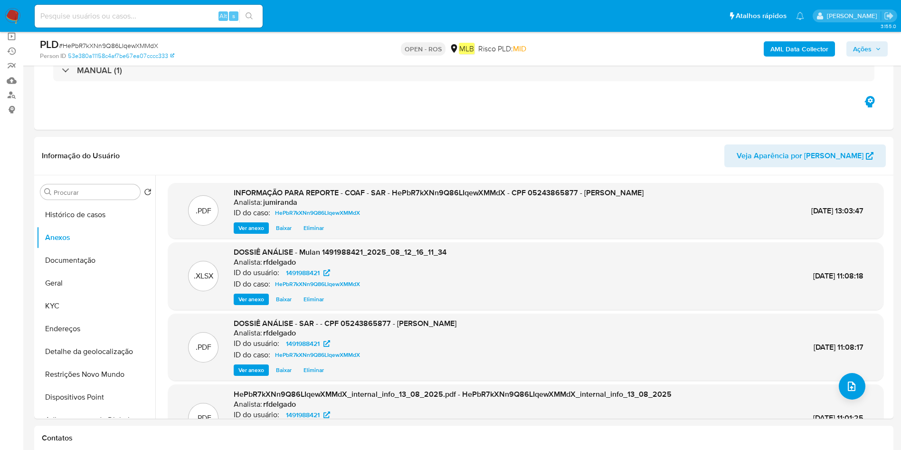
click at [872, 49] on span "Ações" at bounding box center [867, 48] width 28 height 13
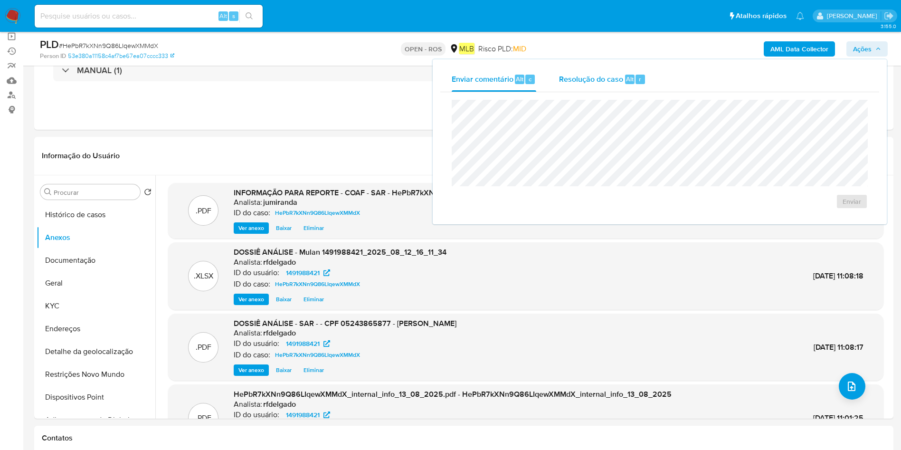
click at [585, 75] on span "Resolução do caso" at bounding box center [591, 78] width 64 height 11
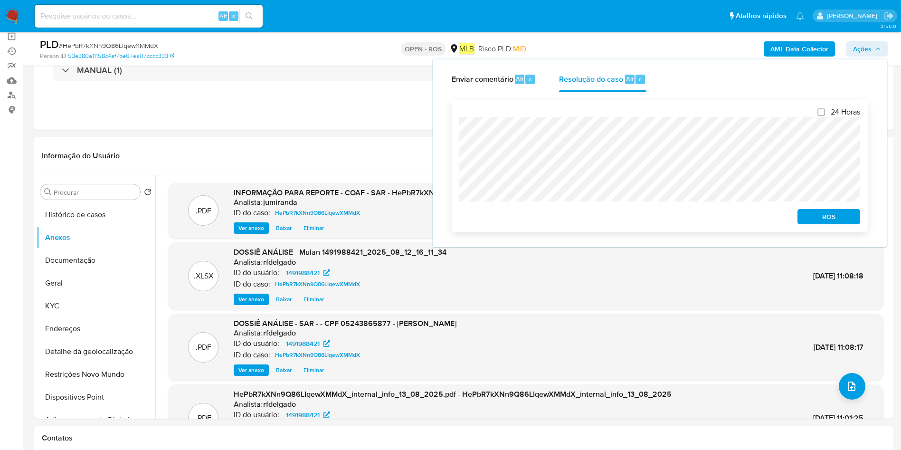
click at [815, 214] on span "ROS" at bounding box center [829, 216] width 49 height 13
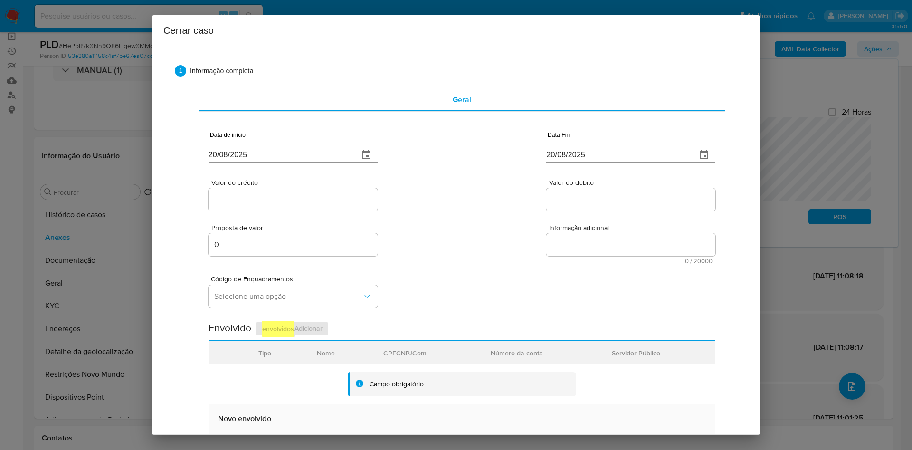
click at [296, 169] on div "Valor do crédito Valor do debito" at bounding box center [462, 190] width 507 height 45
click at [305, 155] on input "20/08/2025" at bounding box center [280, 154] width 143 height 15
click at [305, 154] on input "20/08/2025" at bounding box center [280, 154] width 143 height 15
click at [306, 154] on input "20/08/2025" at bounding box center [280, 154] width 143 height 15
paste input "04/06"
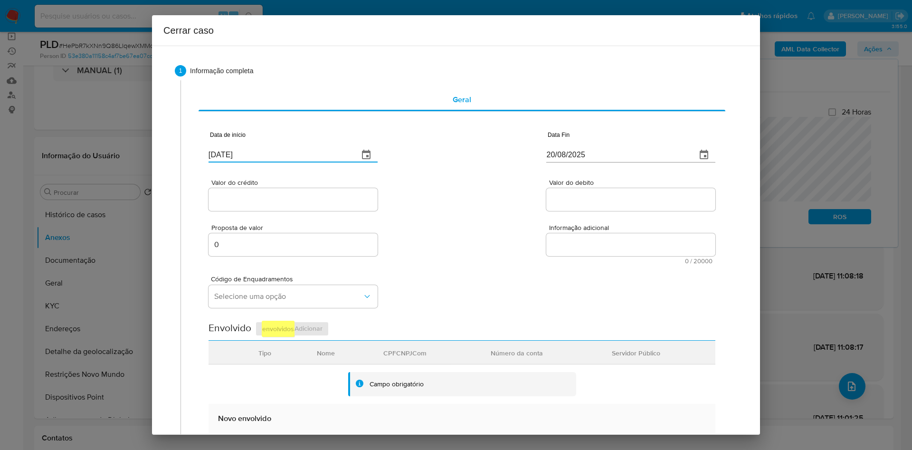
type input "04/06/2025"
click at [597, 157] on input "20/08/2025" at bounding box center [618, 154] width 143 height 15
paste input "06"
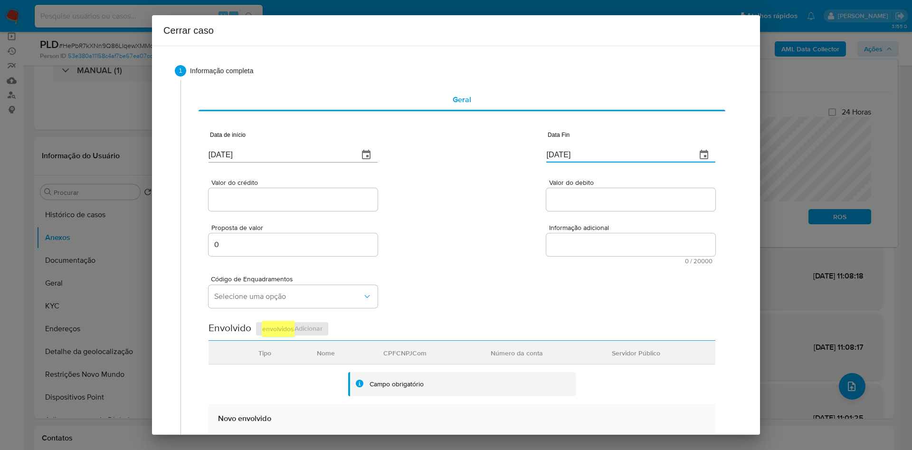
type input "06/08/2025"
click at [305, 201] on input "Valor do crédito" at bounding box center [293, 199] width 169 height 12
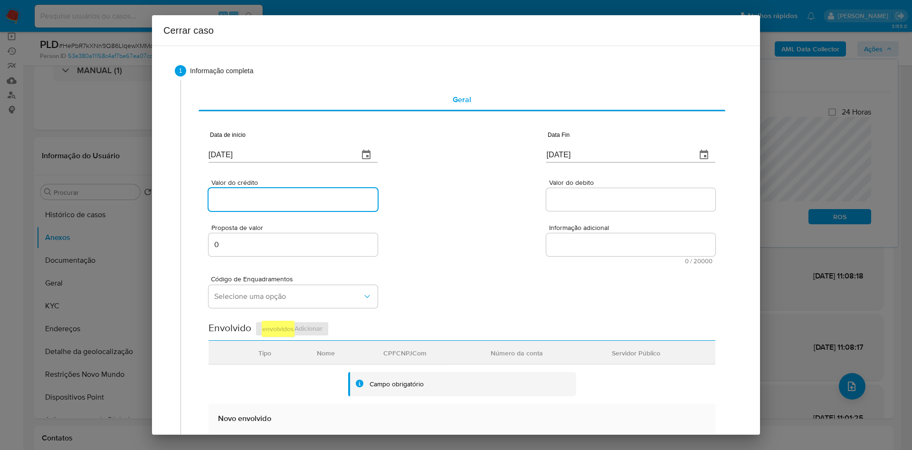
paste input "R$40.000"
type input "R$40.000"
click at [575, 208] on div at bounding box center [631, 199] width 169 height 23
drag, startPoint x: 586, startPoint y: 201, endPoint x: 575, endPoint y: 201, distance: 11.4
click at [586, 201] on input "Valor do debito" at bounding box center [631, 199] width 169 height 12
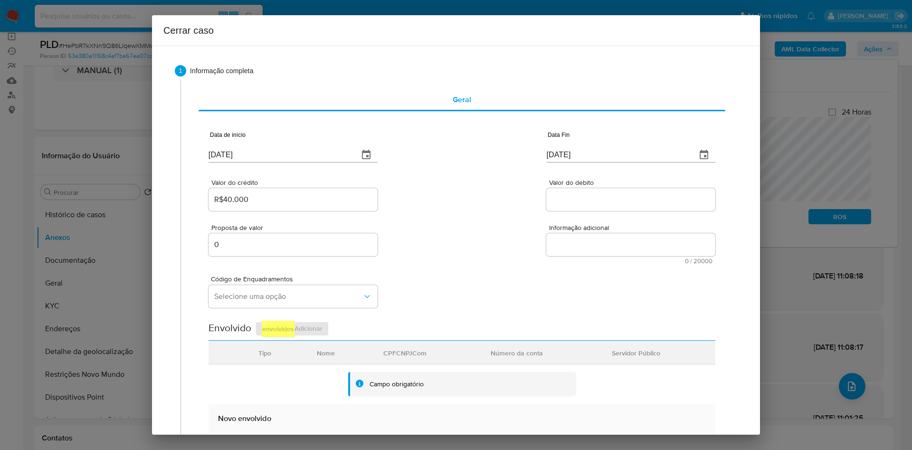
paste input "R$40.000"
type input "R$40.000"
click at [562, 246] on textarea "Informação adicional" at bounding box center [631, 244] width 169 height 23
paste textarea "Informações do Cliente Alcides Marques, CPF 05243865877, 67 anos, residente no …"
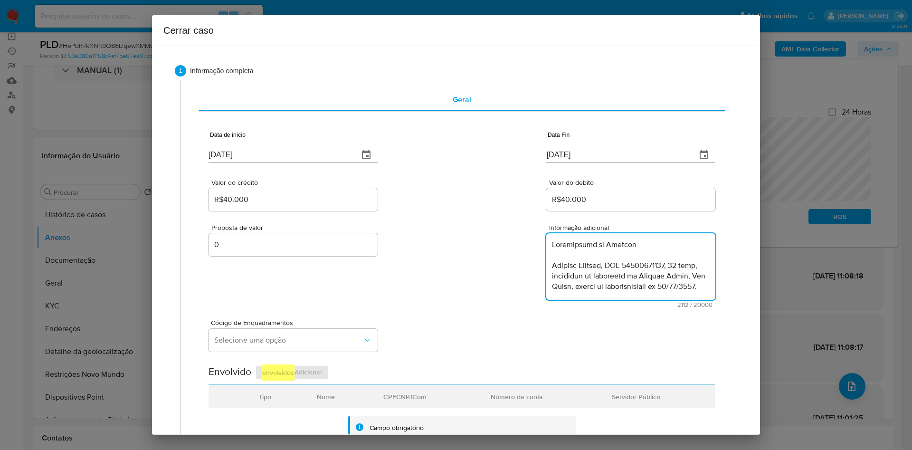
scroll to position [839, 0]
type textarea "Informações do Cliente Alcides Marques, CPF 05243865877, 67 anos, residente no …"
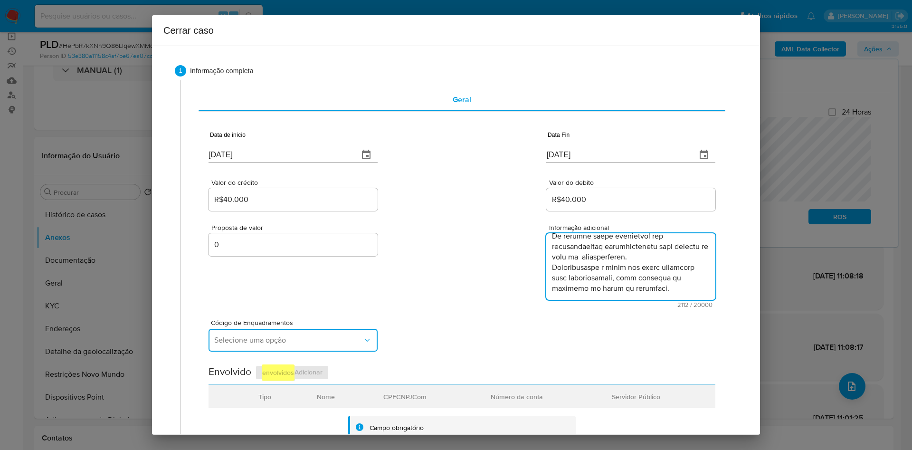
click at [311, 342] on span "Selecione uma opção" at bounding box center [288, 341] width 148 height 10
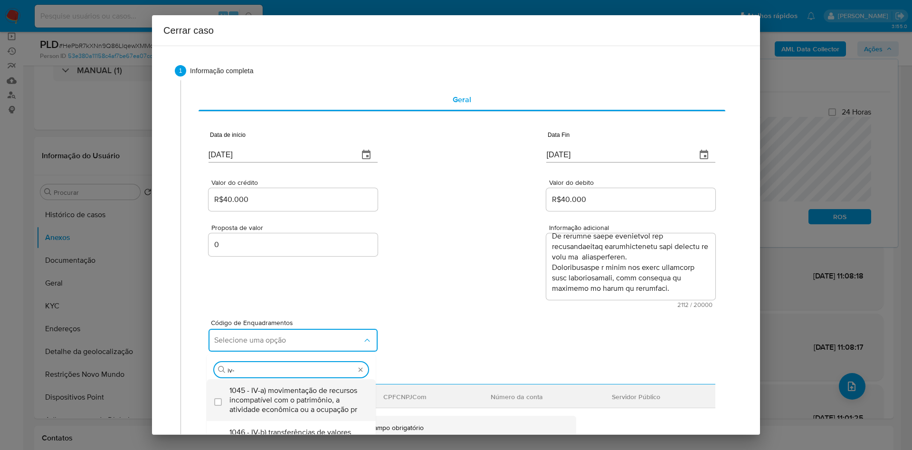
type input "iv-"
click at [304, 380] on div "Procurar iv- 1045 - IV-a) movimentação de recursos incompatível com o patrimôni…" at bounding box center [291, 431] width 169 height 152
click at [288, 386] on span "1045 - IV-a) movimentação de recursos incompatível com o patrimônio, a atividad…" at bounding box center [296, 400] width 133 height 29
checkbox input "true"
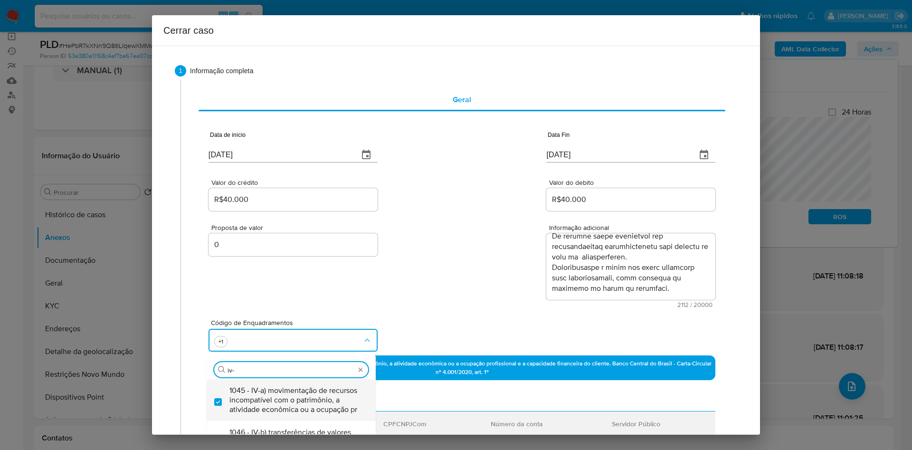
type input "iv-c"
click at [288, 386] on span "1047 - IV-c) movimentação de recursos de alto valor, de forma contumaz, em bene…" at bounding box center [296, 400] width 133 height 29
checkbox input "true"
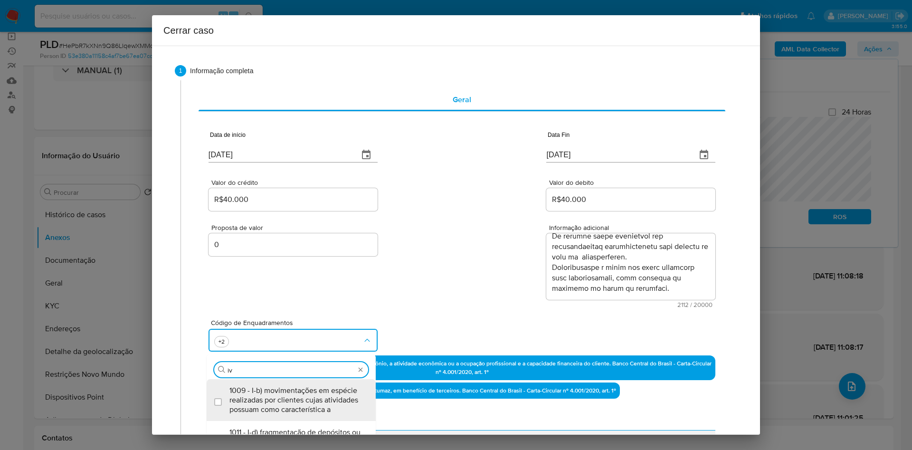
scroll to position [0, 0]
type input "i"
type input "i-"
click at [288, 386] on span "1008 - I-a) depósitos, aportes, saques, pedidos de provisionamento para saque o…" at bounding box center [296, 400] width 133 height 29
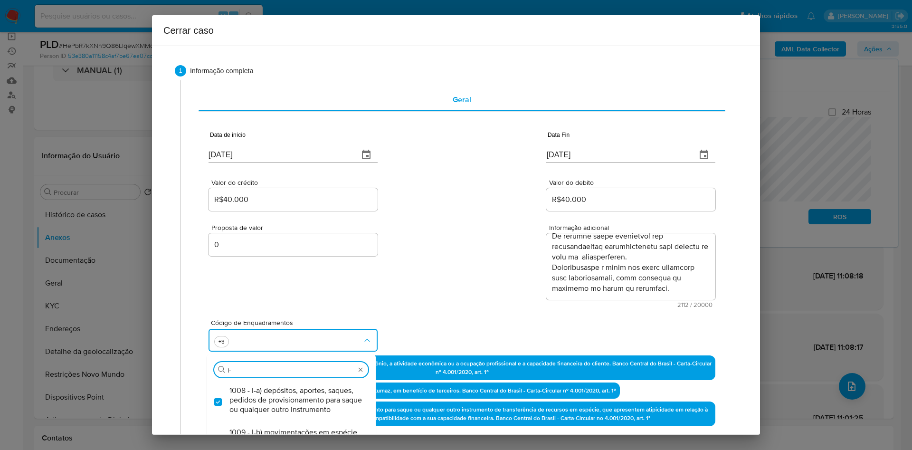
checkbox input "true"
click at [438, 316] on div "Código de Enquadramentos Procurar 1008 - I-a) depósitos, aportes, saques, pedid…" at bounding box center [462, 332] width 507 height 48
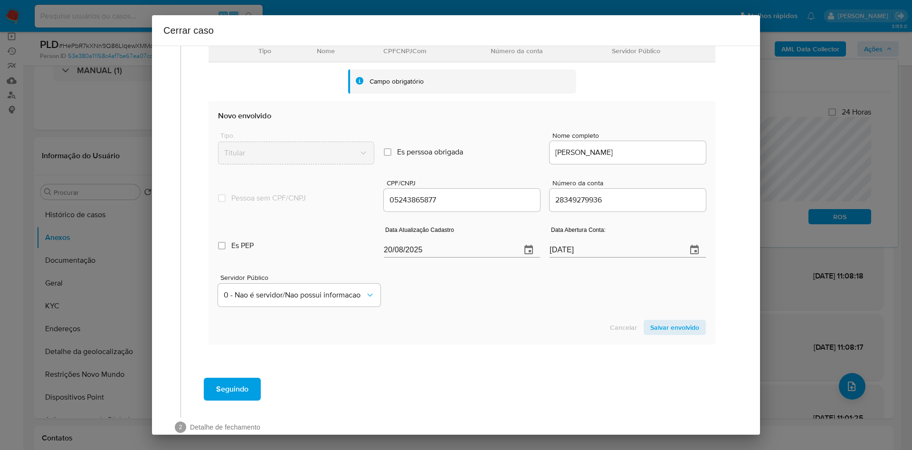
scroll to position [441, 0]
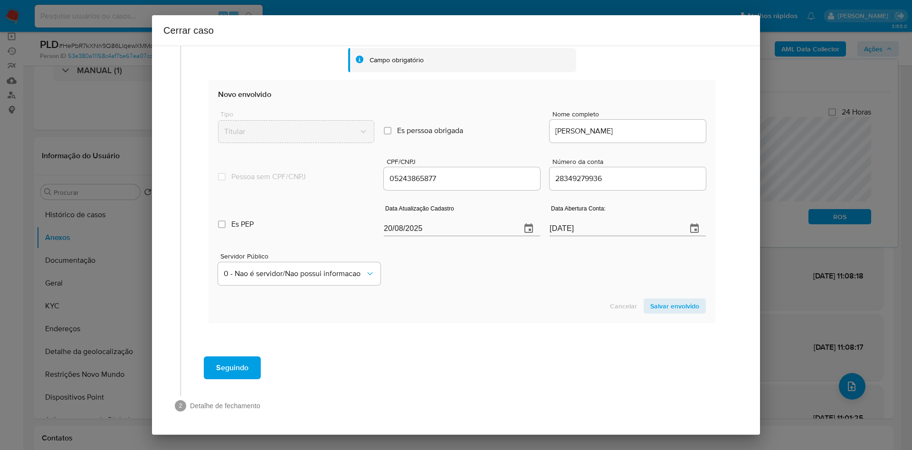
click at [450, 228] on input "20/08/2025" at bounding box center [449, 228] width 130 height 15
click at [450, 229] on input "20/08/2025" at bounding box center [449, 228] width 130 height 15
paste input "15/07"
type input "15/07/2025"
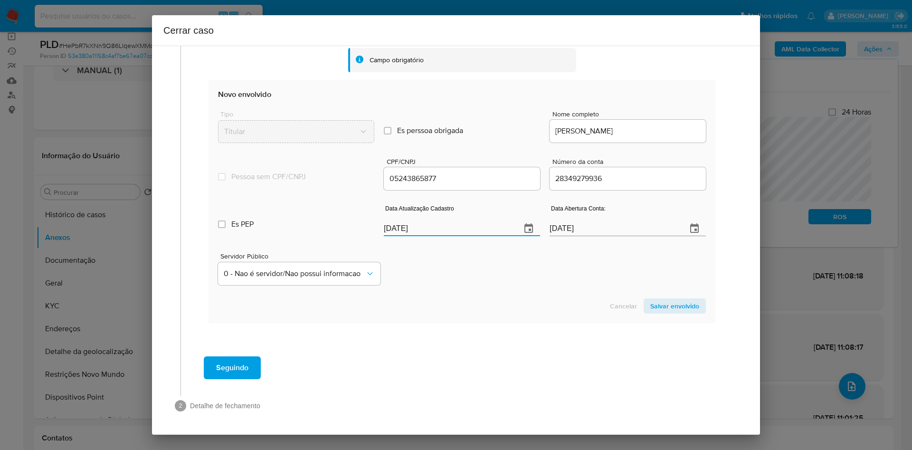
click at [665, 311] on span "Salvar envolvido" at bounding box center [675, 305] width 49 height 13
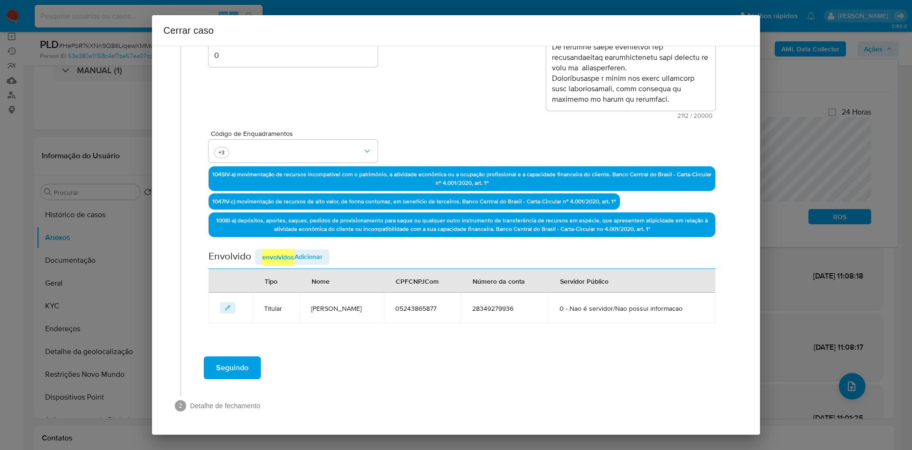
scroll to position [189, 0]
click at [288, 255] on em "envolvidos" at bounding box center [278, 257] width 33 height 16
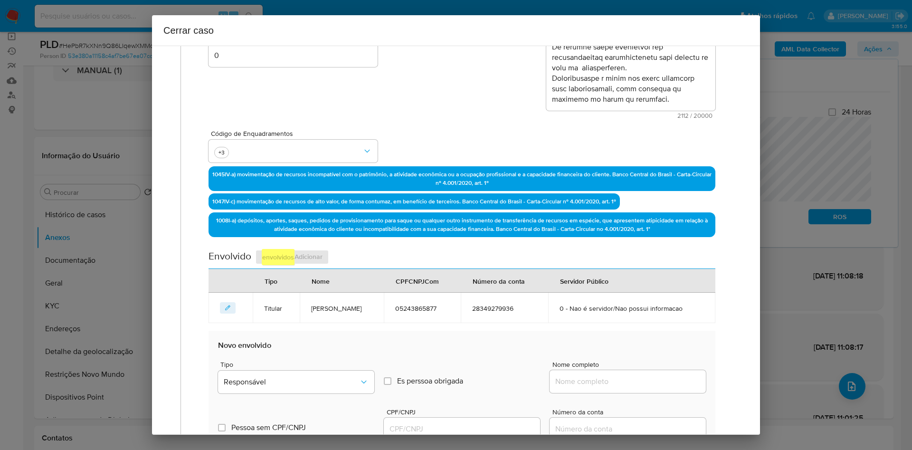
scroll to position [332, 0]
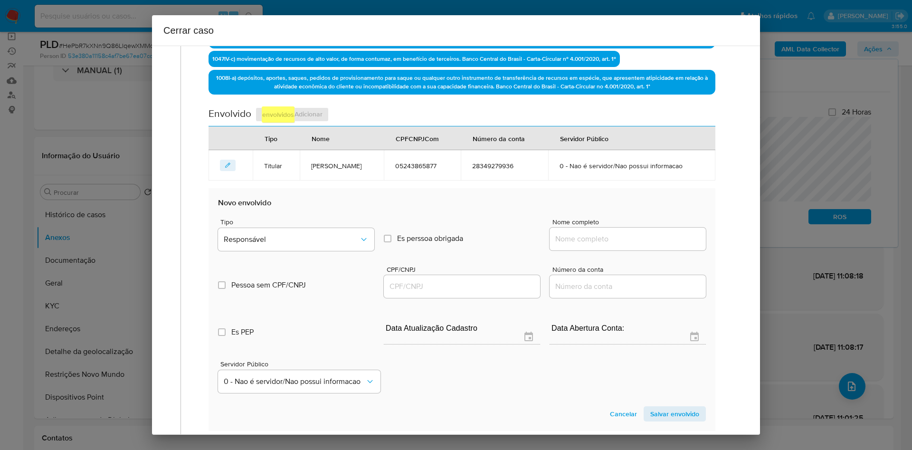
drag, startPoint x: 597, startPoint y: 230, endPoint x: 596, endPoint y: 213, distance: 17.1
click at [597, 233] on div at bounding box center [628, 239] width 156 height 23
click at [606, 248] on div at bounding box center [628, 239] width 156 height 23
click at [609, 240] on input "Nome completo" at bounding box center [628, 239] width 156 height 12
paste input "Camila Bastos Marques Dos Santos"
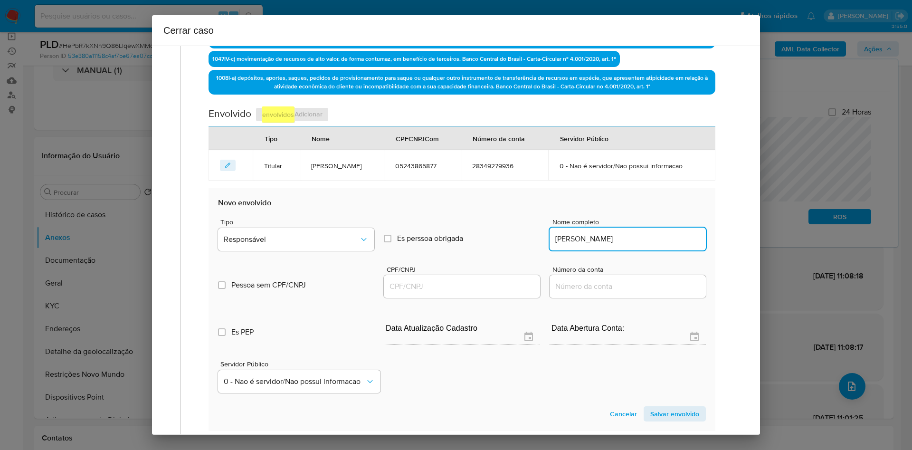
type input "Camila Bastos Marques Dos Santos"
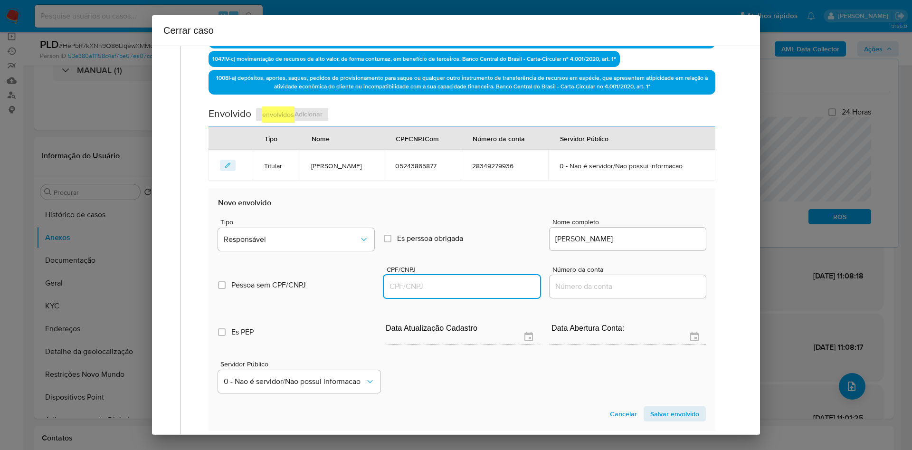
click at [394, 284] on input "CPF/CNPJ" at bounding box center [462, 286] width 156 height 12
paste input "41542513847"
type input "41542513847"
click at [328, 250] on button "Responsável" at bounding box center [296, 239] width 156 height 23
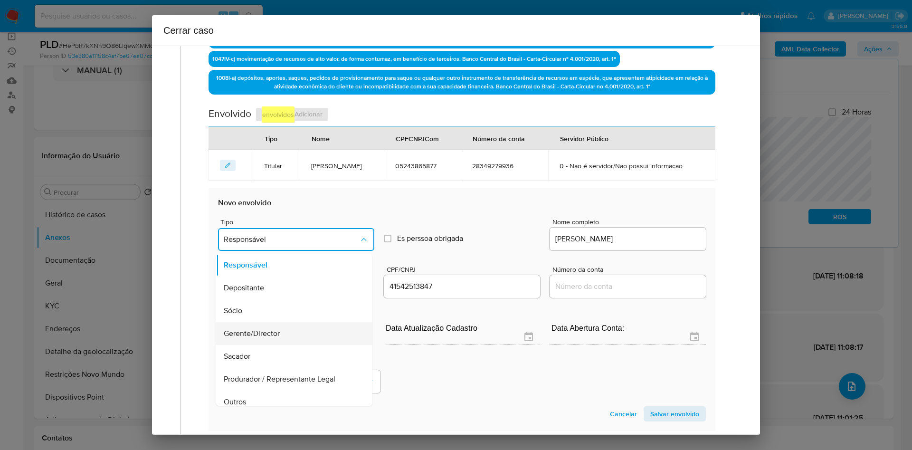
scroll to position [334, 0]
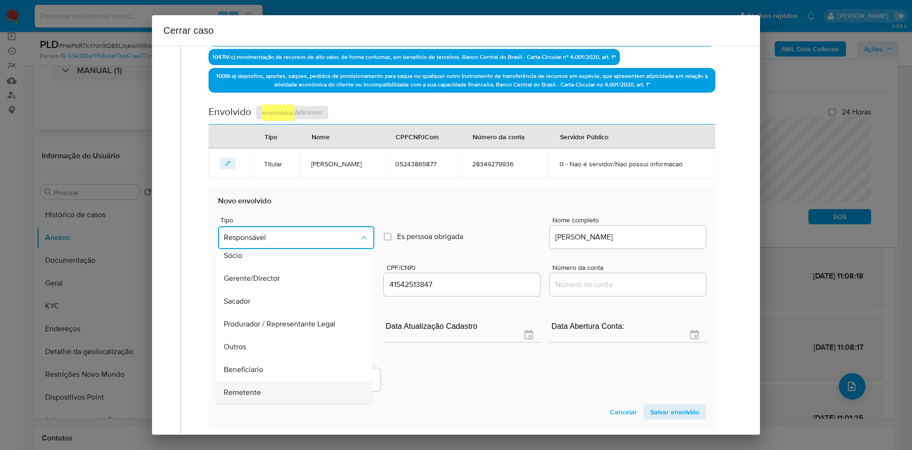
click at [274, 392] on div "Remetente" at bounding box center [291, 392] width 135 height 23
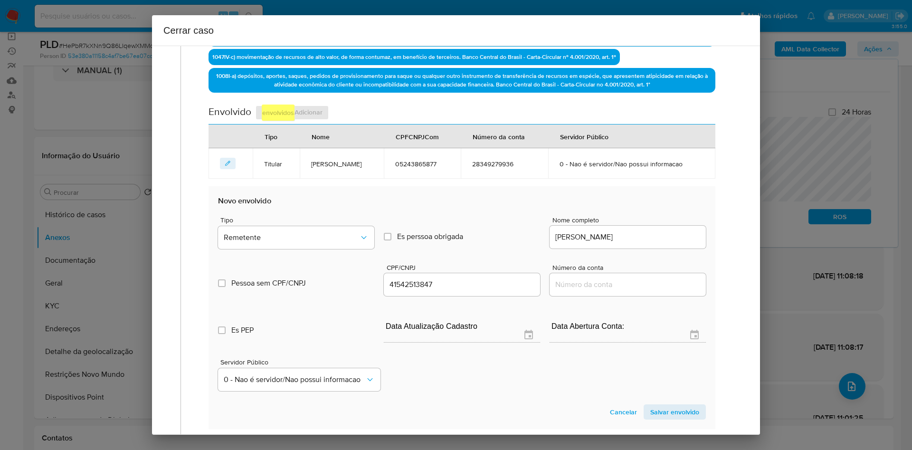
click at [667, 413] on span "Salvar envolvido" at bounding box center [675, 411] width 49 height 13
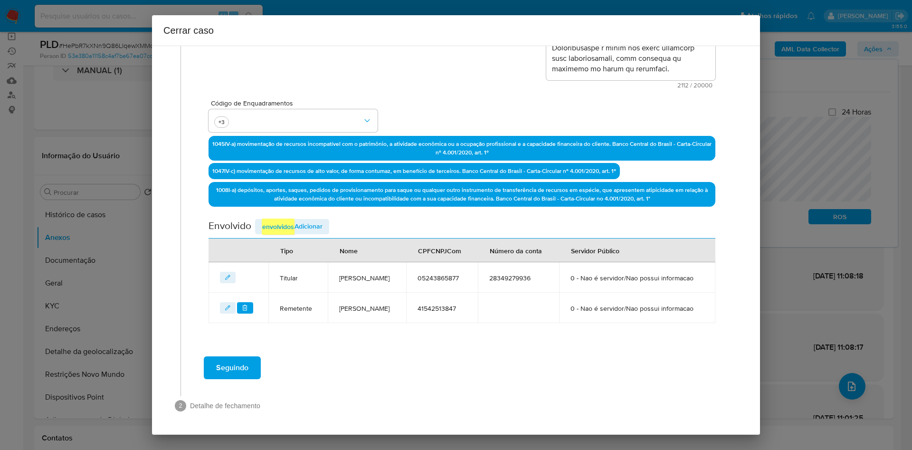
click at [304, 219] on span "Adicionar envolvidos" at bounding box center [292, 227] width 61 height 16
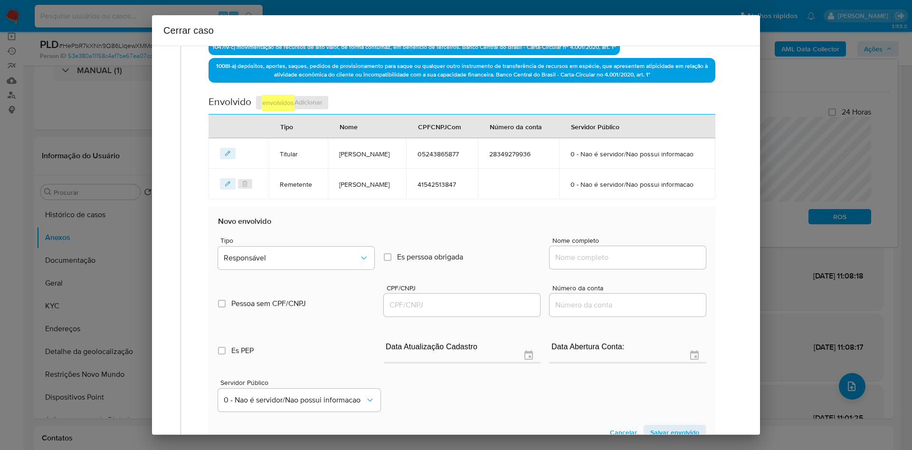
scroll to position [388, 0]
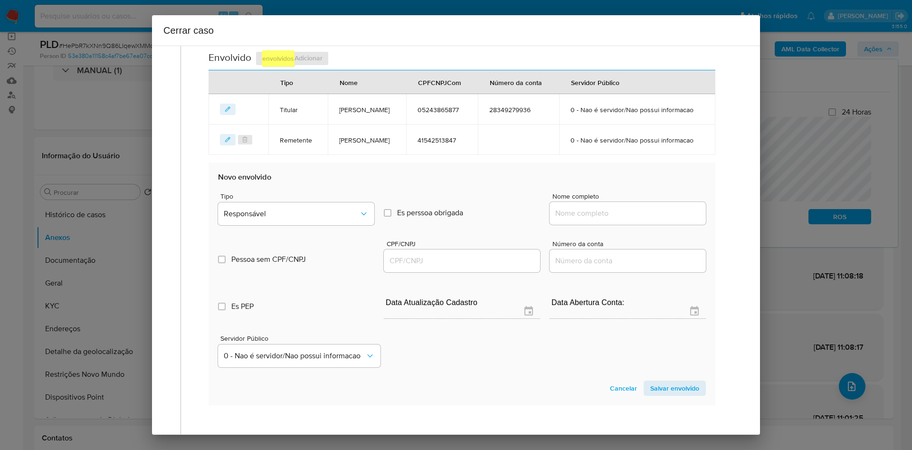
click at [574, 225] on div at bounding box center [628, 213] width 156 height 23
click at [600, 225] on div at bounding box center [628, 213] width 156 height 23
drag, startPoint x: 609, startPoint y: 237, endPoint x: 612, endPoint y: 232, distance: 6.0
click at [609, 220] on input "Nome completo" at bounding box center [628, 213] width 156 height 12
paste input "Supermercado União Comercio Ltda"
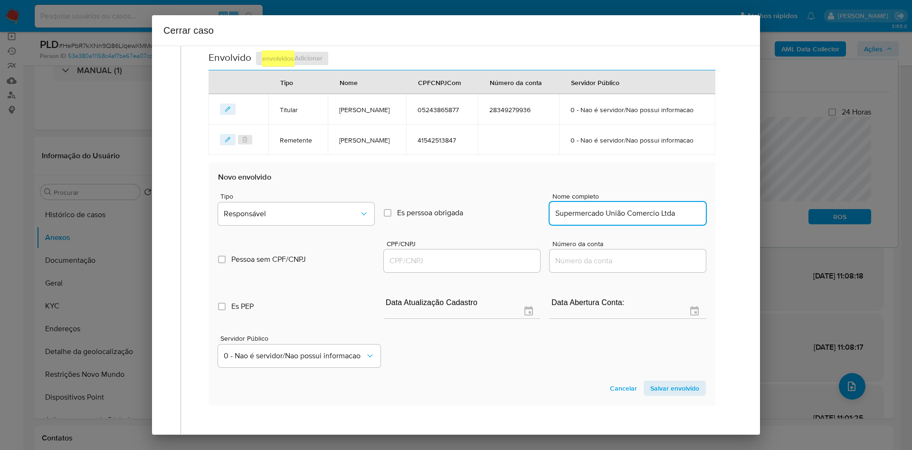
type input "Supermercado União Comercio Ltda"
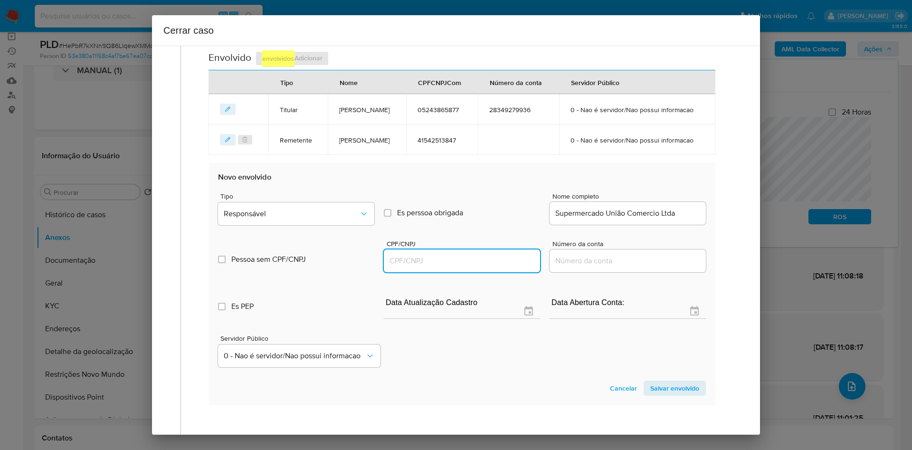
drag, startPoint x: 423, startPoint y: 288, endPoint x: 384, endPoint y: 272, distance: 43.2
click at [423, 267] on input "CPF/CNPJ" at bounding box center [462, 261] width 156 height 12
paste input "41755706000140"
type input "41755706000140"
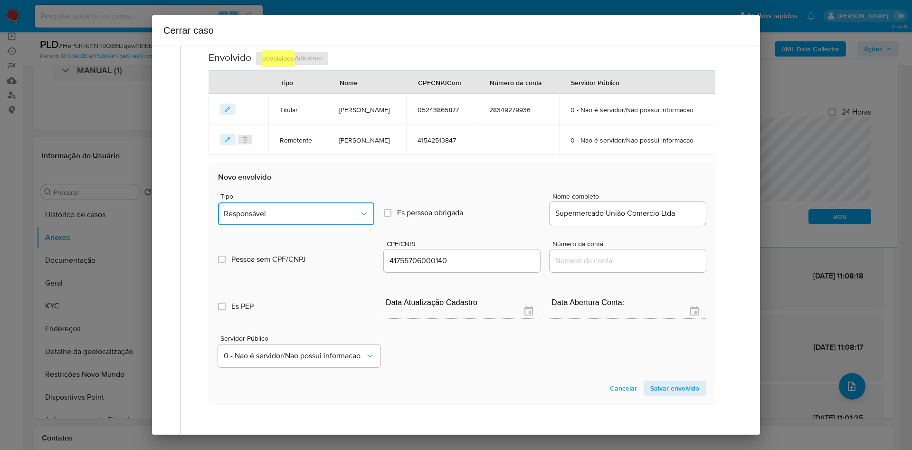
click at [334, 219] on span "Responsável" at bounding box center [291, 214] width 135 height 10
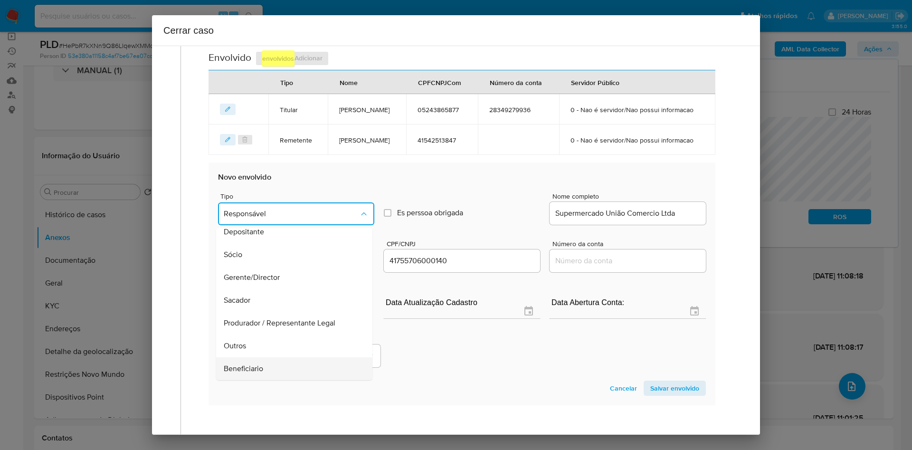
click at [281, 380] on div "Beneficiario" at bounding box center [291, 368] width 135 height 23
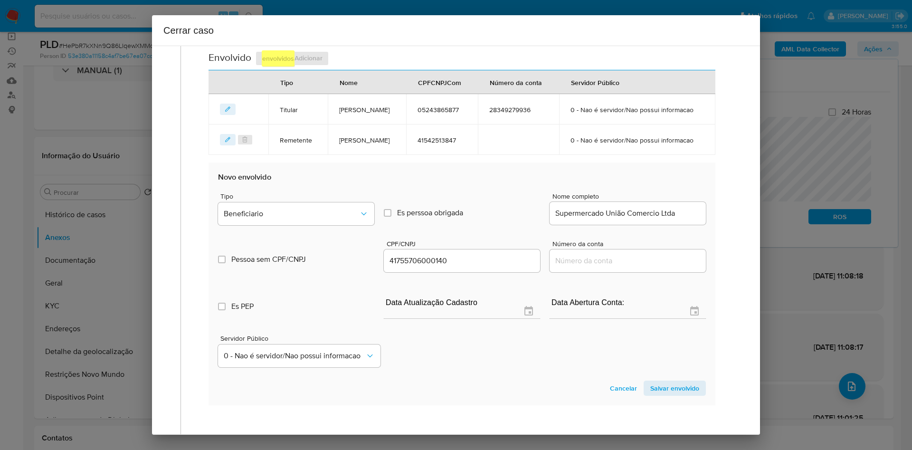
click at [676, 395] on span "Salvar envolvido" at bounding box center [675, 388] width 49 height 13
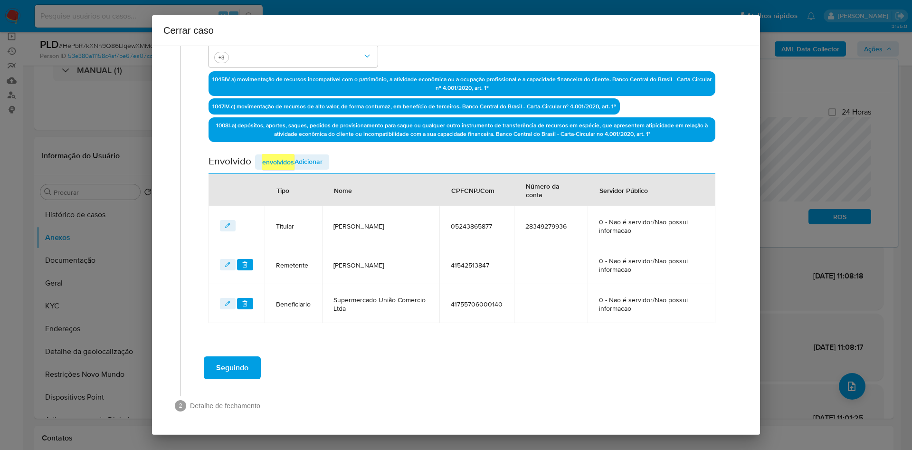
scroll to position [284, 0]
click at [252, 361] on button "Seguindo" at bounding box center [232, 367] width 57 height 23
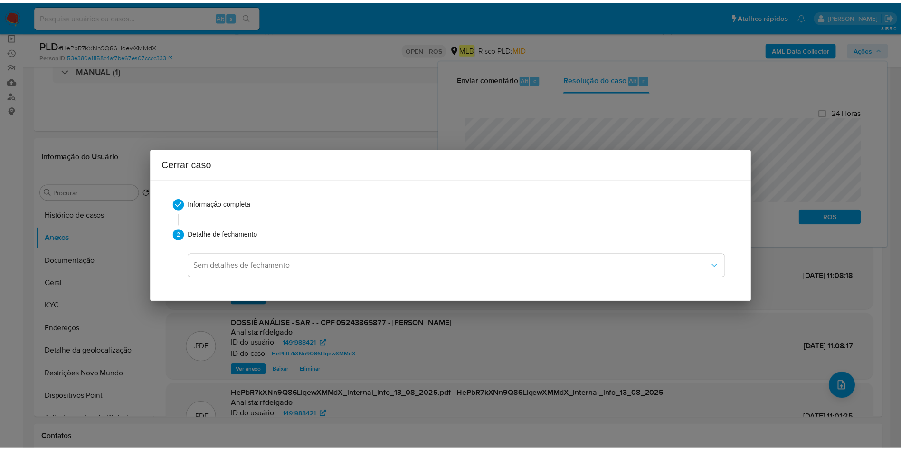
scroll to position [834, 0]
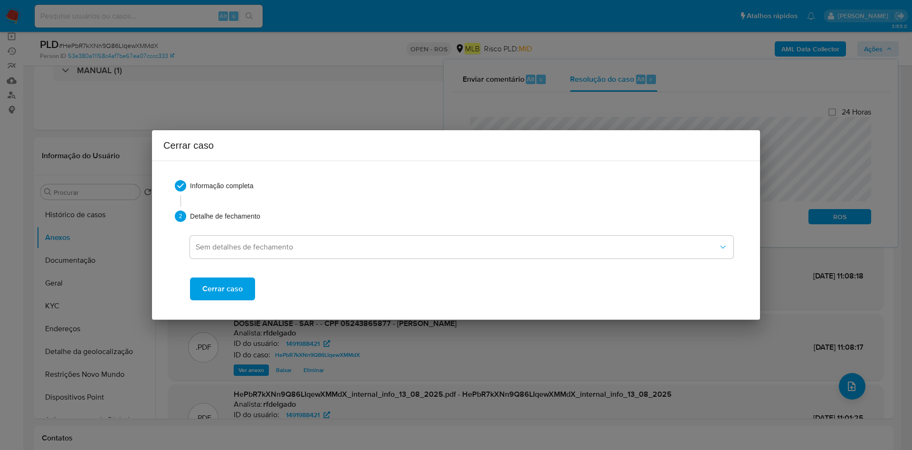
click at [236, 287] on span "Cerrar caso" at bounding box center [222, 288] width 40 height 21
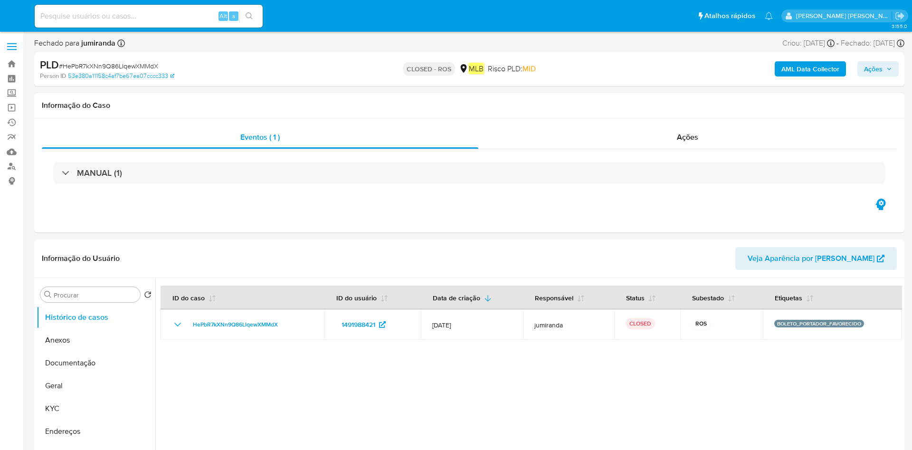
select select "10"
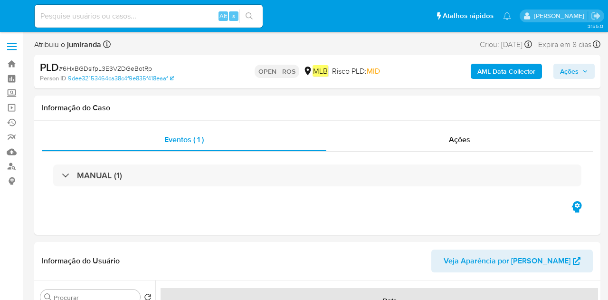
select select "10"
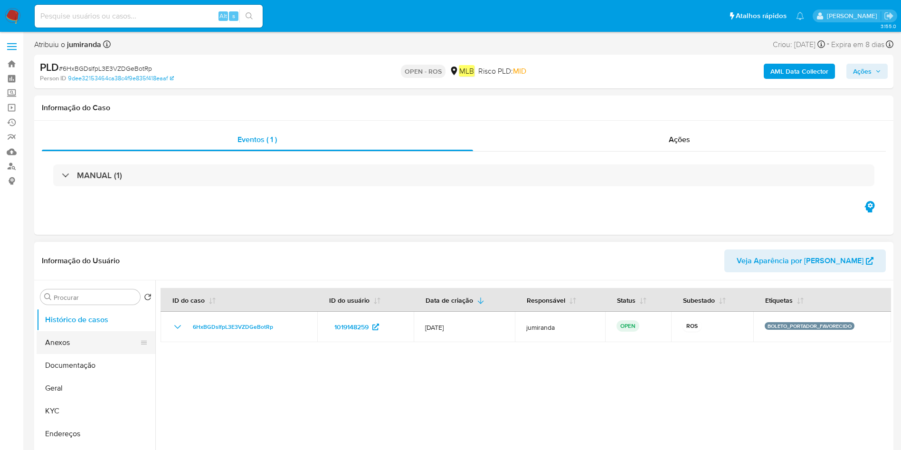
click at [91, 299] on button "Anexos" at bounding box center [92, 342] width 111 height 23
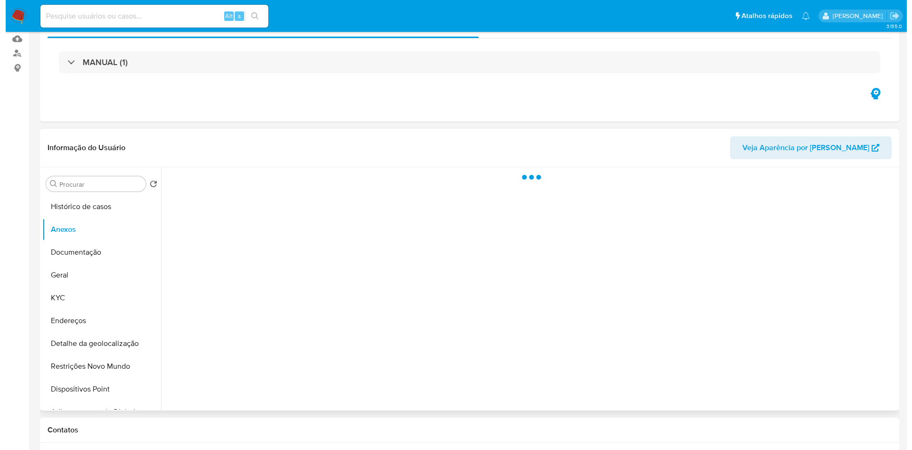
scroll to position [143, 0]
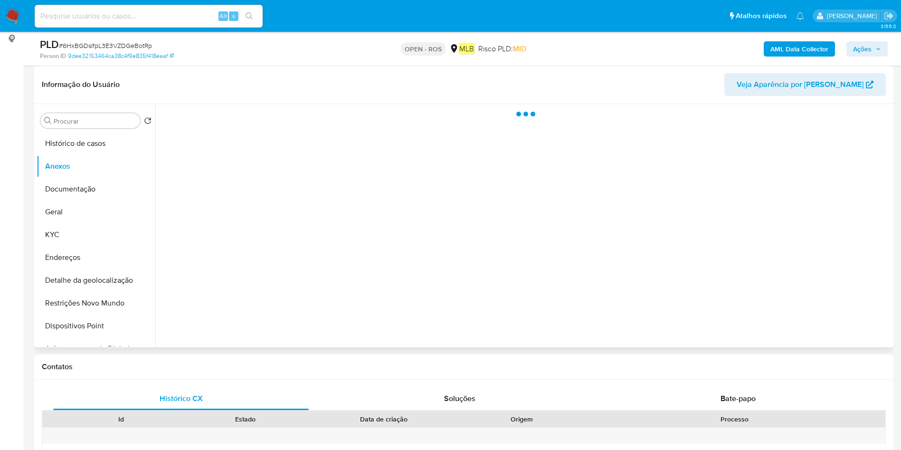
click at [608, 299] on div at bounding box center [523, 225] width 736 height 243
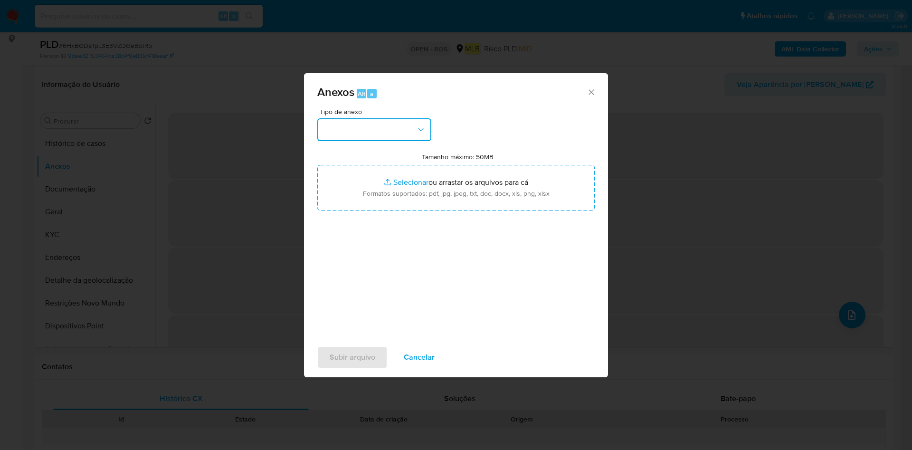
click at [373, 131] on button "button" at bounding box center [374, 129] width 114 height 23
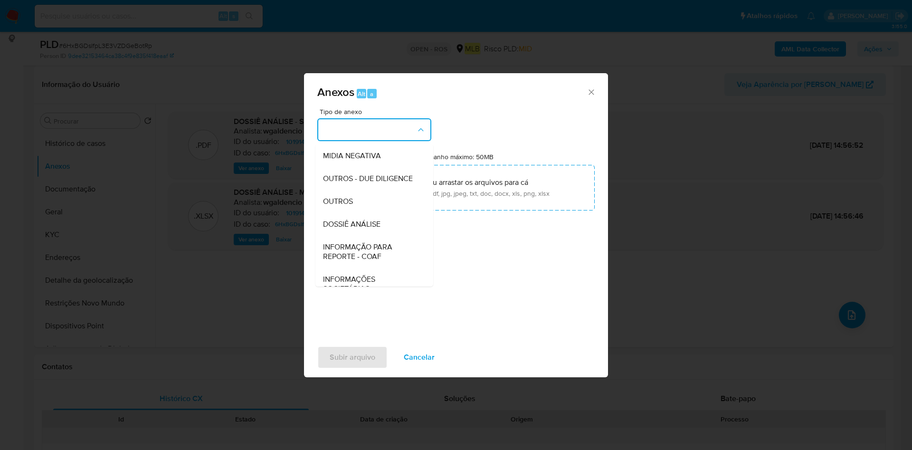
scroll to position [146, 0]
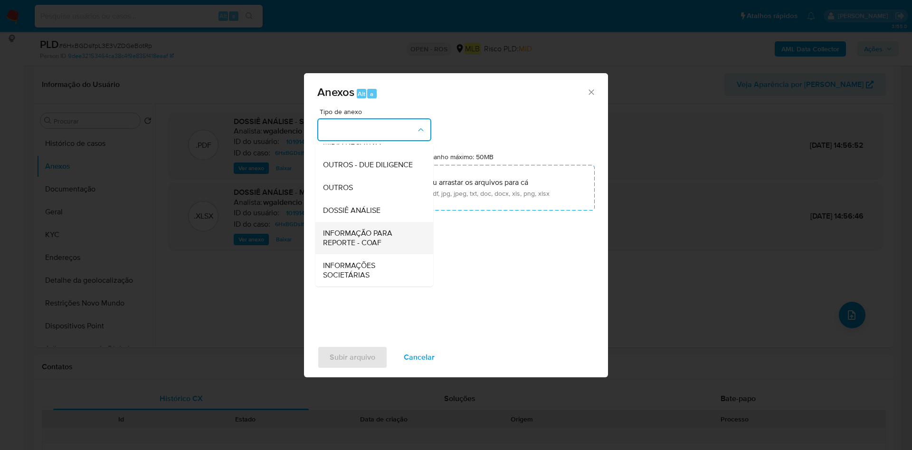
click at [379, 234] on span "INFORMAÇÃO PARA REPORTE - COAF" at bounding box center [371, 238] width 97 height 19
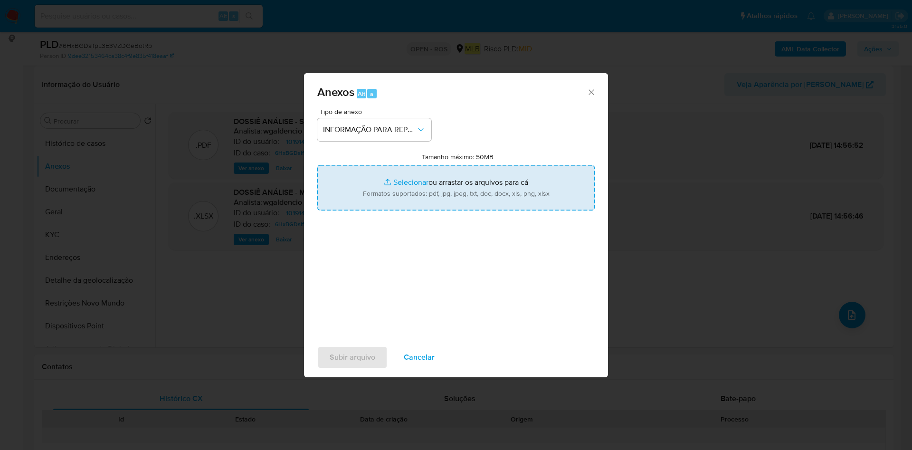
type input "C:\fakepath\SAR - 6HxBGDsIfpL3E3VZDGeBotRp - CPF 07813694287 - [PERSON_NAME].pdf"
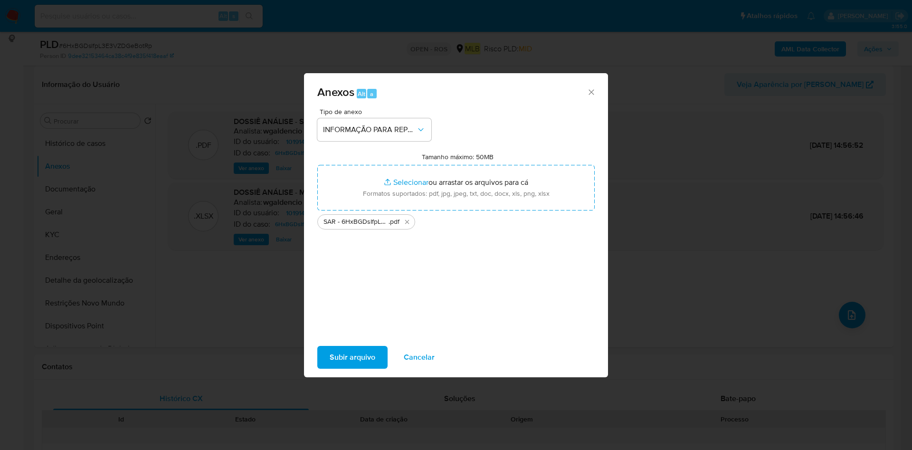
click at [351, 299] on span "Subir arquivo" at bounding box center [353, 357] width 46 height 21
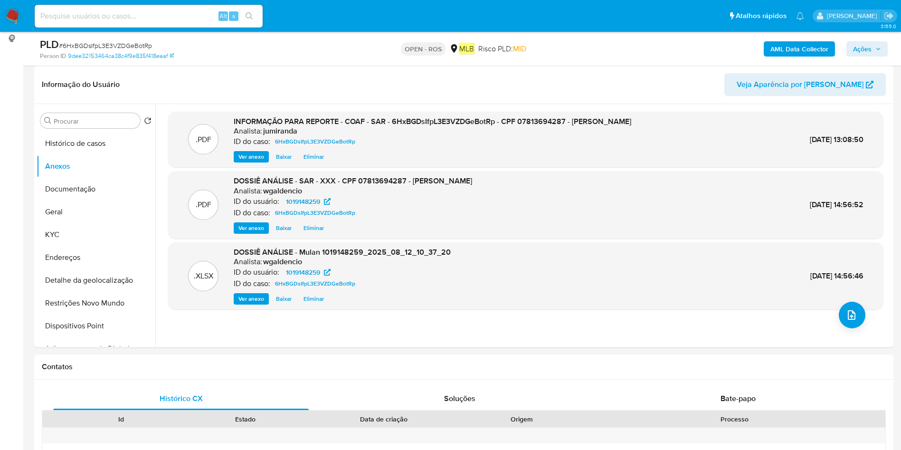
click at [608, 49] on icon "button" at bounding box center [879, 49] width 6 height 6
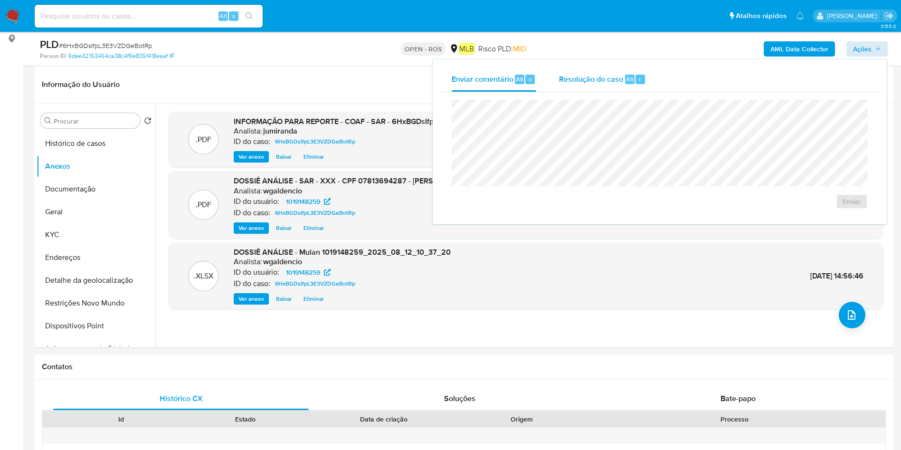
click at [588, 75] on span "Resolução do caso" at bounding box center [591, 78] width 64 height 11
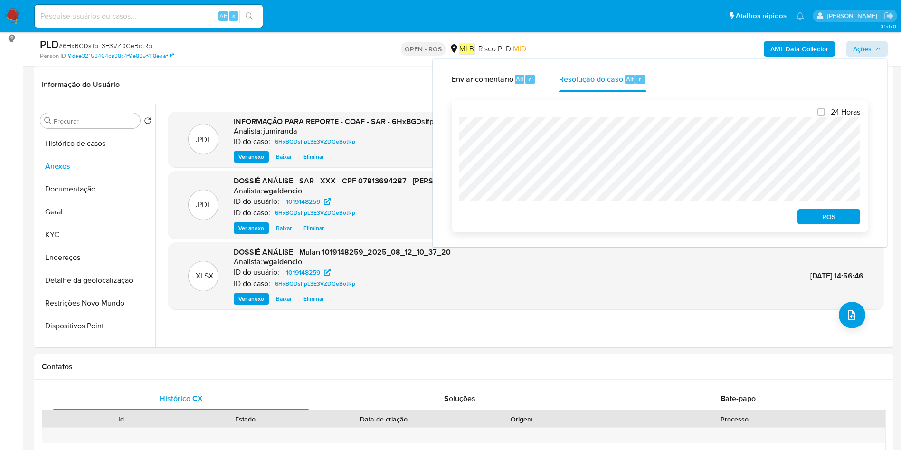
click at [608, 220] on span "ROS" at bounding box center [829, 216] width 49 height 13
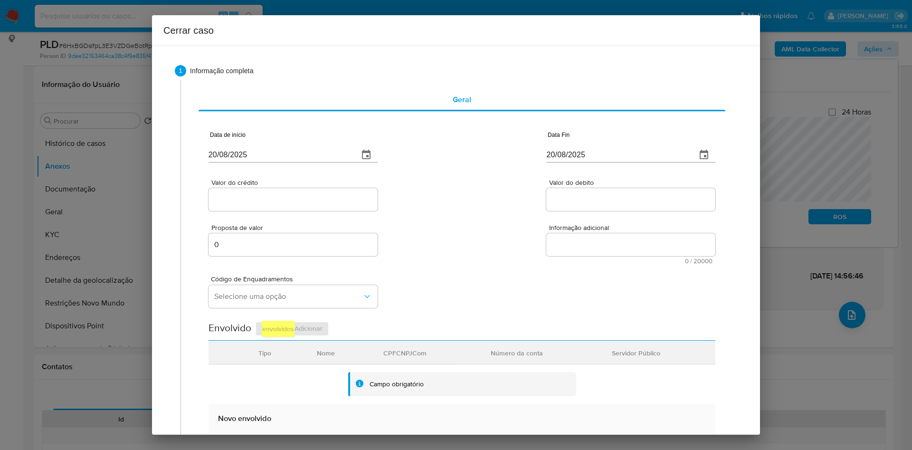
click at [285, 152] on input "20/08/2025" at bounding box center [280, 154] width 143 height 15
click at [288, 152] on input "20/08/2025" at bounding box center [280, 154] width 143 height 15
paste input "text"
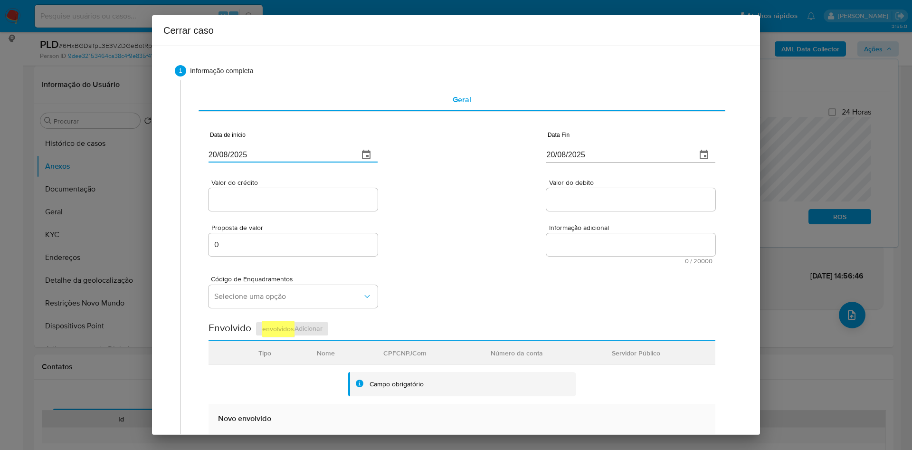
click at [263, 155] on input "20/08/2025" at bounding box center [280, 154] width 143 height 15
paste input "18/06"
type input "[DATE]"
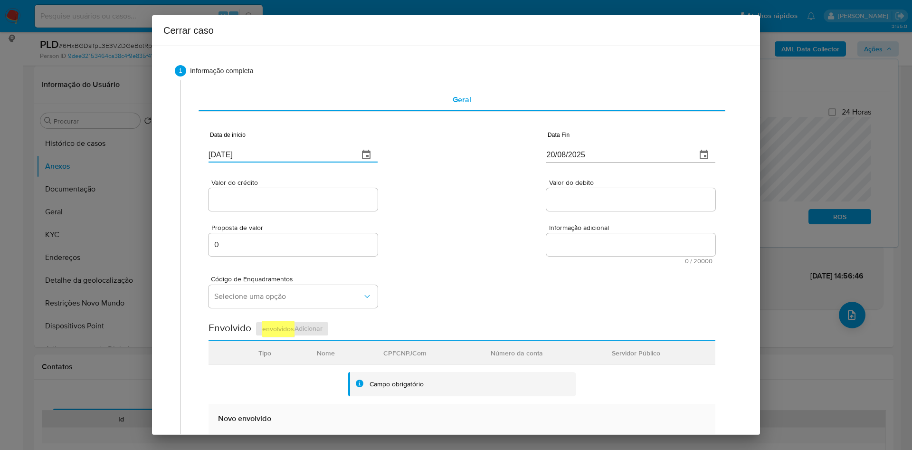
click at [547, 164] on div "Data Fin [DATE]" at bounding box center [631, 149] width 169 height 38
click at [550, 158] on input "20/08/2025" at bounding box center [618, 154] width 143 height 15
click at [570, 133] on div "Data Fin [DATE]" at bounding box center [631, 149] width 169 height 38
click at [572, 157] on input "20/08/2025" at bounding box center [618, 154] width 143 height 15
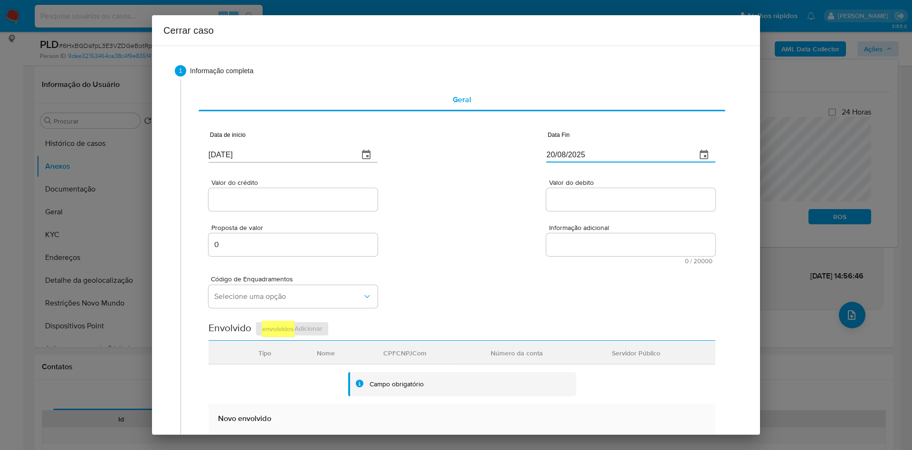
click at [572, 157] on input "20/08/2025" at bounding box center [618, 154] width 143 height 15
paste input "16/07"
type input "[DATE]"
click at [236, 206] on div at bounding box center [293, 199] width 169 height 23
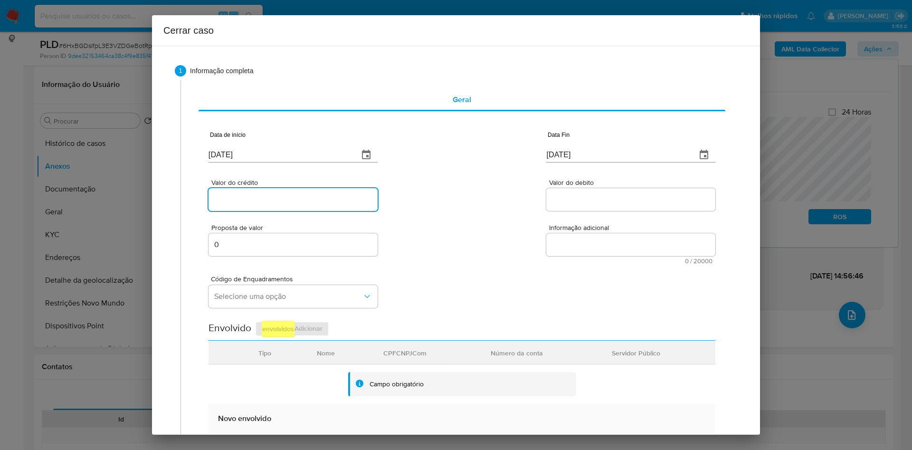
paste input "R$40.000"
drag, startPoint x: 238, startPoint y: 204, endPoint x: 494, endPoint y: 7, distance: 323.3
click at [238, 204] on input "Valor do crédito" at bounding box center [293, 199] width 169 height 12
type input "R$40.000"
drag, startPoint x: 567, startPoint y: 188, endPoint x: 568, endPoint y: 194, distance: 6.3
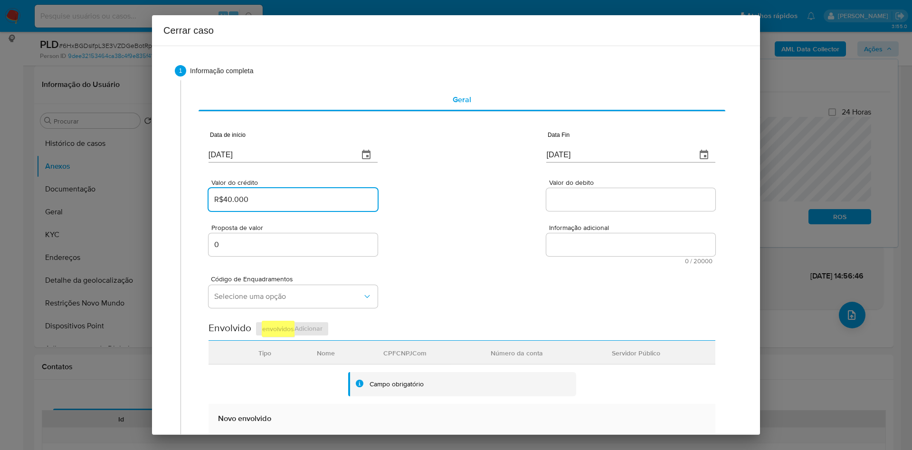
click at [567, 192] on div at bounding box center [631, 199] width 169 height 23
click at [572, 201] on input "Valor do debito" at bounding box center [631, 199] width 169 height 12
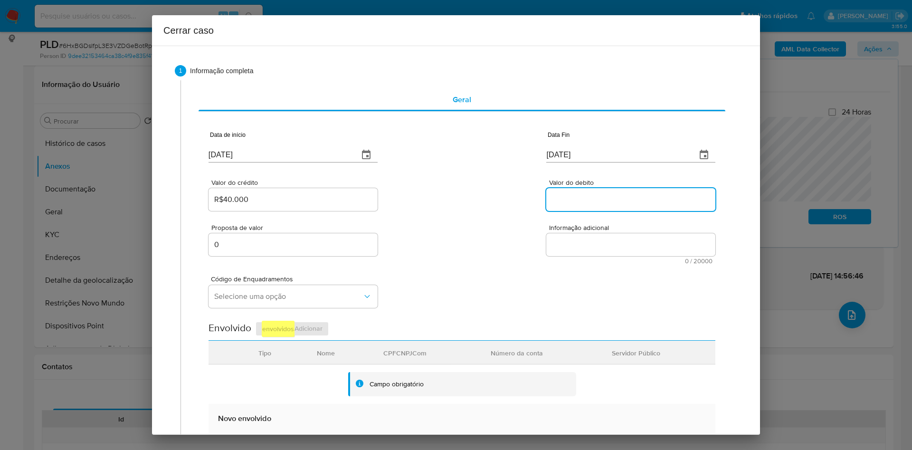
paste input "R$40.000"
type input "R$40.000"
click at [590, 242] on textarea "Informação adicional" at bounding box center [631, 244] width 169 height 23
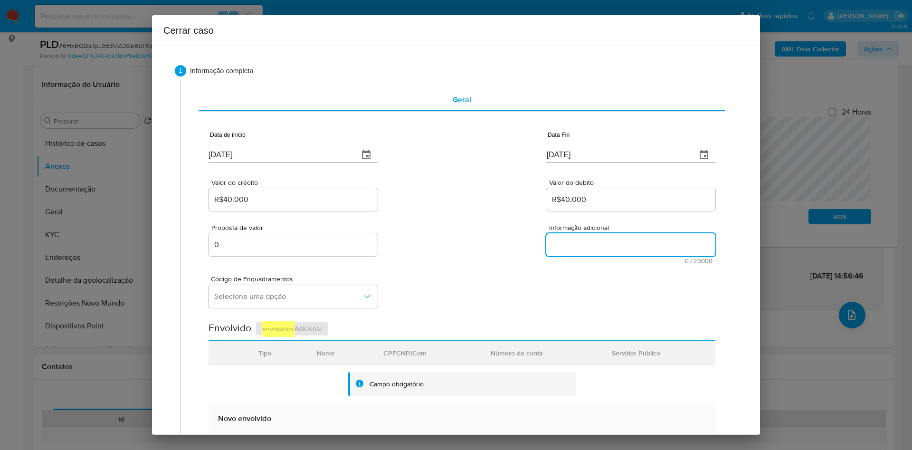
paste textarea "Informações do Cliente Fernando de Abreu Aquino, CPF 07813694287, 65 anos, resi…"
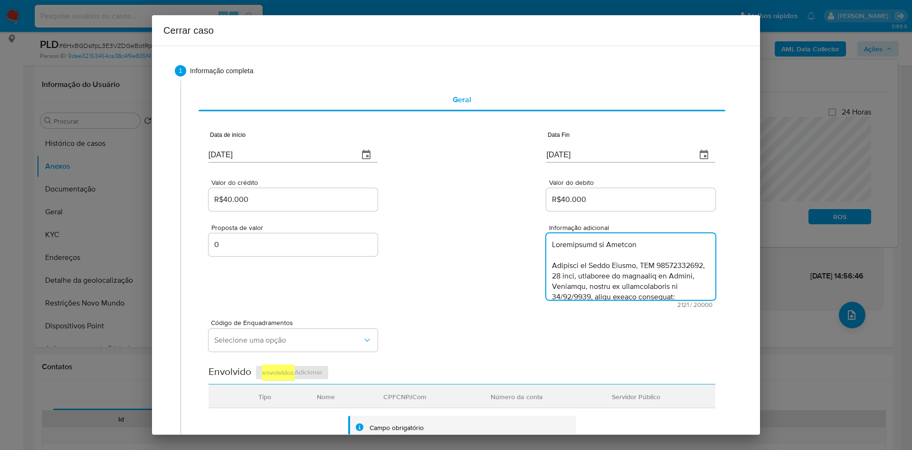
scroll to position [745, 0]
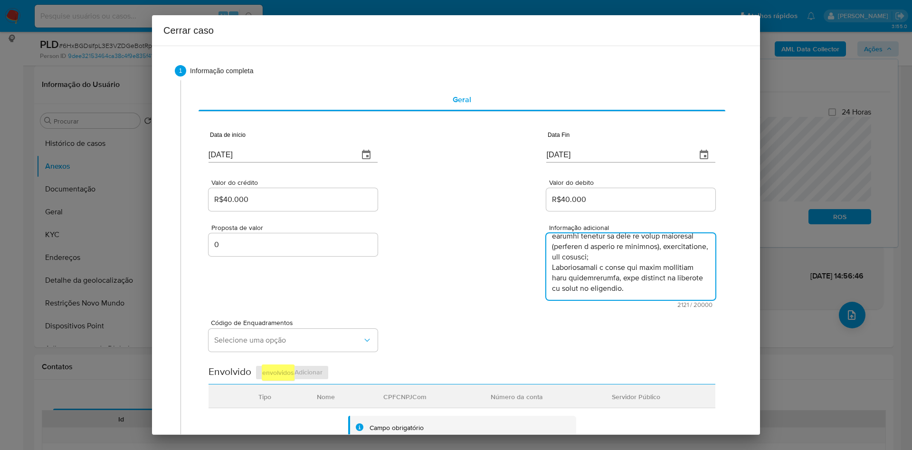
type textarea "Informações do Cliente Fernando de Abreu Aquino, CPF 07813694287, 65 anos, resi…"
click at [252, 299] on button "Selecione uma opção" at bounding box center [293, 340] width 169 height 23
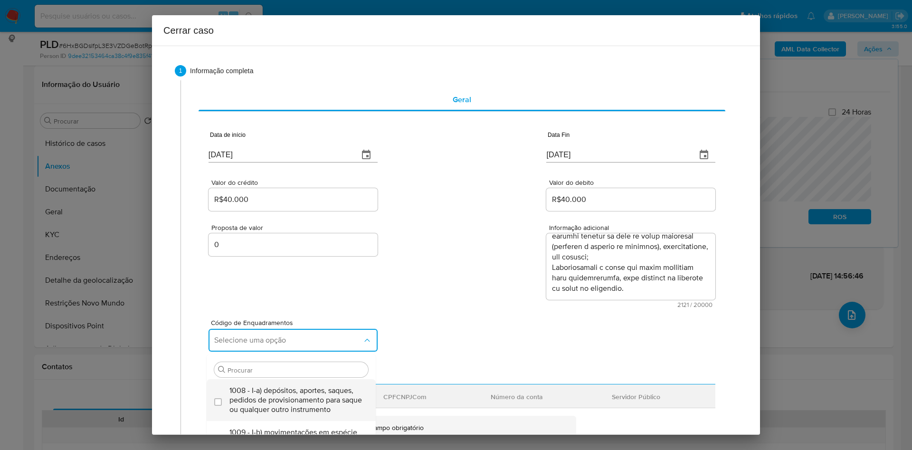
click at [284, 299] on span "1008 - I-a) depósitos, aportes, saques, pedidos de provisionamento para saque o…" at bounding box center [296, 400] width 133 height 29
checkbox input "true"
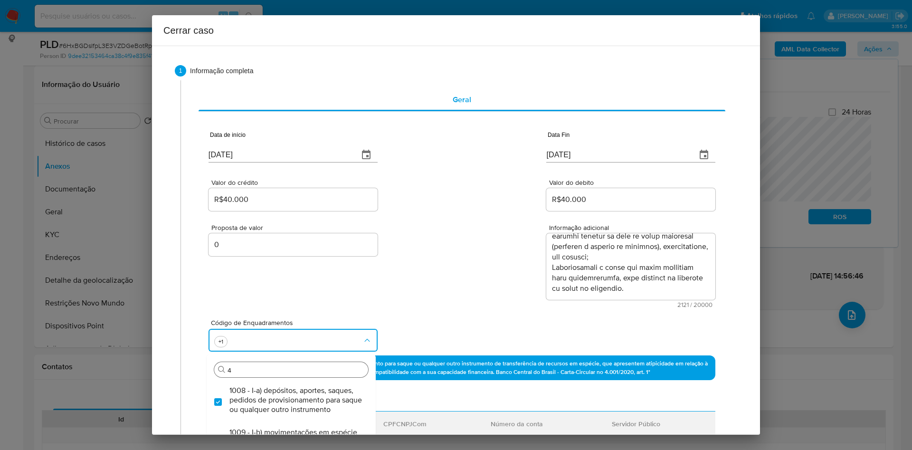
type input "45"
click at [282, 299] on span "1045 - IV-a) movimentação de recursos incompatível com o patrimônio, a atividad…" at bounding box center [296, 400] width 133 height 29
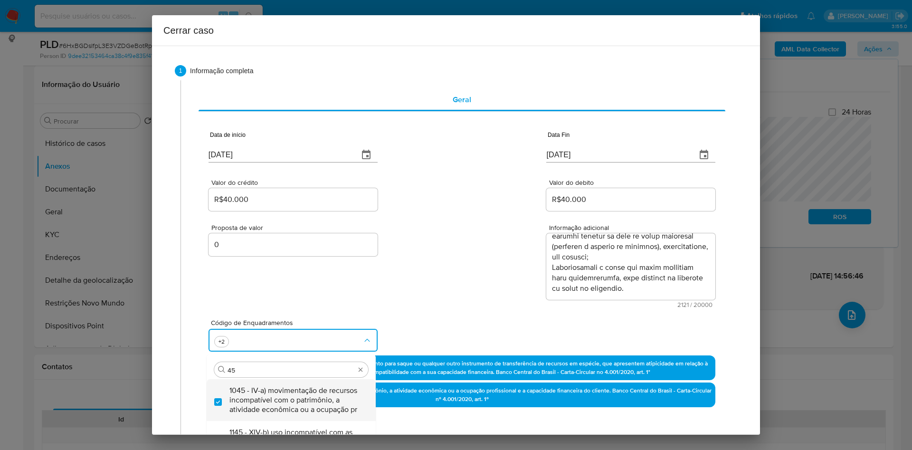
checkbox input "true"
type input "47"
click at [283, 299] on span "1047 - IV-c) movimentação de recursos de alto valor, de forma contumaz, em bene…" at bounding box center [296, 400] width 133 height 29
checkbox input "true"
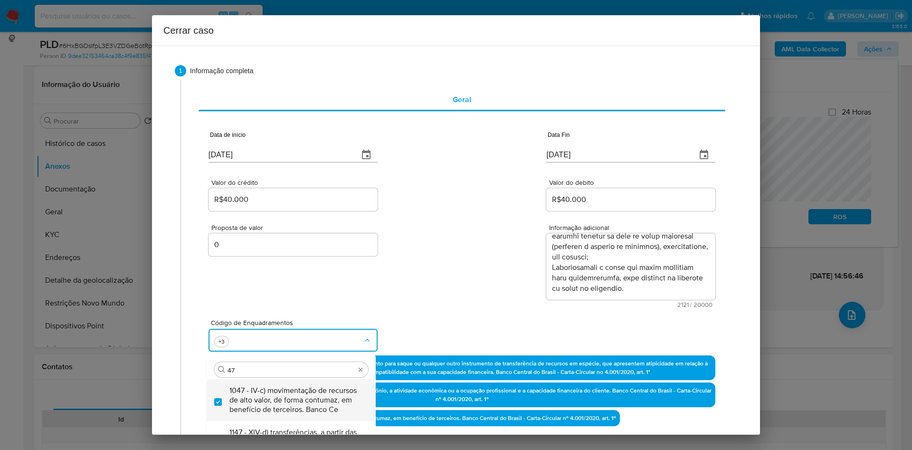
type input "4"
type input "iv-l"
click at [285, 299] on span "1056 - IV-l) operações que, por sua habitualidade, valor e forma, configurem ar…" at bounding box center [296, 400] width 133 height 29
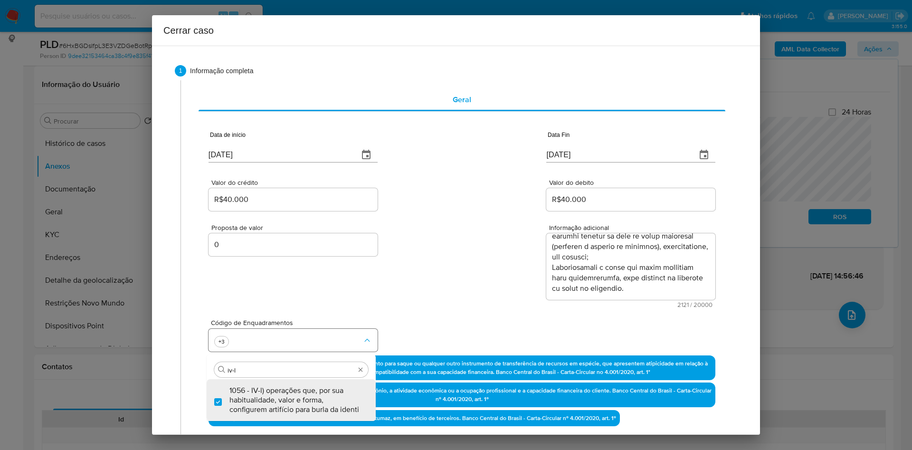
checkbox input "true"
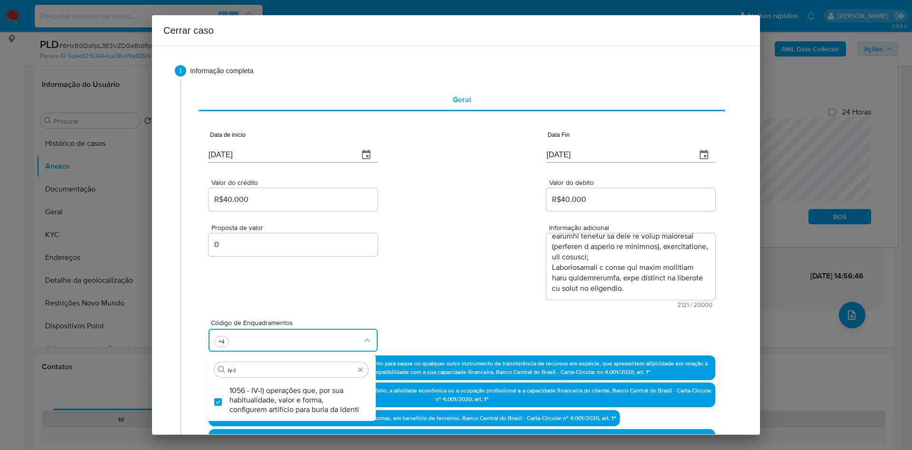
click at [407, 299] on div "Código de Enquadramentos Procurar iv-l 1056 - IV-l) operações que, por sua habi…" at bounding box center [462, 332] width 507 height 48
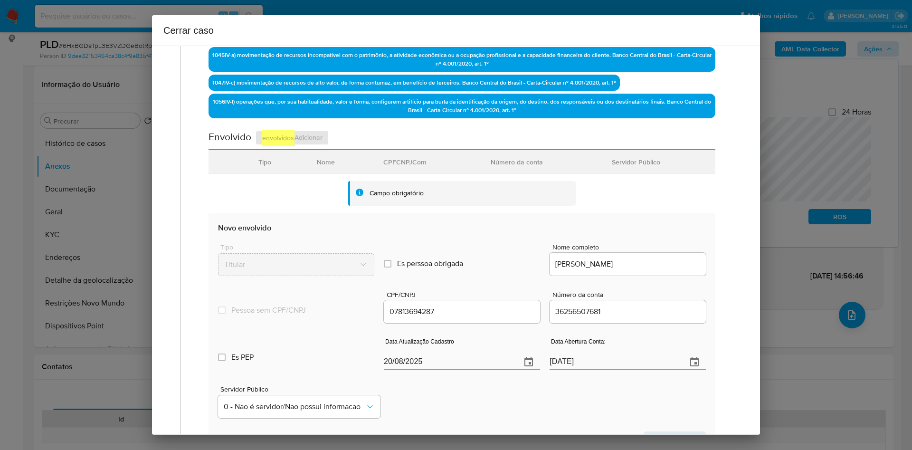
scroll to position [356, 0]
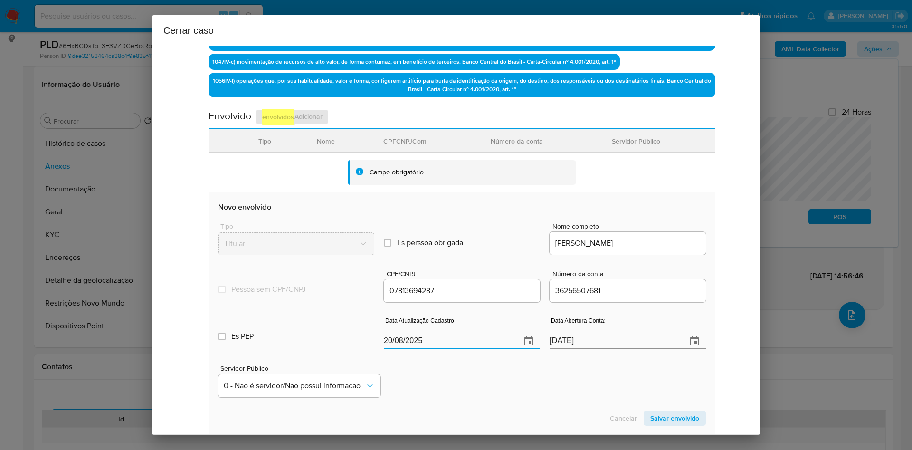
click at [405, 299] on div "Data Atualização Cadastro 20/08/2025" at bounding box center [462, 335] width 156 height 38
click at [411, 299] on input "20/08/2025" at bounding box center [449, 341] width 130 height 15
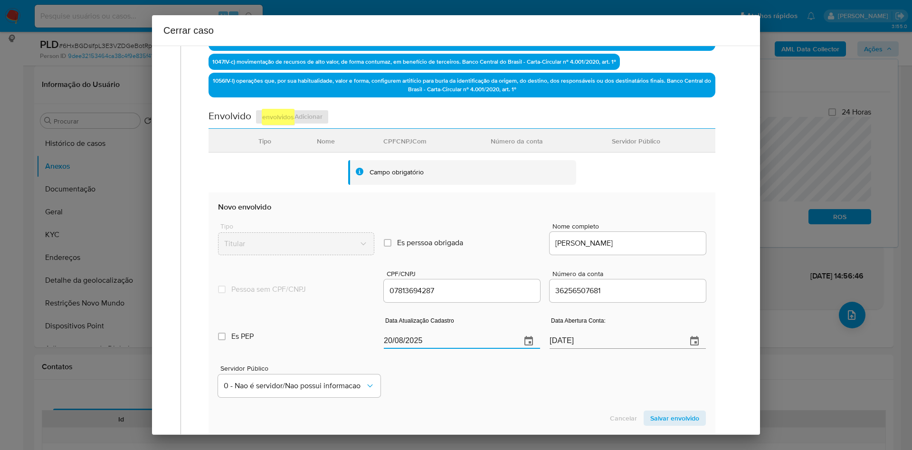
click at [411, 299] on input "20/08/2025" at bounding box center [449, 341] width 130 height 15
paste input "01"
click at [341, 299] on span "0 - Nao é servidor/Nao possui informacao" at bounding box center [295, 386] width 142 height 10
click at [263, 299] on span "1 - Servidor Publico" at bounding box center [255, 417] width 63 height 10
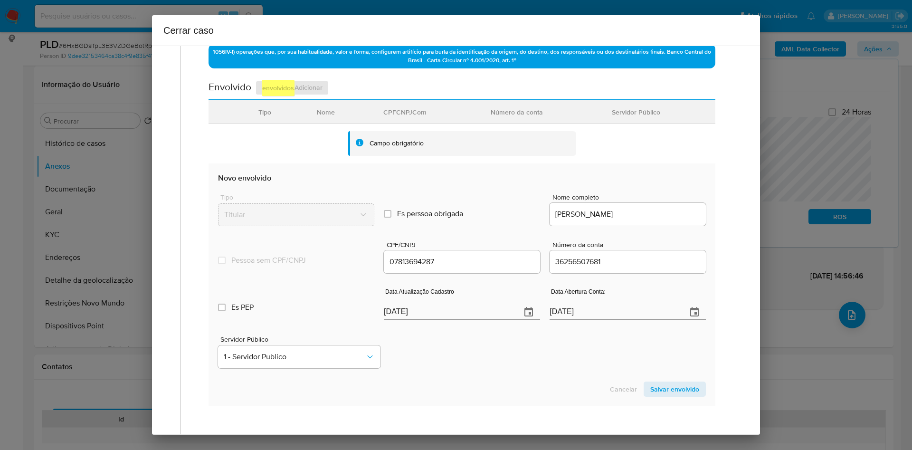
scroll to position [428, 0]
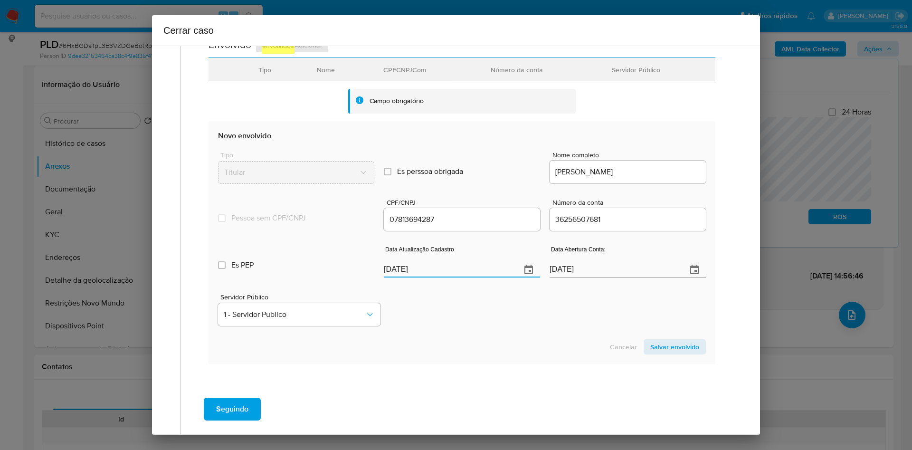
click at [425, 270] on input "01/08/2025" at bounding box center [449, 269] width 130 height 15
paste input "text"
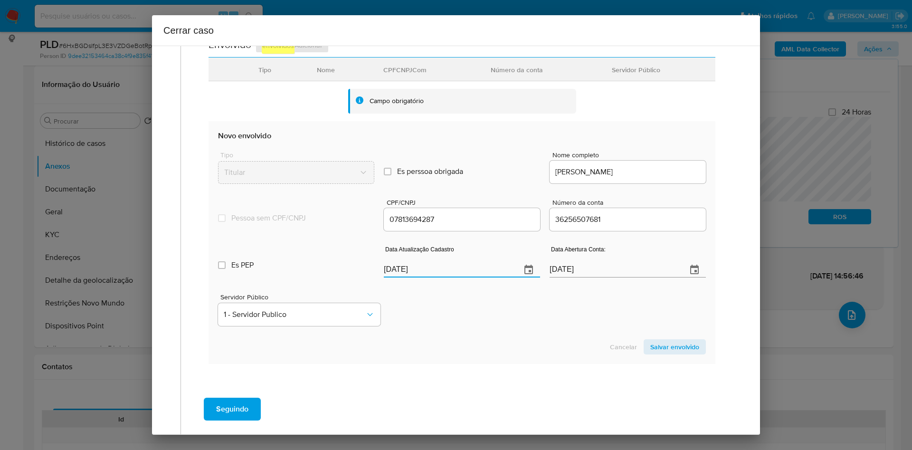
type input "01/08/2025"
click at [608, 299] on span "Salvar envolvido" at bounding box center [675, 346] width 49 height 13
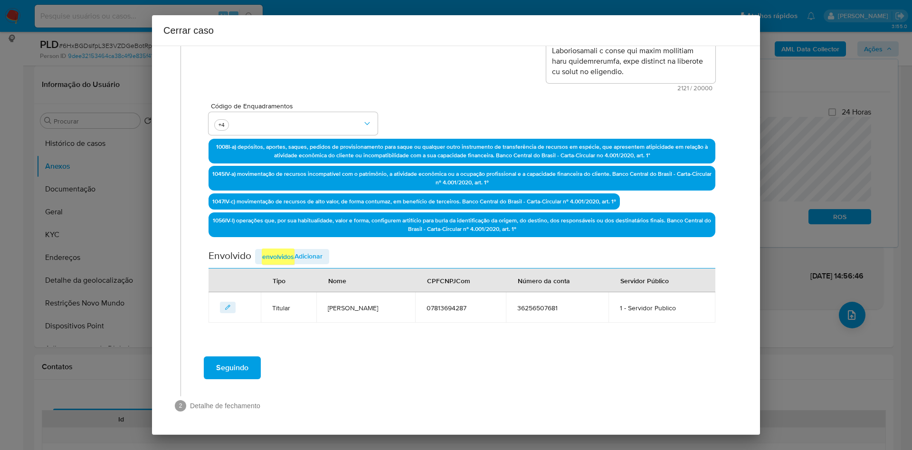
scroll to position [217, 0]
click at [289, 254] on em "envolvidos" at bounding box center [278, 257] width 33 height 16
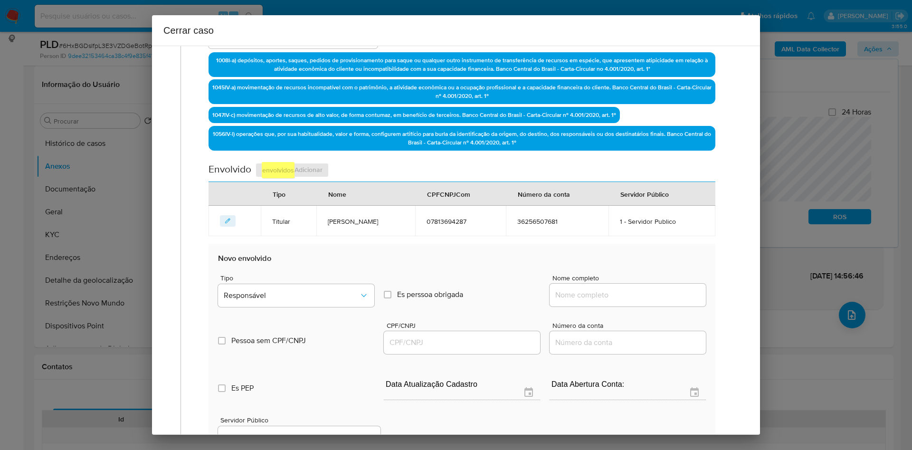
scroll to position [359, 0]
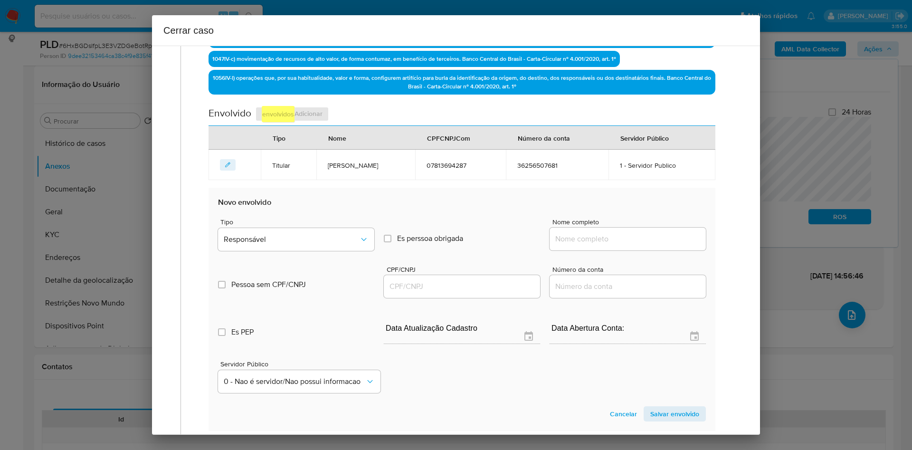
click at [587, 248] on div at bounding box center [628, 239] width 156 height 23
drag, startPoint x: 592, startPoint y: 241, endPoint x: 660, endPoint y: 1, distance: 248.8
click at [592, 241] on input "Nome completo" at bounding box center [628, 239] width 156 height 12
paste input "[PERSON_NAME]"
type input "[PERSON_NAME]"
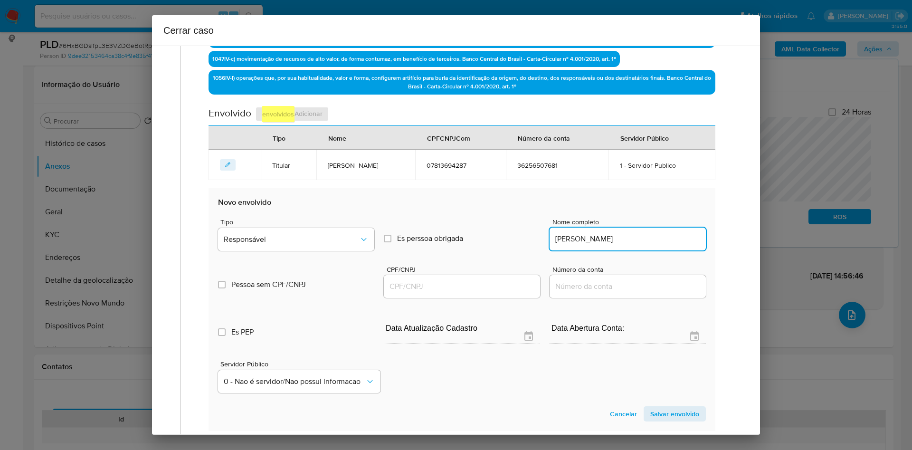
click at [424, 283] on input "CPF/CNPJ" at bounding box center [462, 286] width 156 height 12
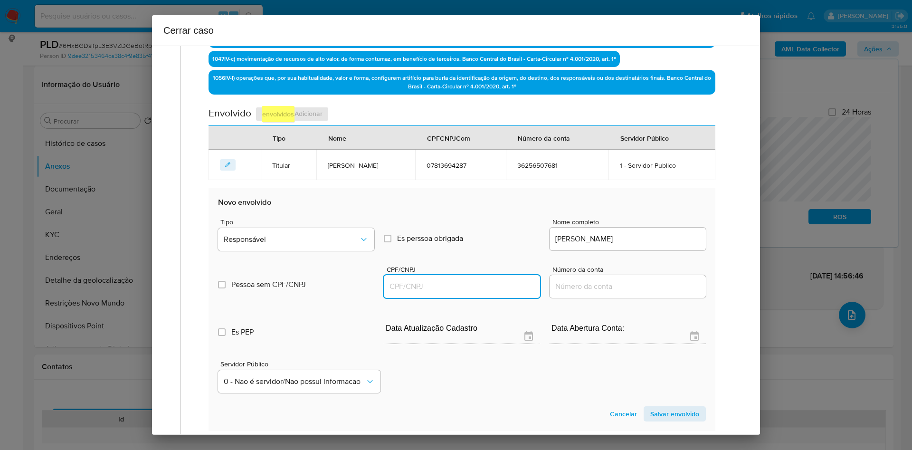
paste input "01895802245"
type input "1895802245"
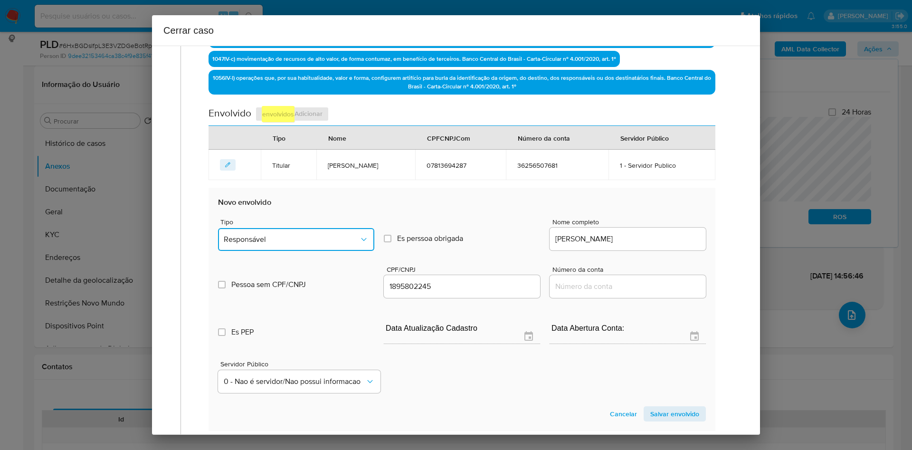
click at [304, 234] on button "Responsável" at bounding box center [296, 239] width 156 height 23
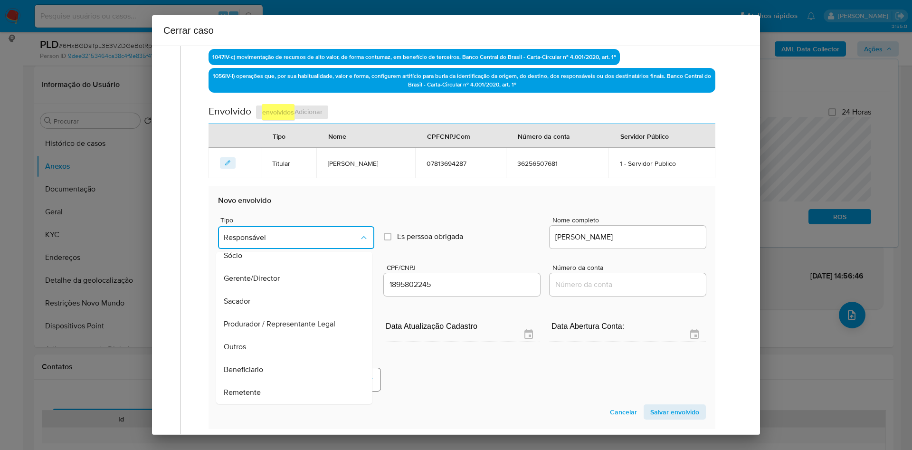
drag, startPoint x: 283, startPoint y: 387, endPoint x: 328, endPoint y: 389, distance: 44.7
click at [283, 299] on div "Remetente" at bounding box center [291, 392] width 135 height 23
type input "01895802245"
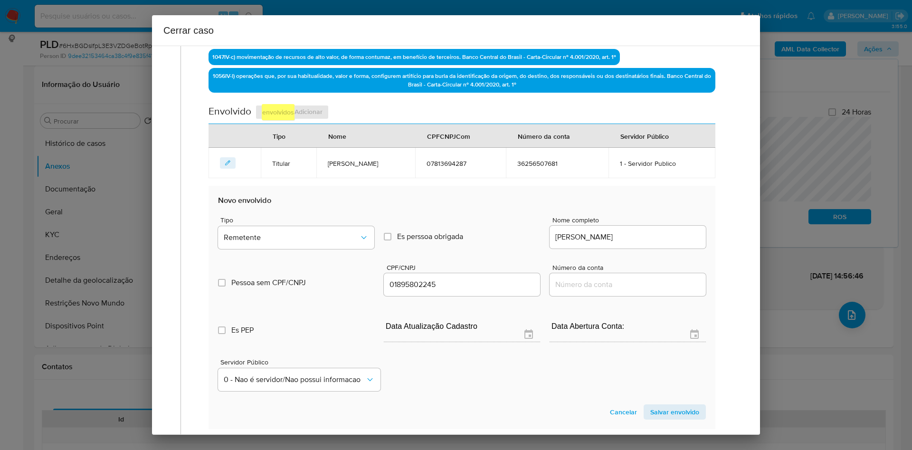
drag, startPoint x: 655, startPoint y: 408, endPoint x: 412, endPoint y: 268, distance: 280.8
click at [608, 299] on span "Salvar envolvido" at bounding box center [675, 411] width 49 height 13
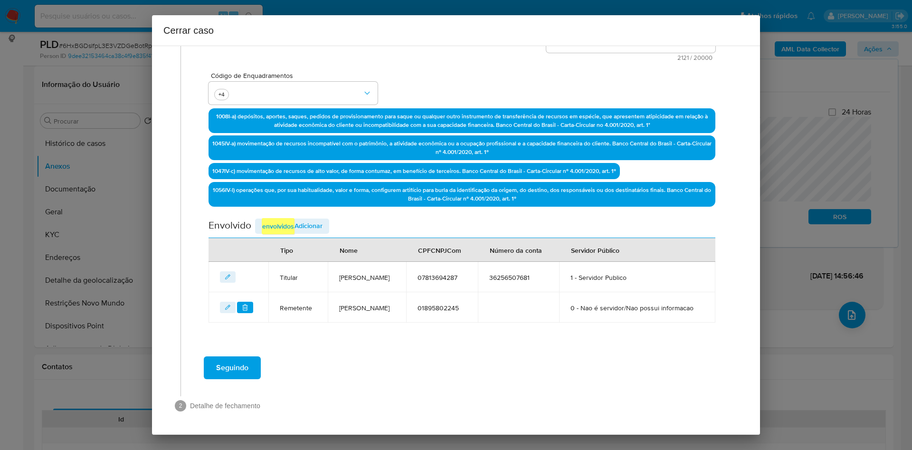
click at [285, 190] on div "Data de início 18/06/2025 Data Fin 16/07/2025 Valor do crédito R$40.000 Valor d…" at bounding box center [462, 96] width 507 height 451
drag, startPoint x: 285, startPoint y: 190, endPoint x: 285, endPoint y: 197, distance: 7.1
click at [285, 192] on div "Data de início 18/06/2025 Data Fin 16/07/2025 Valor do crédito R$40.000 Valor d…" at bounding box center [462, 96] width 507 height 451
drag, startPoint x: 285, startPoint y: 198, endPoint x: 307, endPoint y: 190, distance: 23.3
click at [285, 218] on em "envolvidos" at bounding box center [278, 226] width 33 height 16
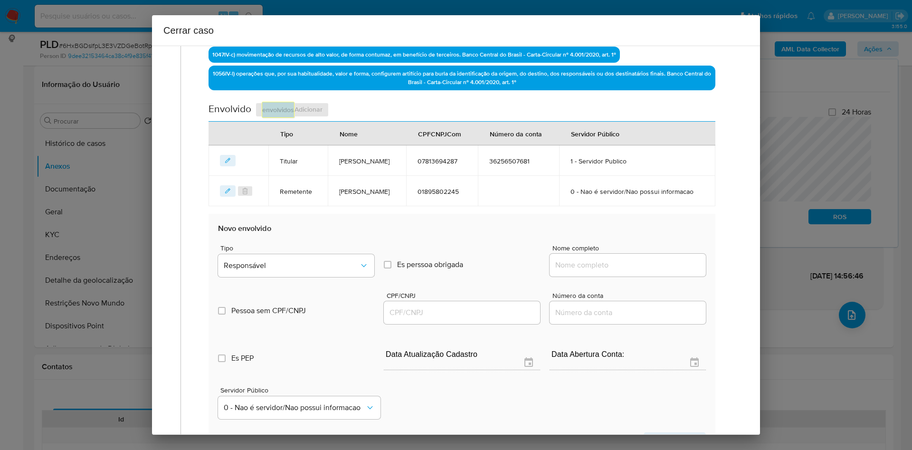
scroll to position [415, 0]
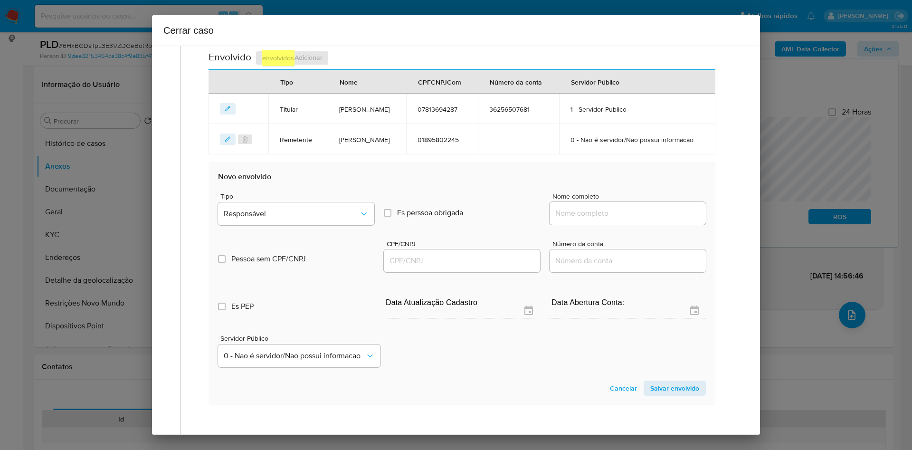
click at [585, 225] on div at bounding box center [628, 213] width 156 height 23
click at [593, 220] on input "Nome completo" at bounding box center [628, 213] width 156 height 12
paste input "Loterica Super Sorte Ltda"
type input "Loterica Super Sorte Ltda"
click at [432, 267] on input "CPF/CNPJ" at bounding box center [462, 261] width 156 height 12
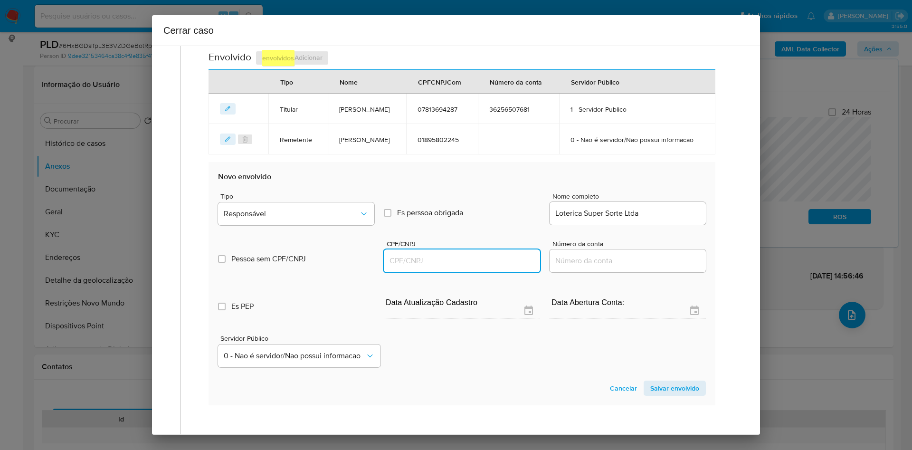
paste input "21230224000160"
type input "21230224000160"
click at [304, 219] on span "Responsável" at bounding box center [291, 214] width 135 height 10
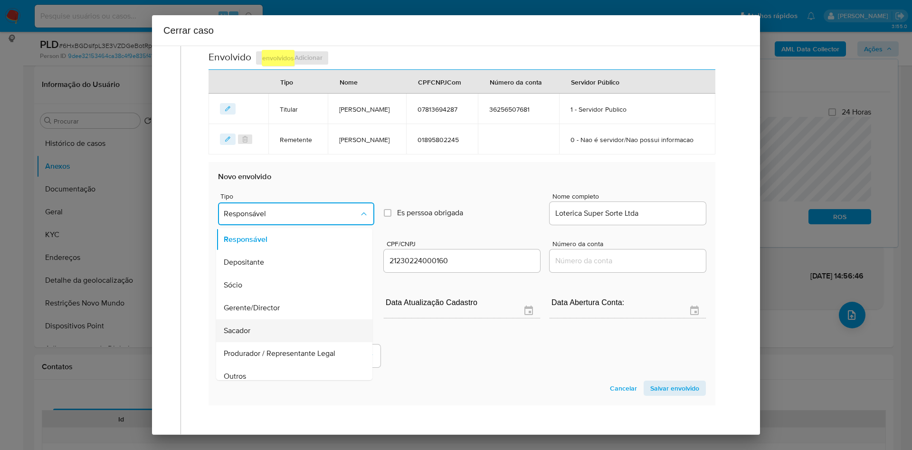
scroll to position [30, 0]
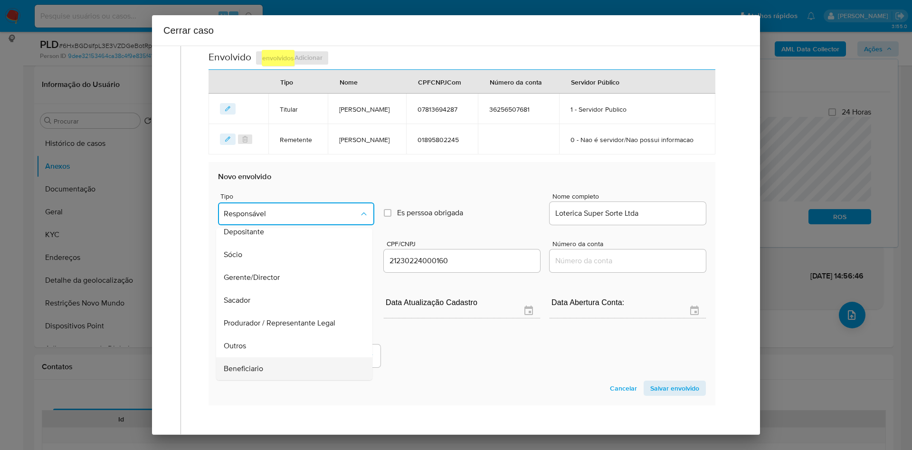
click at [256, 299] on span "Beneficiario" at bounding box center [243, 369] width 39 height 10
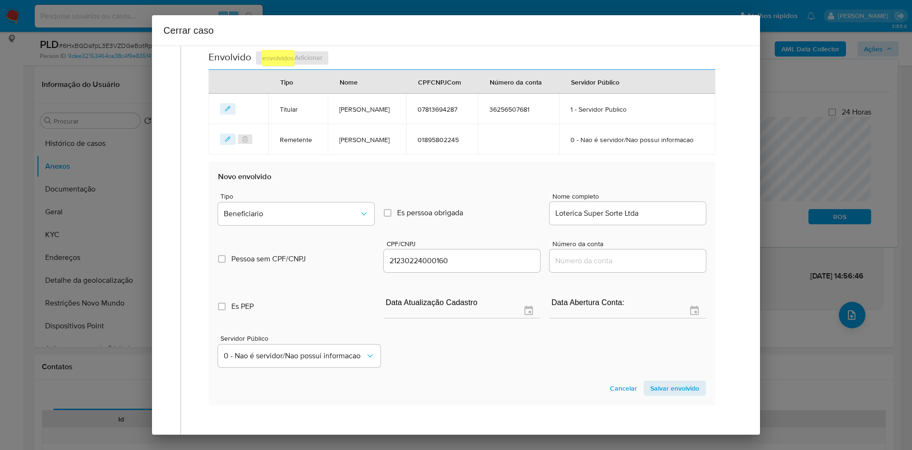
drag, startPoint x: 662, startPoint y: 415, endPoint x: 576, endPoint y: 368, distance: 98.3
click at [608, 299] on span "Salvar envolvido" at bounding box center [675, 388] width 49 height 13
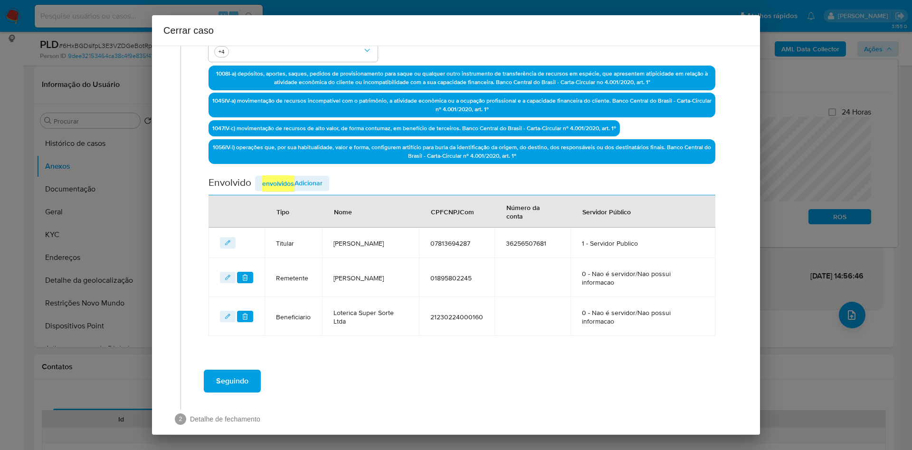
scroll to position [312, 0]
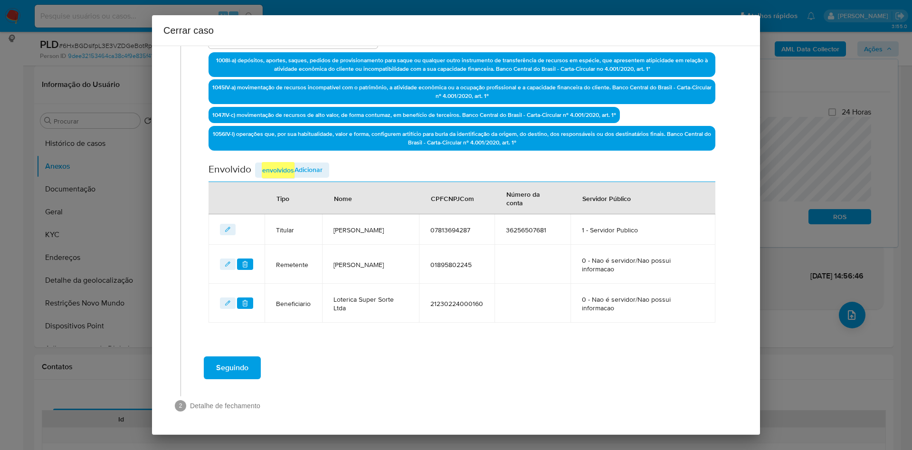
drag, startPoint x: 249, startPoint y: 362, endPoint x: 269, endPoint y: 368, distance: 20.4
click at [249, 299] on button "Seguindo" at bounding box center [232, 367] width 57 height 23
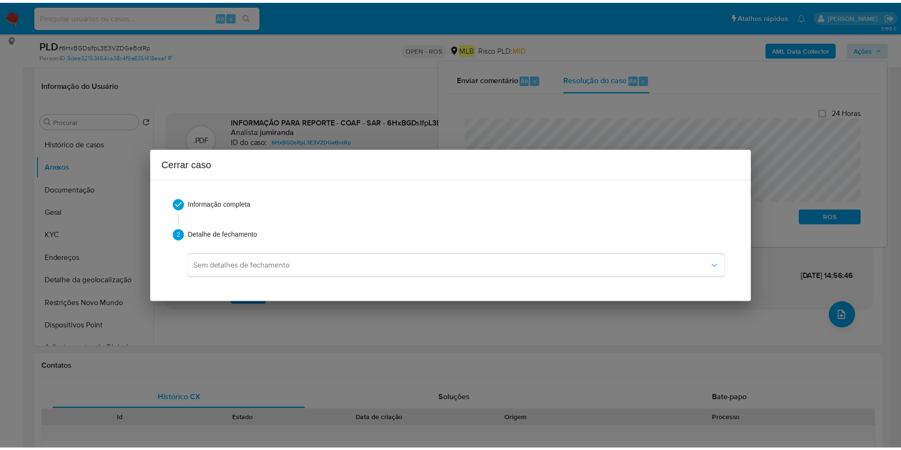
scroll to position [730, 0]
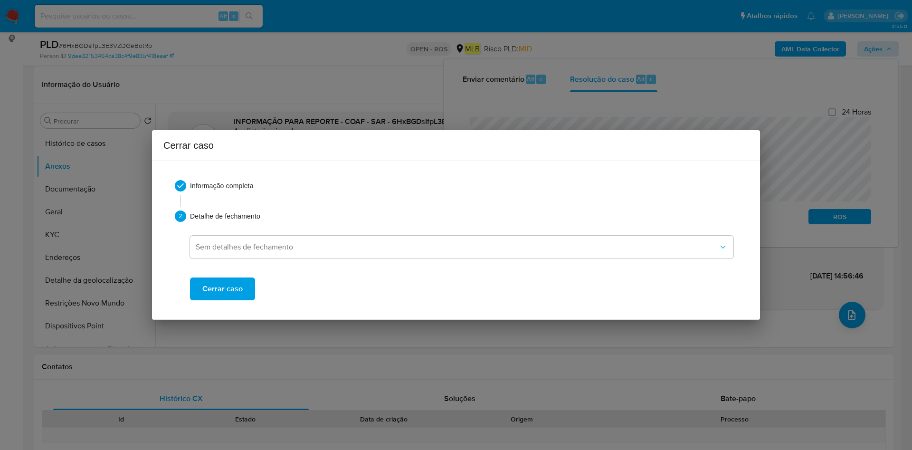
click at [228, 290] on span "Cerrar caso" at bounding box center [222, 288] width 40 height 21
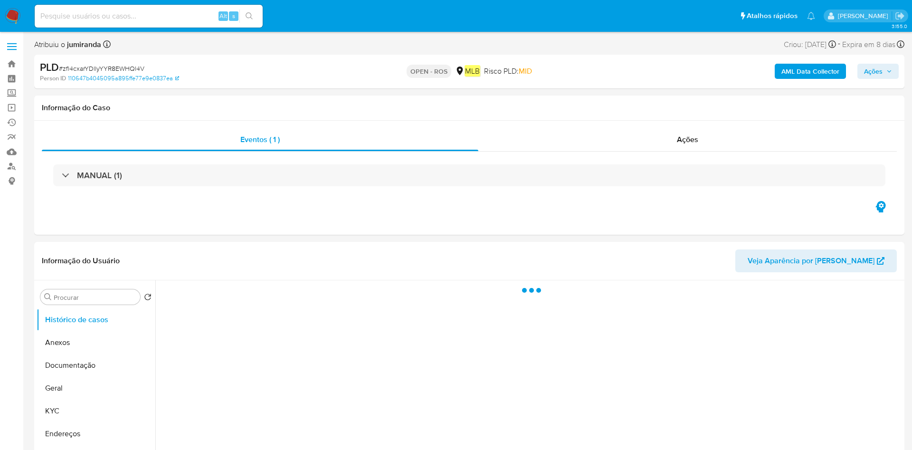
select select "10"
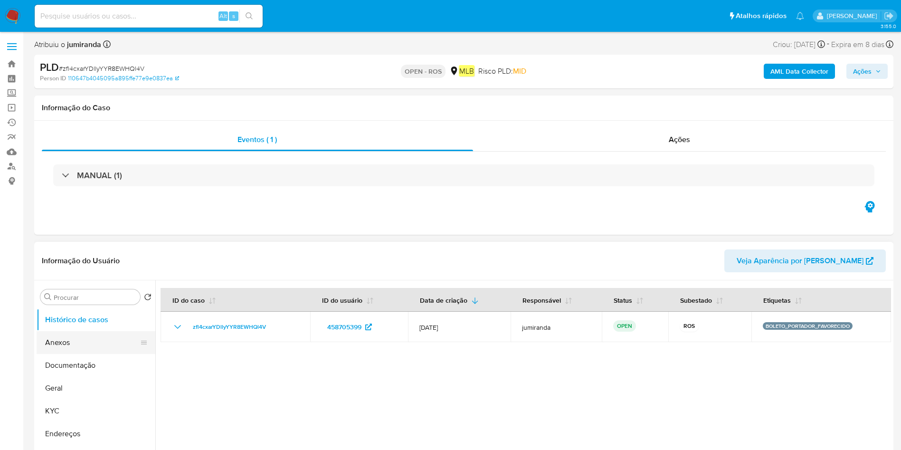
click at [72, 353] on ul "Histórico de casos Anexos Documentação Geral KYC Endereços Detalhe da geolocali…" at bounding box center [96, 415] width 119 height 214
drag, startPoint x: 72, startPoint y: 348, endPoint x: 85, endPoint y: 344, distance: 13.4
click at [72, 348] on button "Anexos" at bounding box center [92, 342] width 111 height 23
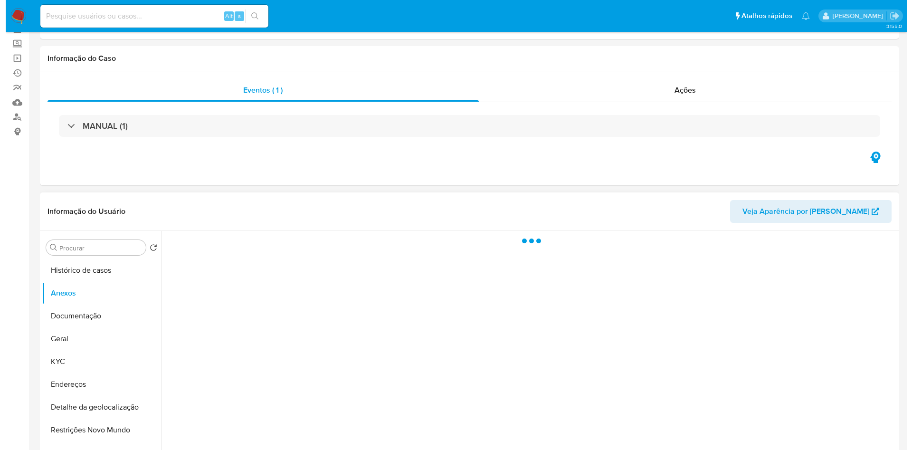
scroll to position [71, 0]
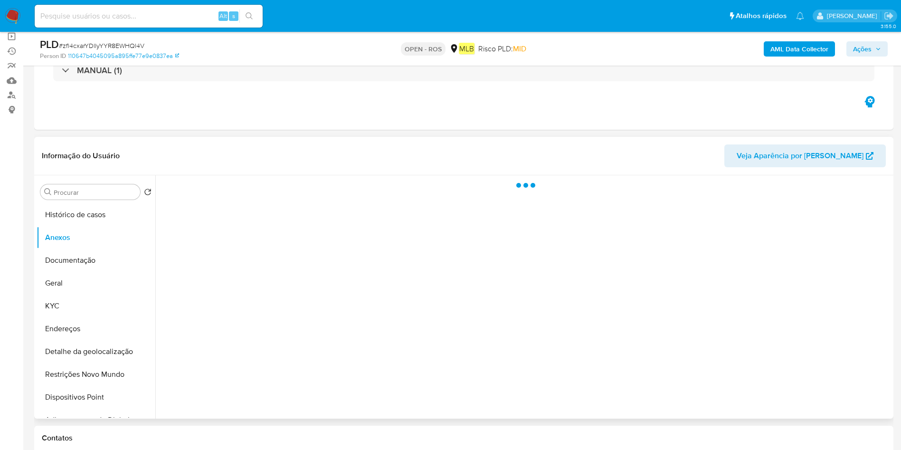
click at [844, 379] on div at bounding box center [523, 296] width 736 height 243
click at [847, 385] on div at bounding box center [523, 296] width 736 height 243
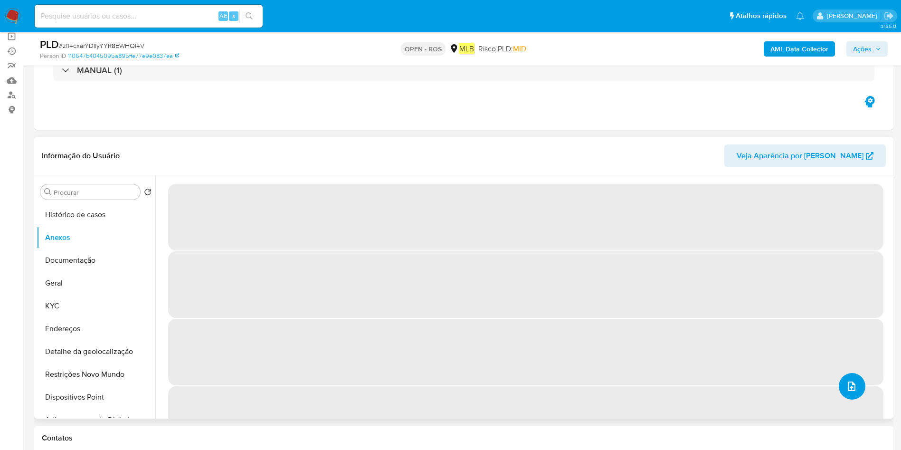
click at [845, 378] on button "upload-file" at bounding box center [852, 386] width 27 height 27
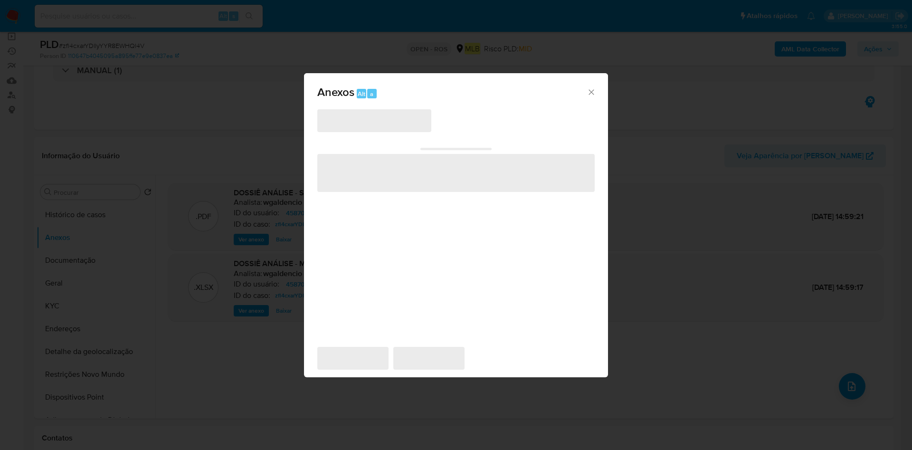
click at [401, 127] on span "‌" at bounding box center [374, 120] width 114 height 23
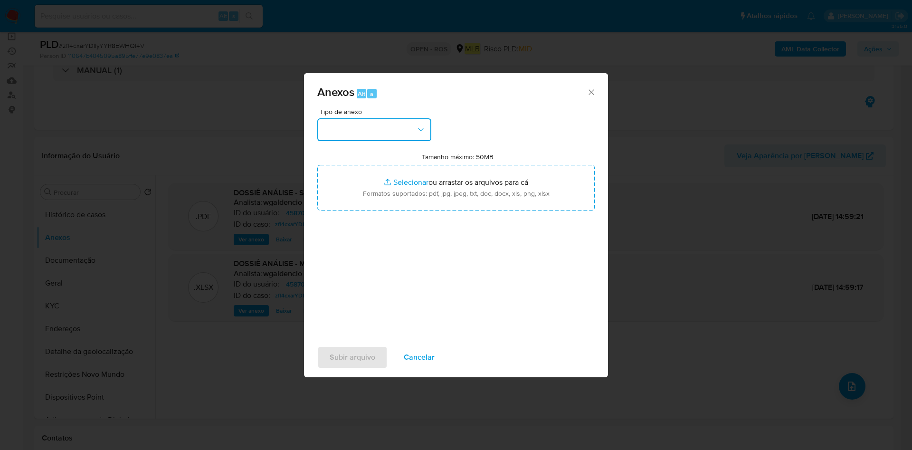
click at [400, 128] on button "button" at bounding box center [374, 129] width 114 height 23
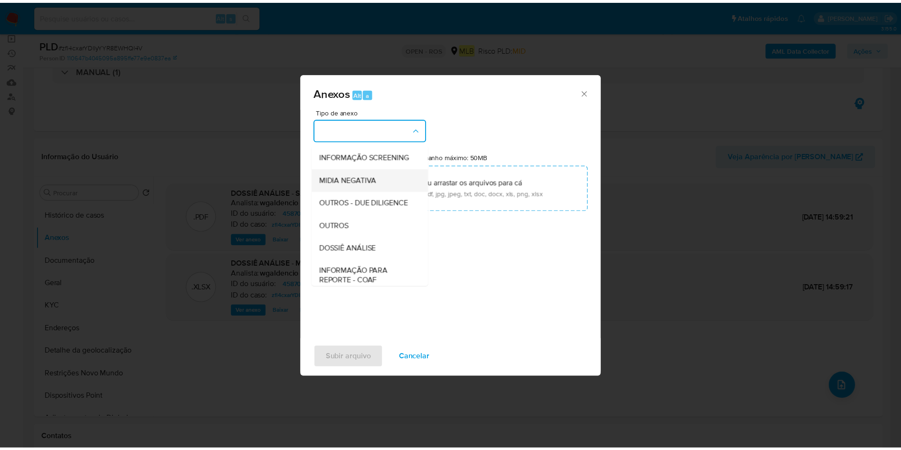
scroll to position [146, 0]
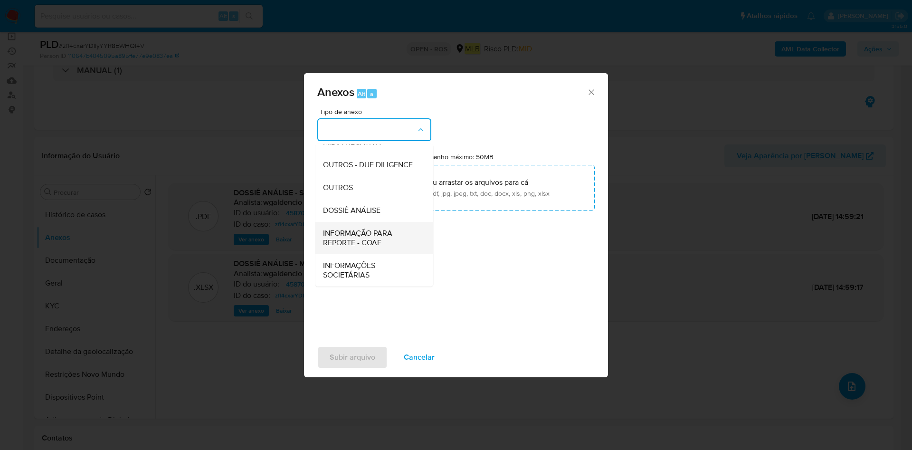
click at [369, 238] on span "INFORMAÇÃO PARA REPORTE - COAF" at bounding box center [371, 238] width 97 height 19
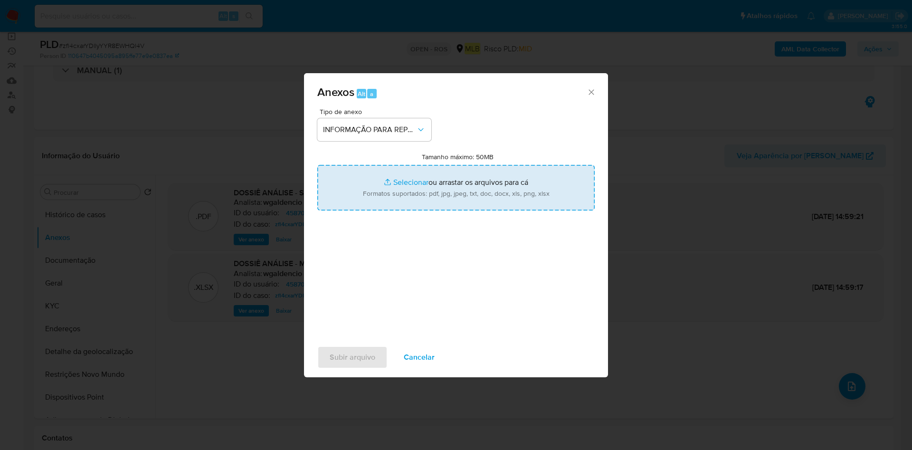
type input "C:\fakepath\SAR - zfl4cxarYDllyYYR8EWHQl4V - CPF 05223007239 - LAIS PEDRACA PIC…"
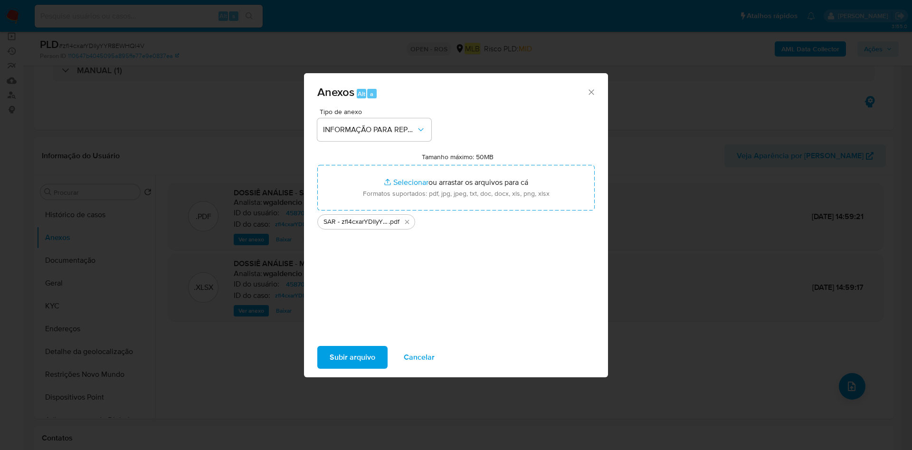
click at [363, 352] on span "Subir arquivo" at bounding box center [353, 357] width 46 height 21
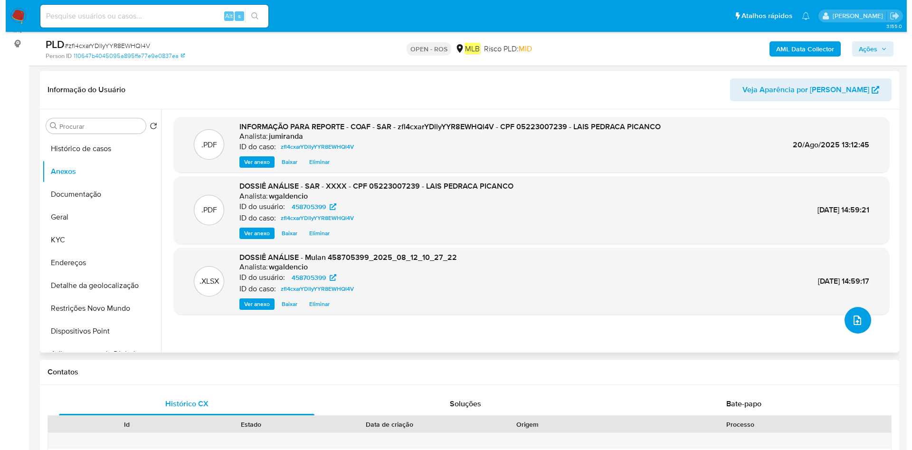
scroll to position [71, 0]
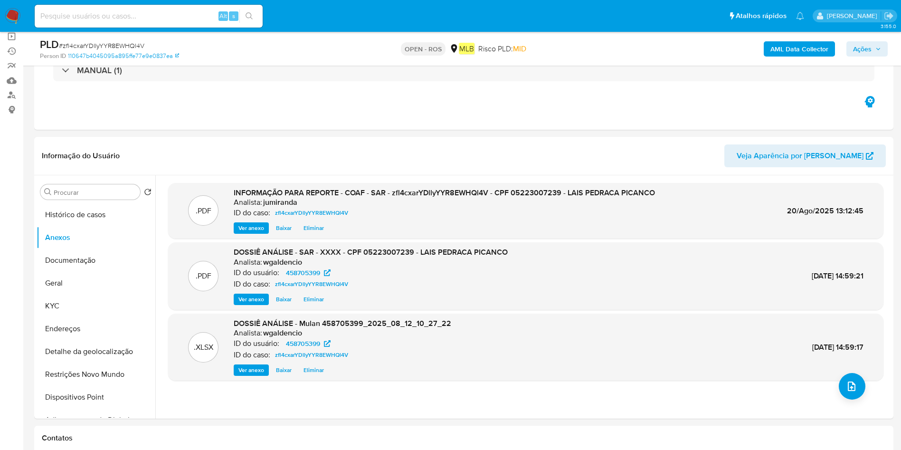
click at [854, 50] on span "Ações" at bounding box center [862, 48] width 19 height 15
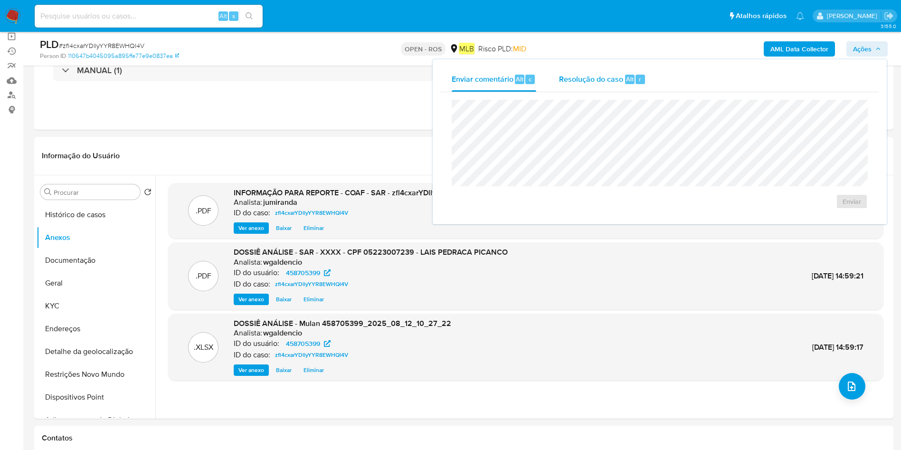
drag, startPoint x: 607, startPoint y: 83, endPoint x: 604, endPoint y: 90, distance: 7.9
click at [606, 83] on span "Resolução do caso" at bounding box center [591, 78] width 64 height 11
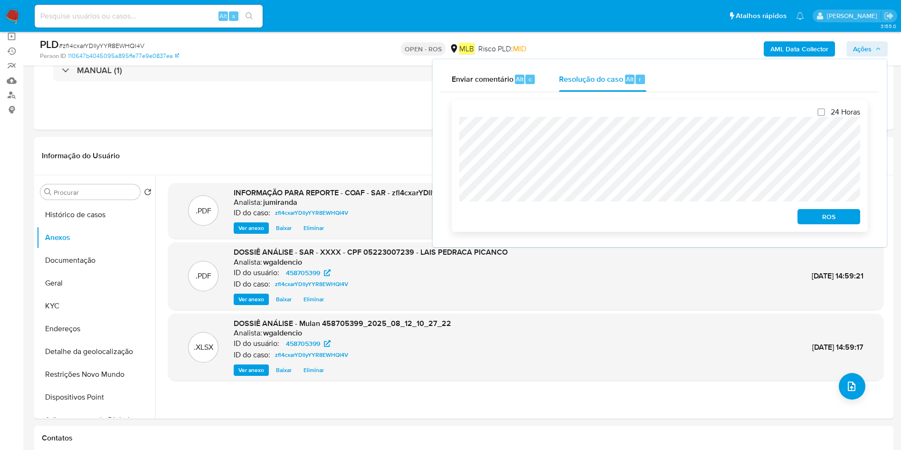
click at [820, 220] on span "ROS" at bounding box center [829, 216] width 49 height 13
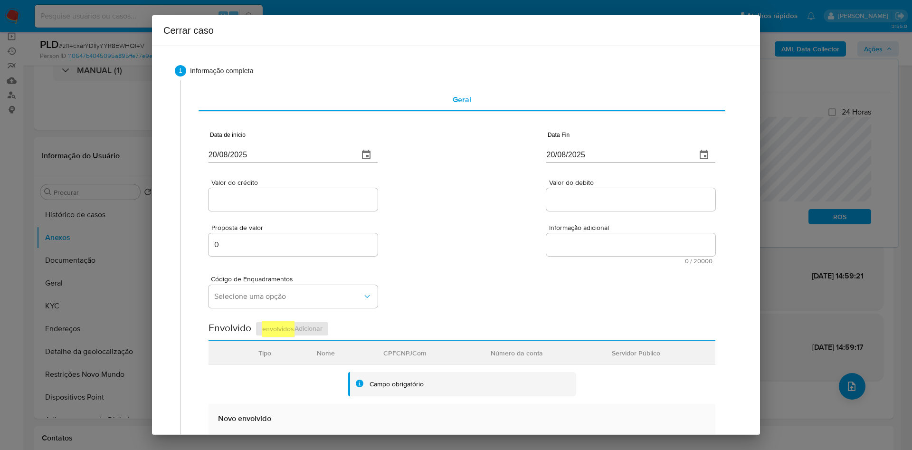
click at [305, 150] on input "20/08/2025" at bounding box center [280, 154] width 143 height 15
paste input "03/06"
type input "[DATE]"
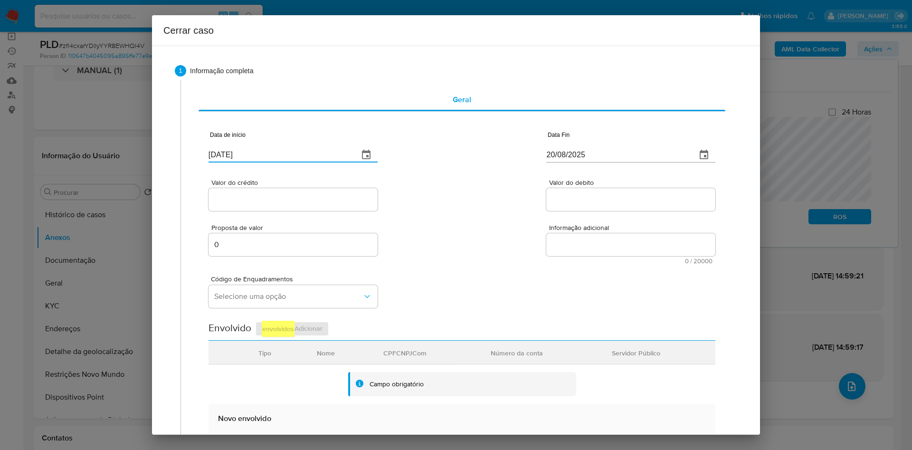
click at [607, 154] on input "20/08/2025" at bounding box center [618, 154] width 143 height 15
paste input "02"
type input "[DATE]"
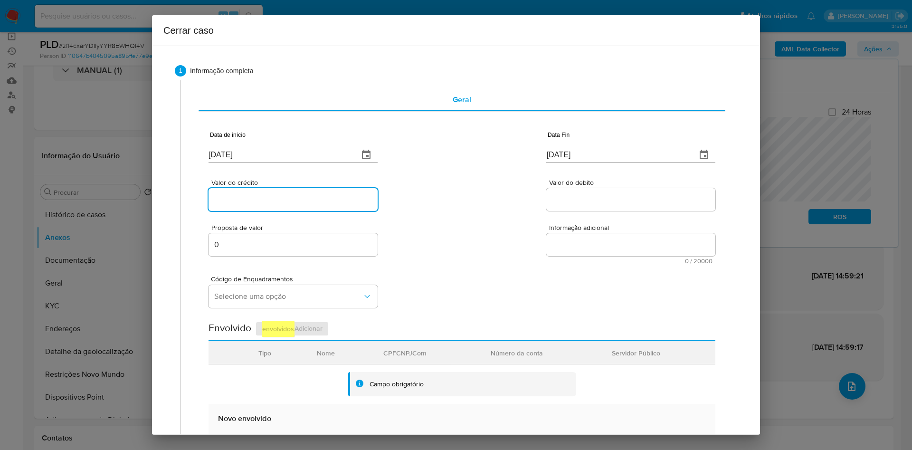
click at [249, 201] on input "Valor do crédito" at bounding box center [293, 199] width 169 height 12
paste input "R$40.050"
type input "R$40.050"
click at [609, 192] on div at bounding box center [631, 199] width 169 height 23
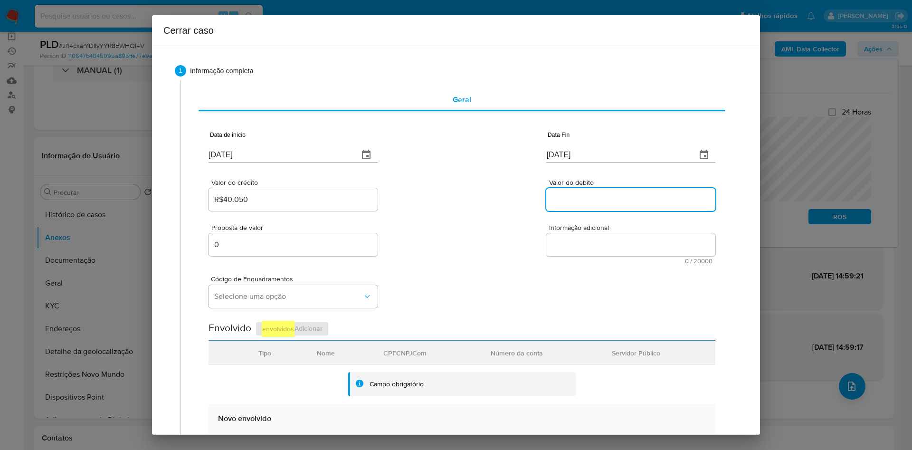
click at [609, 197] on input "Valor do debito" at bounding box center [631, 199] width 169 height 12
paste input "R$40.051"
type input "R$40.051"
click at [573, 235] on textarea "Informação adicional" at bounding box center [631, 244] width 169 height 23
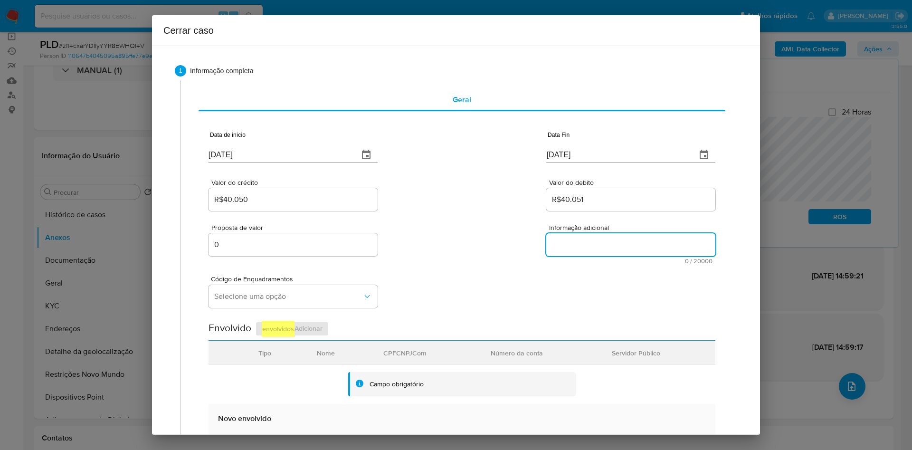
paste textarea "Informações do Cliente Lais Pedraca Picanco, CPF 05223007239, 19 anos, resident…"
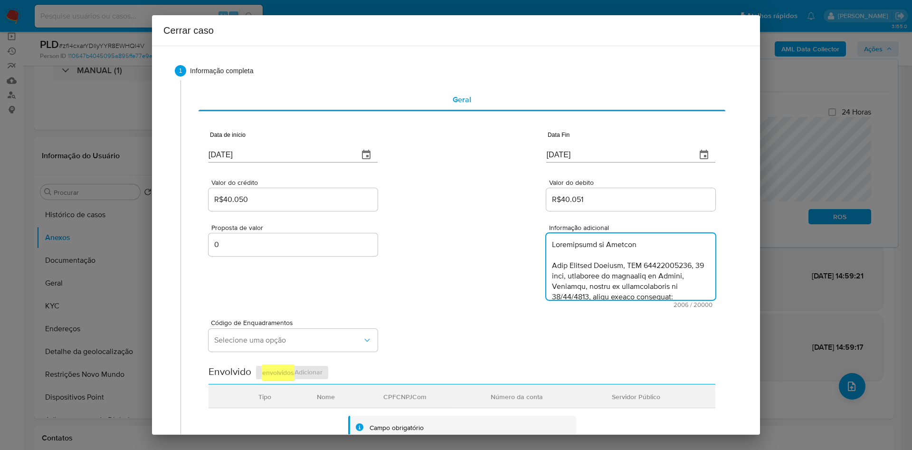
type textarea "Informações do Cliente Lais Pedraca Picanco, CPF 05223007239, 19 anos, resident…"
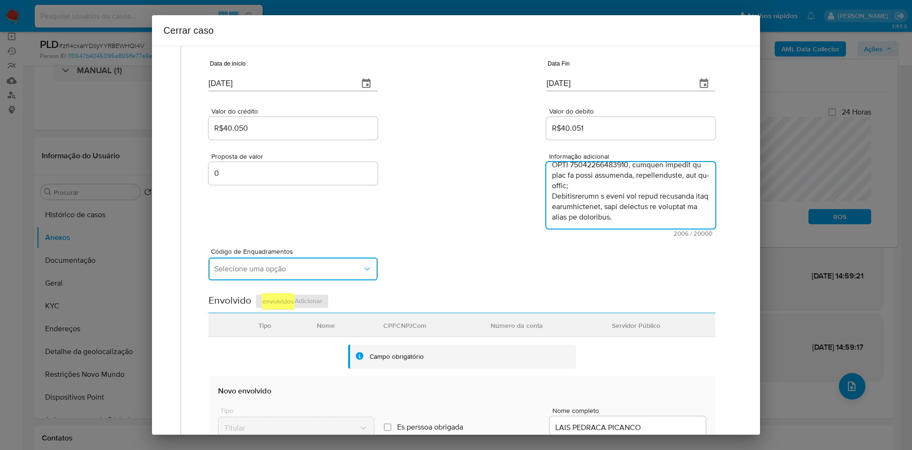
click at [290, 272] on span "Selecione uma opção" at bounding box center [288, 269] width 148 height 10
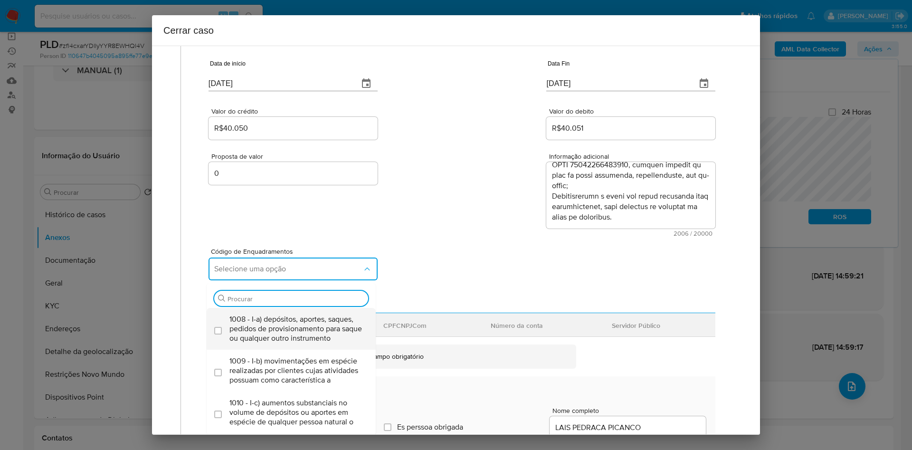
click at [300, 321] on span "1008 - I-a) depósitos, aportes, saques, pedidos de provisionamento para saque o…" at bounding box center [296, 329] width 133 height 29
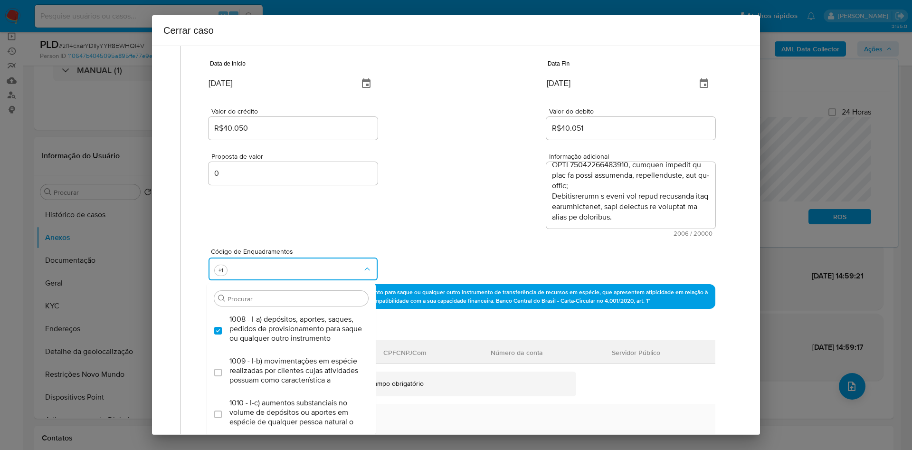
checkbox input "true"
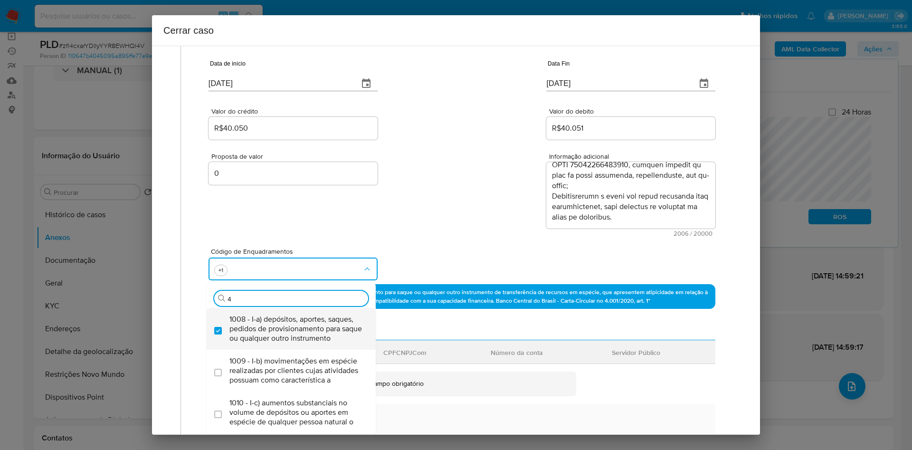
type input "45"
click at [269, 331] on span "1045 - IV-a) movimentação de recursos incompatível com o patrimônio, a atividad…" at bounding box center [296, 329] width 133 height 29
checkbox input "true"
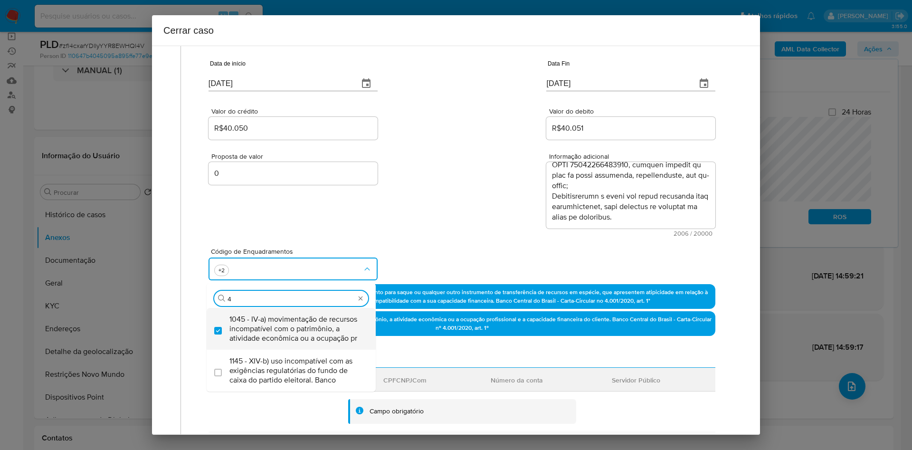
scroll to position [0, 0]
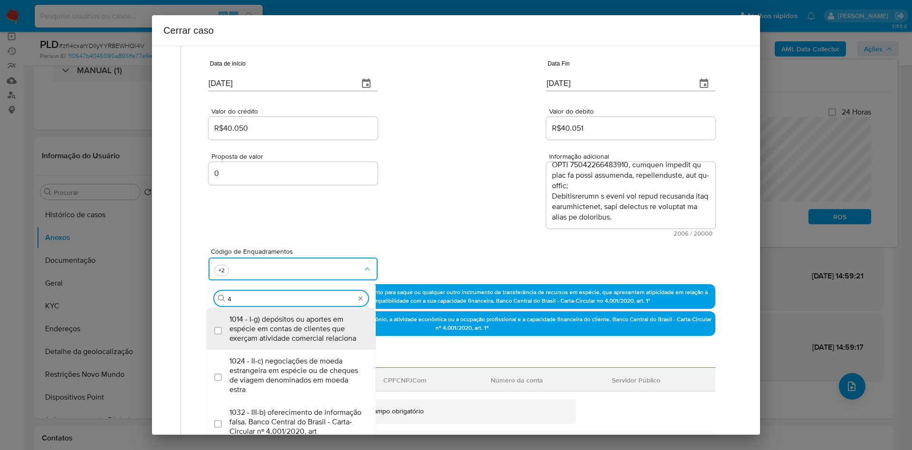
type input "47"
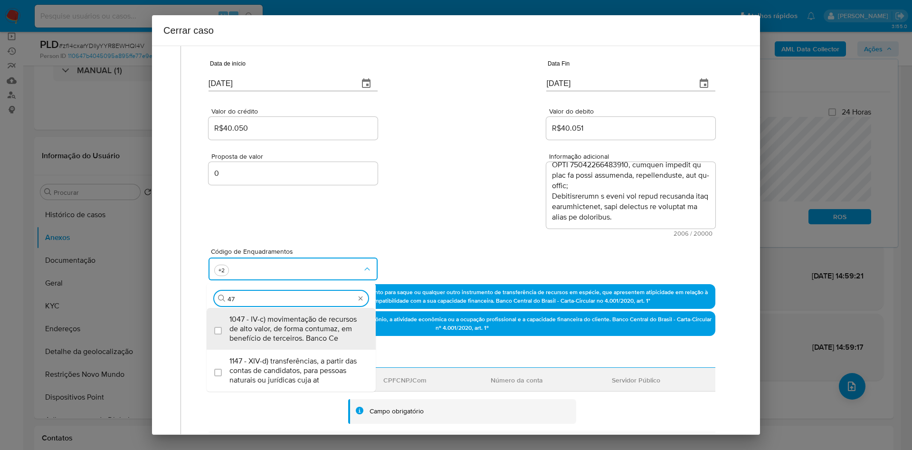
click at [269, 331] on span "1047 - IV-c) movimentação de recursos de alto valor, de forma contumaz, em bene…" at bounding box center [296, 329] width 133 height 29
checkbox input "true"
type input "4"
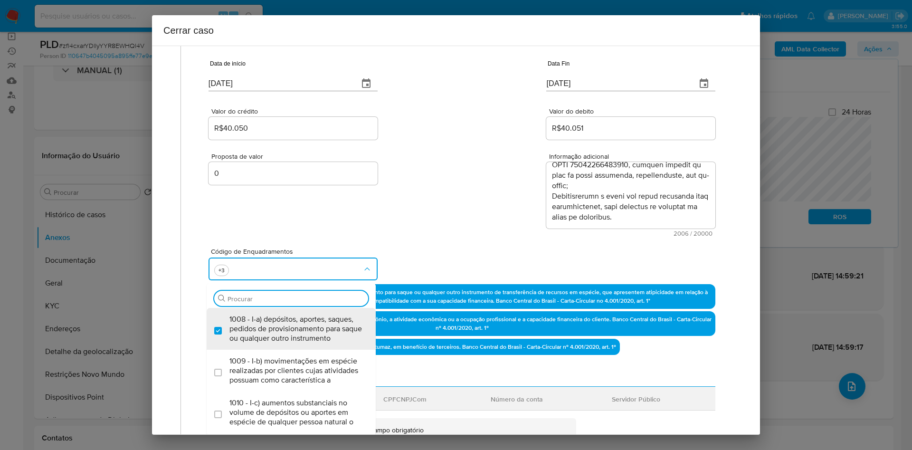
type input "8"
type input "iv-l"
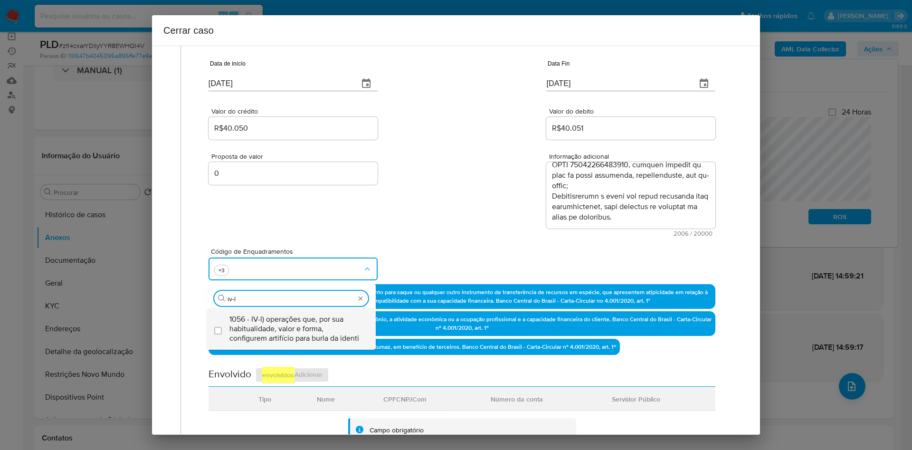
click at [266, 331] on span "1056 - IV-l) operações que, por sua habitualidade, valor e forma, configurem ar…" at bounding box center [296, 329] width 133 height 29
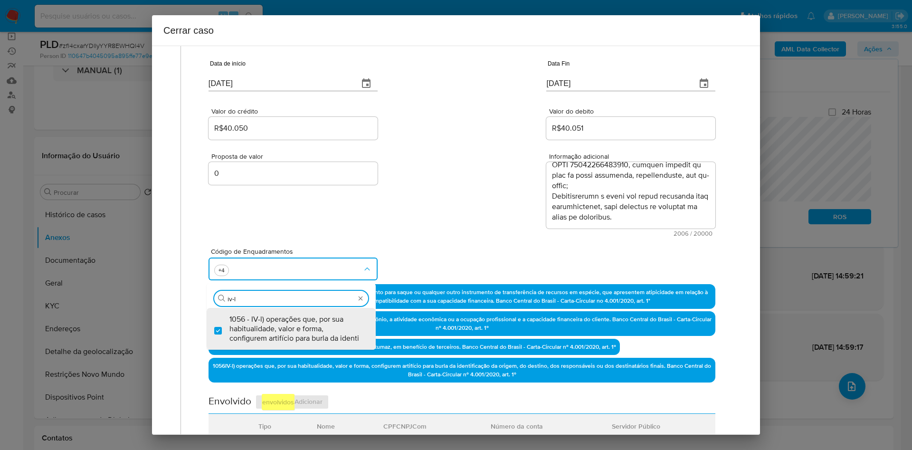
checkbox input "true"
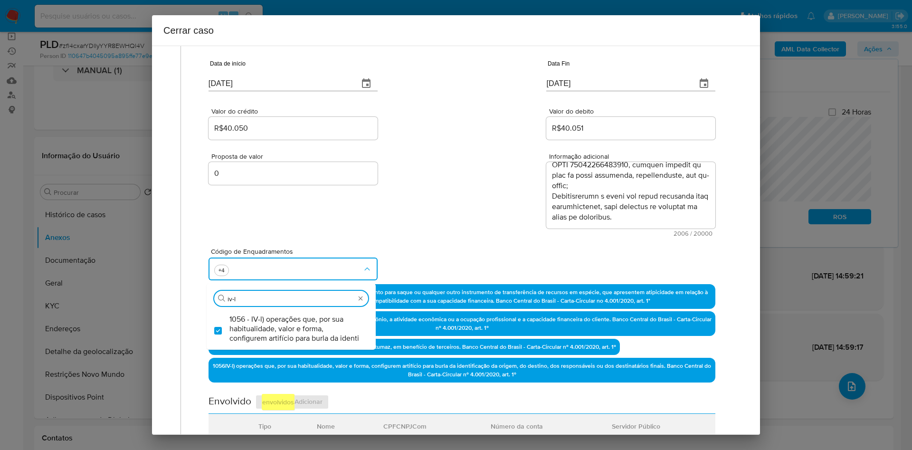
click at [465, 239] on div "Código de Enquadramentos Procurar iv-l 1056 - IV-l) operações que, por sua habi…" at bounding box center [462, 261] width 507 height 48
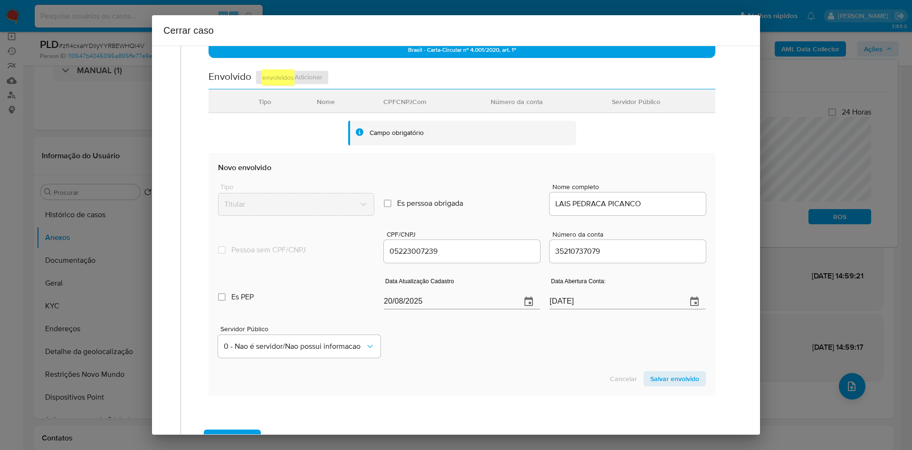
scroll to position [398, 0]
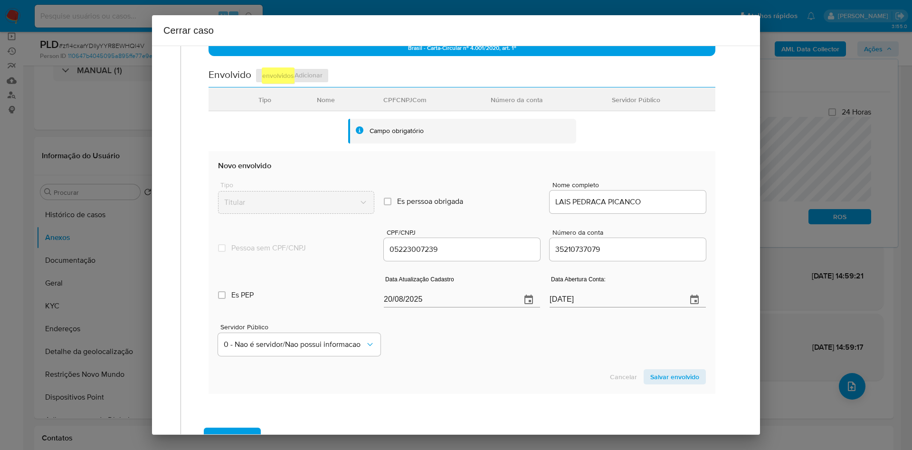
click at [466, 288] on div "20/08/2025" at bounding box center [462, 293] width 156 height 28
click at [469, 301] on input "20/08/2025" at bounding box center [449, 299] width 130 height 15
paste input "15/07"
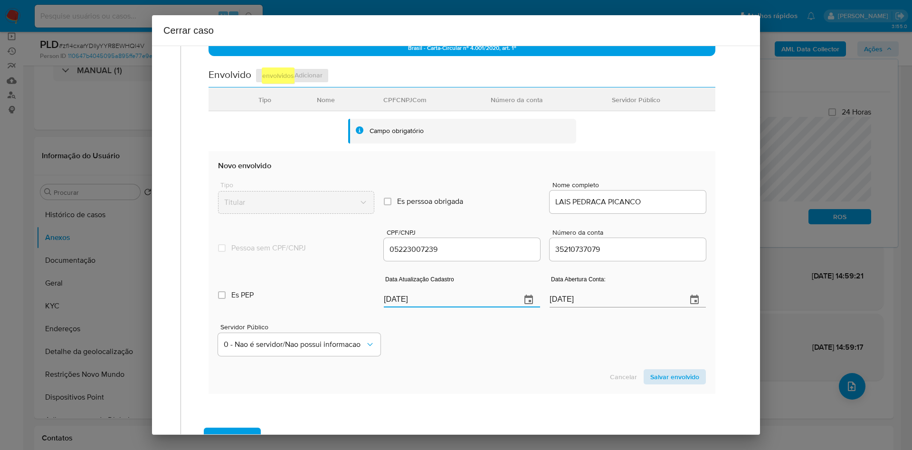
type input "15/07/2025"
click at [662, 379] on span "Salvar envolvido" at bounding box center [675, 376] width 49 height 13
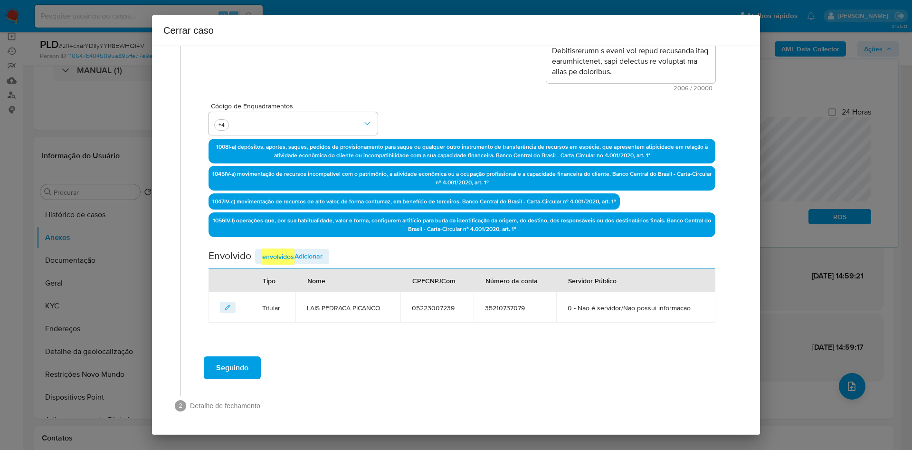
scroll to position [217, 0]
click at [316, 255] on span "Adicionar envolvidos" at bounding box center [292, 257] width 61 height 16
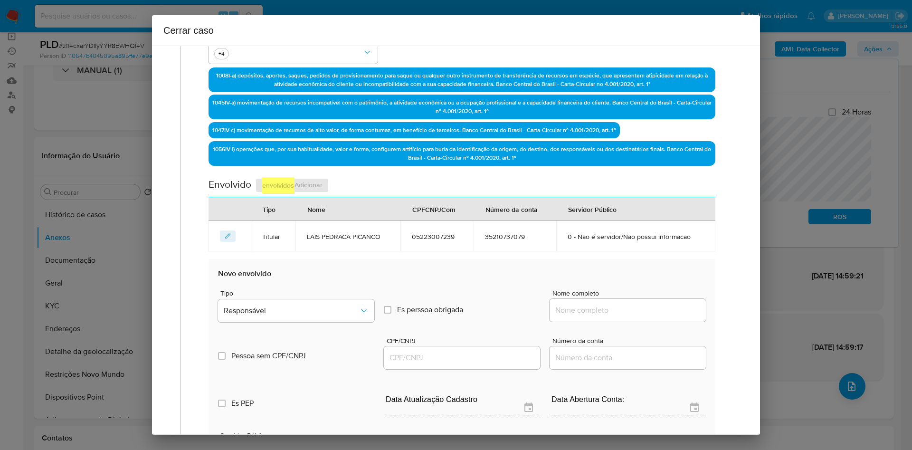
scroll to position [431, 0]
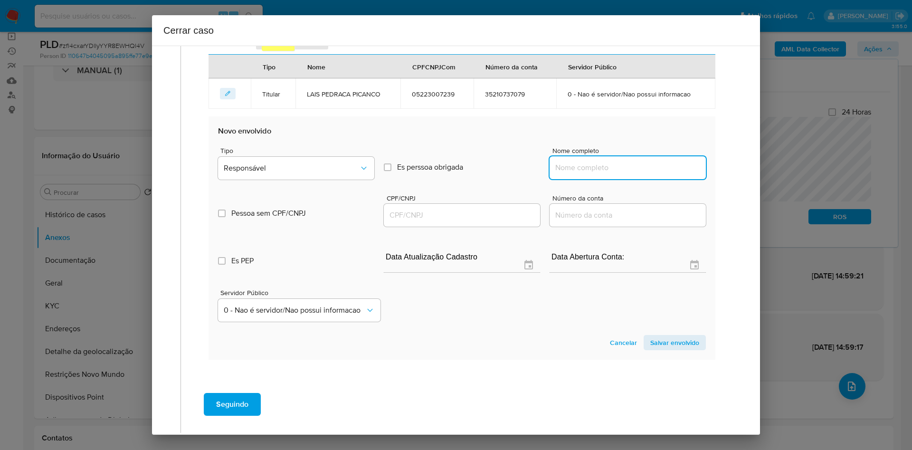
click at [603, 170] on input "Nome completo" at bounding box center [628, 168] width 156 height 12
paste input "ROUDE TAVARES MARTINS"
type input "ROUDE TAVARES MARTINS"
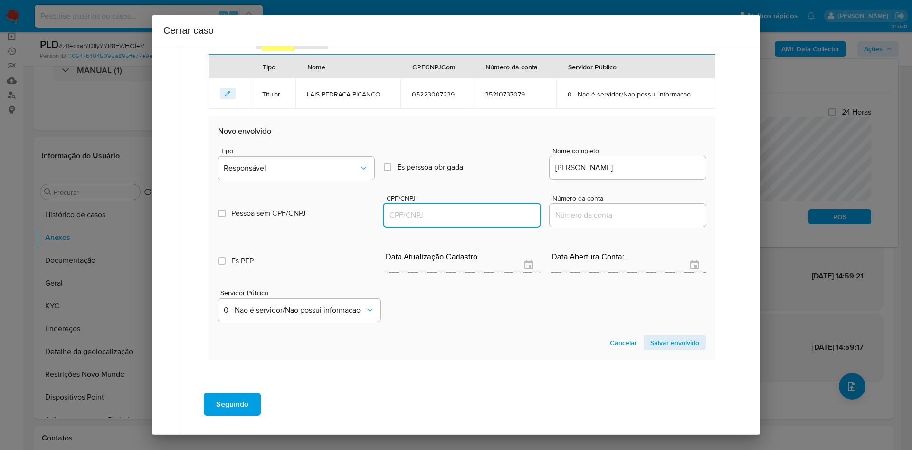
click at [467, 218] on input "CPF/CNPJ" at bounding box center [462, 215] width 156 height 12
paste input "01895802245"
type input "1895802245"
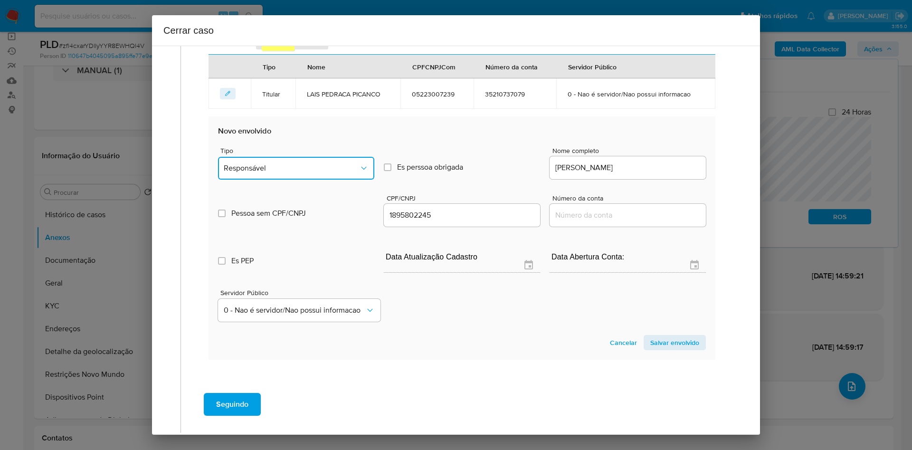
click at [327, 163] on span "Responsável" at bounding box center [291, 168] width 135 height 10
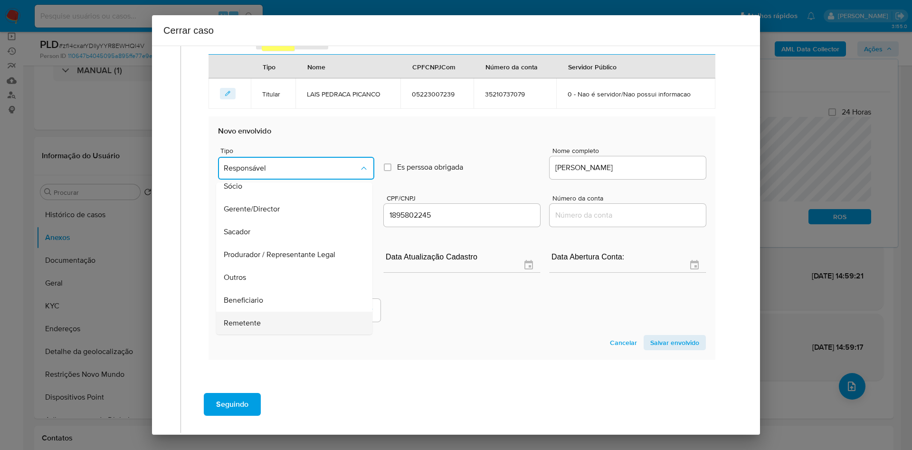
click at [295, 315] on div "Remetente" at bounding box center [291, 323] width 135 height 23
type input "01895802245"
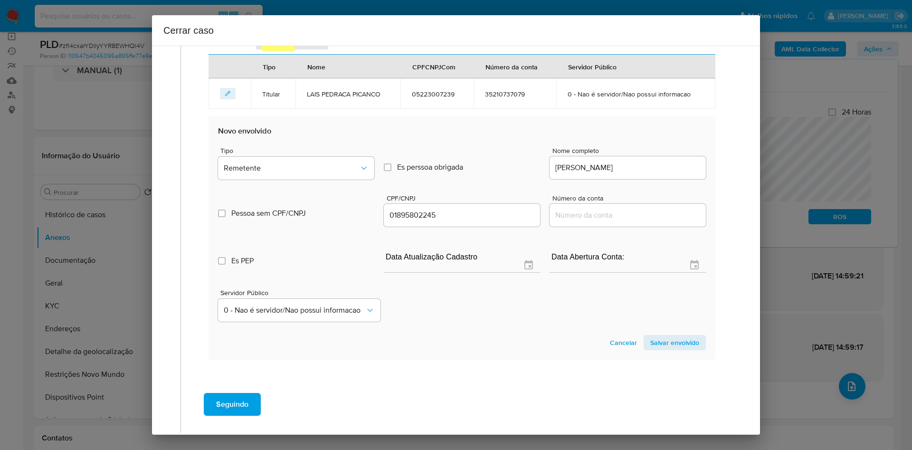
click at [656, 343] on span "Salvar envolvido" at bounding box center [675, 342] width 49 height 13
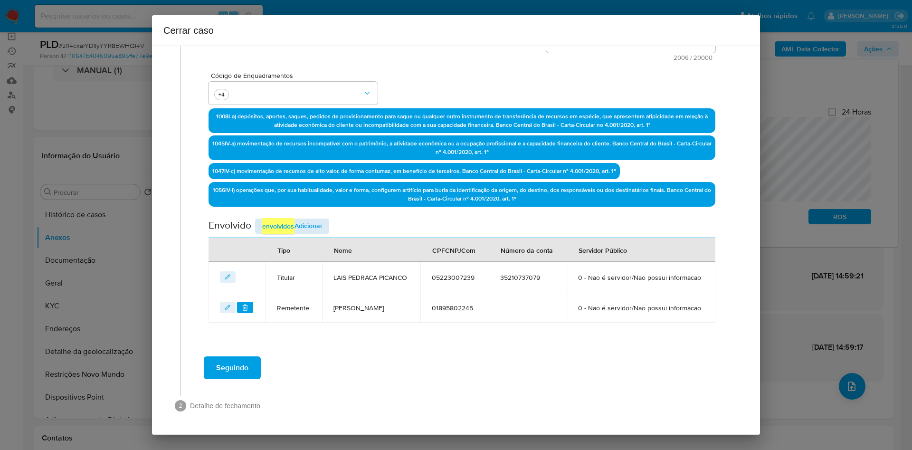
click at [315, 192] on div "Data de início 03/06/2025 Data Fin 02/08/2025 Valor do crédito R$40.050 Valor d…" at bounding box center [462, 96] width 507 height 451
click at [315, 218] on span "Adicionar envolvidos" at bounding box center [292, 226] width 61 height 16
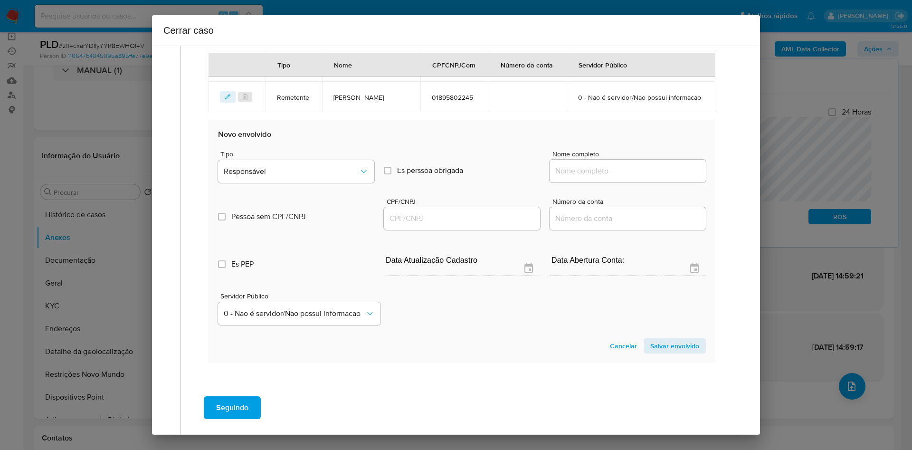
scroll to position [487, 0]
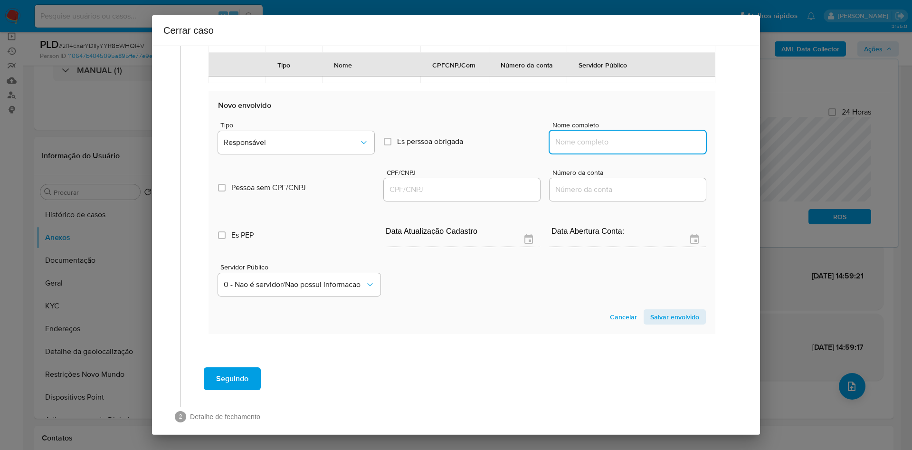
drag, startPoint x: 562, startPoint y: 165, endPoint x: 560, endPoint y: 126, distance: 39.0
click at [562, 148] on input "Nome completo" at bounding box center [628, 142] width 156 height 12
paste input "Loterica Super Sorte Ltda"
type input "Loterica Super Sorte Ltda"
click at [459, 196] on input "CPF/CNPJ" at bounding box center [462, 189] width 156 height 12
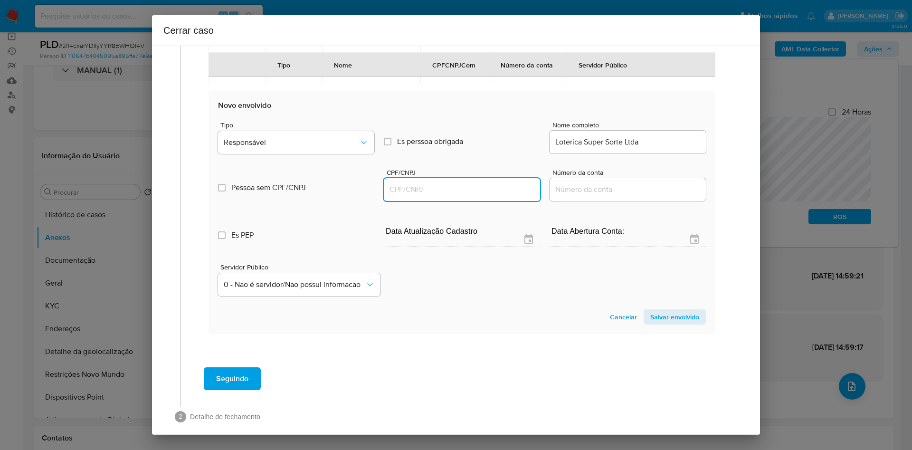
paste input "21230224000160"
type input "21230224000160"
click at [319, 147] on span "Responsável" at bounding box center [291, 143] width 135 height 10
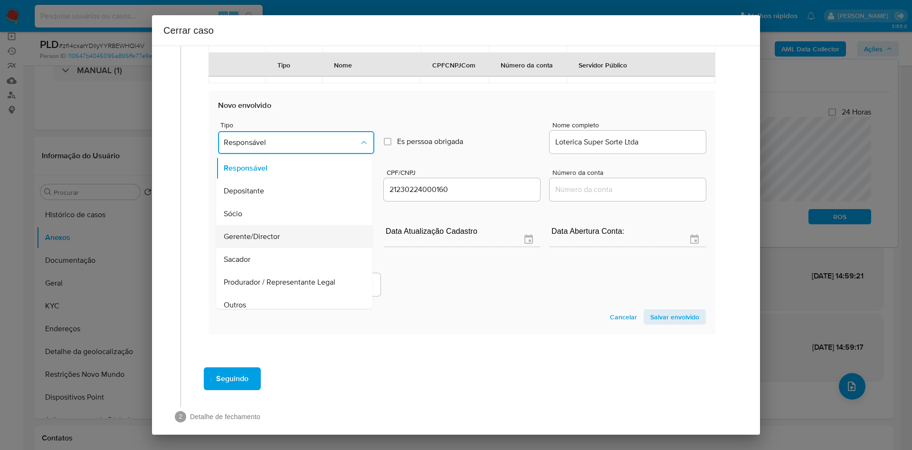
scroll to position [30, 0]
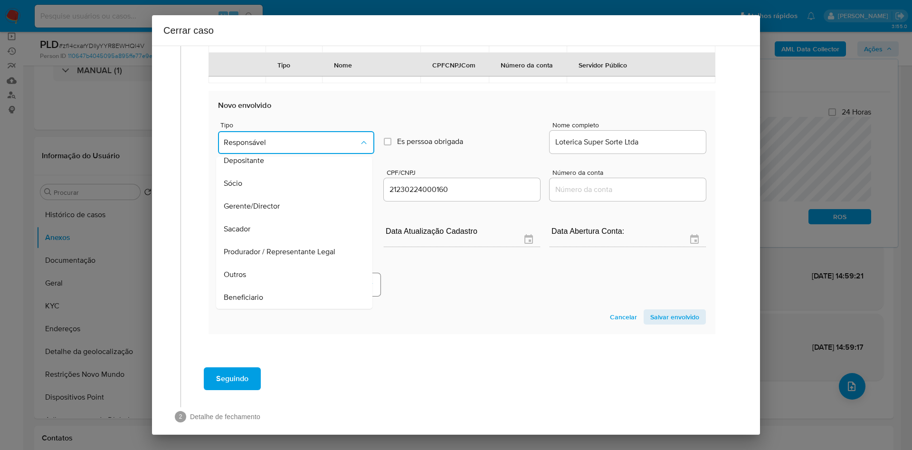
drag, startPoint x: 307, startPoint y: 315, endPoint x: 327, endPoint y: 318, distance: 19.8
click at [307, 309] on div "Beneficiario" at bounding box center [291, 297] width 135 height 23
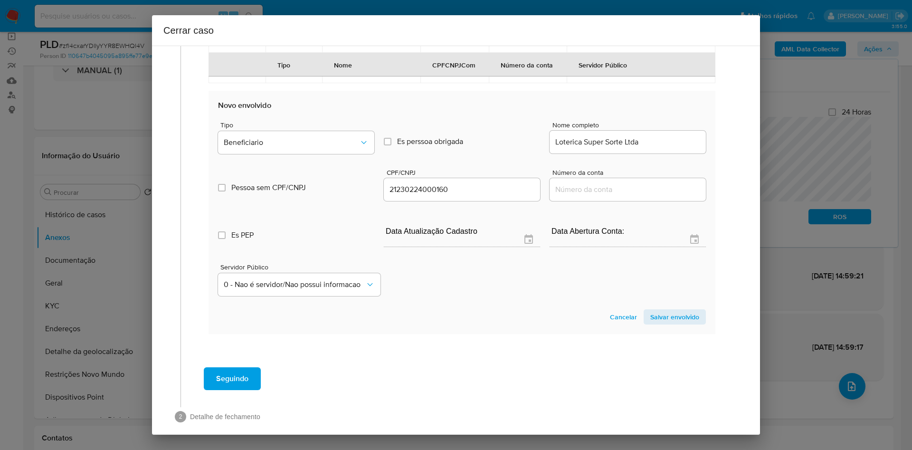
click at [659, 324] on span "Salvar envolvido" at bounding box center [675, 316] width 49 height 13
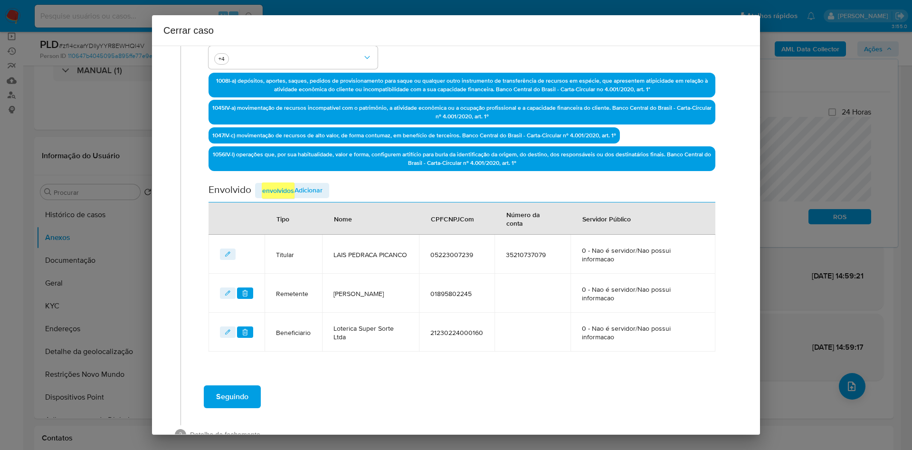
scroll to position [312, 0]
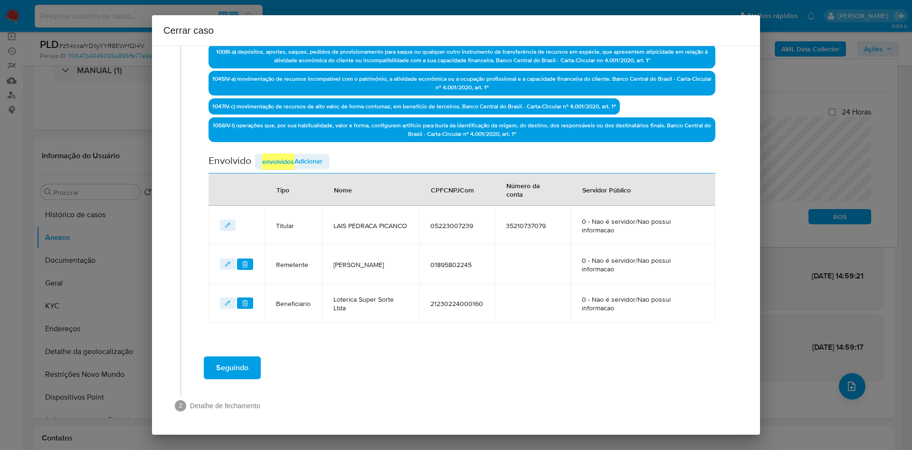
click at [234, 364] on span "Seguindo" at bounding box center [232, 367] width 32 height 21
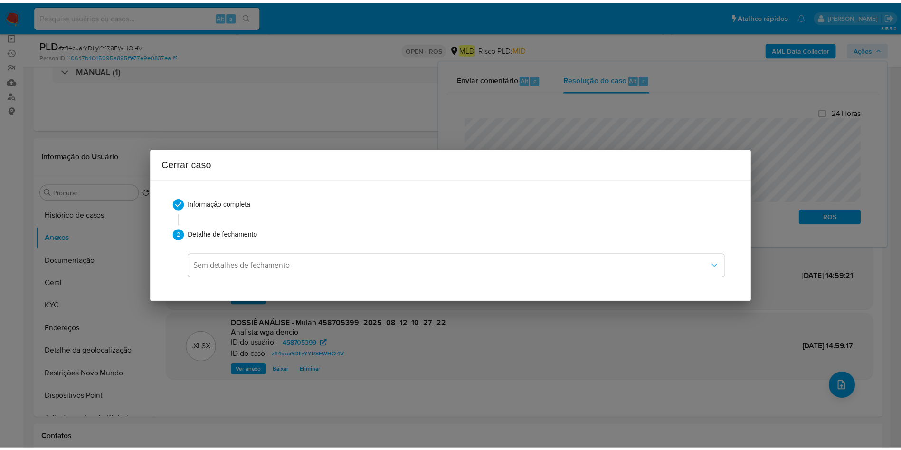
scroll to position [719, 0]
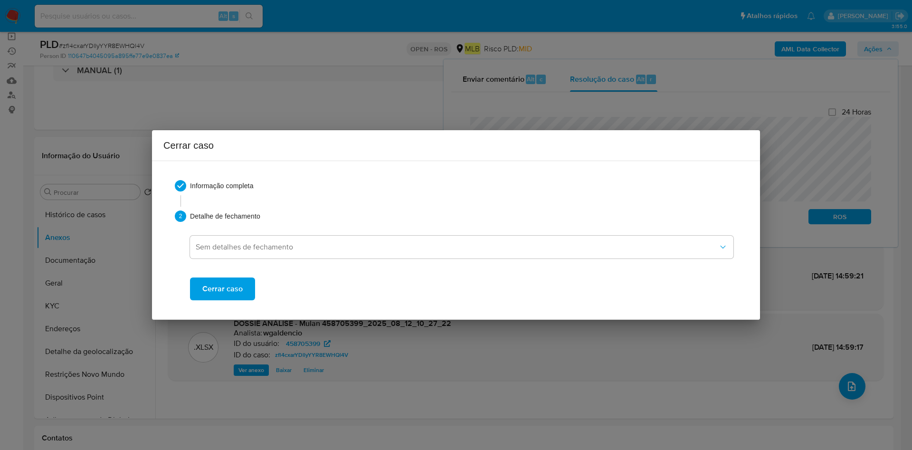
click at [225, 290] on span "Cerrar caso" at bounding box center [222, 288] width 40 height 21
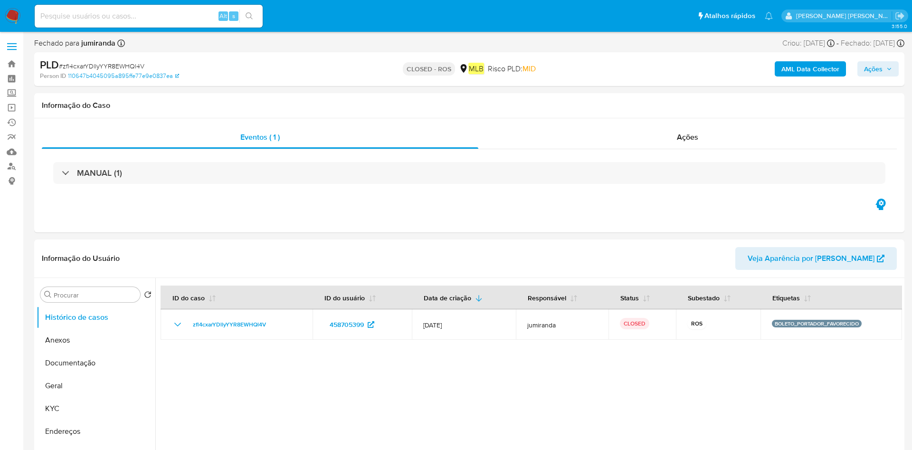
select select "10"
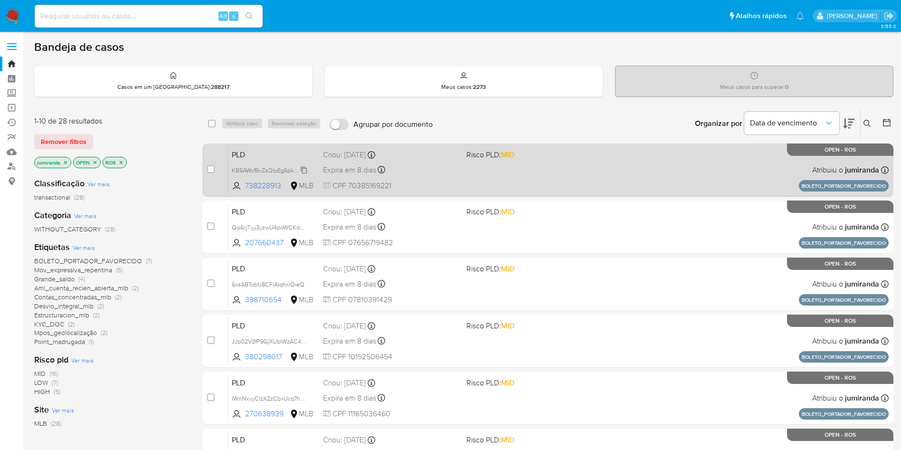
click at [274, 168] on span "KB5AWcfBvZsQIpEg6pk73VO8" at bounding box center [272, 169] width 80 height 10
